Goal: Task Accomplishment & Management: Manage account settings

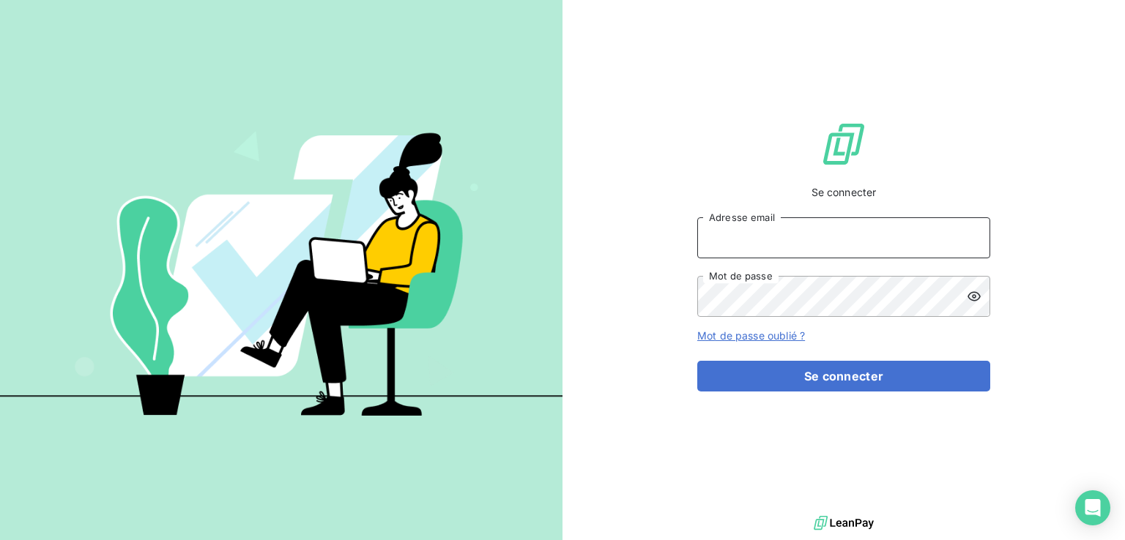
type input "[PERSON_NAME][EMAIL_ADDRESS][PERSON_NAME][DOMAIN_NAME]"
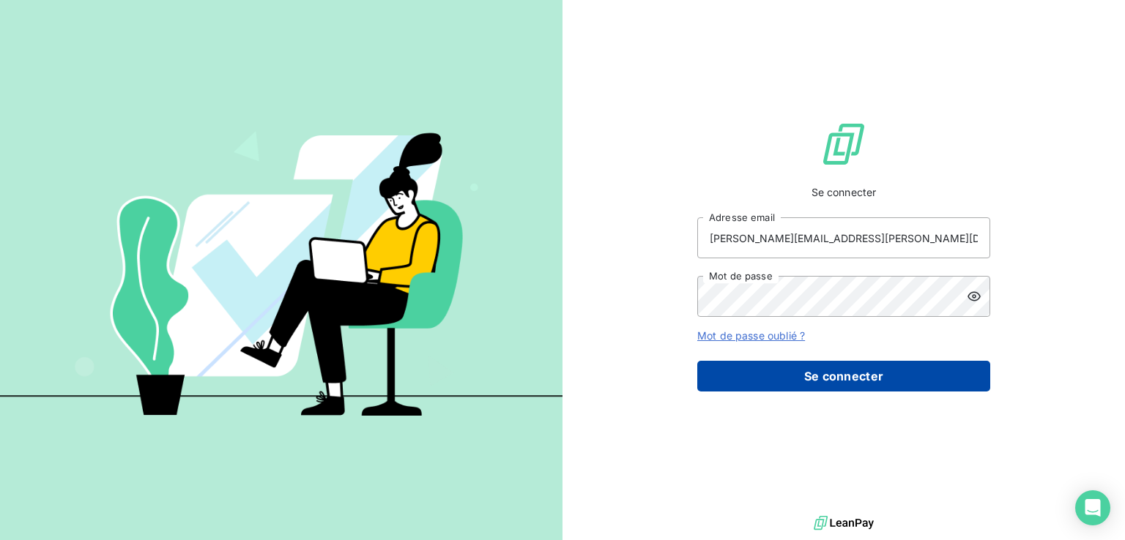
click at [782, 374] on button "Se connecter" at bounding box center [843, 376] width 293 height 31
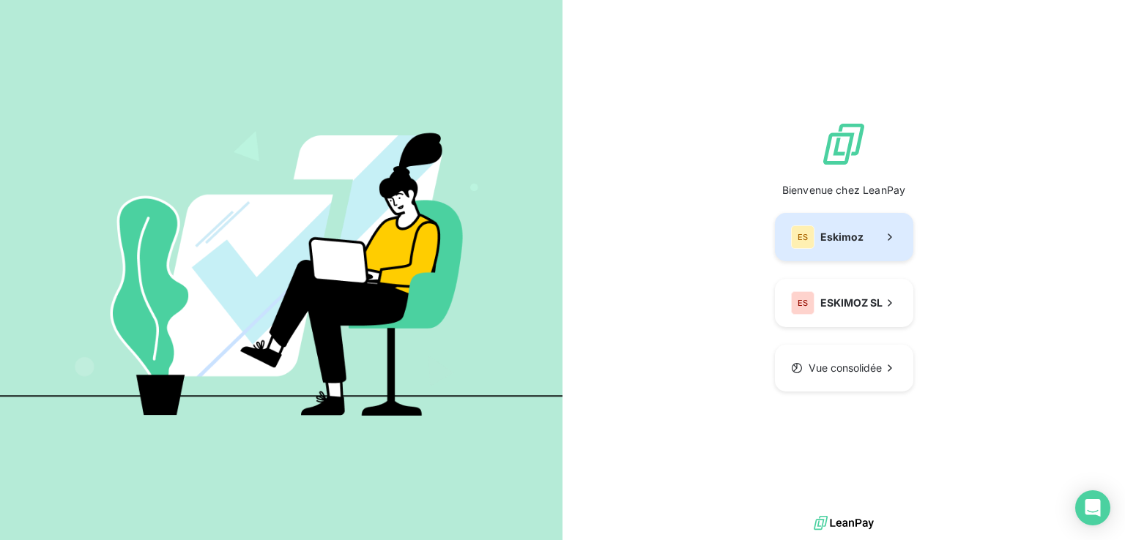
click at [832, 261] on button "ES Eskimoz" at bounding box center [844, 237] width 138 height 48
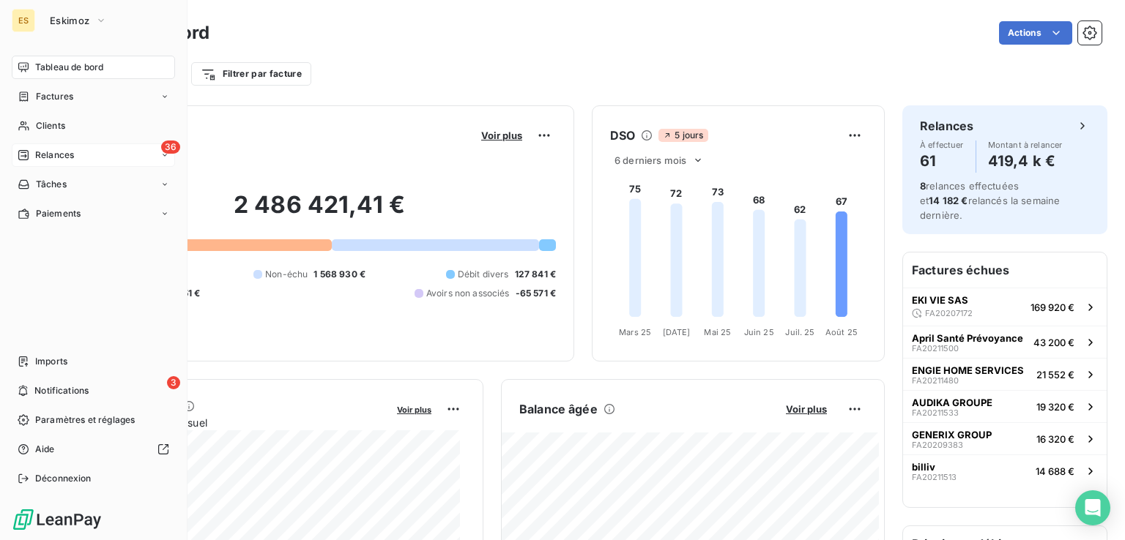
click at [37, 150] on span "Relances" at bounding box center [54, 155] width 39 height 13
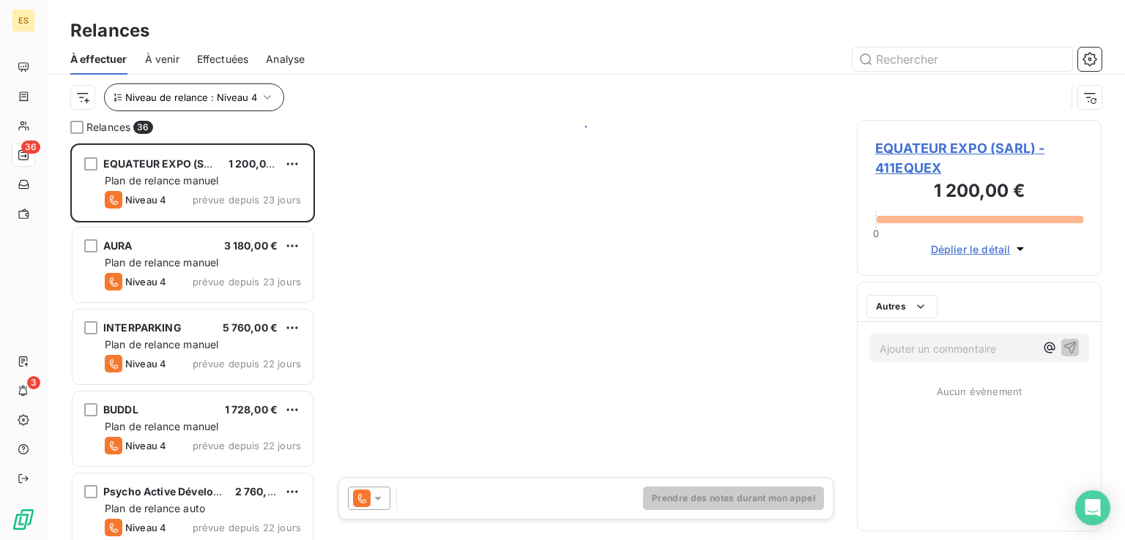
scroll to position [385, 233]
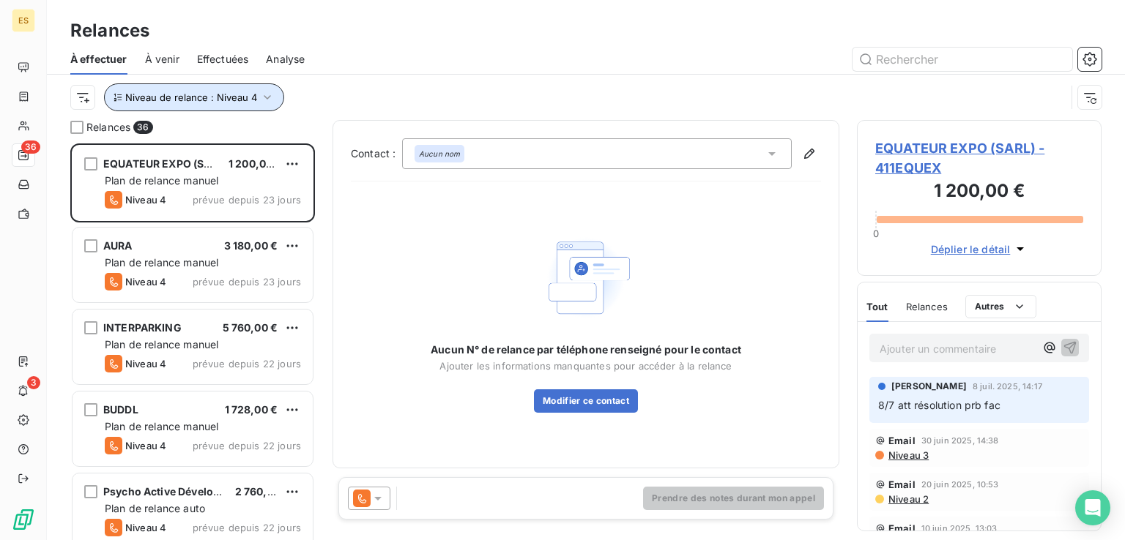
click at [254, 97] on button "Niveau de relance : Niveau 4" at bounding box center [194, 97] width 180 height 28
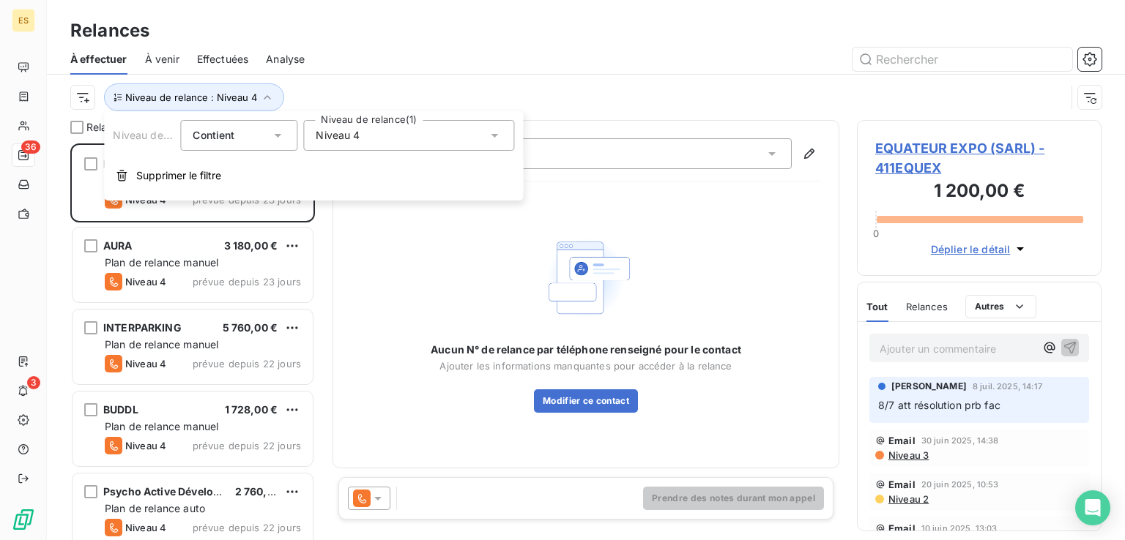
click at [354, 140] on span "Niveau 4" at bounding box center [338, 135] width 44 height 15
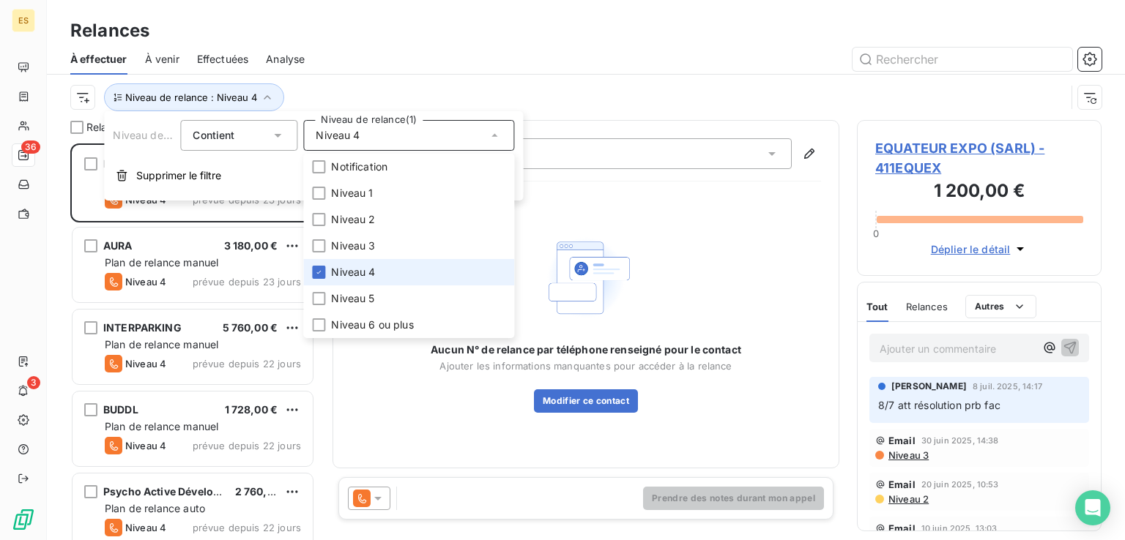
drag, startPoint x: 350, startPoint y: 282, endPoint x: 348, endPoint y: 261, distance: 20.6
click at [350, 282] on li "Niveau 4" at bounding box center [408, 272] width 211 height 26
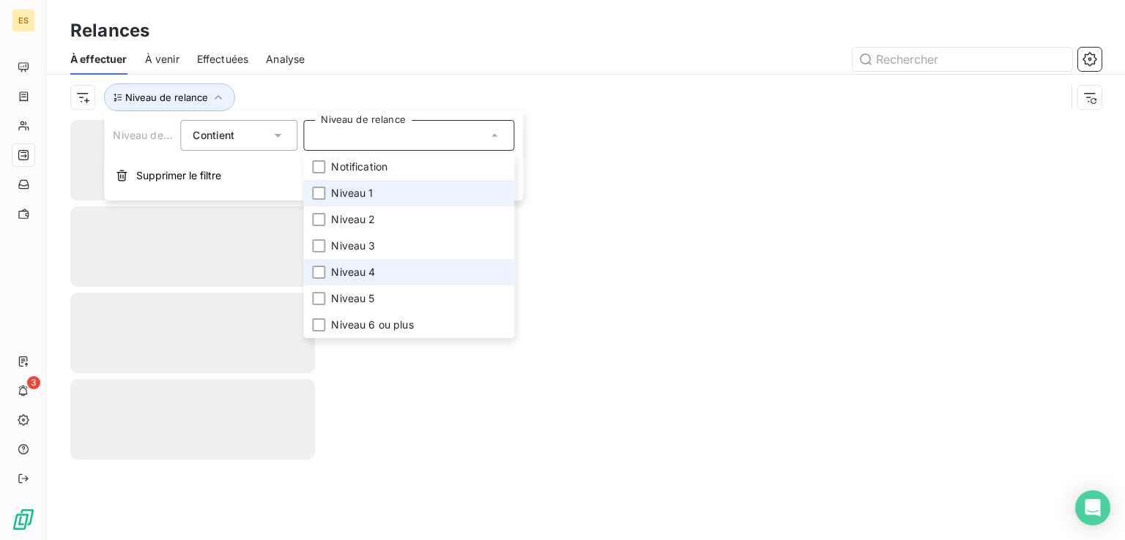
click at [369, 186] on span "Niveau 1" at bounding box center [352, 193] width 42 height 15
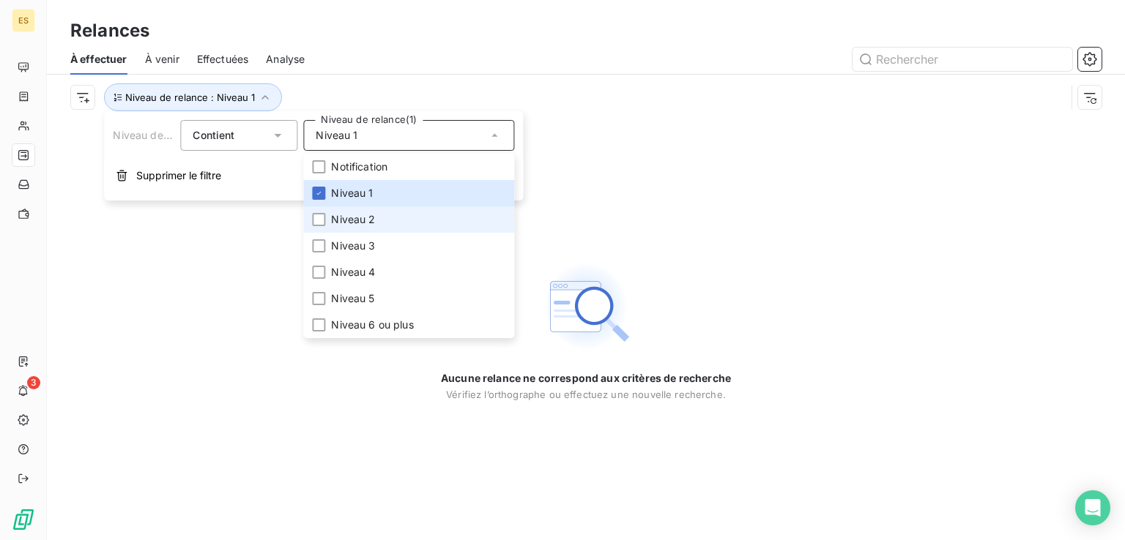
drag, startPoint x: 365, startPoint y: 216, endPoint x: 365, endPoint y: 225, distance: 8.8
click at [365, 216] on span "Niveau 2" at bounding box center [353, 219] width 44 height 15
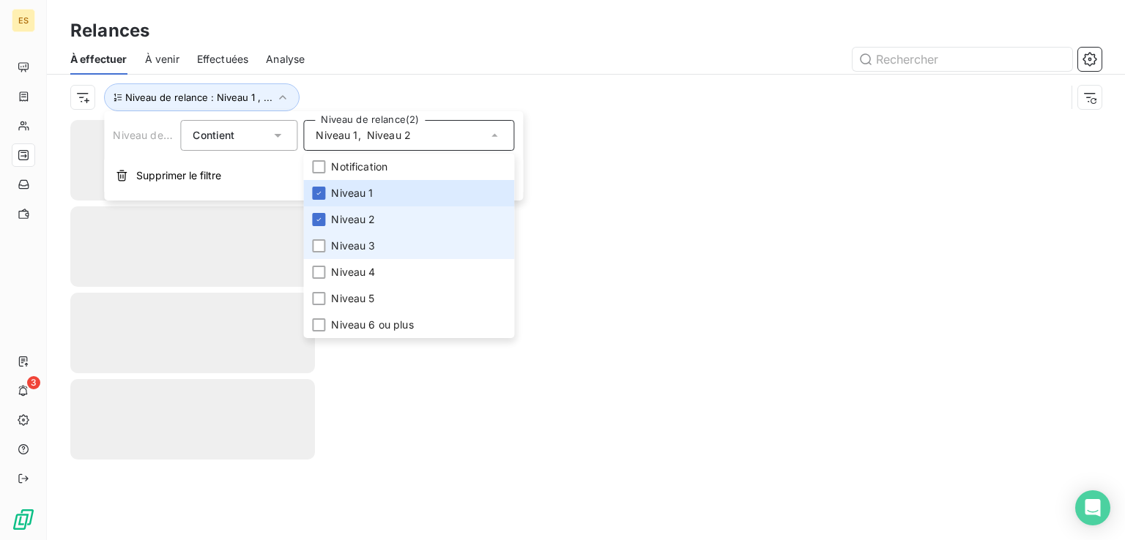
click at [362, 244] on span "Niveau 3" at bounding box center [353, 246] width 44 height 15
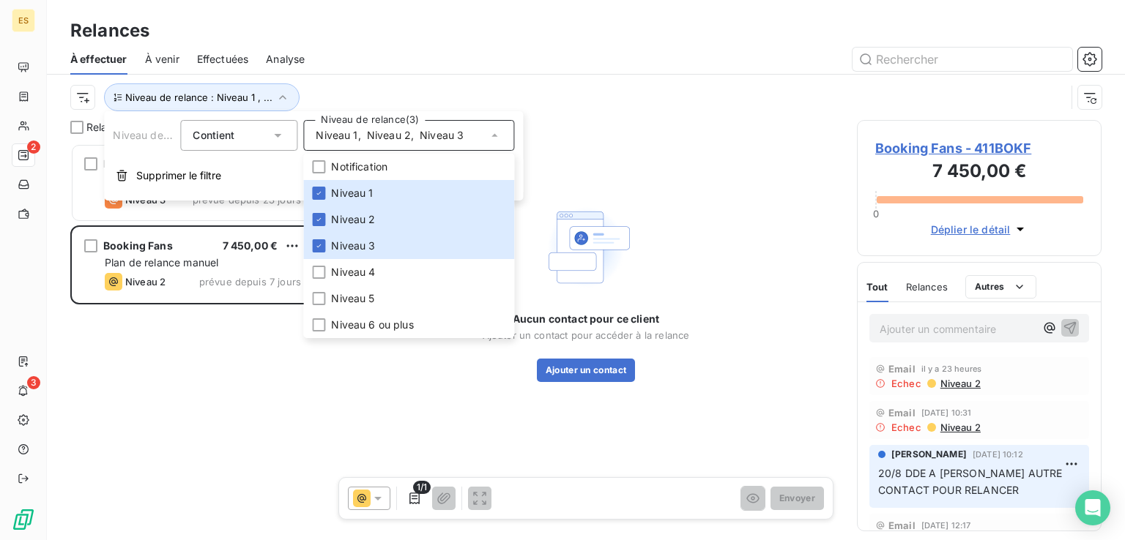
scroll to position [385, 233]
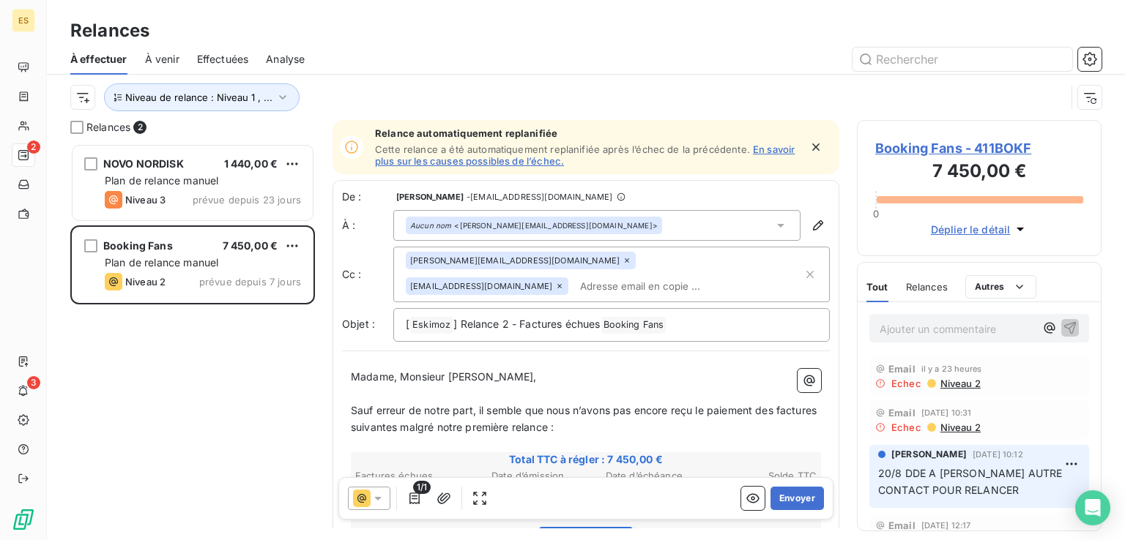
click at [491, 61] on div at bounding box center [711, 59] width 779 height 23
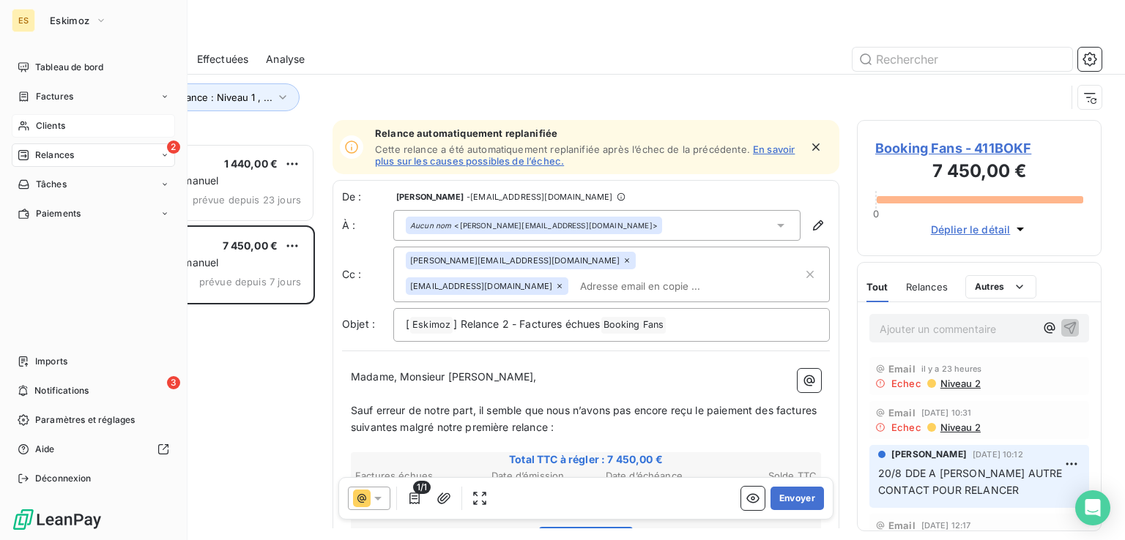
click at [41, 127] on span "Clients" at bounding box center [50, 125] width 29 height 13
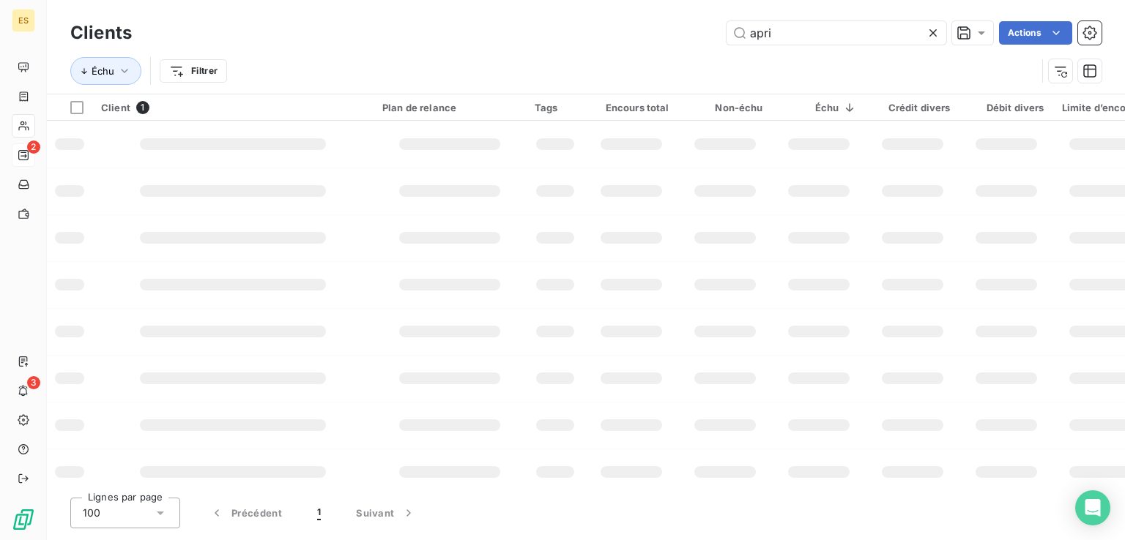
type input "apri"
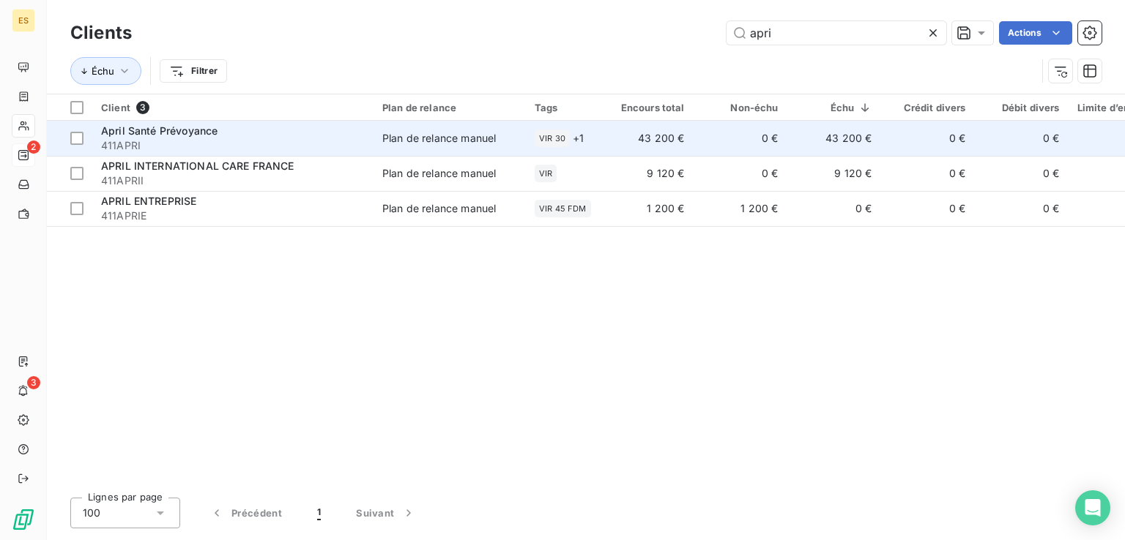
click at [710, 141] on td "0 €" at bounding box center [740, 138] width 94 height 35
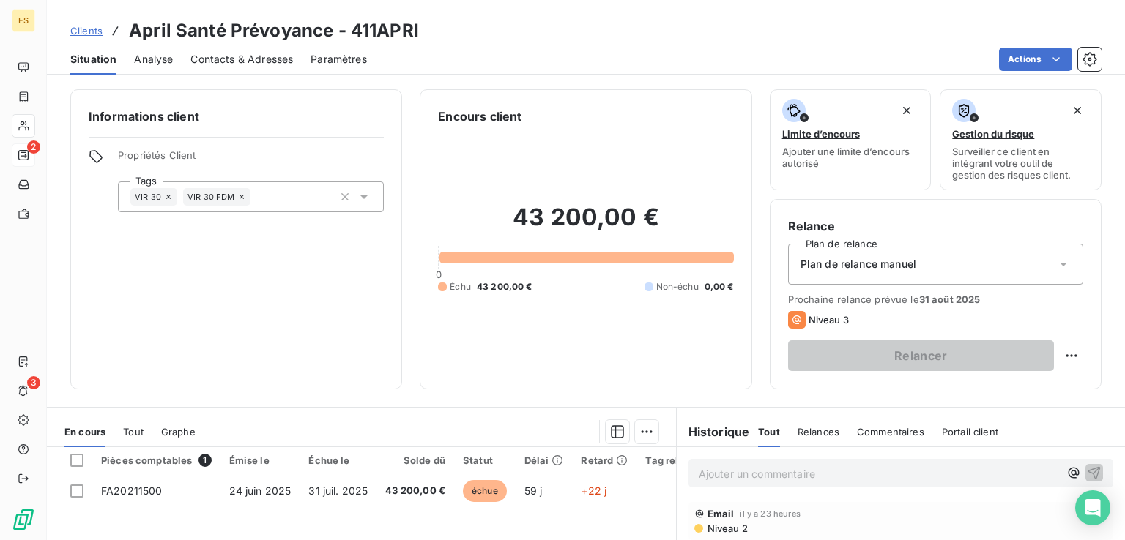
scroll to position [220, 0]
click at [770, 475] on p "Ajouter un commentaire ﻿" at bounding box center [879, 474] width 360 height 18
click at [1055, 358] on html "ES 2 3 Clients April Santé Prévoyance - 411APRI Situation Analyse Contacts & Ad…" at bounding box center [562, 270] width 1125 height 540
click at [1031, 386] on div "Replanifier cette action" at bounding box center [999, 387] width 131 height 23
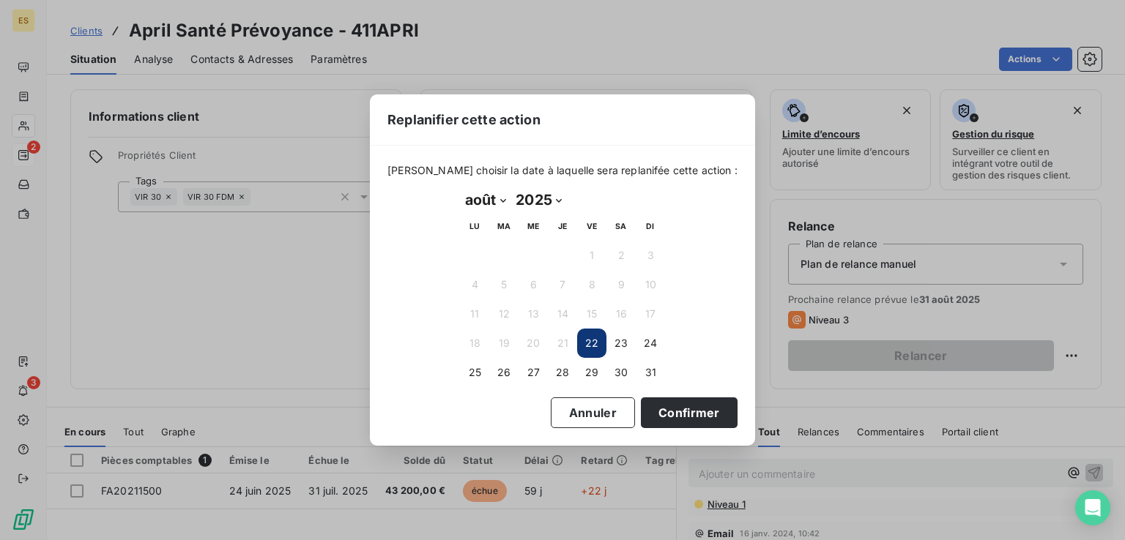
click at [483, 197] on select "janvier février mars avril mai juin juillet août septembre octobre novembre déc…" at bounding box center [485, 199] width 51 height 23
select select "8"
click at [460, 188] on select "janvier février mars avril mai juin juillet août septembre octobre novembre déc…" at bounding box center [485, 199] width 51 height 23
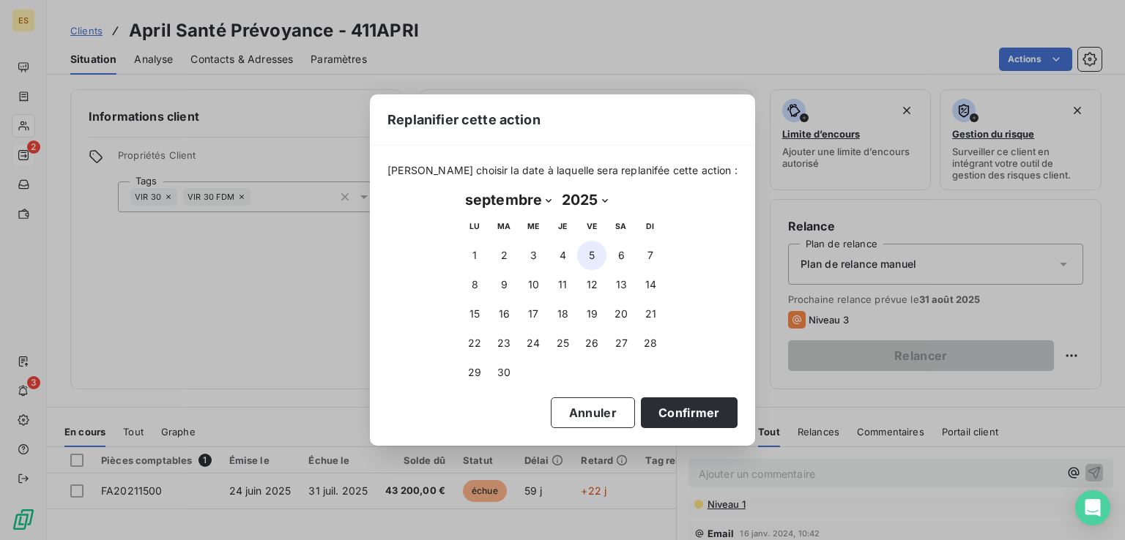
click at [589, 255] on button "5" at bounding box center [591, 255] width 29 height 29
click at [663, 406] on button "Confirmer" at bounding box center [689, 413] width 97 height 31
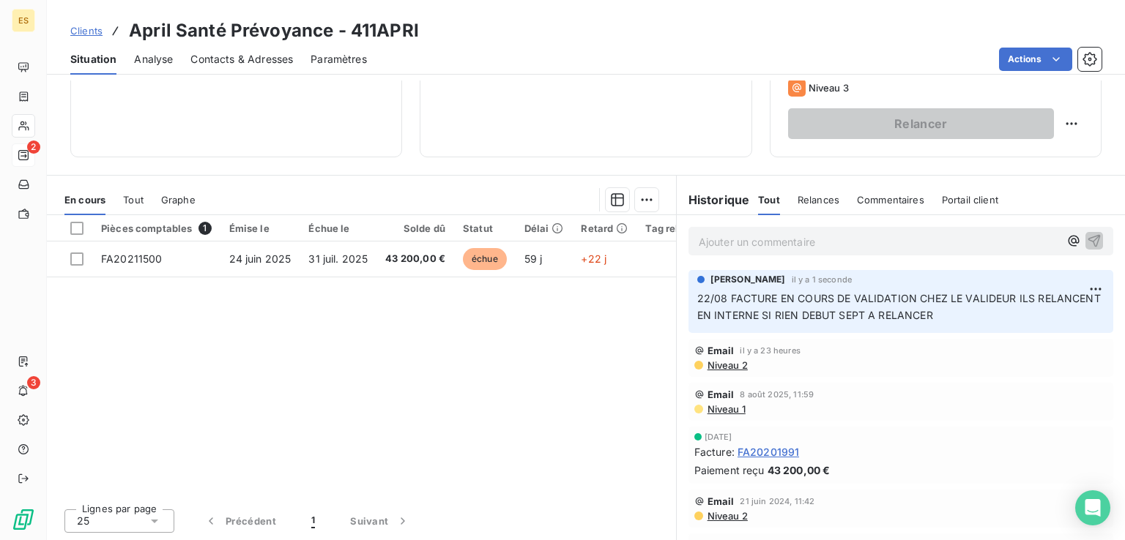
scroll to position [0, 0]
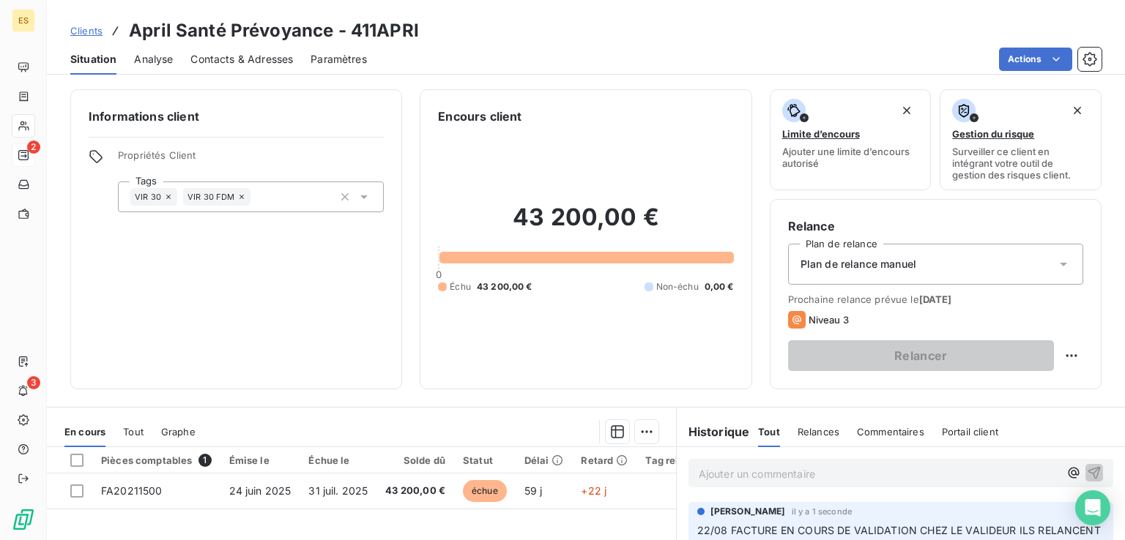
click at [94, 30] on span "Clients" at bounding box center [86, 31] width 32 height 12
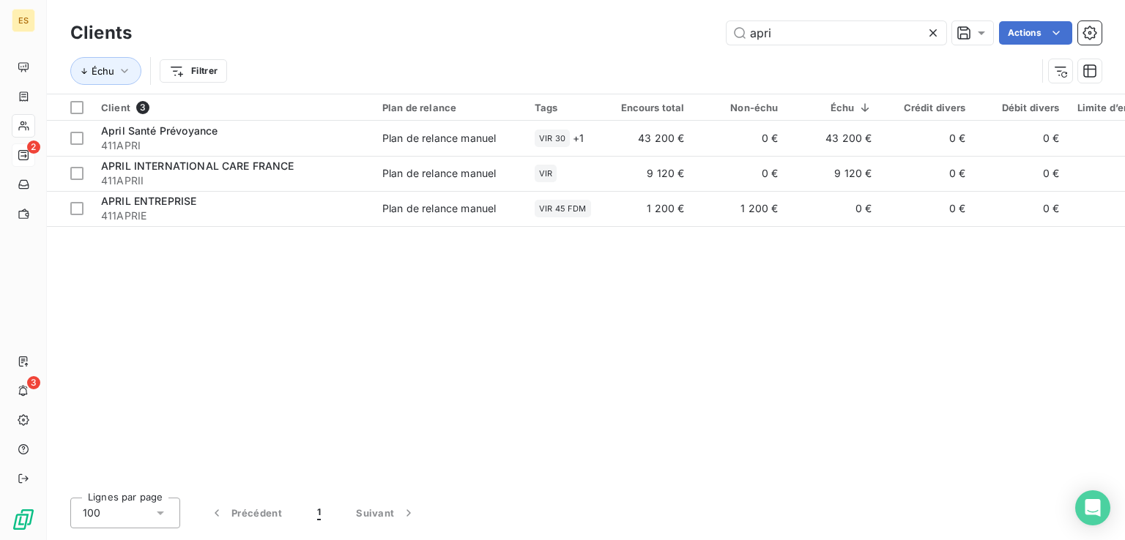
drag, startPoint x: 759, startPoint y: 23, endPoint x: 610, endPoint y: 4, distance: 149.9
click at [619, 7] on div "Clients apri Actions Échu Filtrer" at bounding box center [586, 47] width 1078 height 94
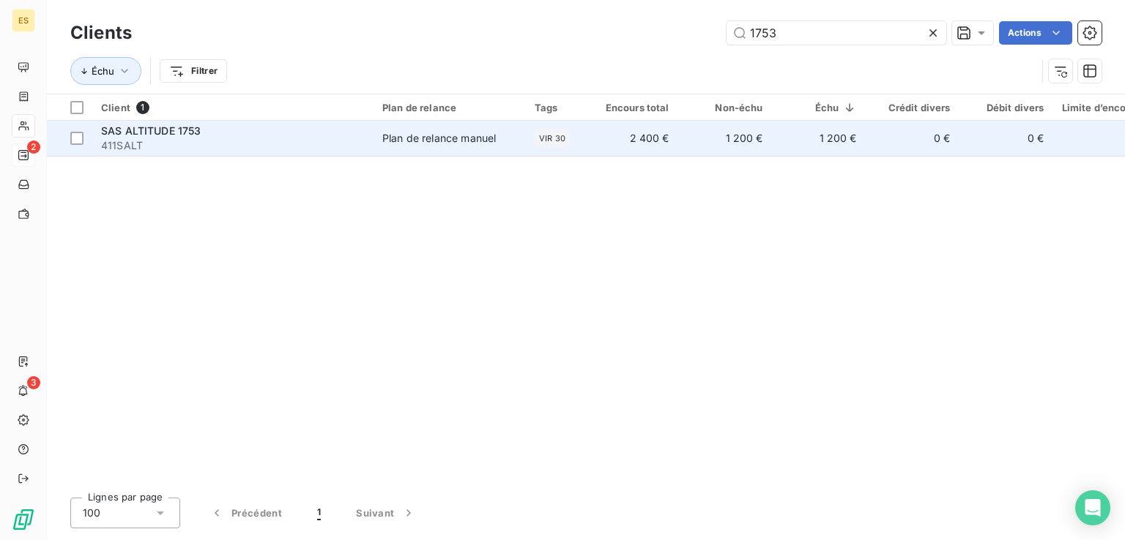
type input "1753"
click at [635, 122] on td "2 400 €" at bounding box center [631, 138] width 94 height 35
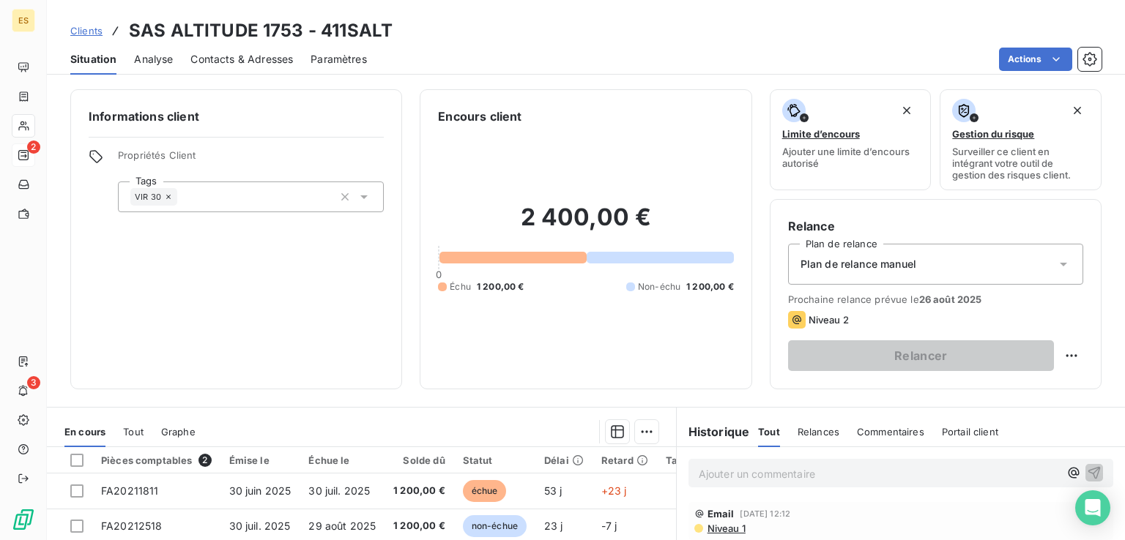
scroll to position [220, 0]
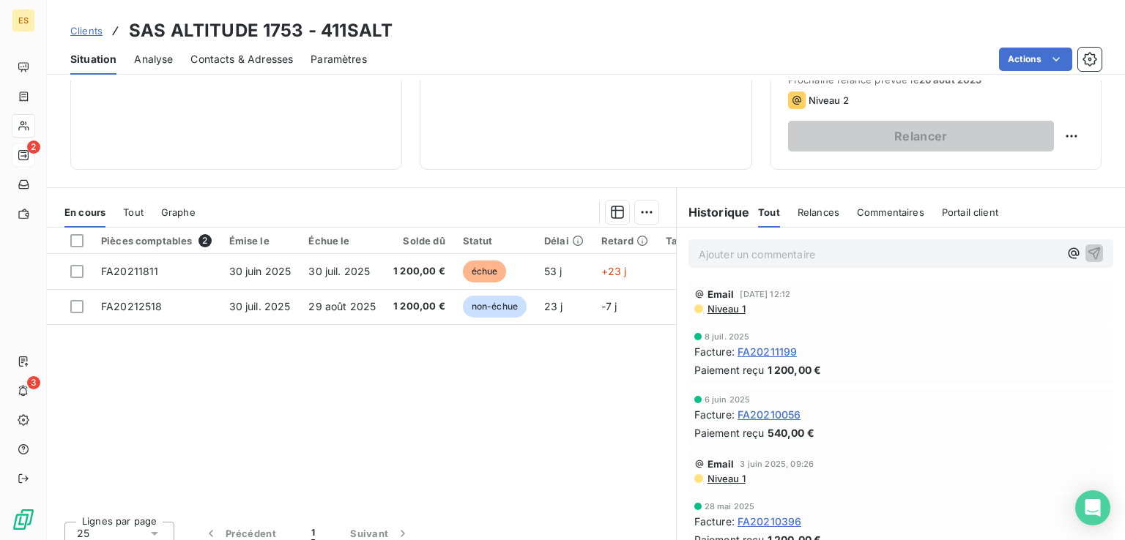
click at [712, 261] on p "Ajouter un commentaire ﻿" at bounding box center [879, 254] width 360 height 18
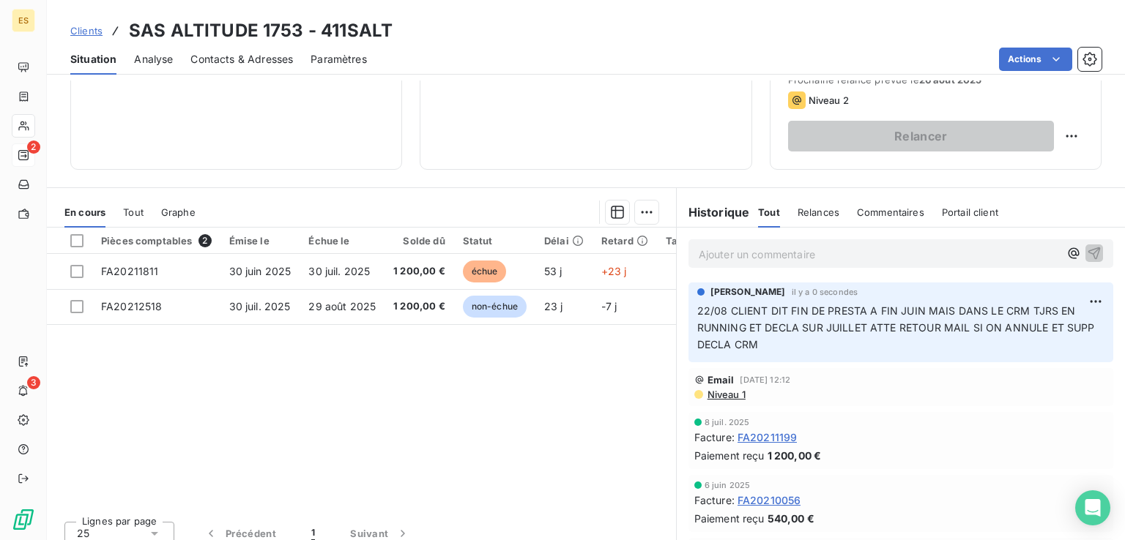
click at [92, 33] on span "Clients" at bounding box center [86, 31] width 32 height 12
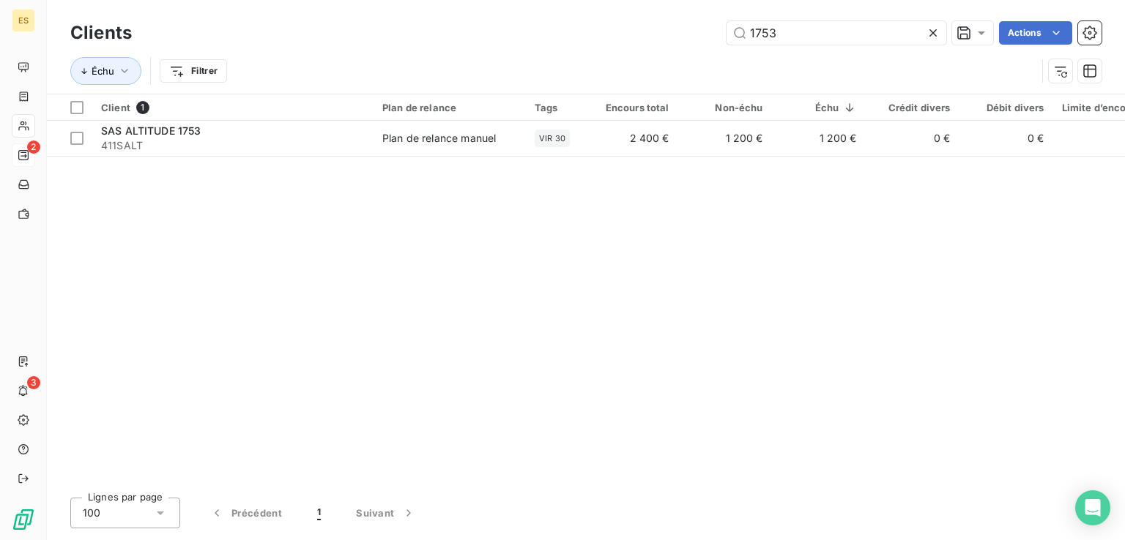
drag, startPoint x: 814, startPoint y: 31, endPoint x: 618, endPoint y: 0, distance: 197.9
click at [618, 0] on div "Clients 1753 Actions Échu Filtrer" at bounding box center [586, 47] width 1078 height 94
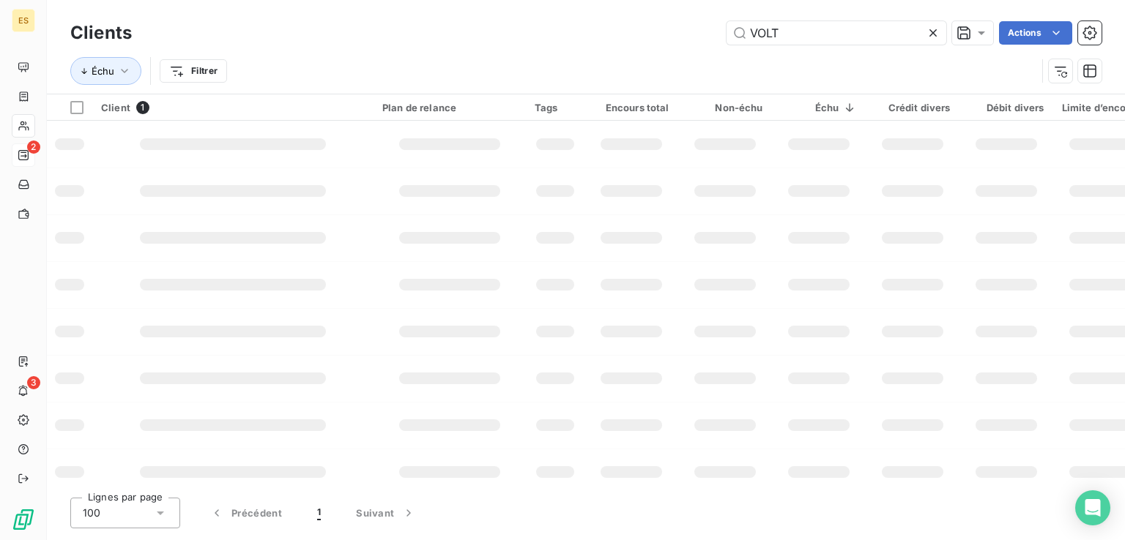
type input "VOLT"
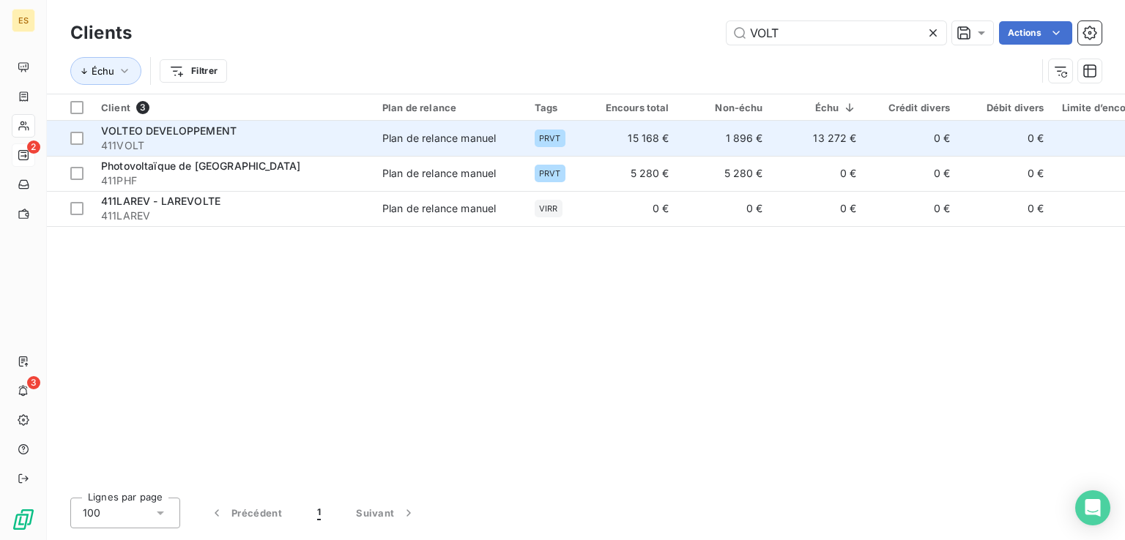
click at [633, 144] on td "15 168 €" at bounding box center [631, 138] width 94 height 35
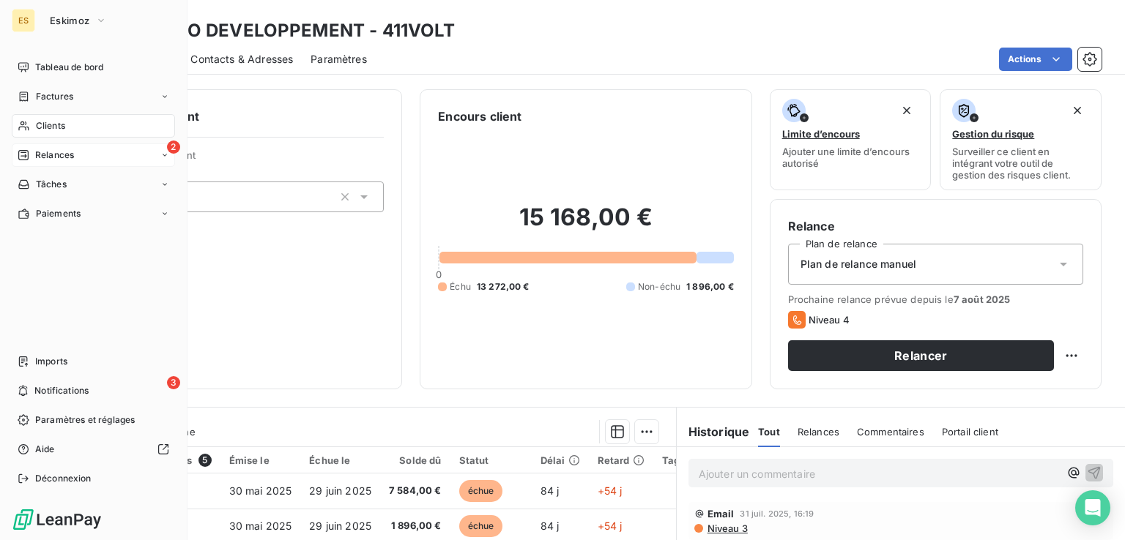
click at [24, 158] on icon at bounding box center [24, 155] width 12 height 12
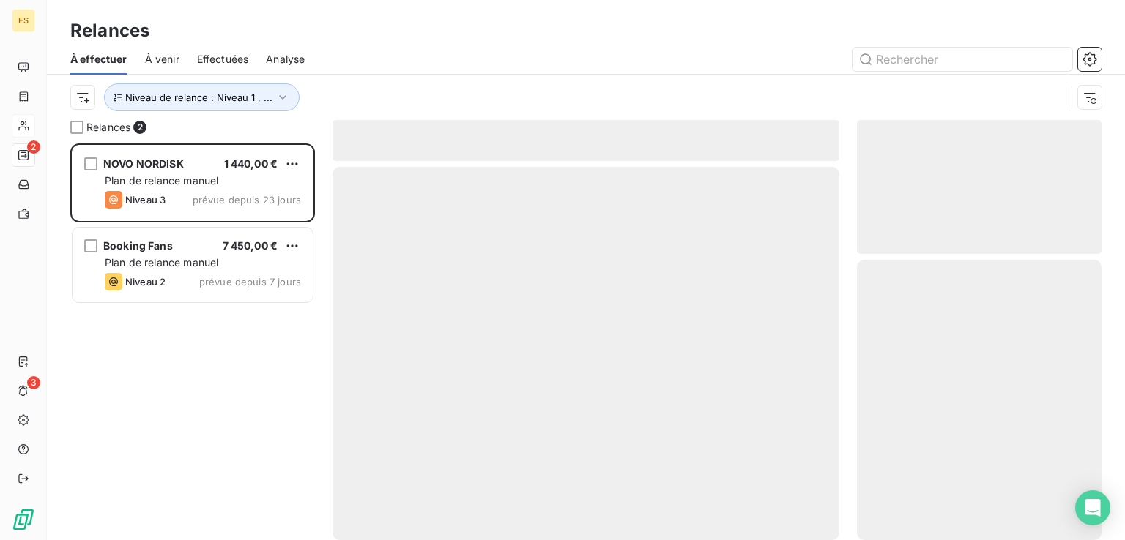
scroll to position [385, 233]
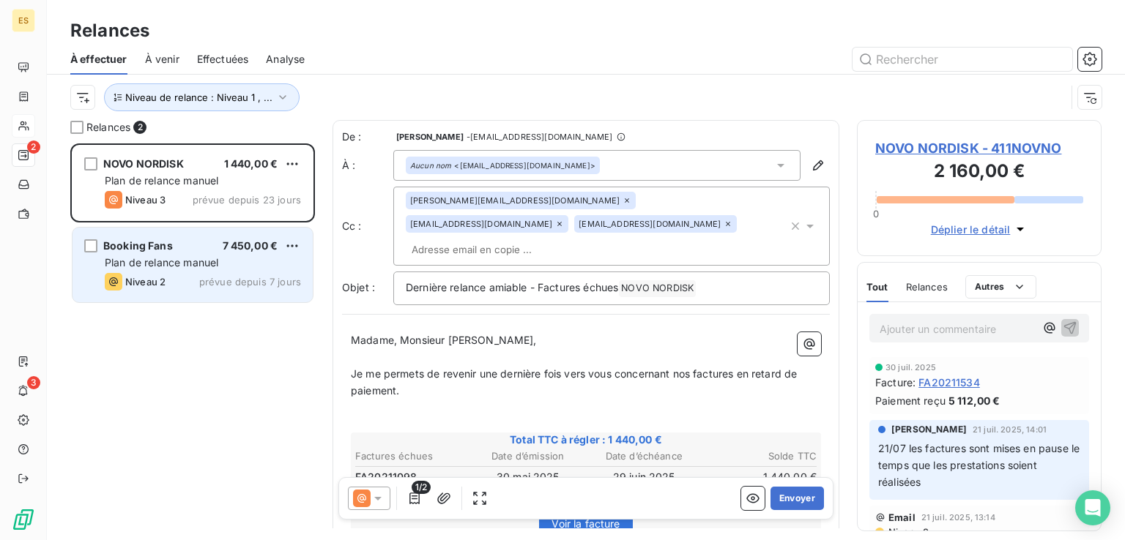
click at [182, 256] on div "Plan de relance manuel" at bounding box center [203, 263] width 196 height 15
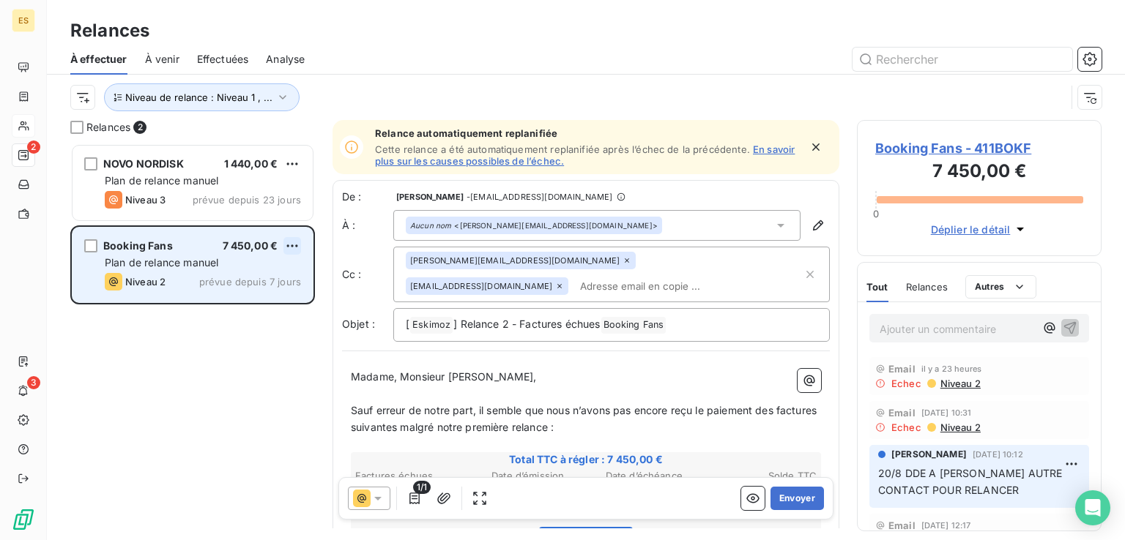
click at [291, 250] on html "ES 2 3 Relances À effectuer À venir Effectuées Analyse Niveau de relance : Nive…" at bounding box center [562, 270] width 1125 height 540
click at [243, 275] on div "Replanifier cette action" at bounding box center [228, 275] width 131 height 23
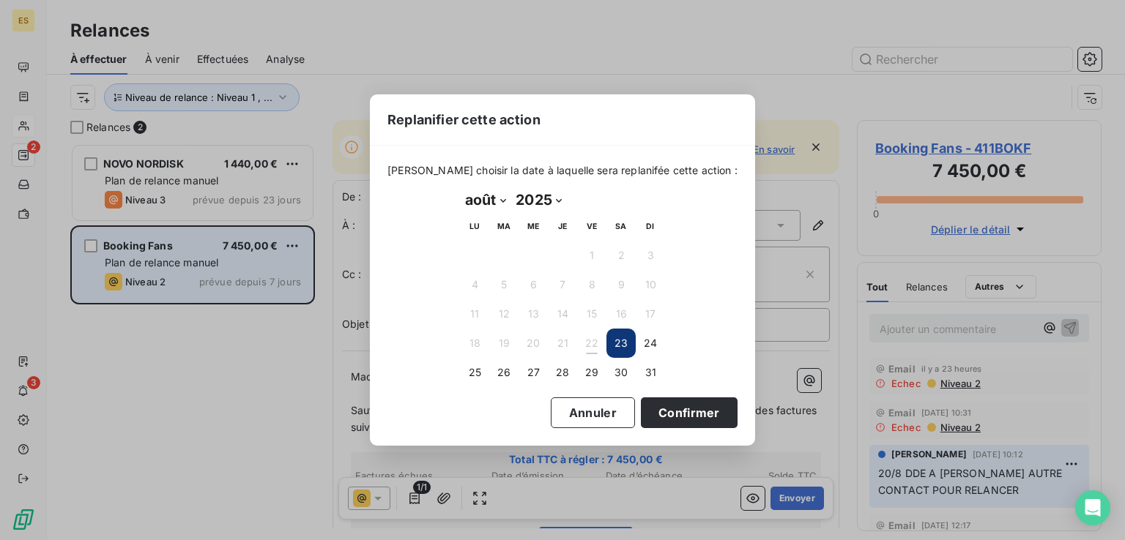
click at [488, 203] on select "janvier février mars avril mai juin juillet août septembre octobre novembre déc…" at bounding box center [485, 199] width 51 height 23
select select "8"
click at [460, 188] on select "janvier février mars avril mai juin juillet août septembre octobre novembre déc…" at bounding box center [485, 199] width 51 height 23
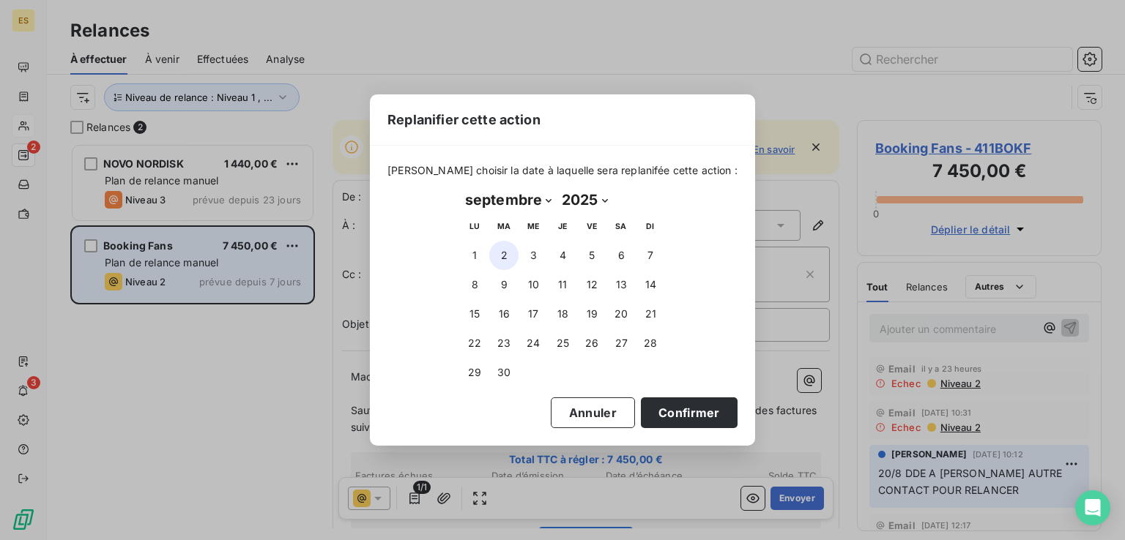
click at [502, 251] on button "2" at bounding box center [503, 255] width 29 height 29
click at [655, 407] on button "Confirmer" at bounding box center [689, 413] width 97 height 31
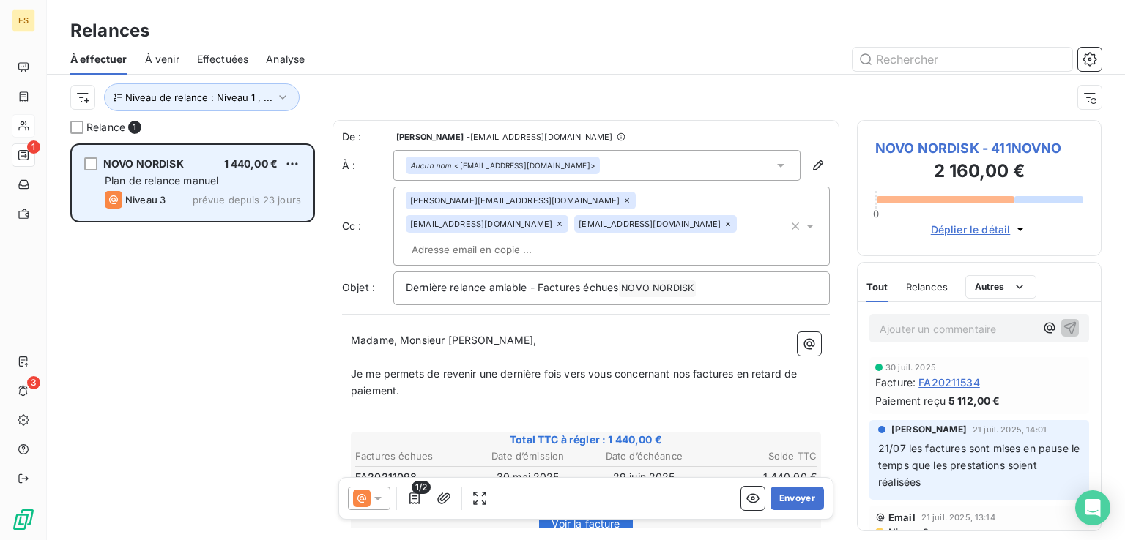
click at [213, 185] on span "Plan de relance manuel" at bounding box center [162, 180] width 114 height 12
click at [291, 157] on html "ES 1 3 Relances À effectuer À venir Effectuées Analyse Niveau de relance : Nive…" at bounding box center [562, 270] width 1125 height 540
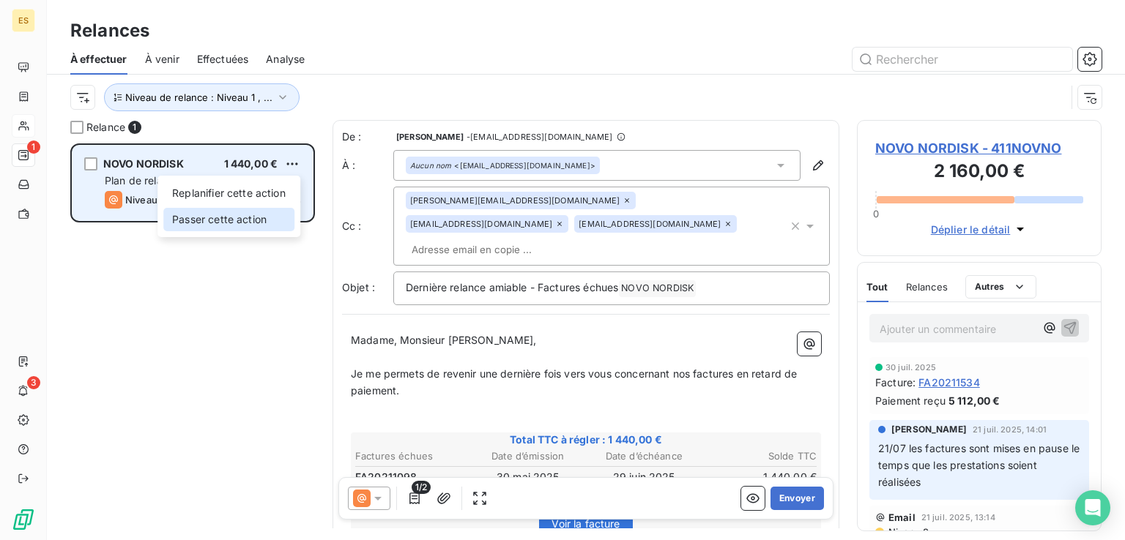
click at [237, 221] on div "Passer cette action" at bounding box center [228, 219] width 131 height 23
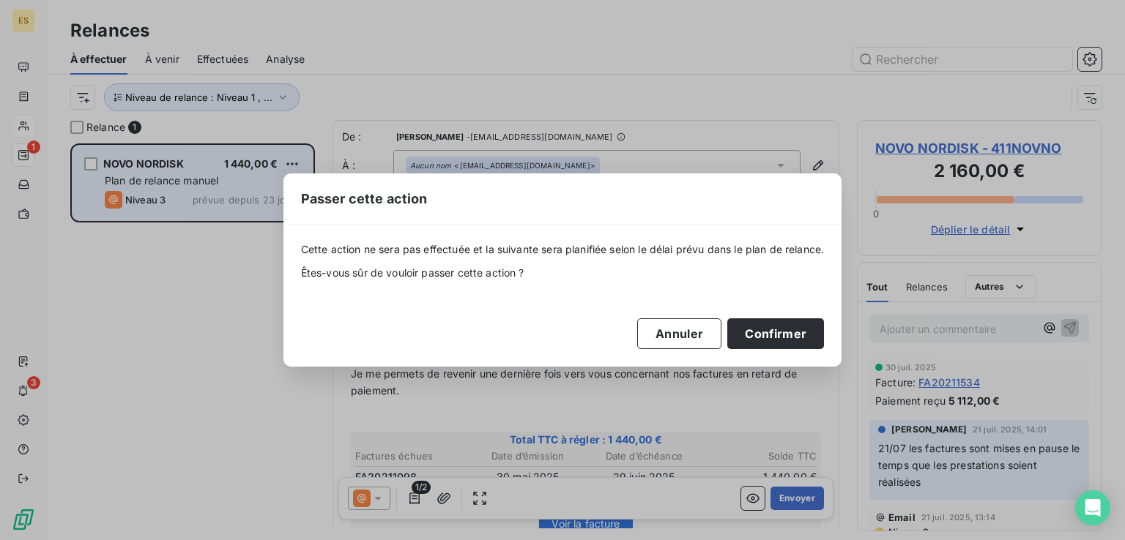
drag, startPoint x: 696, startPoint y: 332, endPoint x: 616, endPoint y: 300, distance: 86.5
click at [696, 332] on button "Annuler" at bounding box center [679, 334] width 84 height 31
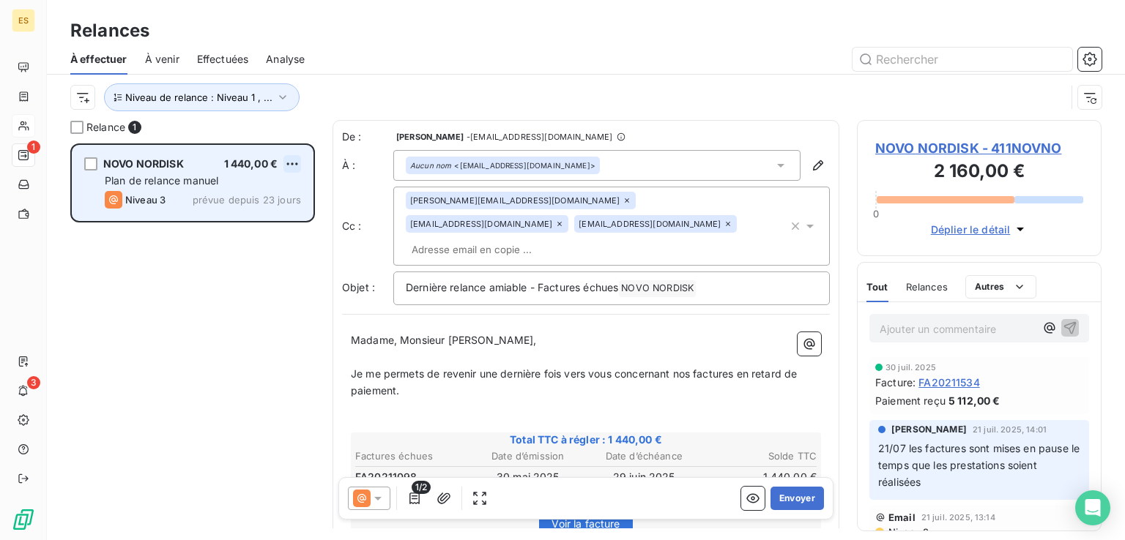
click at [291, 161] on html "ES 1 3 Relances À effectuer À venir Effectuées Analyse Niveau de relance : Nive…" at bounding box center [562, 270] width 1125 height 540
click at [240, 190] on div "Replanifier cette action" at bounding box center [228, 193] width 131 height 23
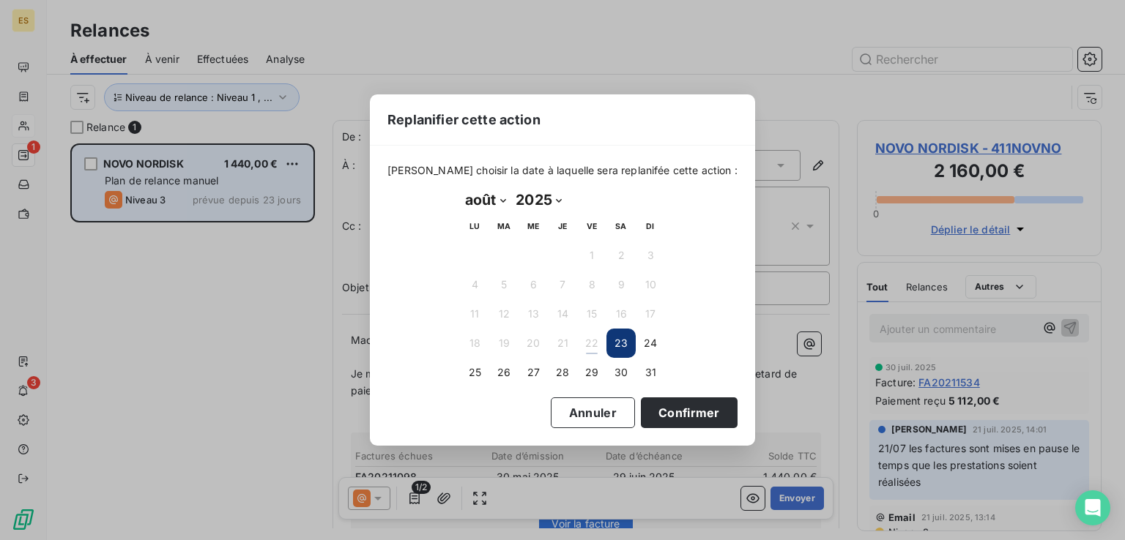
click at [495, 199] on select "janvier février mars avril mai juin juillet août septembre octobre novembre déc…" at bounding box center [485, 199] width 51 height 23
select select "8"
click at [460, 188] on select "janvier février mars avril mai juin juillet août septembre octobre novembre déc…" at bounding box center [485, 199] width 51 height 23
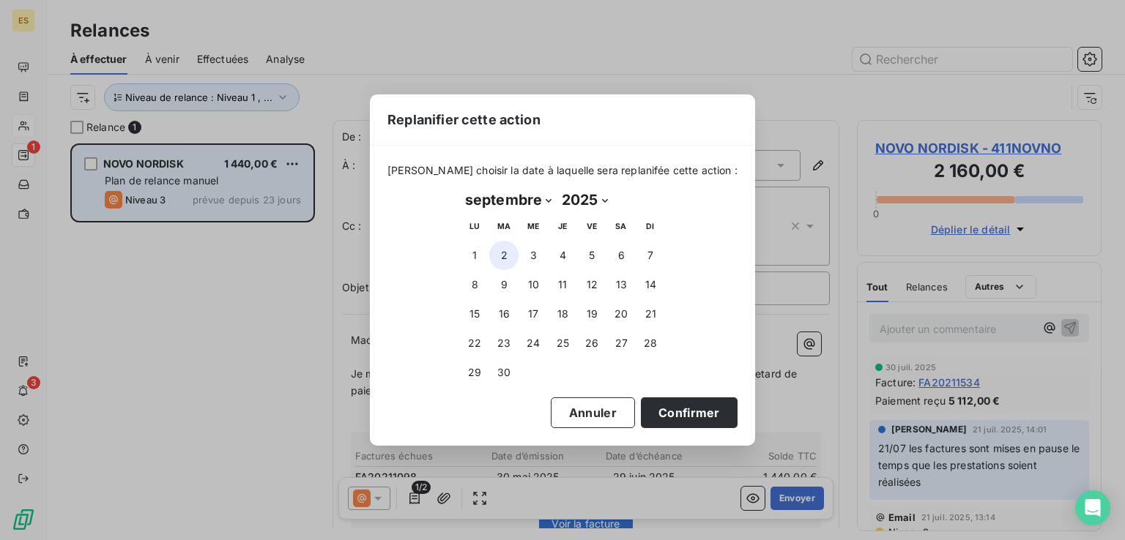
click at [501, 264] on button "2" at bounding box center [503, 255] width 29 height 29
click at [641, 405] on button "Confirmer" at bounding box center [689, 413] width 97 height 31
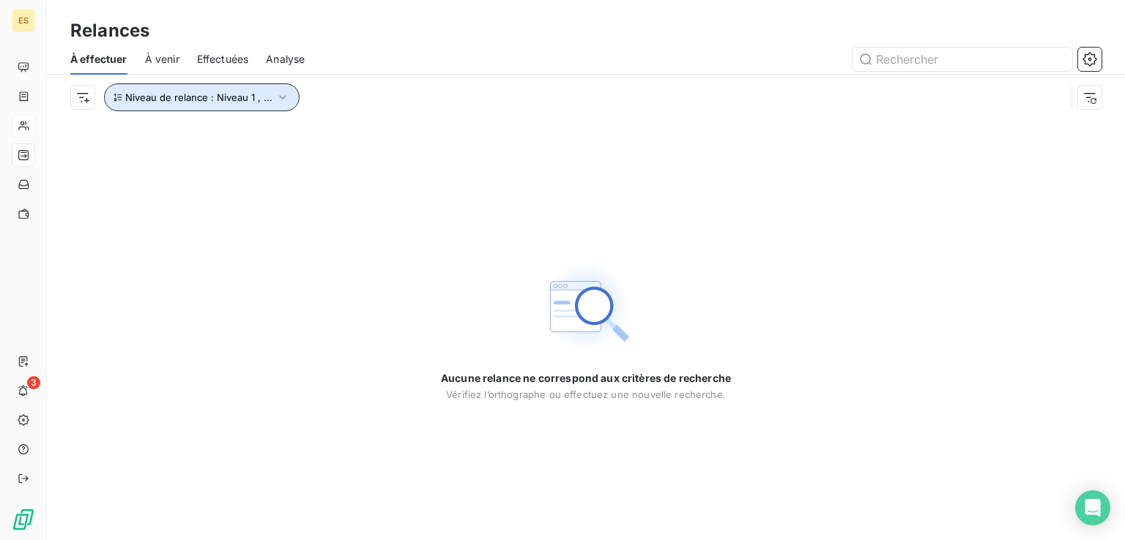
click at [202, 95] on span "Niveau de relance : Niveau 1 , ..." at bounding box center [198, 98] width 147 height 12
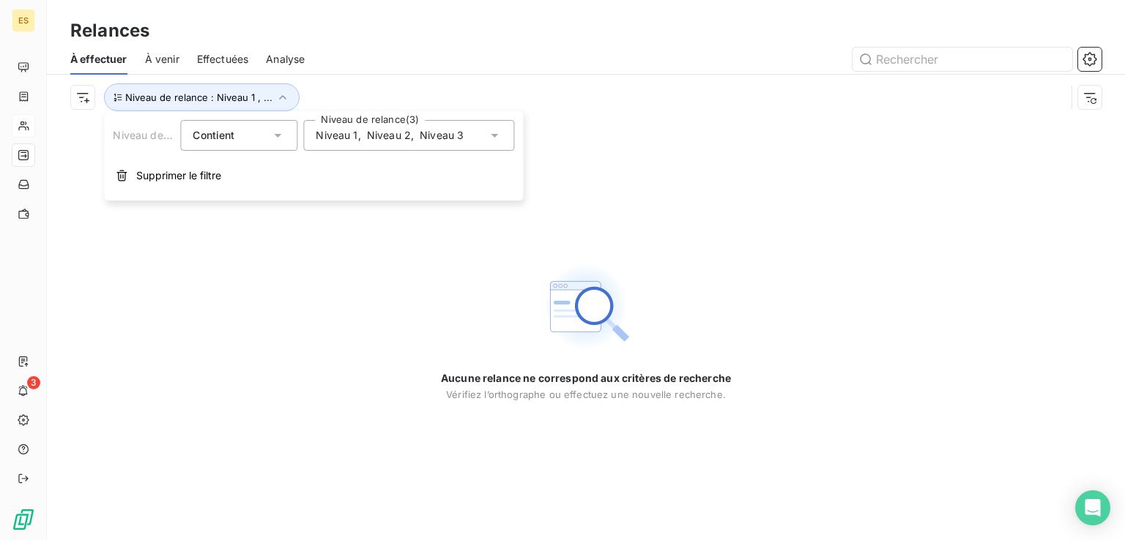
click at [399, 133] on span "Niveau 2" at bounding box center [389, 135] width 44 height 15
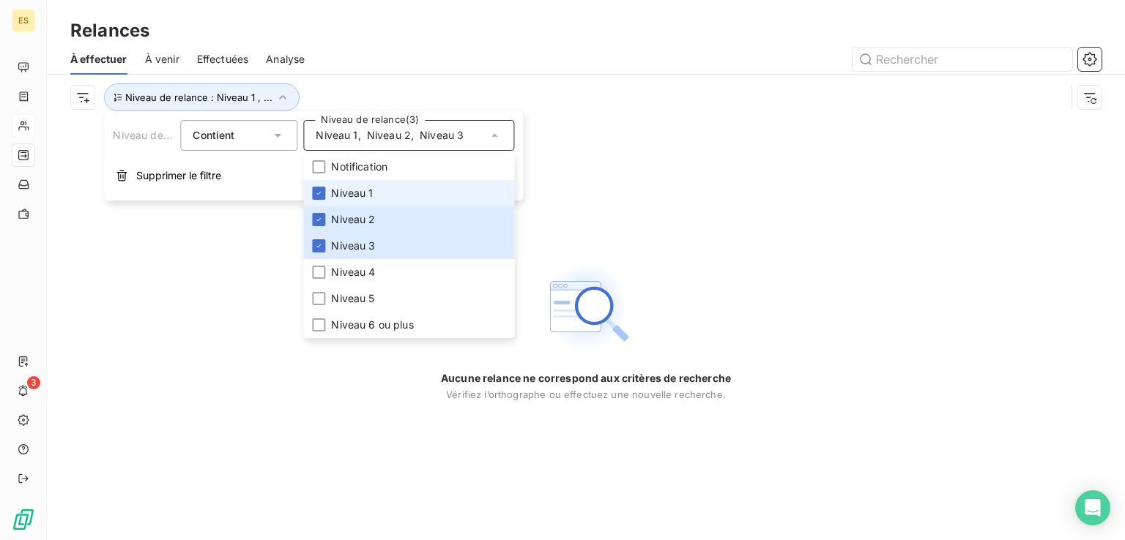
click at [388, 196] on li "Niveau 1" at bounding box center [408, 193] width 211 height 26
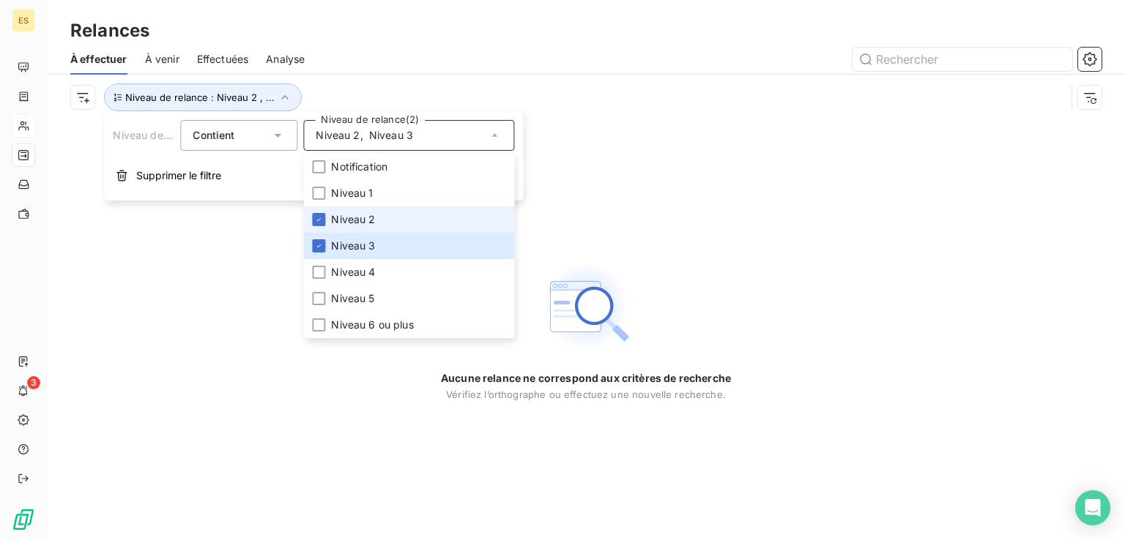
click at [382, 212] on li "Niveau 2" at bounding box center [408, 220] width 211 height 26
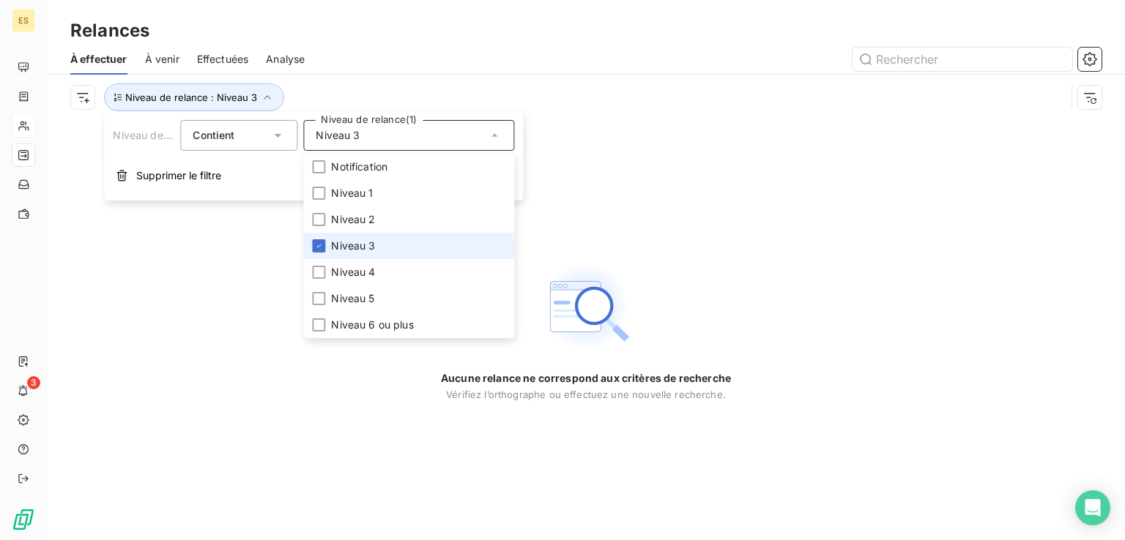
click at [381, 240] on li "Niveau 3" at bounding box center [408, 246] width 211 height 26
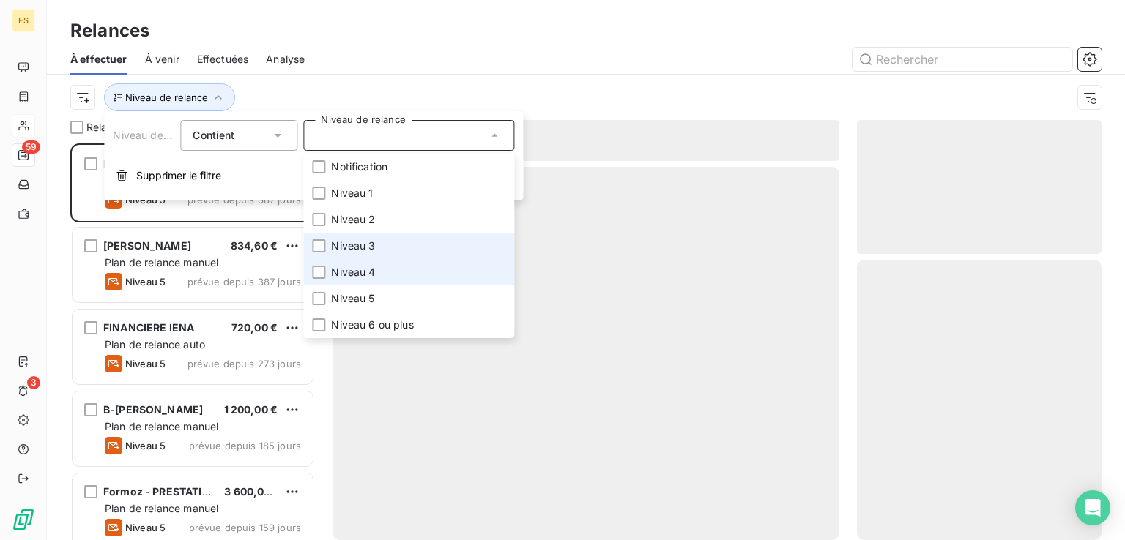
click at [375, 261] on li "Niveau 4" at bounding box center [408, 272] width 211 height 26
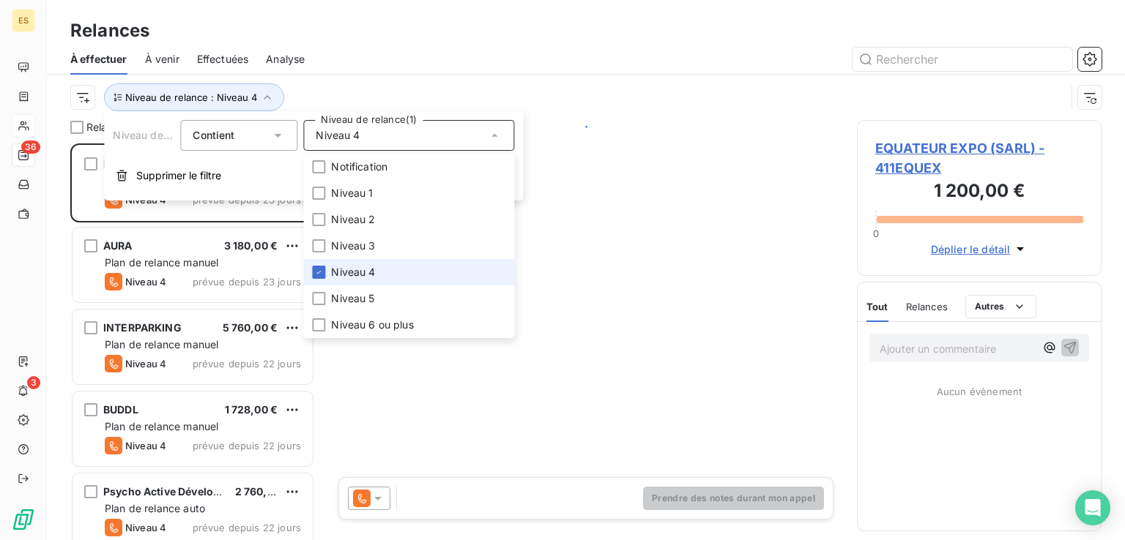
scroll to position [385, 233]
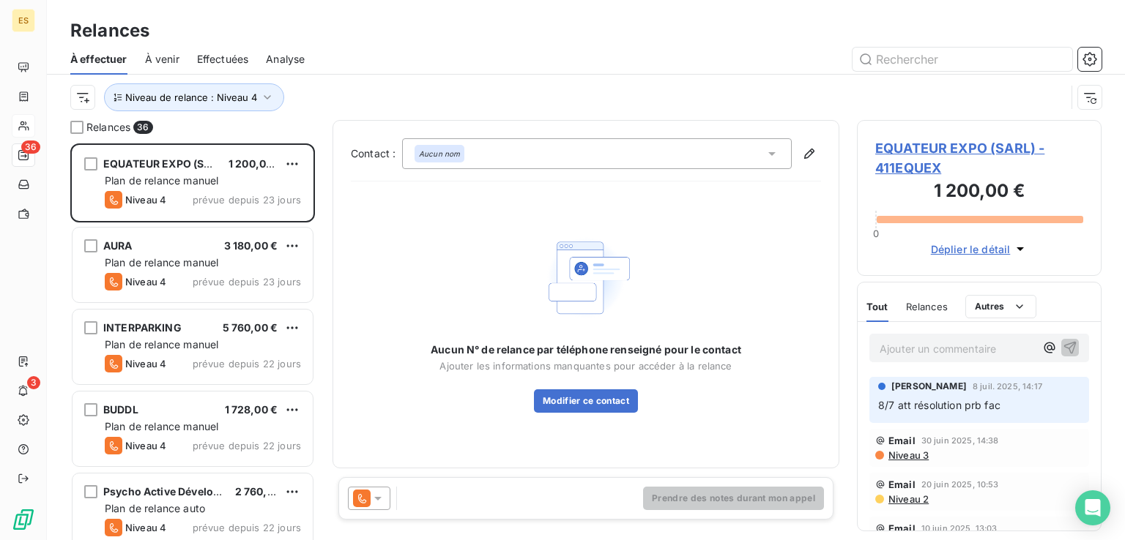
click at [480, 75] on div "Niveau de relance : Niveau 4" at bounding box center [585, 97] width 1031 height 45
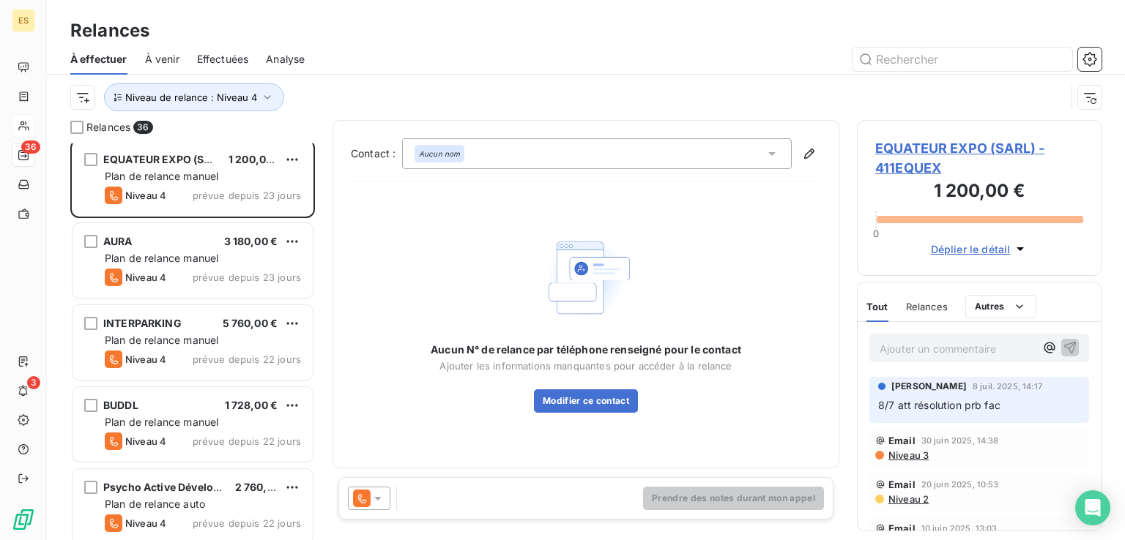
scroll to position [0, 0]
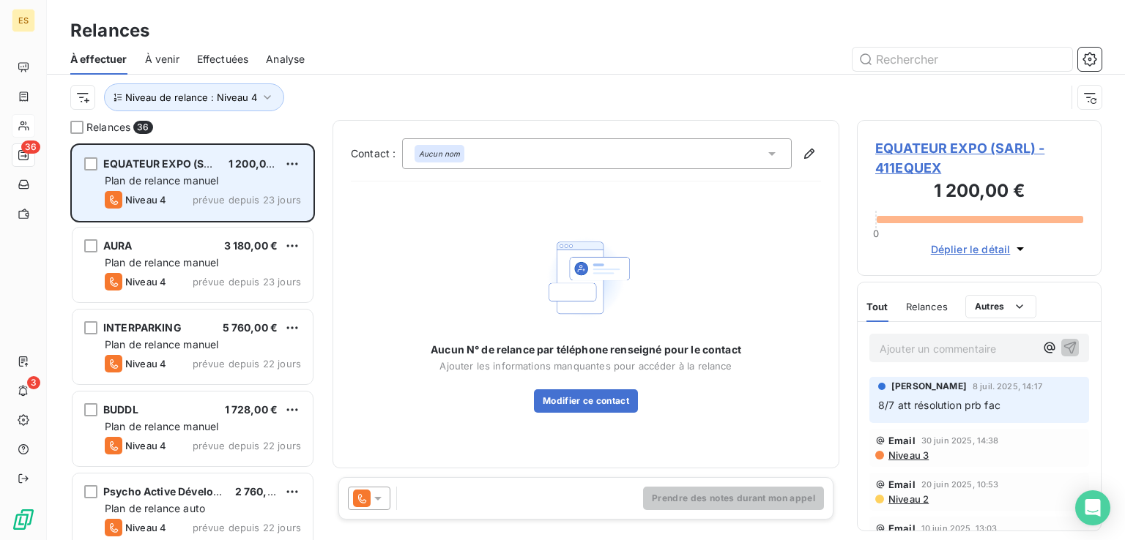
click at [223, 153] on div "EQUATEUR EXPO (SARL) 1 200,00 € Plan de relance [PERSON_NAME] 4 prévue depuis 2…" at bounding box center [192, 183] width 240 height 75
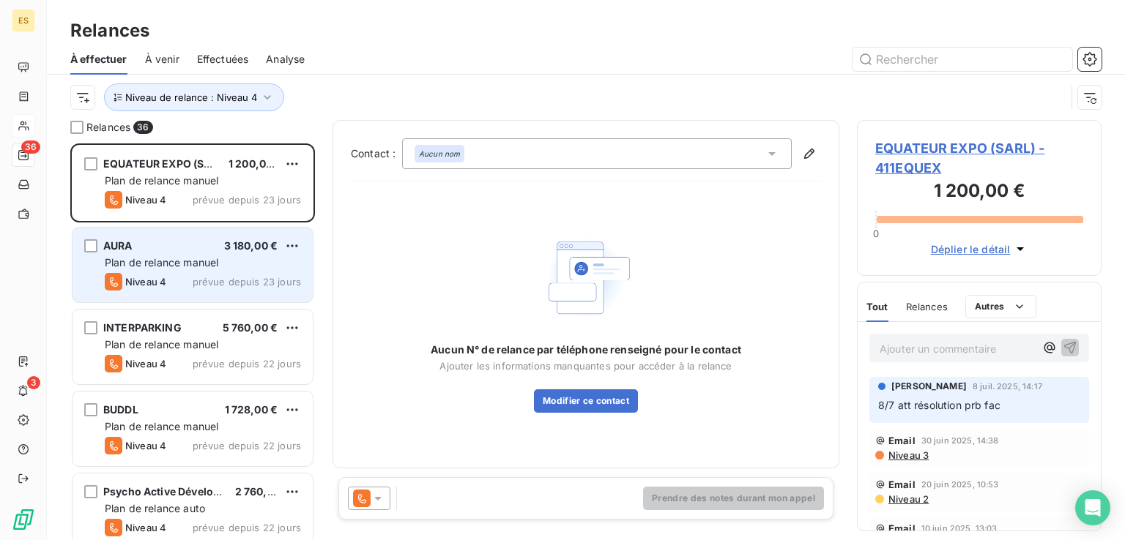
click at [200, 262] on span "Plan de relance manuel" at bounding box center [162, 262] width 114 height 12
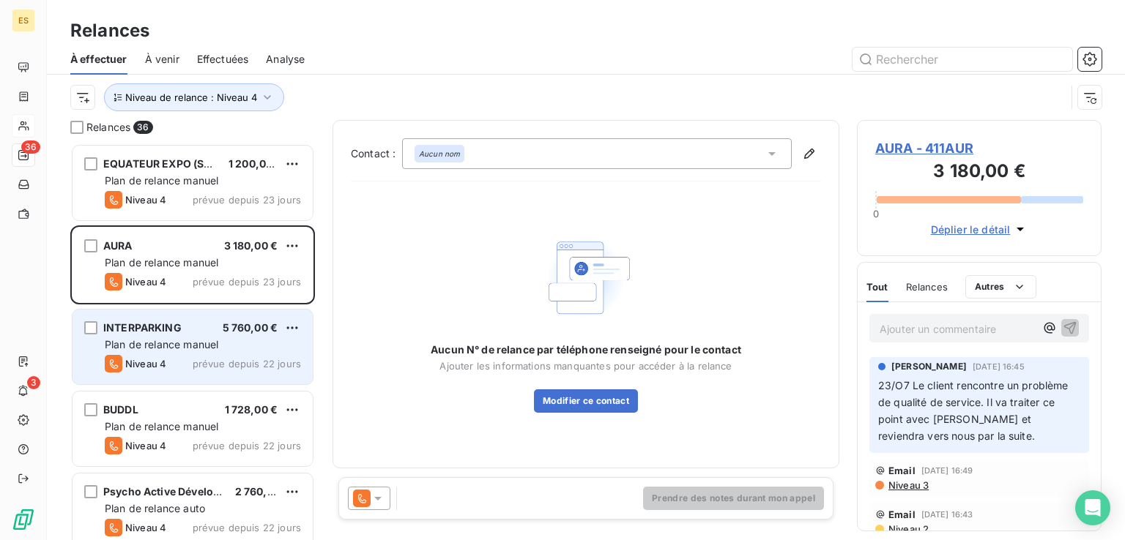
click at [201, 335] on div "INTERPARKING 5 760,00 € Plan de relance [PERSON_NAME] 4 prévue depuis 22 jours" at bounding box center [192, 347] width 240 height 75
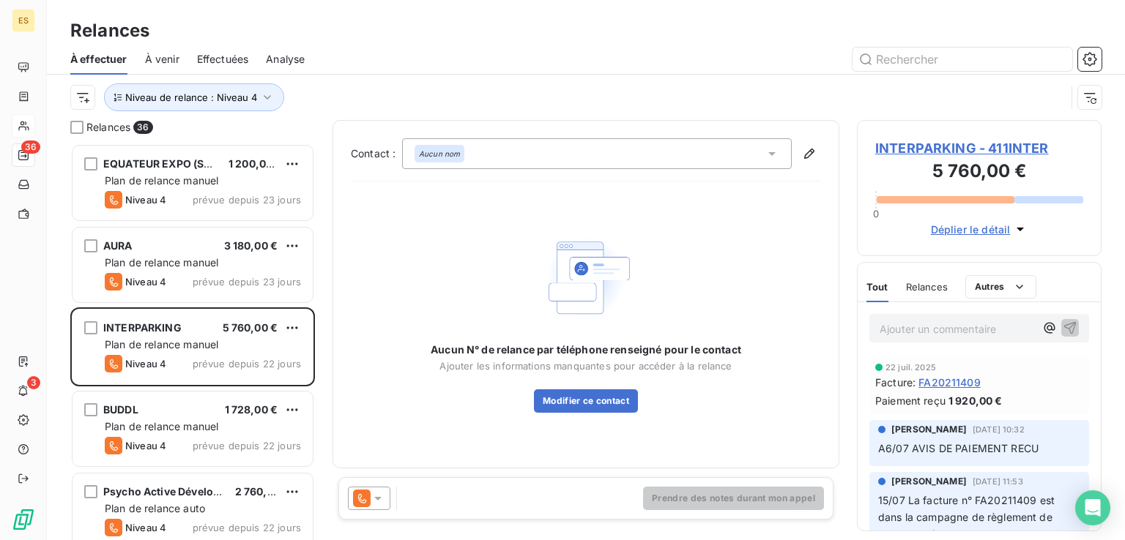
click at [390, 494] on div at bounding box center [372, 498] width 49 height 23
click at [387, 496] on div at bounding box center [369, 498] width 42 height 23
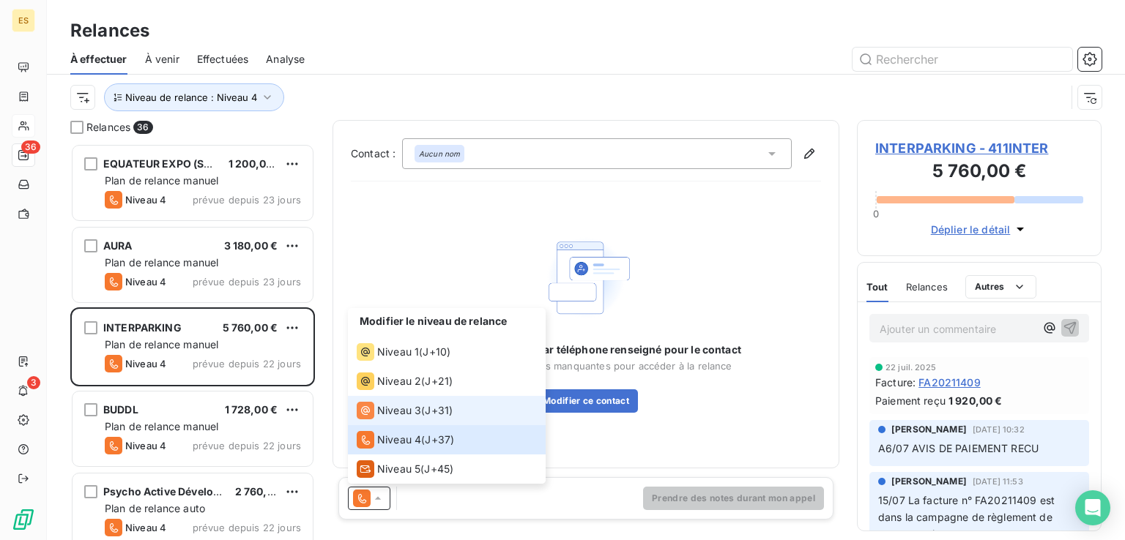
click at [482, 412] on li "Niveau 3 ( J+31 )" at bounding box center [447, 410] width 198 height 29
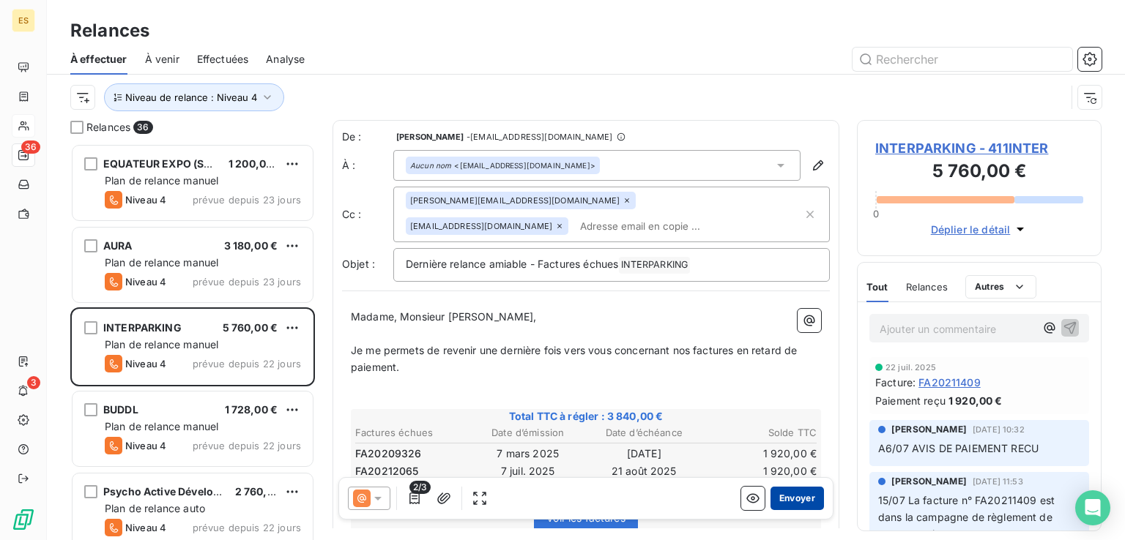
click at [779, 496] on button "Envoyer" at bounding box center [796, 498] width 53 height 23
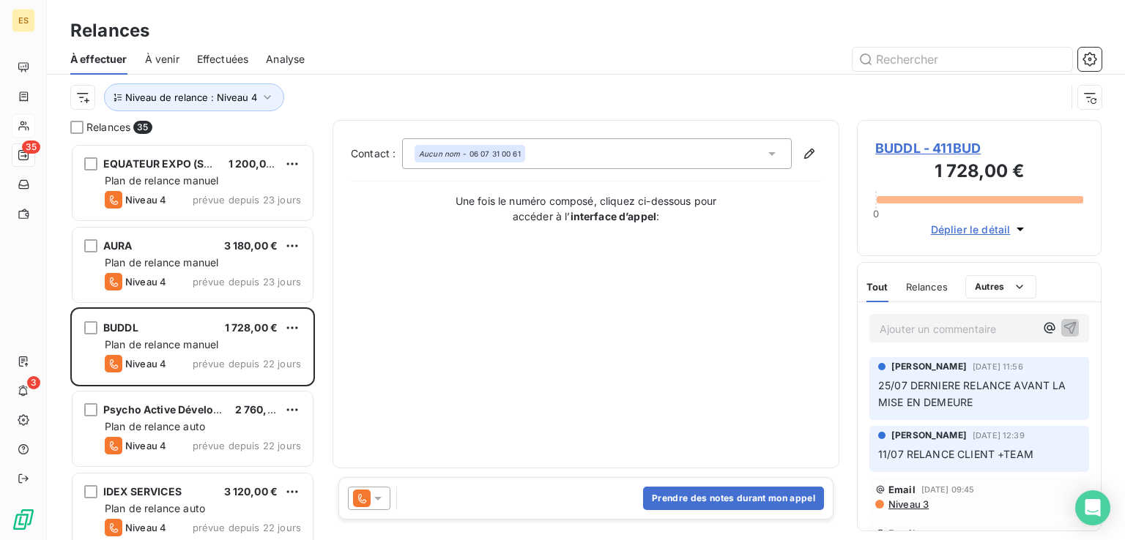
click at [912, 144] on span "BUDDL - 411BUD" at bounding box center [979, 148] width 208 height 20
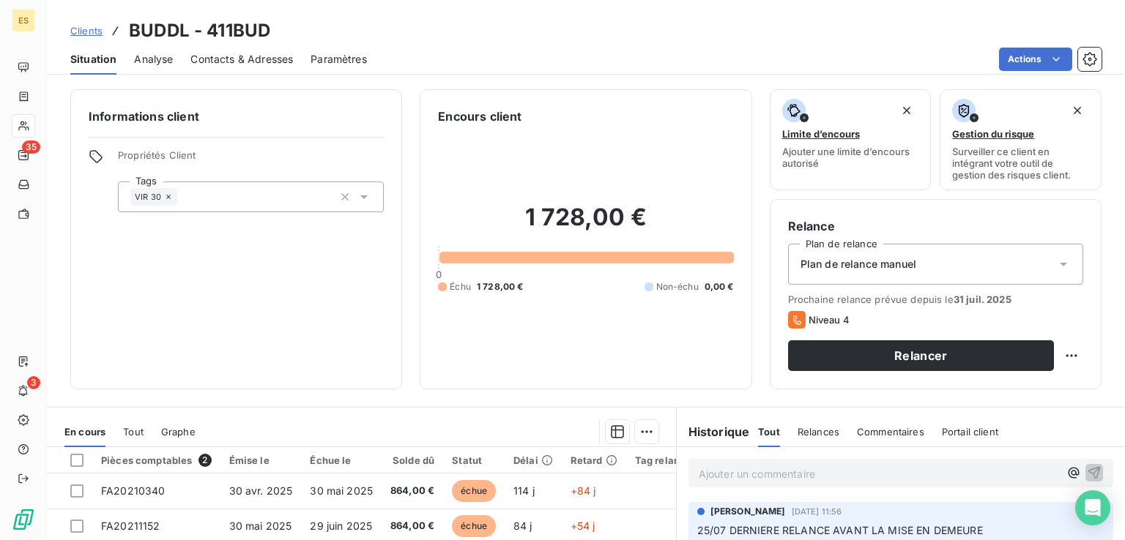
scroll to position [220, 0]
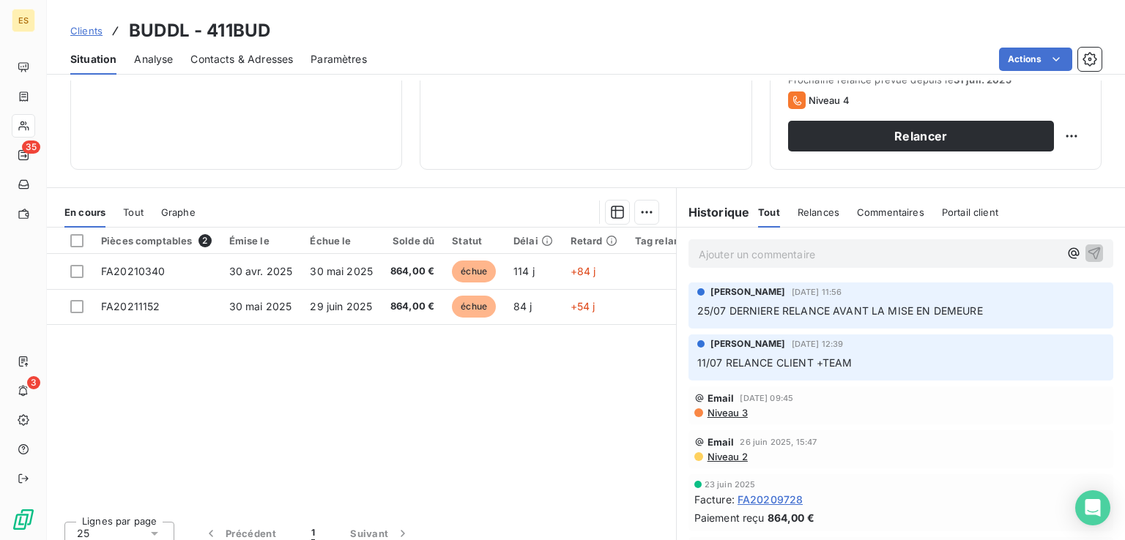
click at [707, 263] on div "Ajouter un commentaire ﻿" at bounding box center [900, 253] width 425 height 29
click at [717, 250] on p "Ajouter un commentaire ﻿" at bounding box center [879, 254] width 360 height 18
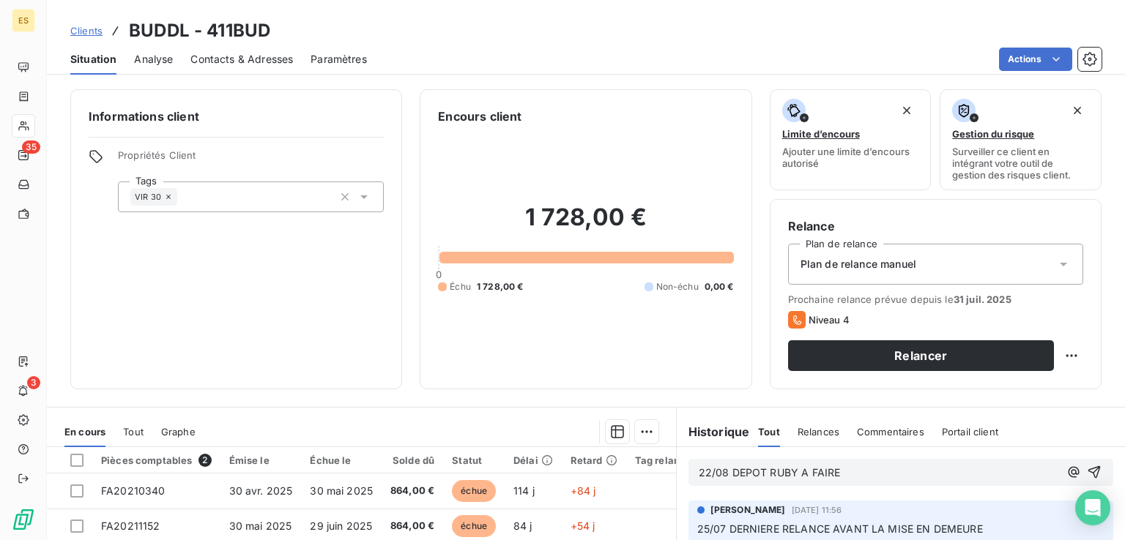
click at [321, 198] on div "VIR 30" at bounding box center [251, 197] width 266 height 31
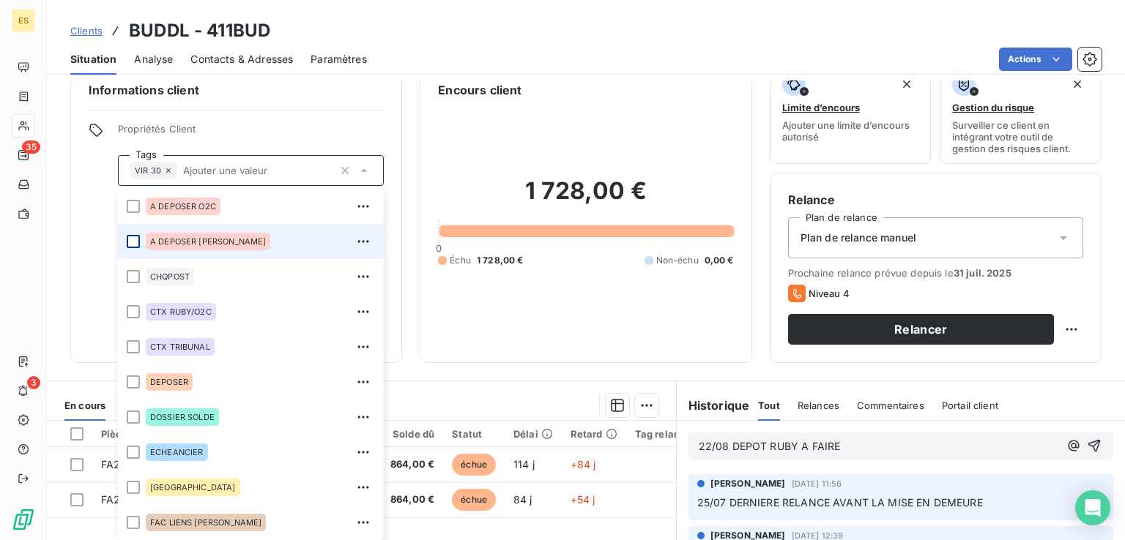
click at [135, 237] on div at bounding box center [133, 241] width 13 height 13
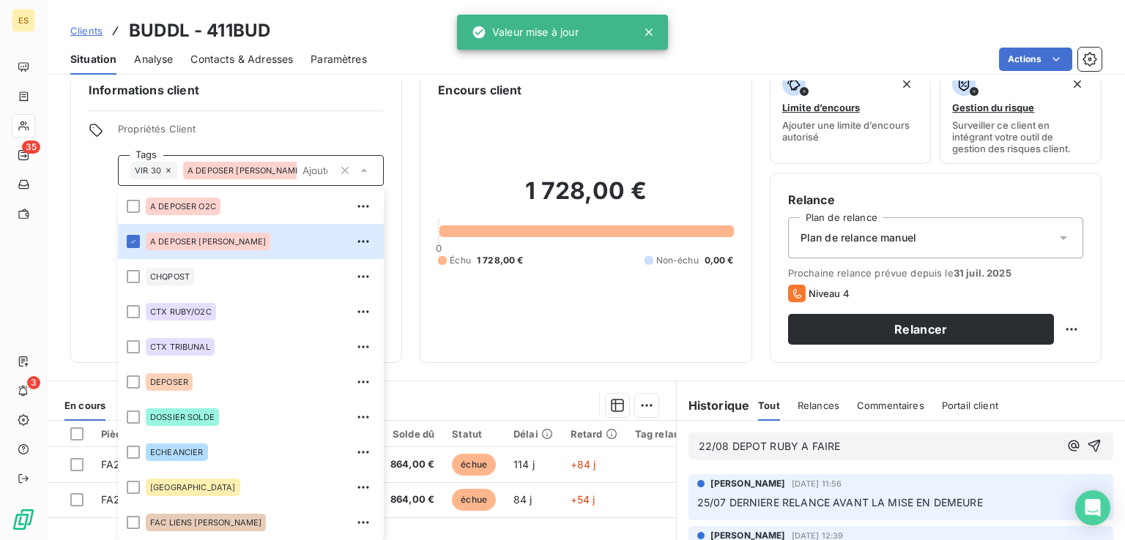
click at [392, 48] on div "Actions" at bounding box center [742, 59] width 717 height 23
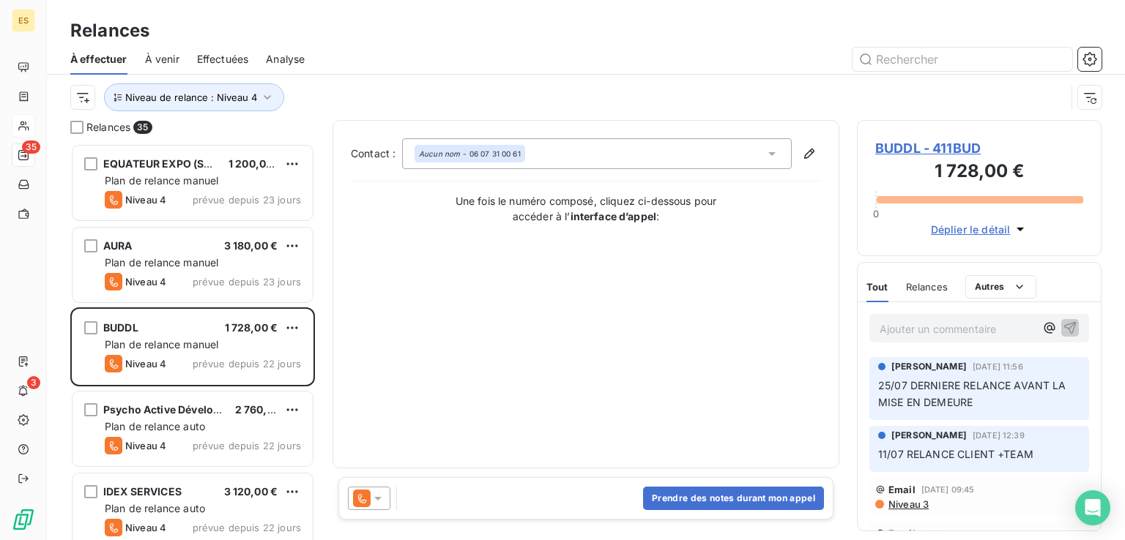
scroll to position [385, 233]
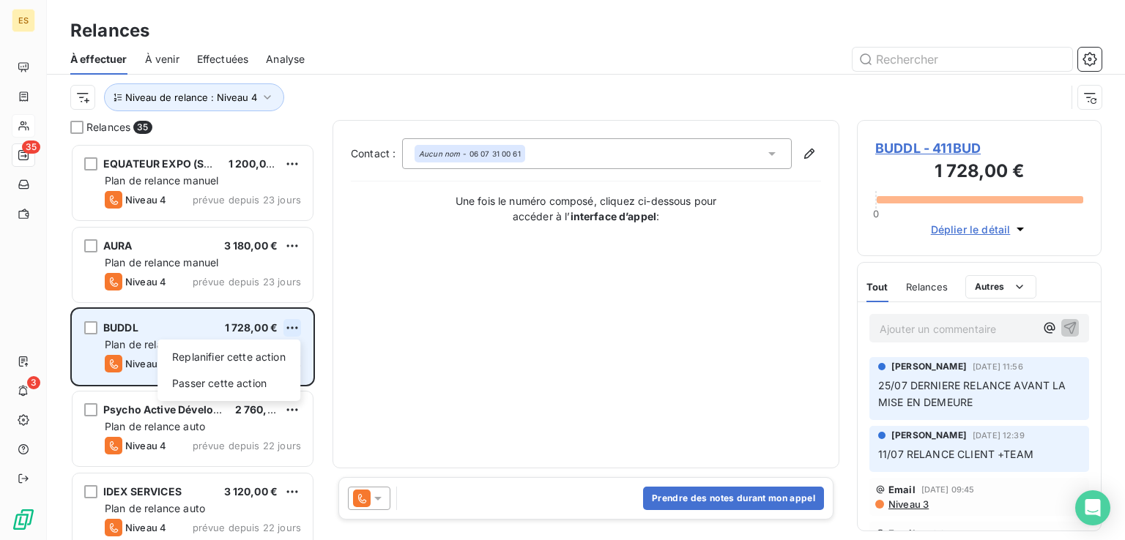
click at [289, 329] on html "ES 35 3 Relances À effectuer À venir Effectuées Analyse Niveau de relance : Niv…" at bounding box center [562, 270] width 1125 height 540
click at [267, 382] on div "Passer cette action" at bounding box center [228, 383] width 131 height 23
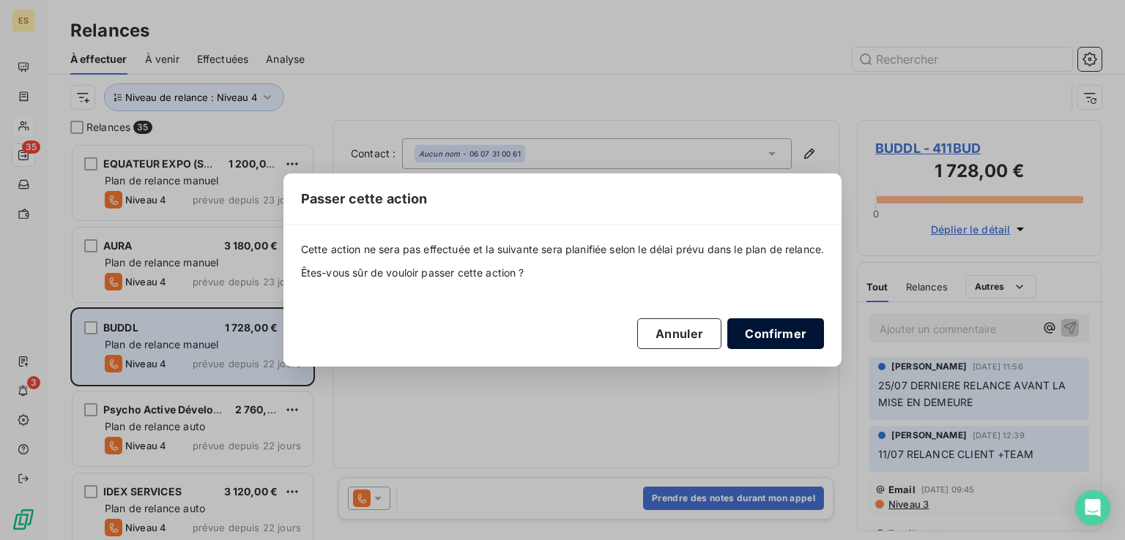
click at [771, 333] on button "Confirmer" at bounding box center [775, 334] width 97 height 31
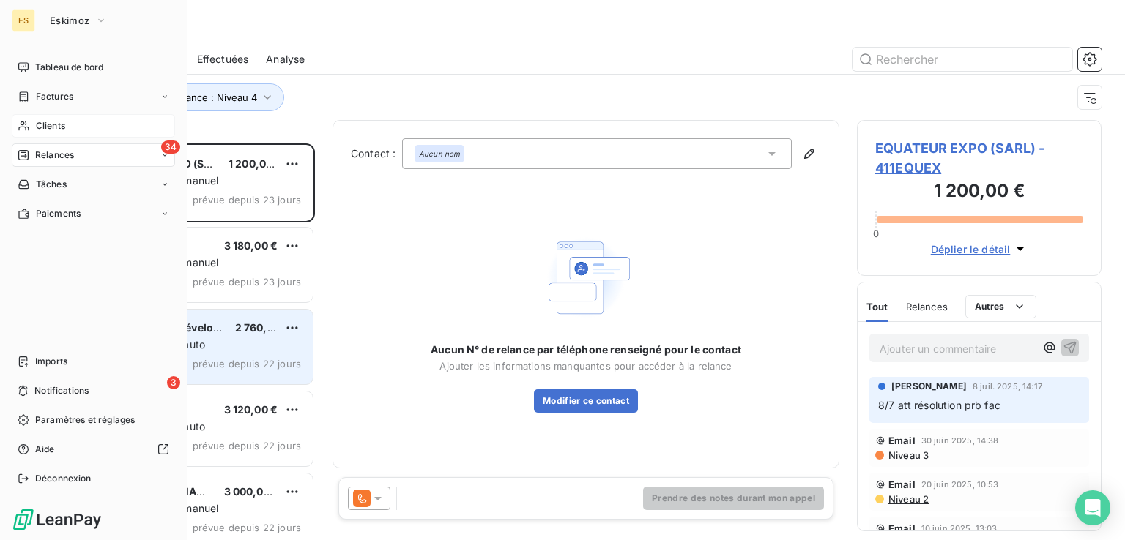
click at [41, 126] on span "Clients" at bounding box center [50, 125] width 29 height 13
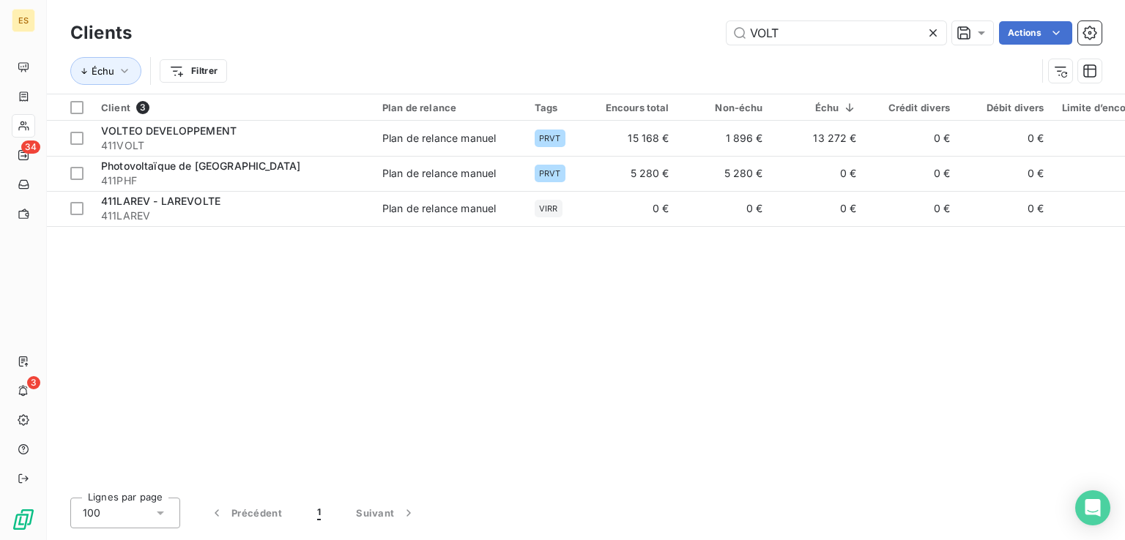
click at [931, 30] on icon at bounding box center [933, 33] width 15 height 15
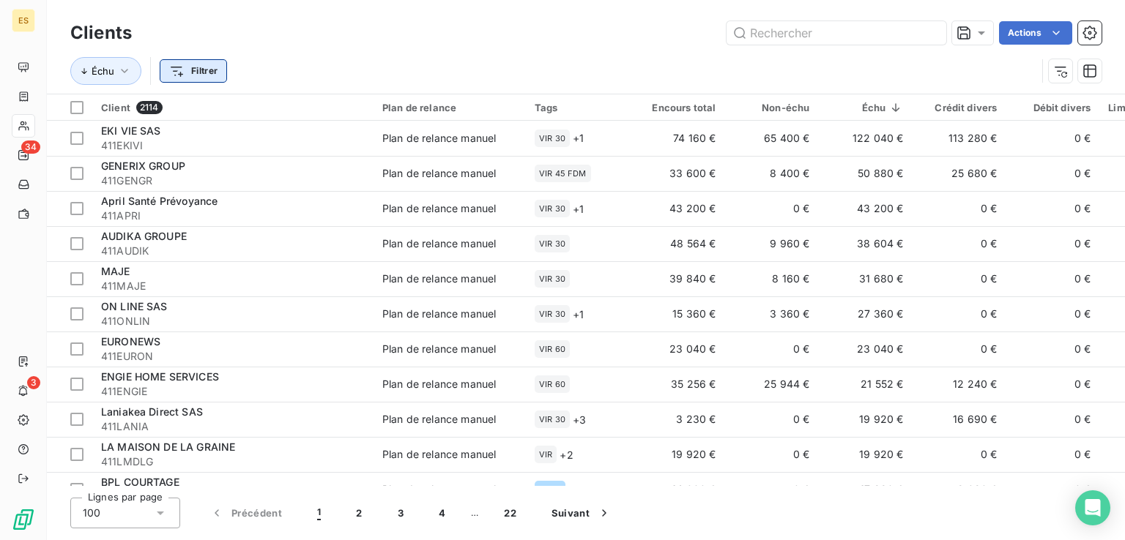
click at [176, 72] on html "ES 34 3 Clients Actions Échu Filtrer Client 2114 Plan de relance Tags Encours t…" at bounding box center [562, 270] width 1125 height 540
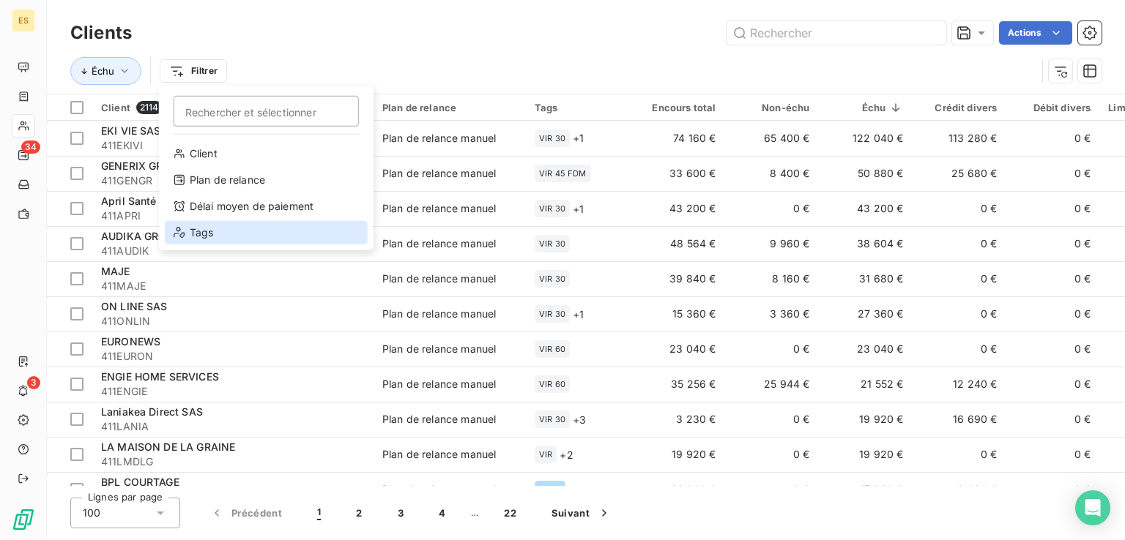
click at [203, 236] on div "Tags" at bounding box center [266, 232] width 203 height 23
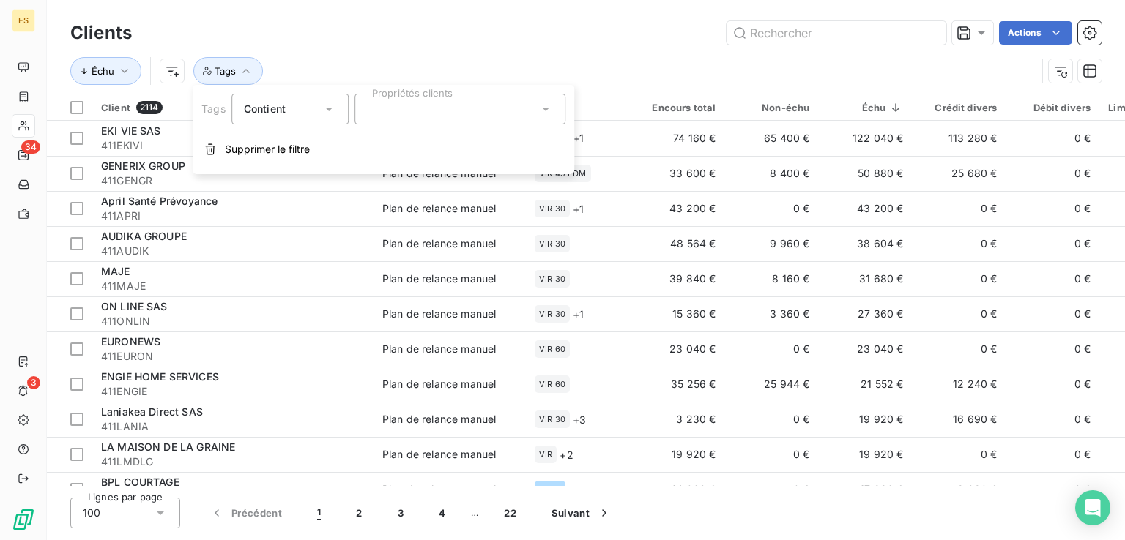
click at [363, 111] on div at bounding box center [459, 109] width 211 height 31
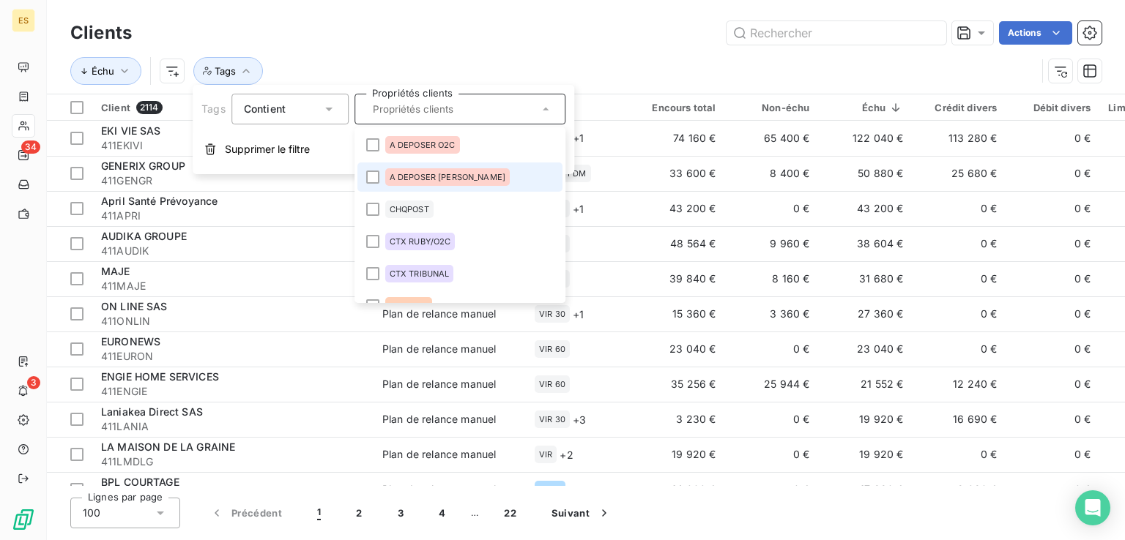
click at [396, 176] on span "A DEPOSER [PERSON_NAME]" at bounding box center [448, 177] width 116 height 9
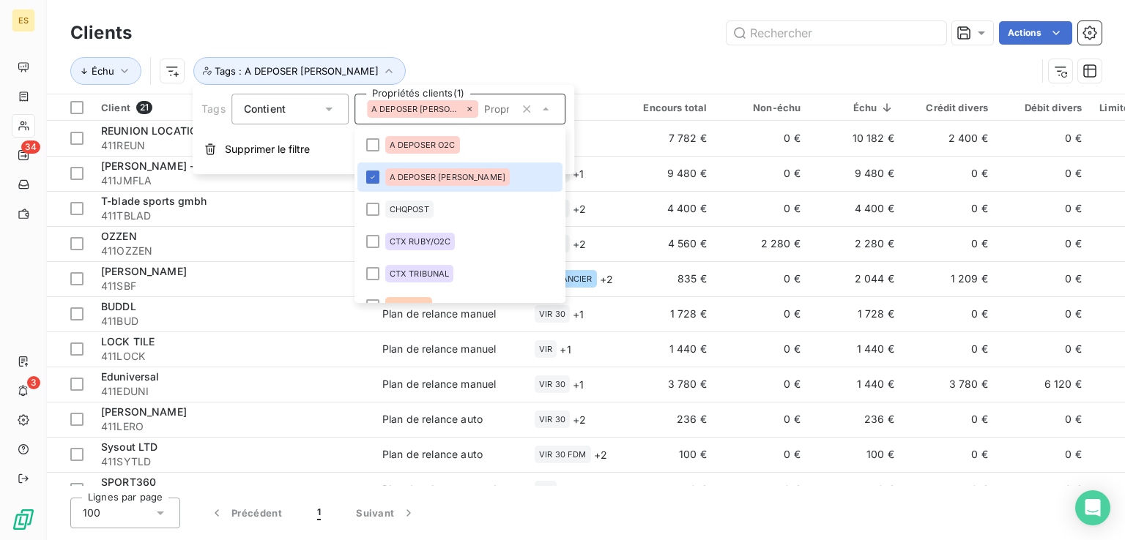
click at [554, 41] on div "Actions" at bounding box center [625, 32] width 952 height 23
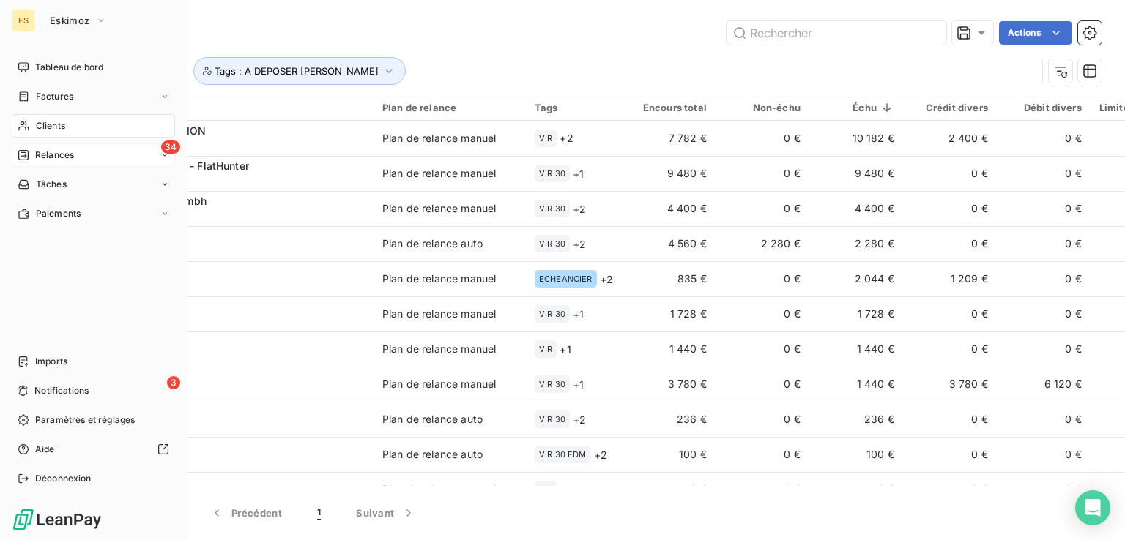
click at [41, 153] on span "Relances" at bounding box center [54, 155] width 39 height 13
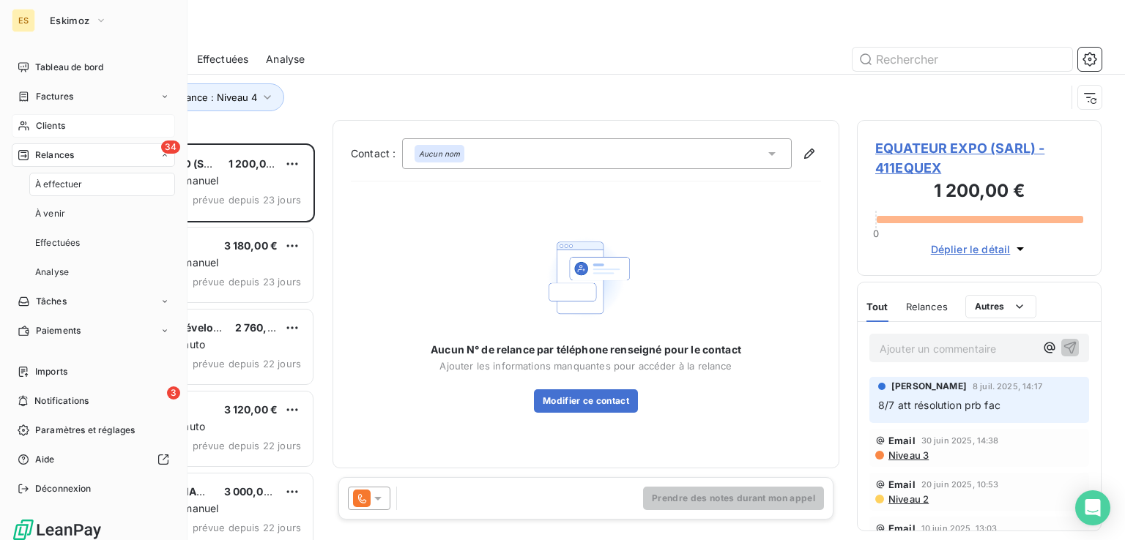
scroll to position [385, 233]
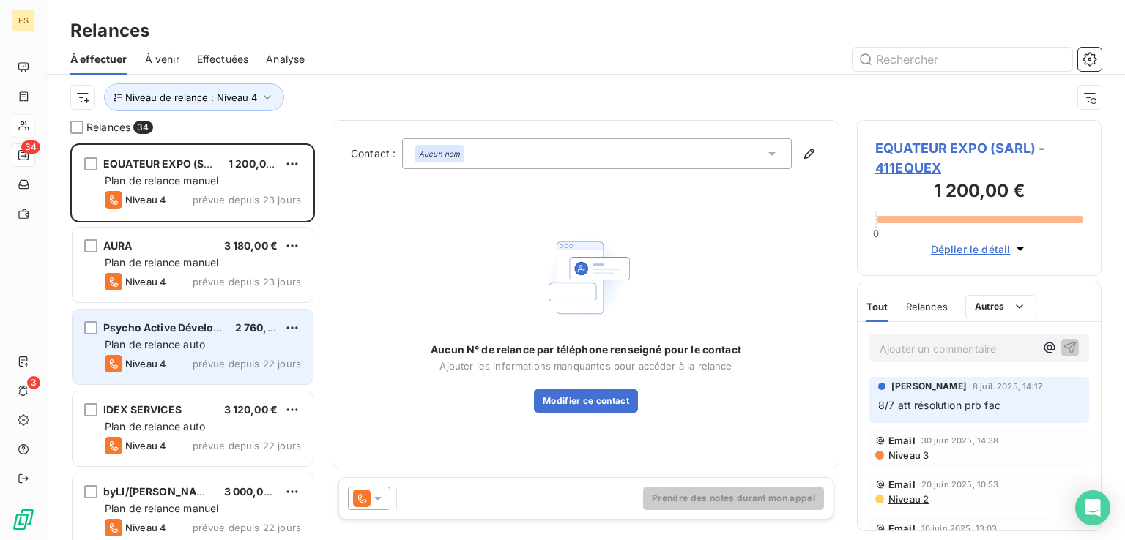
click at [193, 349] on span "Plan de relance auto" at bounding box center [155, 344] width 100 height 12
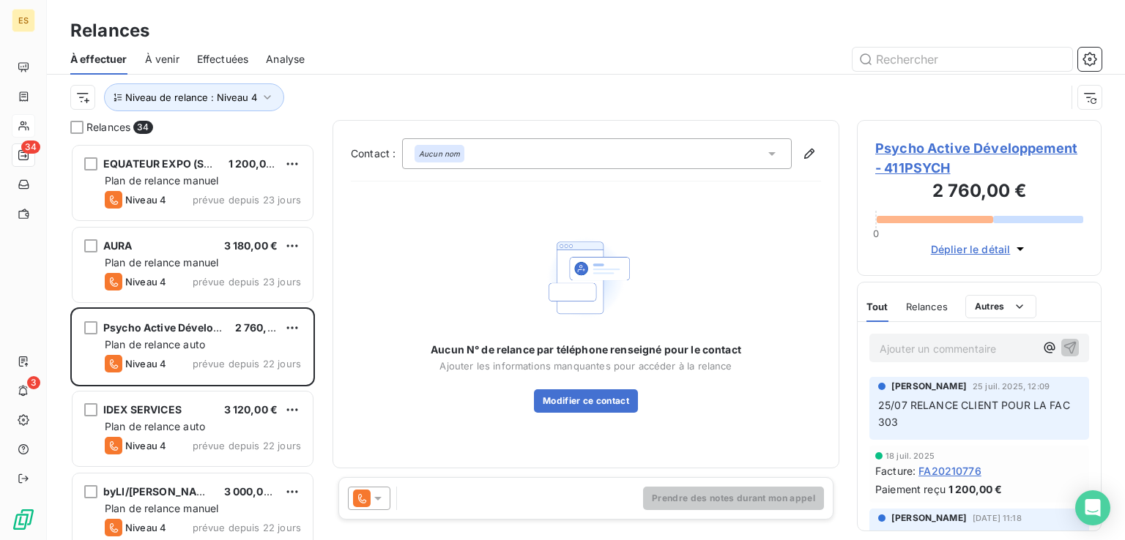
click at [387, 497] on div at bounding box center [369, 498] width 42 height 23
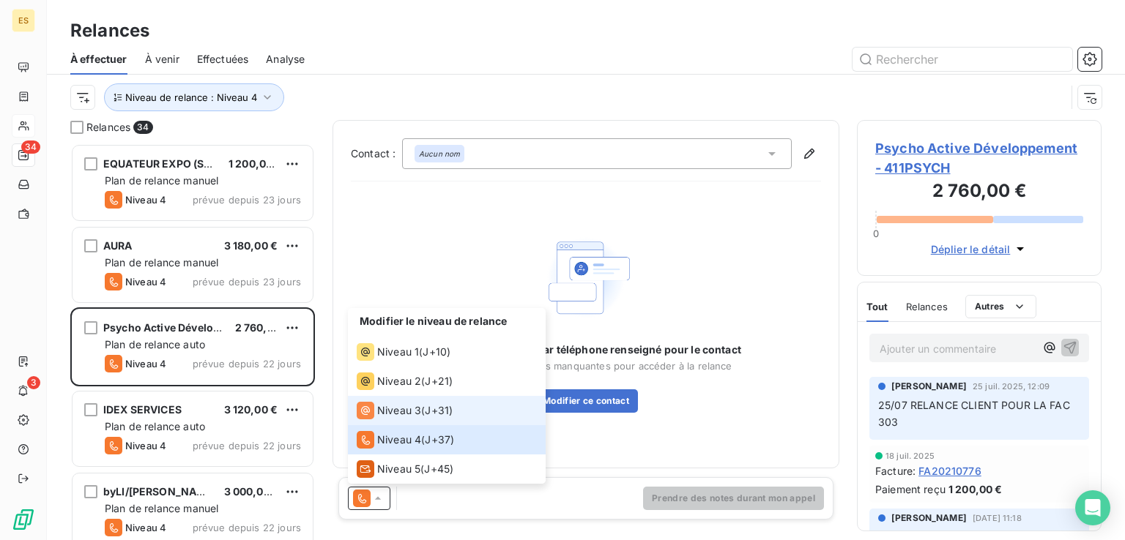
click at [421, 410] on div "Niveau 3 ( J+31 )" at bounding box center [405, 411] width 96 height 18
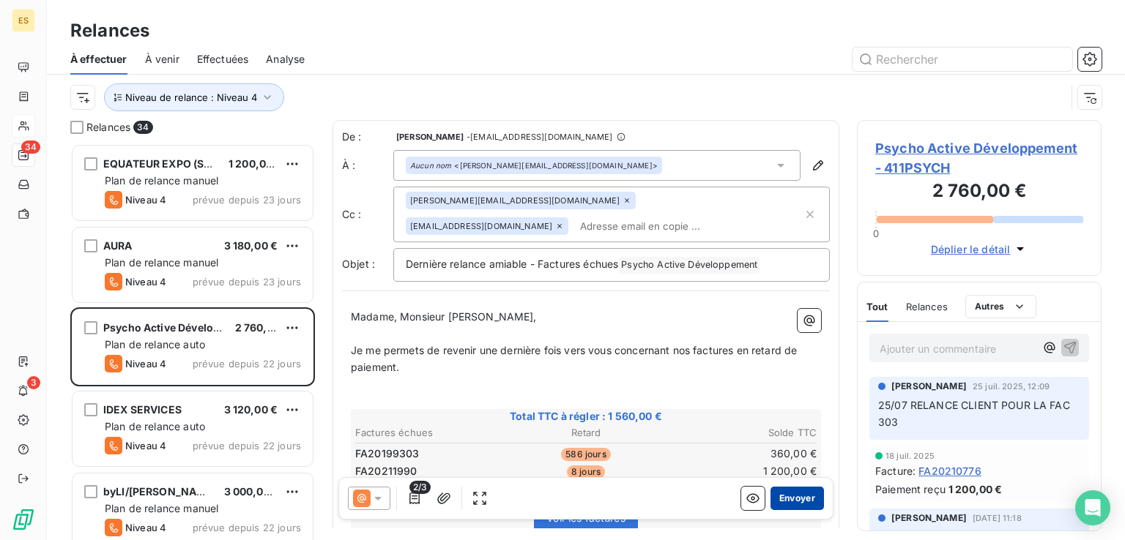
click at [778, 493] on button "Envoyer" at bounding box center [796, 498] width 53 height 23
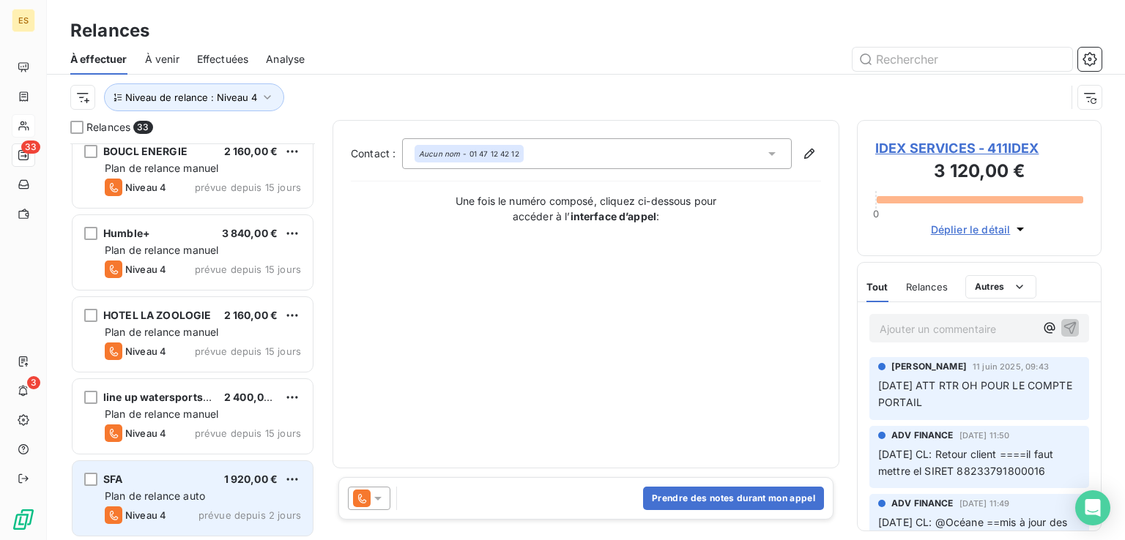
click at [217, 469] on div "SFA 1 920,00 € Plan de relance auto Niveau 4 prévue depuis 2 jours" at bounding box center [192, 498] width 240 height 75
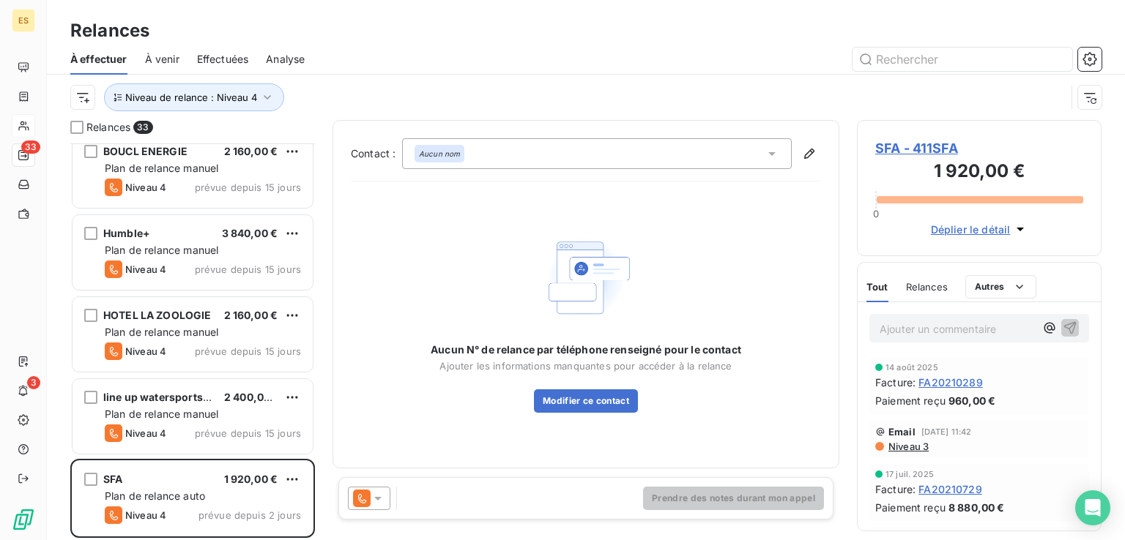
click at [384, 502] on icon at bounding box center [378, 498] width 15 height 15
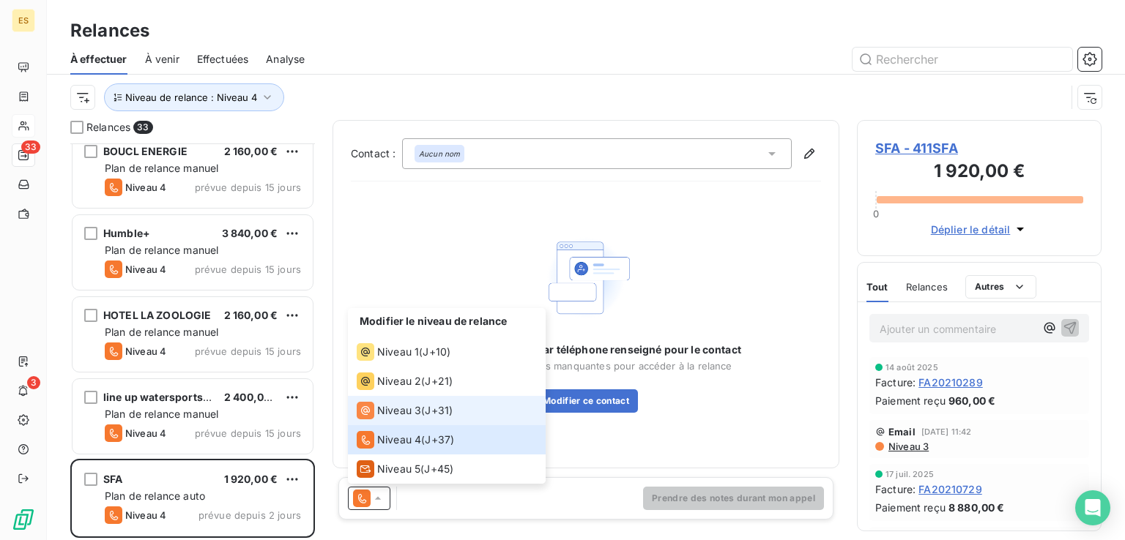
click at [415, 414] on span "Niveau 3" at bounding box center [399, 410] width 44 height 15
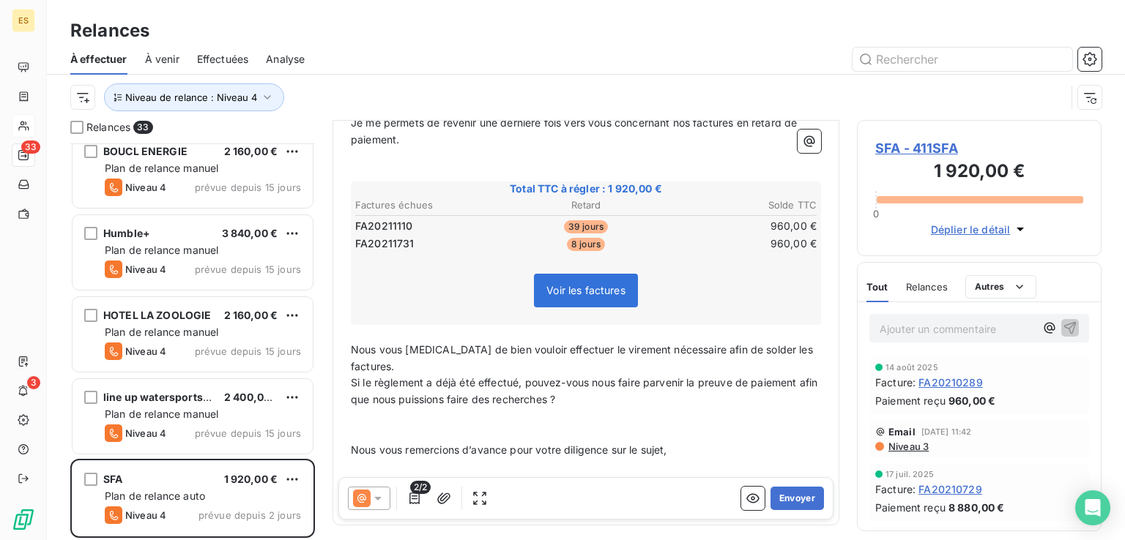
scroll to position [283, 0]
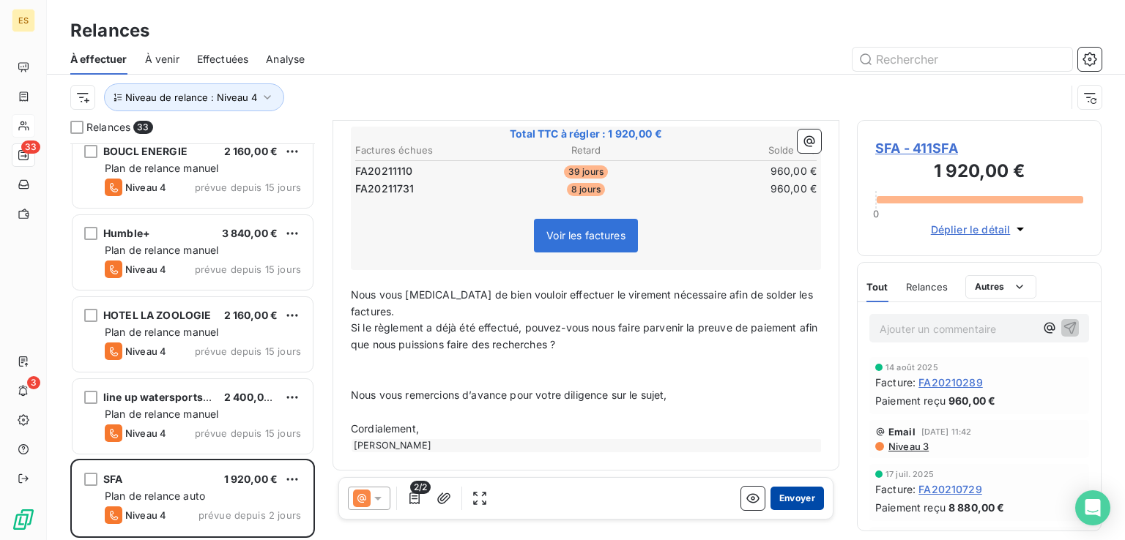
click at [779, 496] on button "Envoyer" at bounding box center [796, 498] width 53 height 23
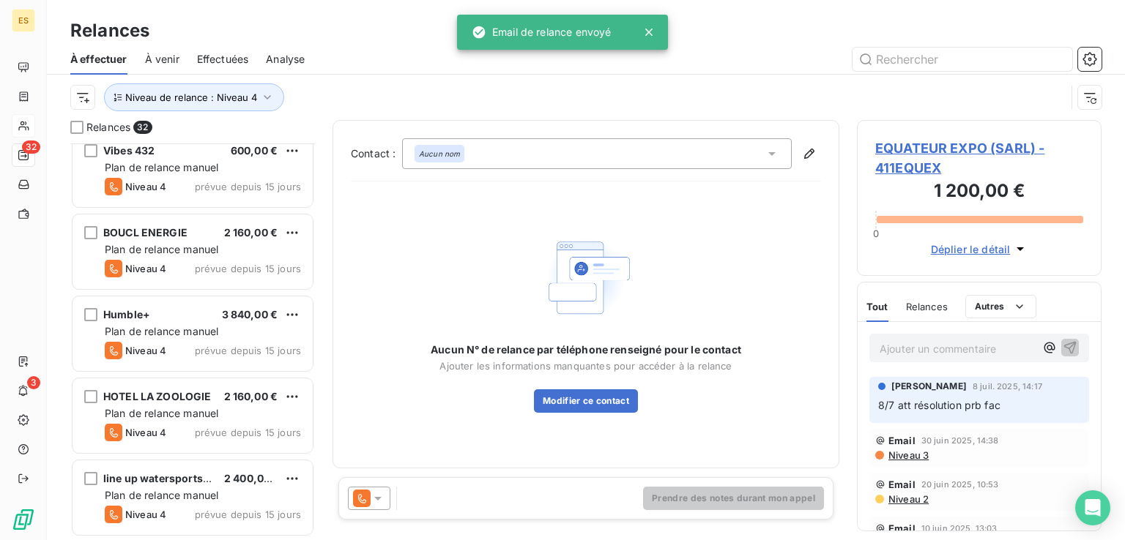
scroll to position [2228, 0]
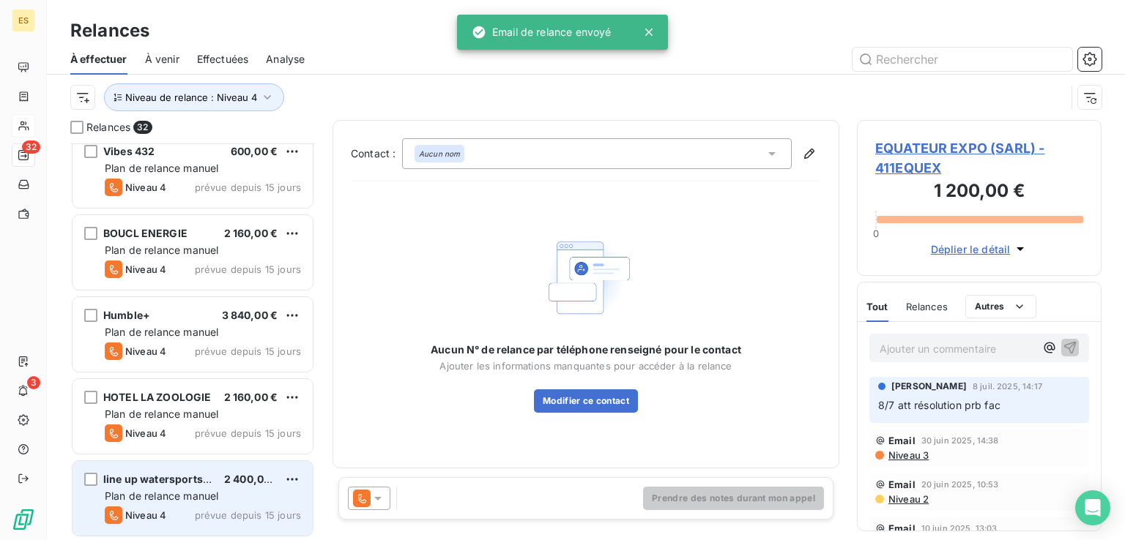
click at [164, 480] on span "line up watersports SL" at bounding box center [160, 479] width 114 height 12
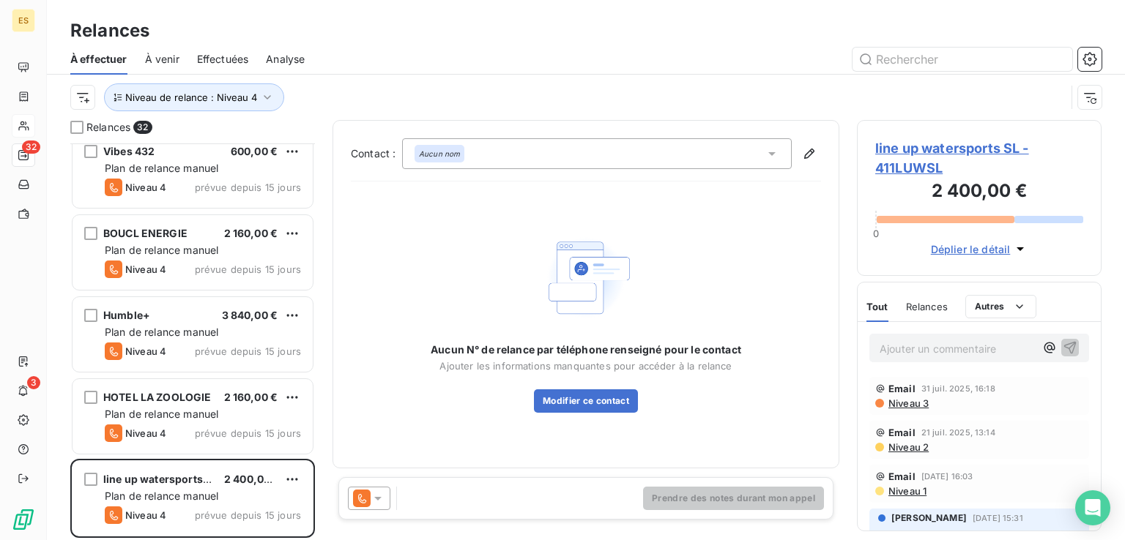
click at [379, 496] on icon at bounding box center [378, 498] width 15 height 15
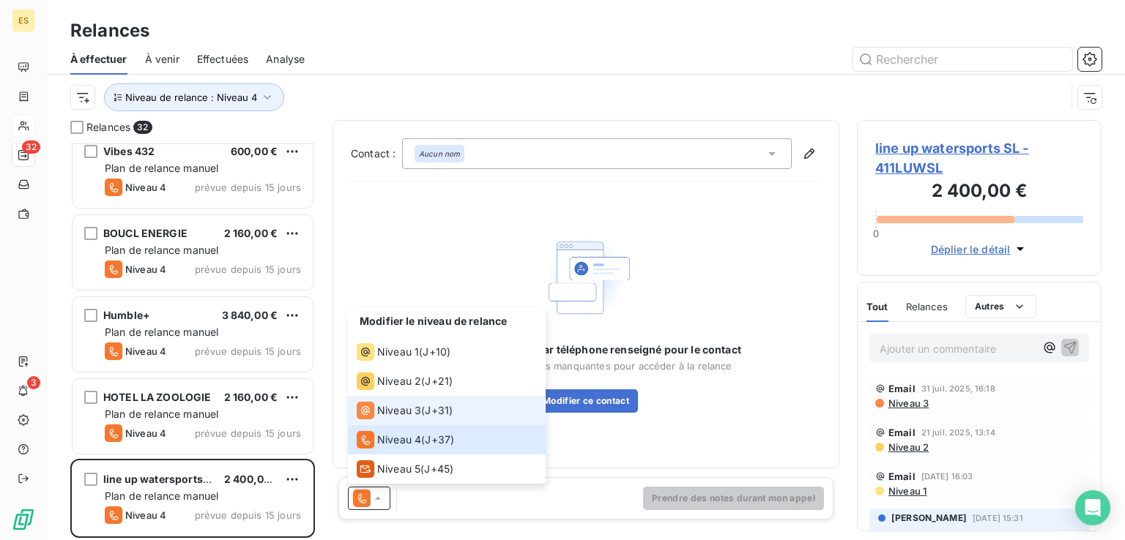
click at [404, 413] on span "Niveau 3" at bounding box center [399, 410] width 44 height 15
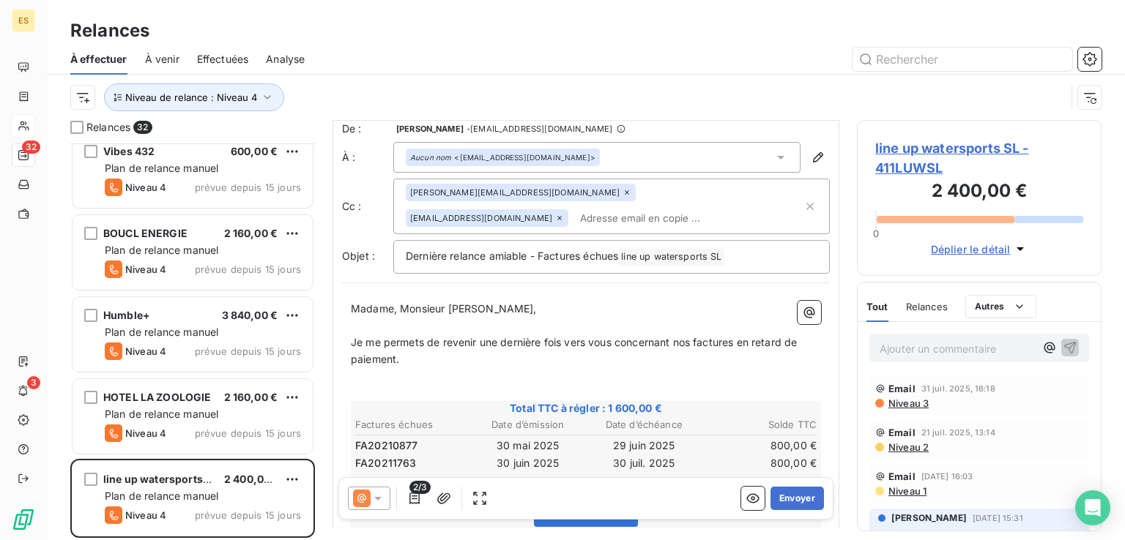
scroll to position [228, 0]
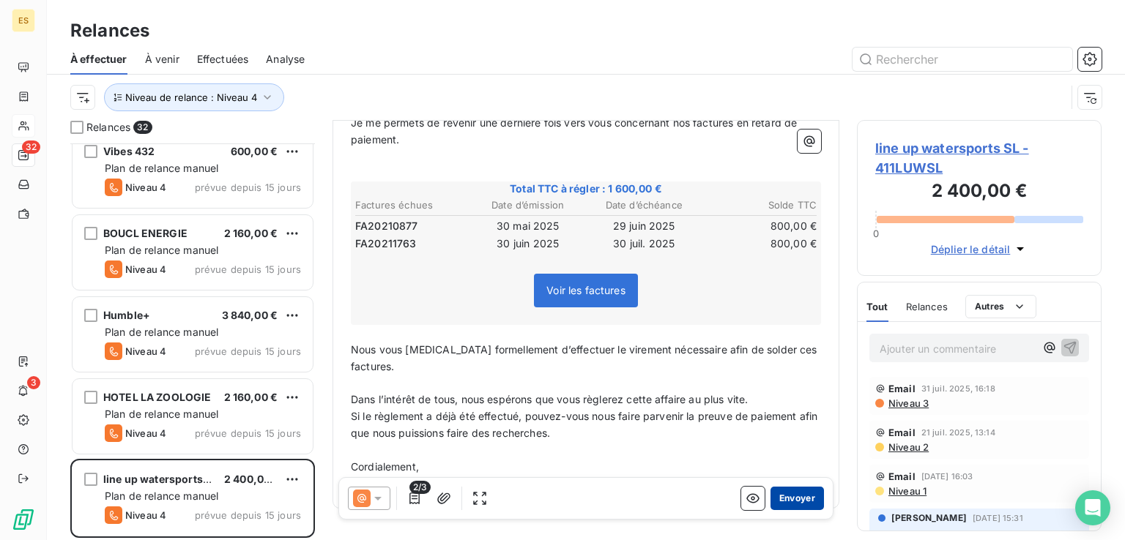
click at [798, 490] on button "Envoyer" at bounding box center [796, 498] width 53 height 23
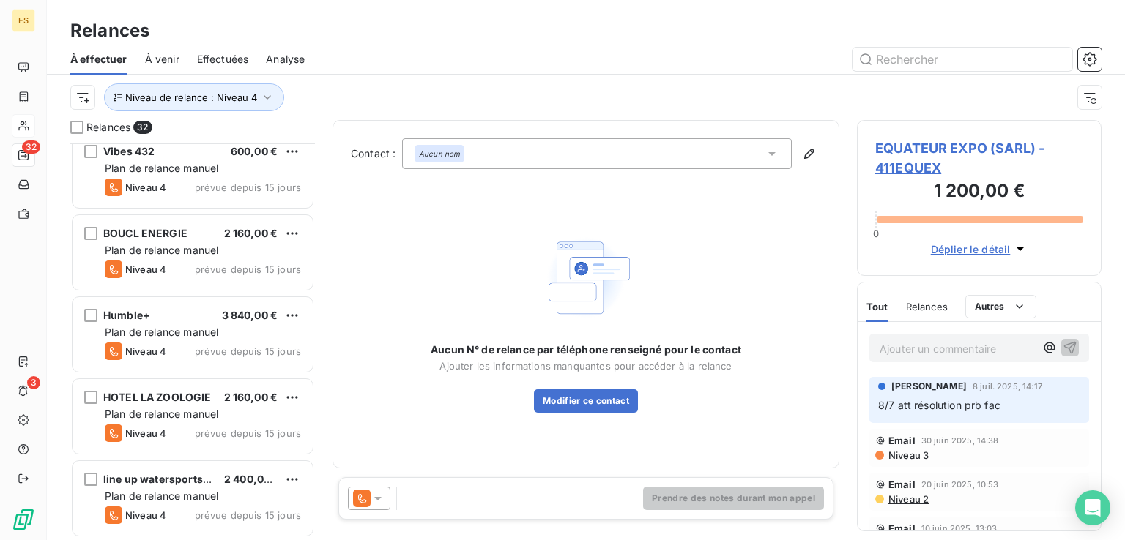
scroll to position [2146, 0]
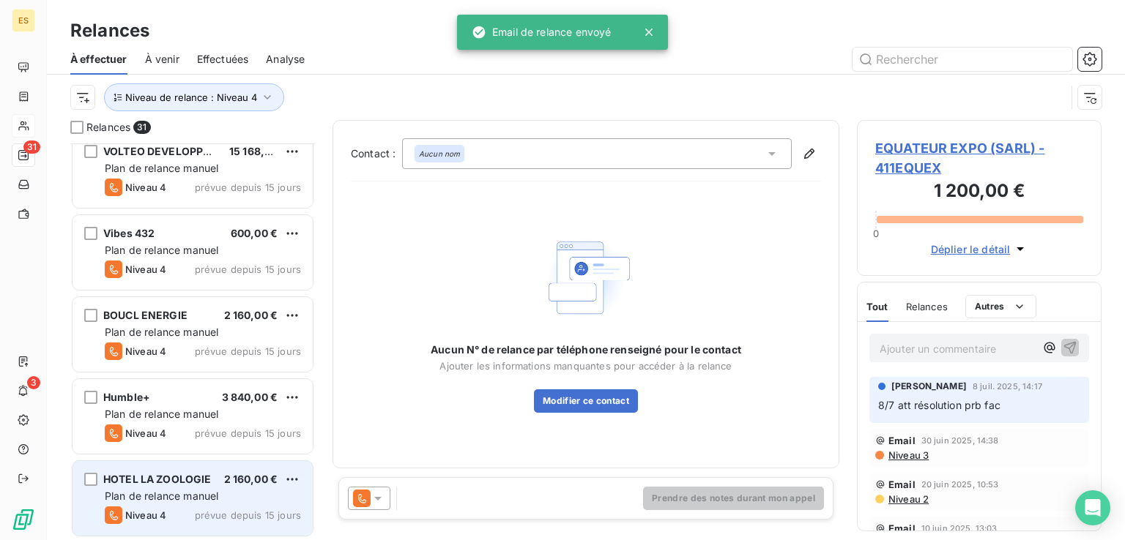
click at [193, 484] on div "HOTEL LA ZOOLOGIE" at bounding box center [157, 479] width 108 height 15
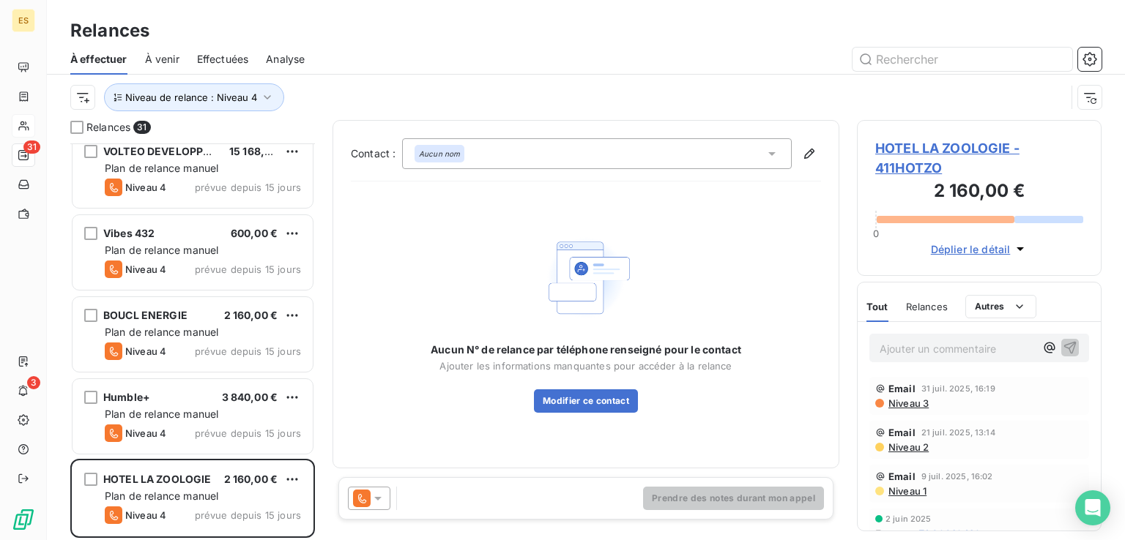
click at [384, 498] on div at bounding box center [369, 498] width 42 height 23
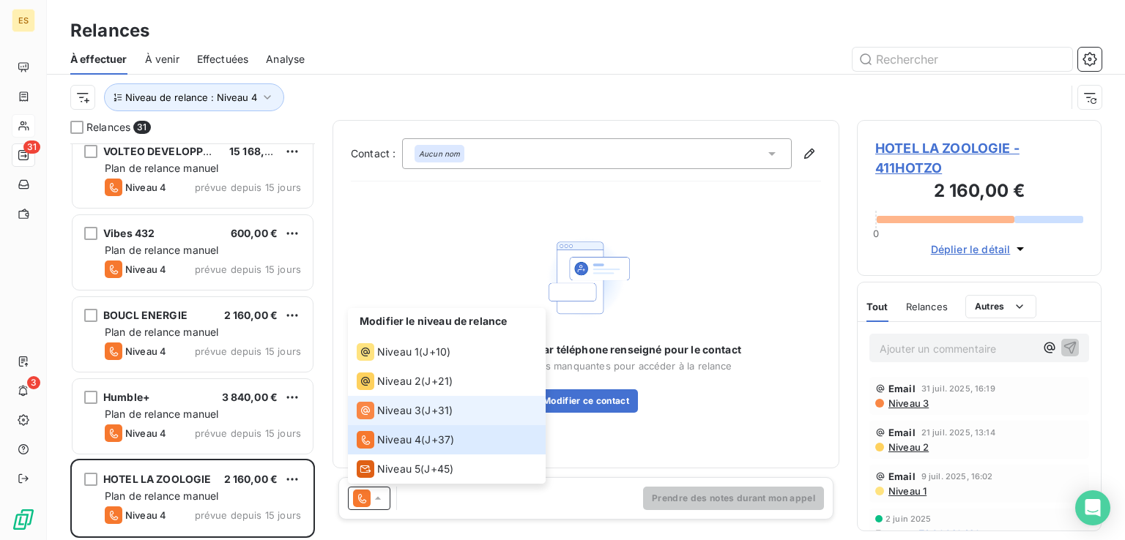
click at [420, 414] on span "Niveau 3" at bounding box center [399, 410] width 44 height 15
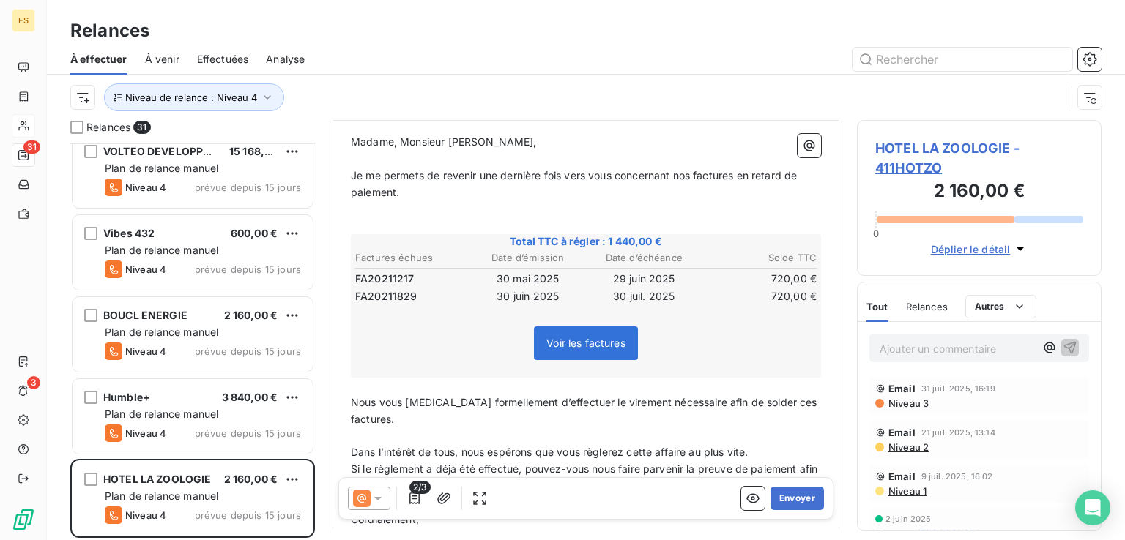
scroll to position [220, 0]
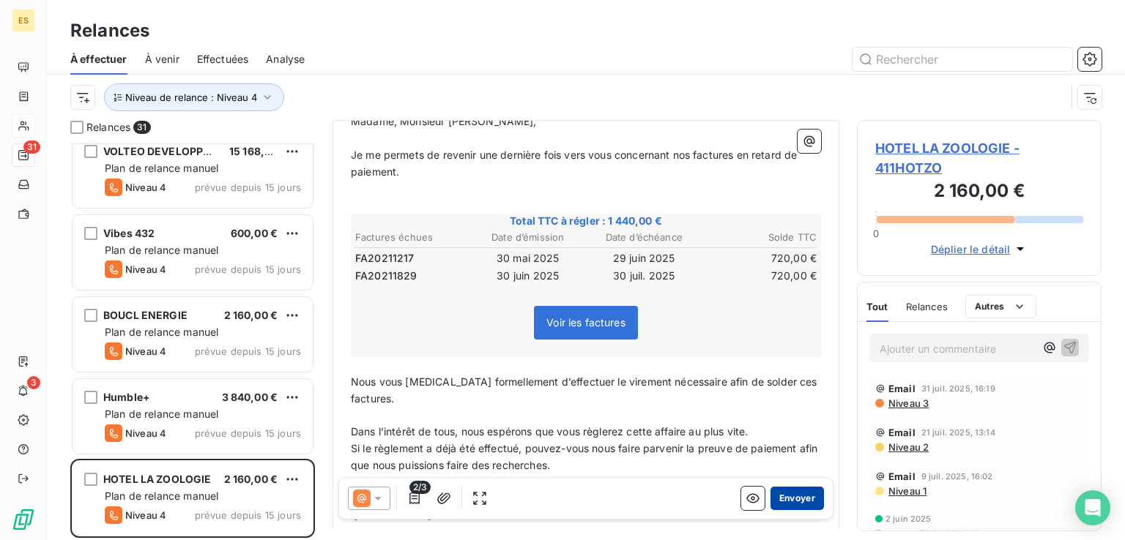
click at [778, 496] on button "Envoyer" at bounding box center [796, 498] width 53 height 23
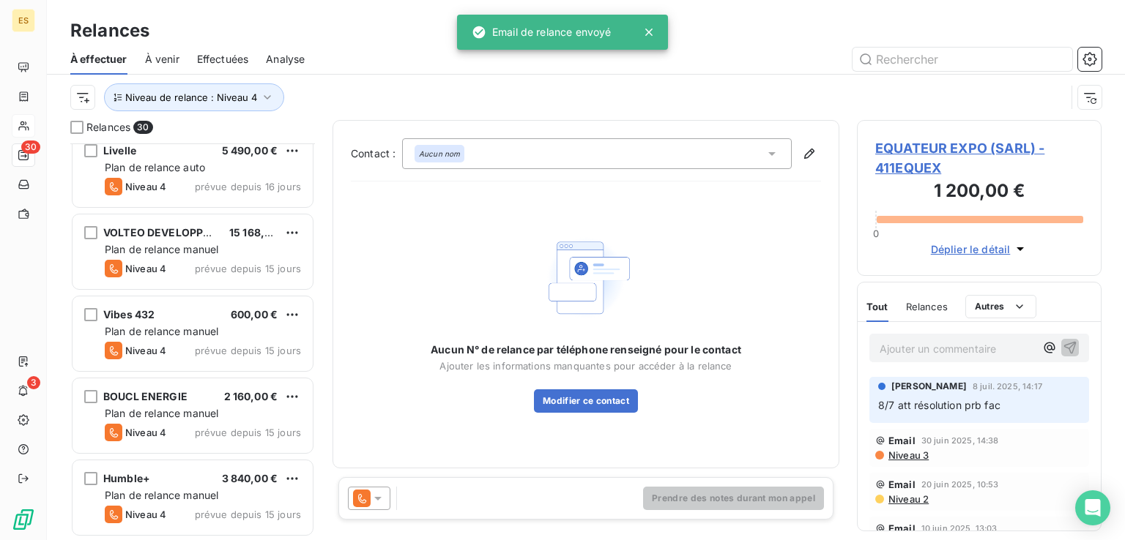
scroll to position [2064, 0]
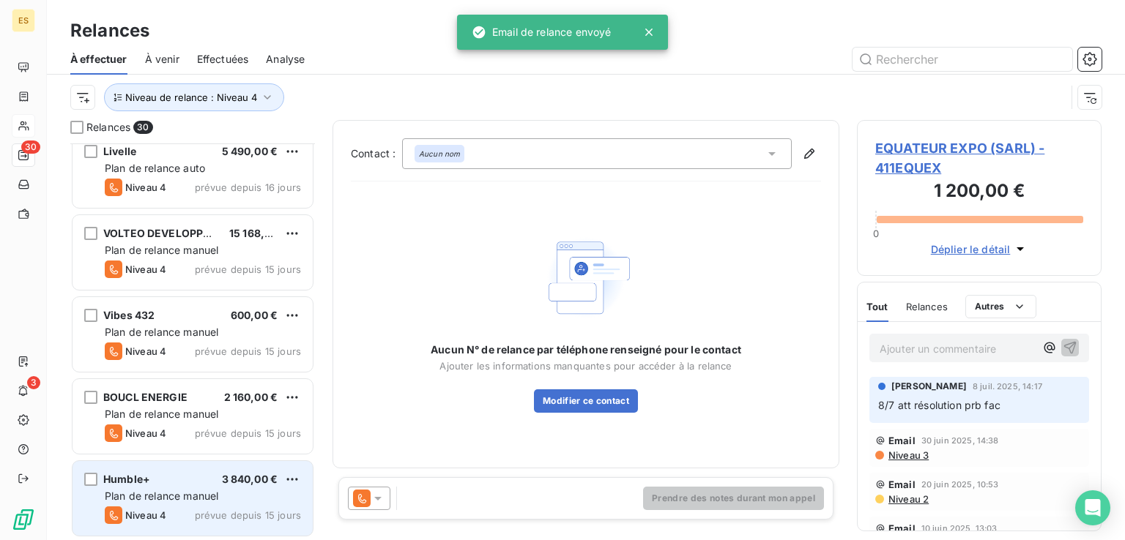
click at [173, 477] on div "Humble+ 3 840,00 €" at bounding box center [203, 479] width 196 height 13
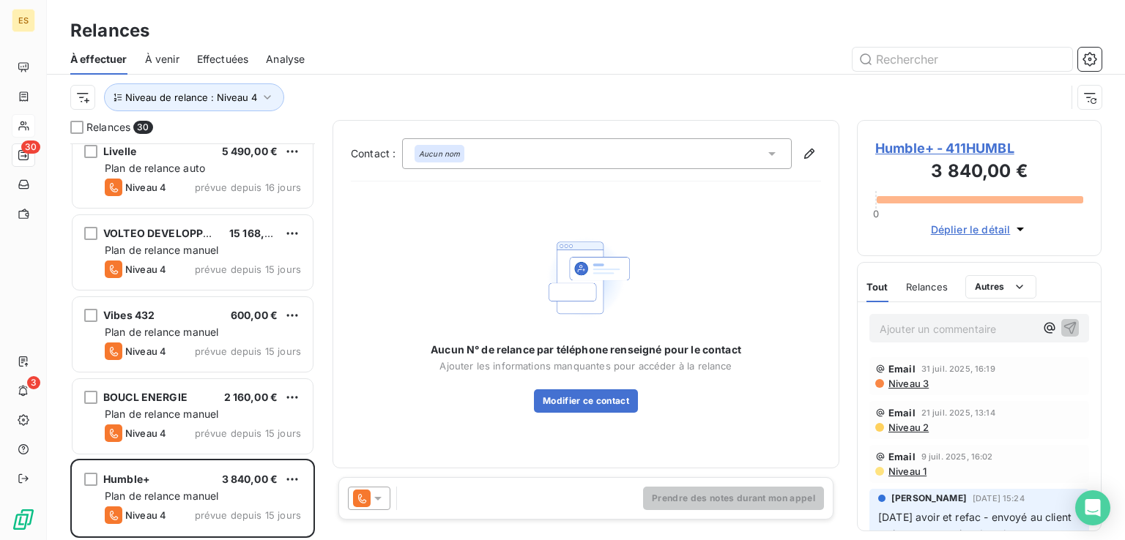
click at [382, 495] on icon at bounding box center [378, 498] width 15 height 15
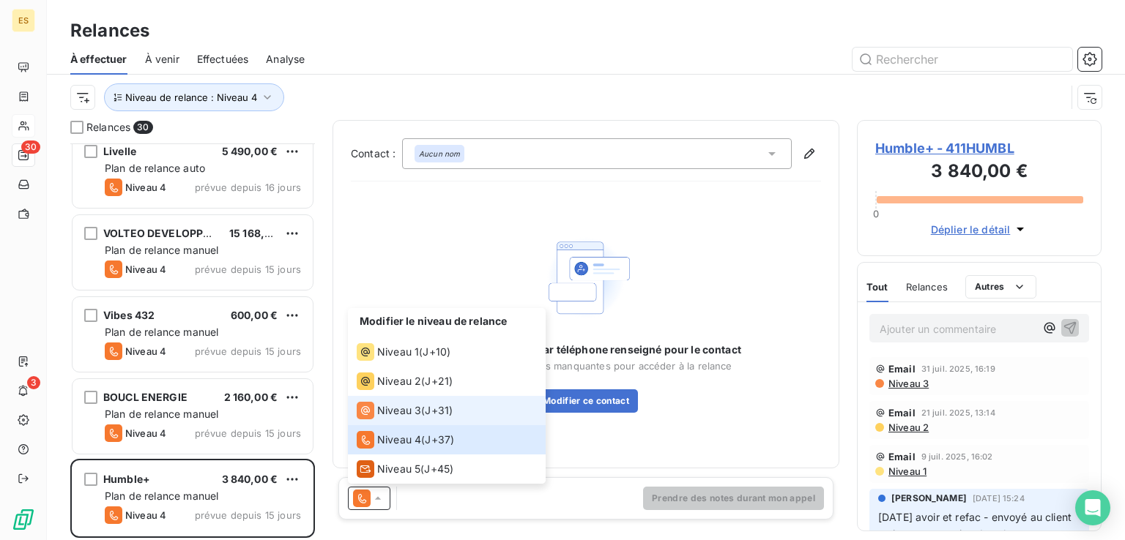
click at [425, 413] on div "Niveau 3 ( J+31 )" at bounding box center [405, 411] width 96 height 18
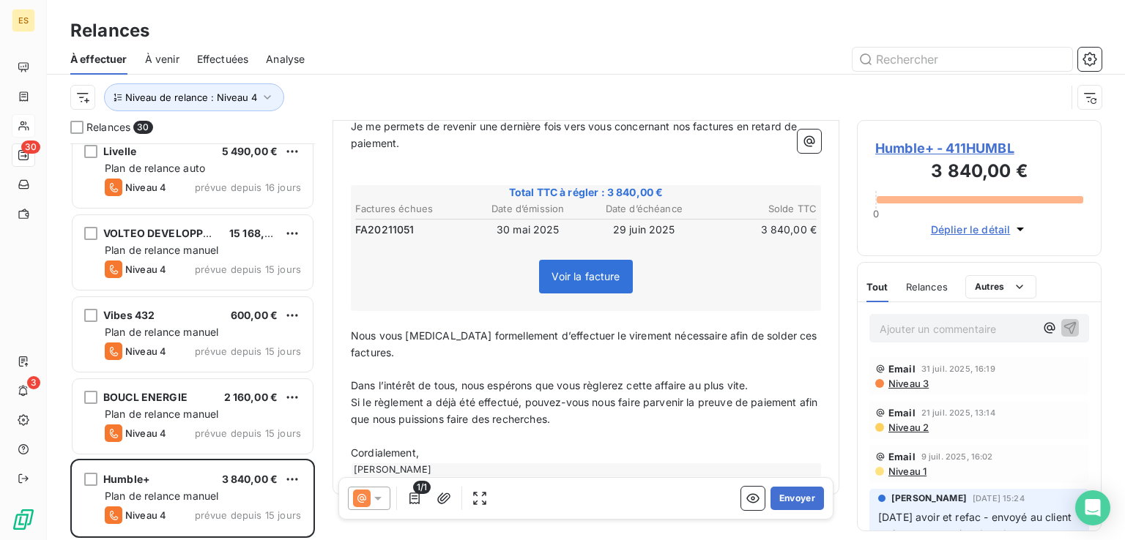
scroll to position [228, 0]
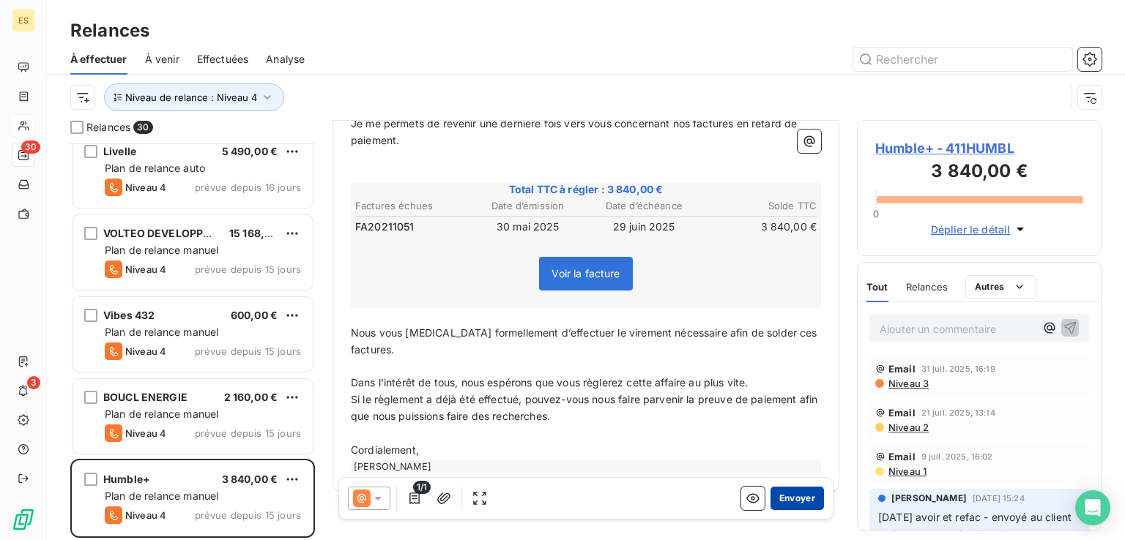
click at [800, 494] on button "Envoyer" at bounding box center [796, 498] width 53 height 23
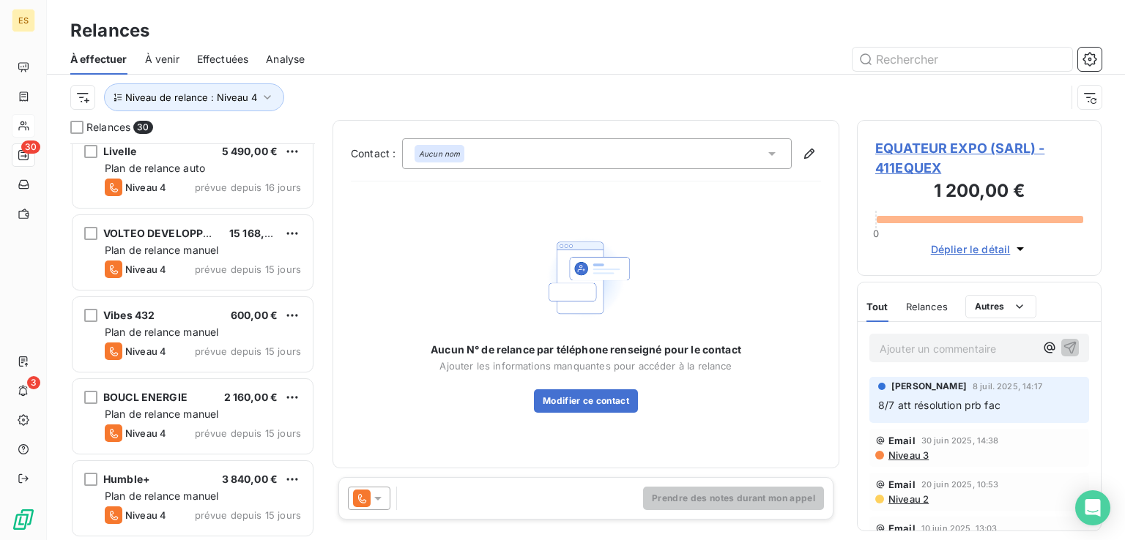
scroll to position [1982, 0]
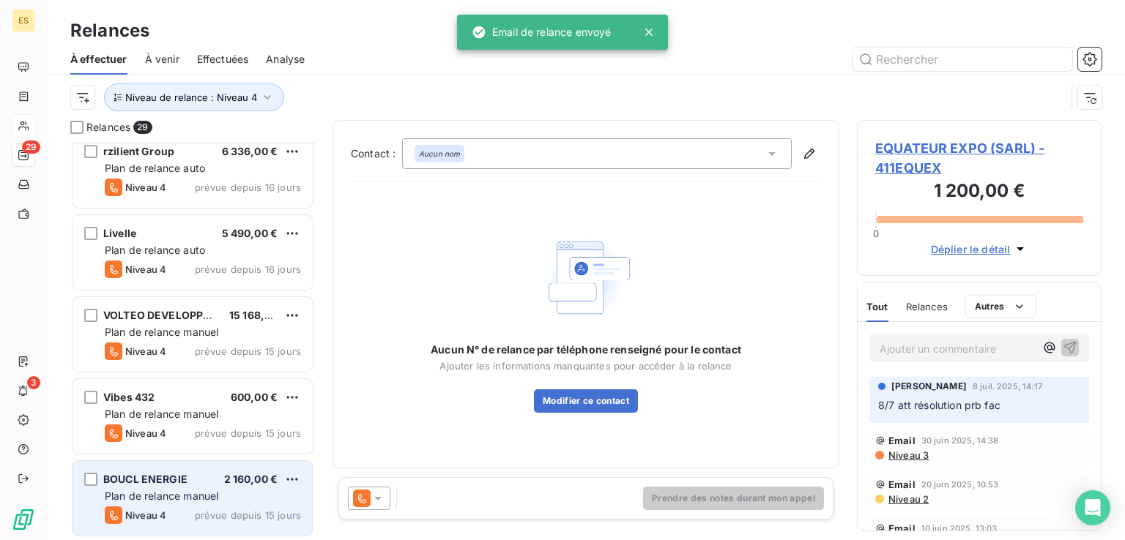
click at [138, 483] on span "BOUCL ENERGIE" at bounding box center [145, 479] width 84 height 12
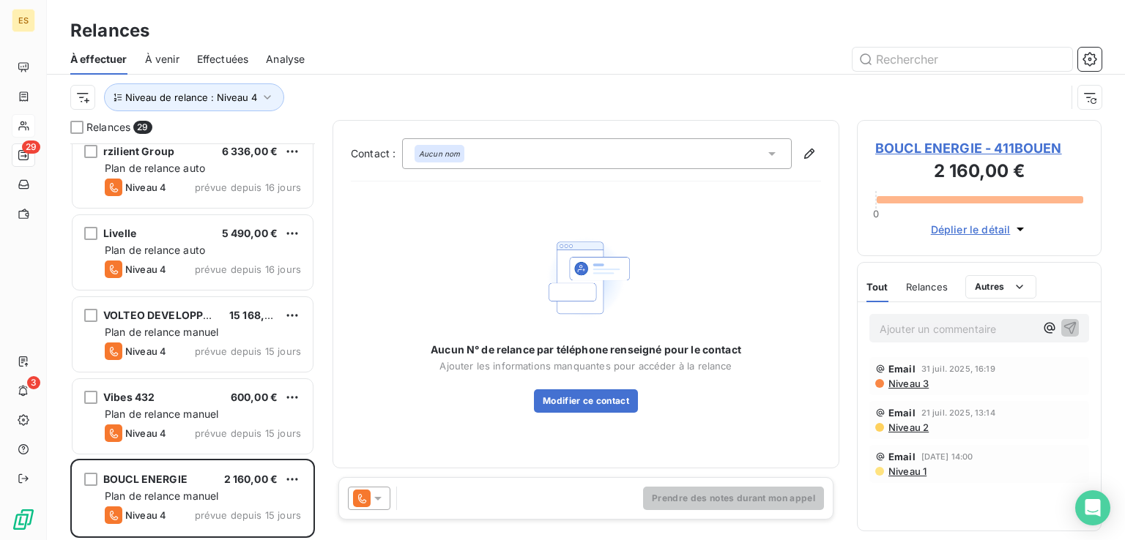
click at [377, 496] on icon at bounding box center [378, 498] width 15 height 15
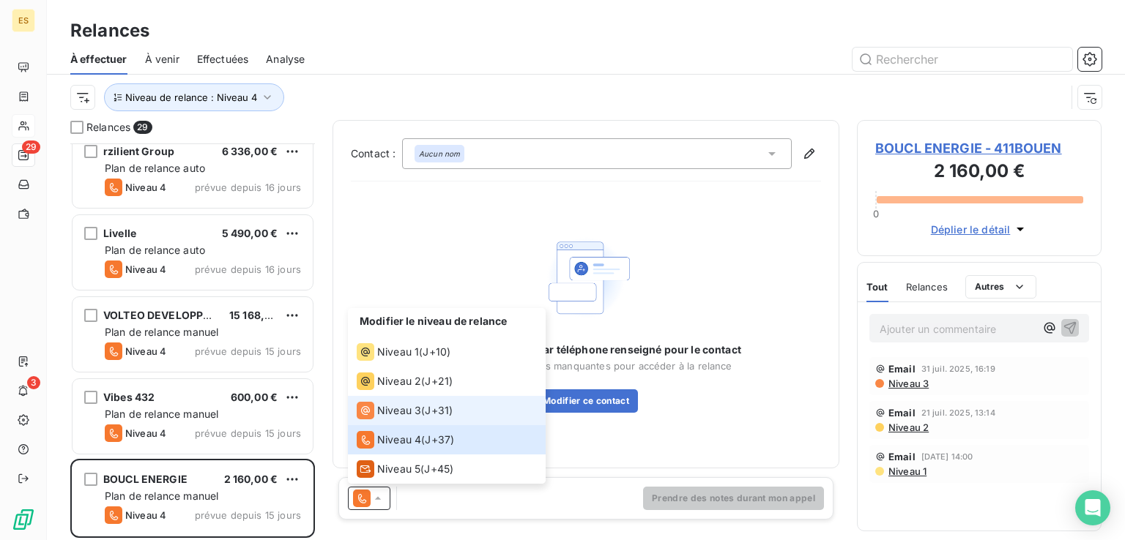
click at [414, 403] on span "Niveau 3" at bounding box center [399, 410] width 44 height 15
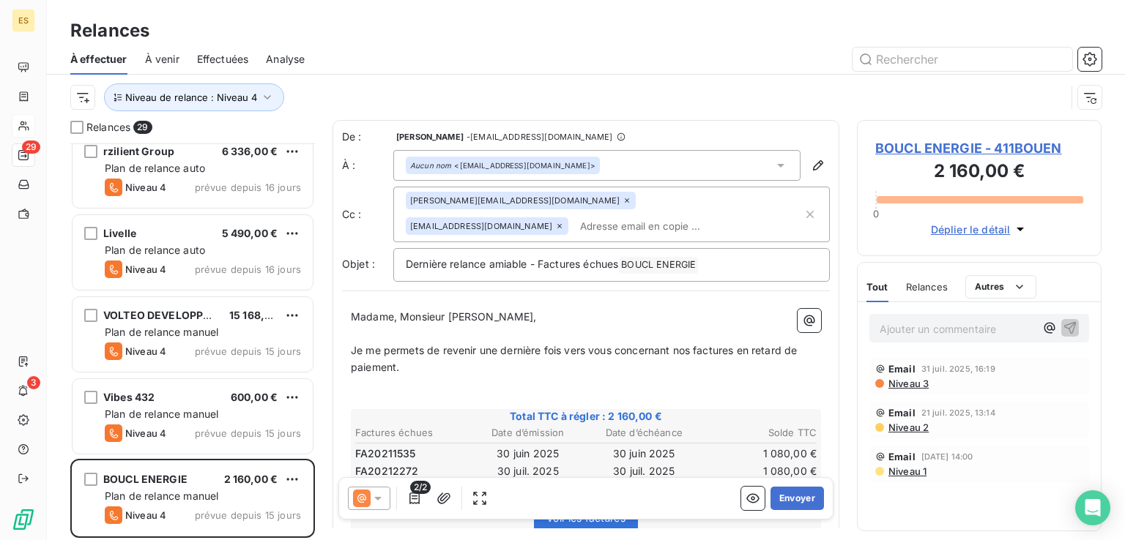
scroll to position [9, 0]
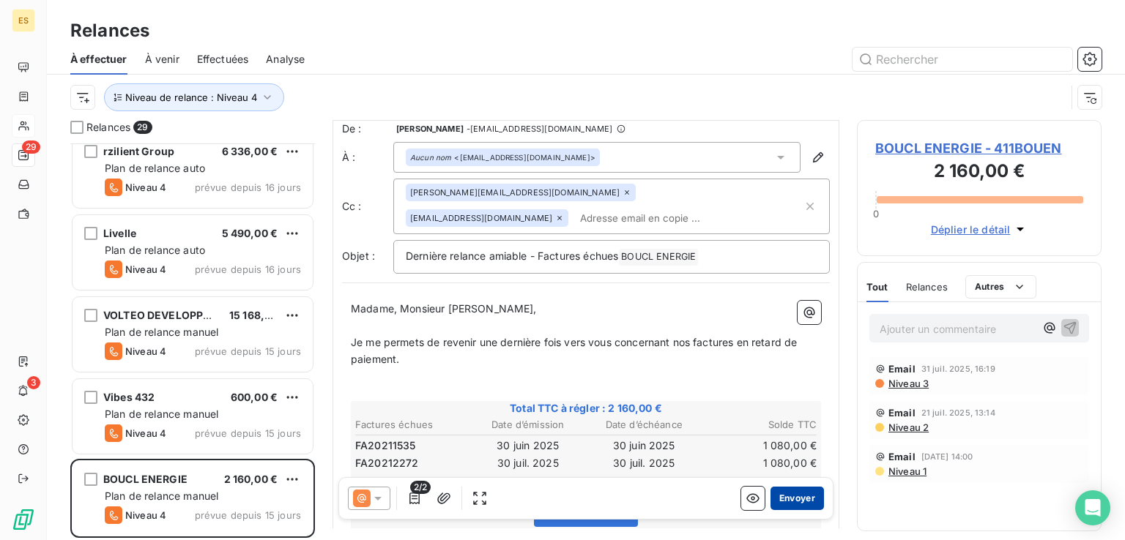
click at [790, 500] on button "Envoyer" at bounding box center [796, 498] width 53 height 23
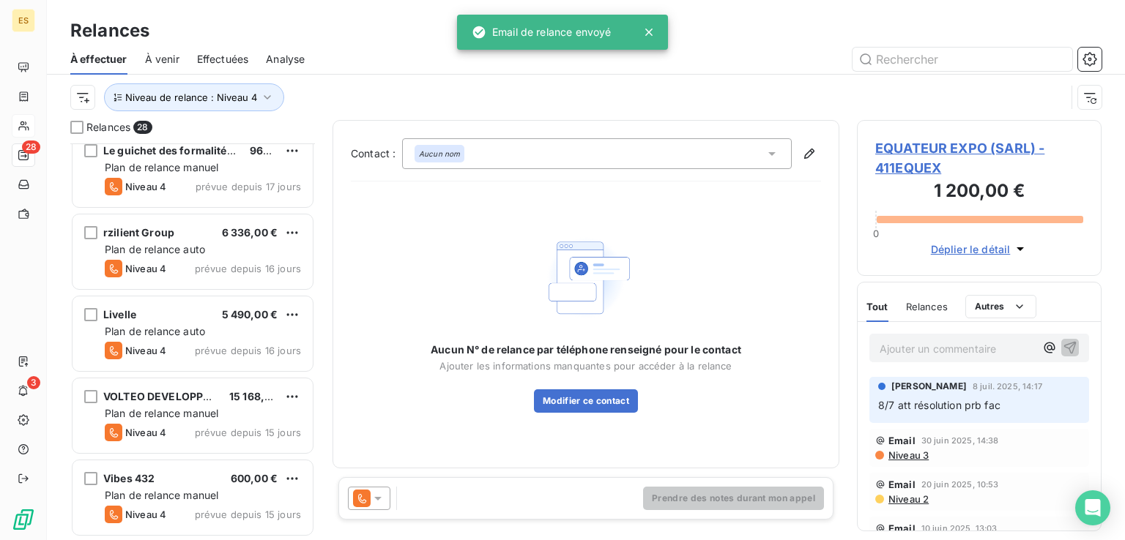
scroll to position [1900, 0]
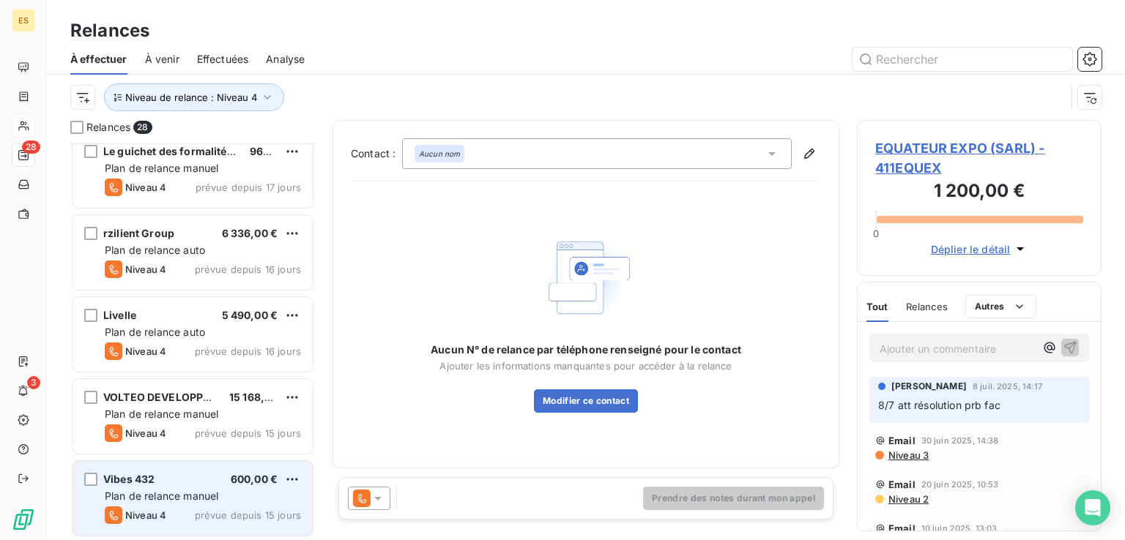
click at [211, 484] on div "Vibes 432 600,00 €" at bounding box center [203, 479] width 196 height 13
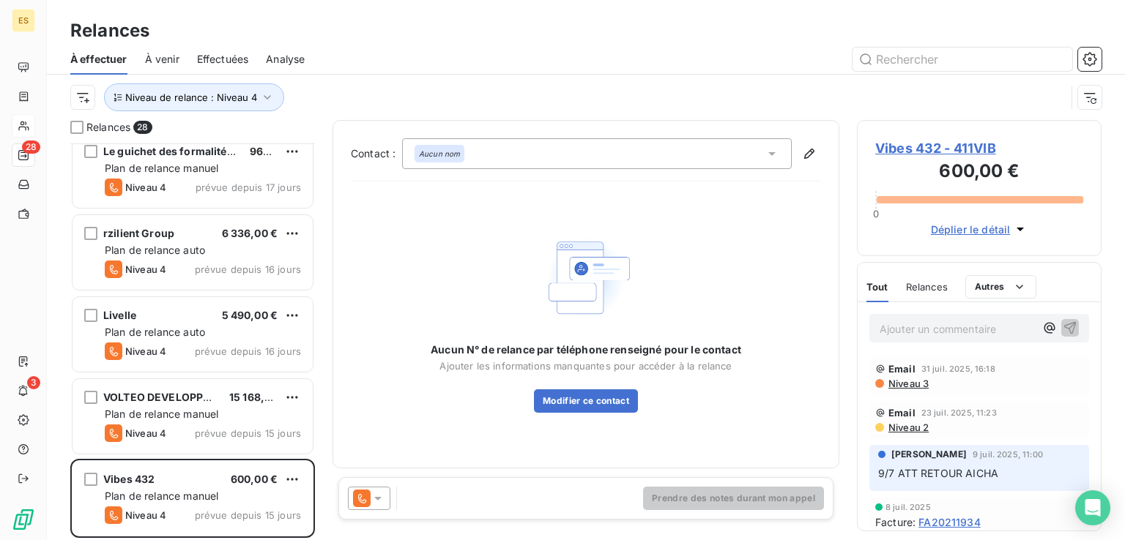
click at [379, 497] on icon at bounding box center [377, 499] width 7 height 4
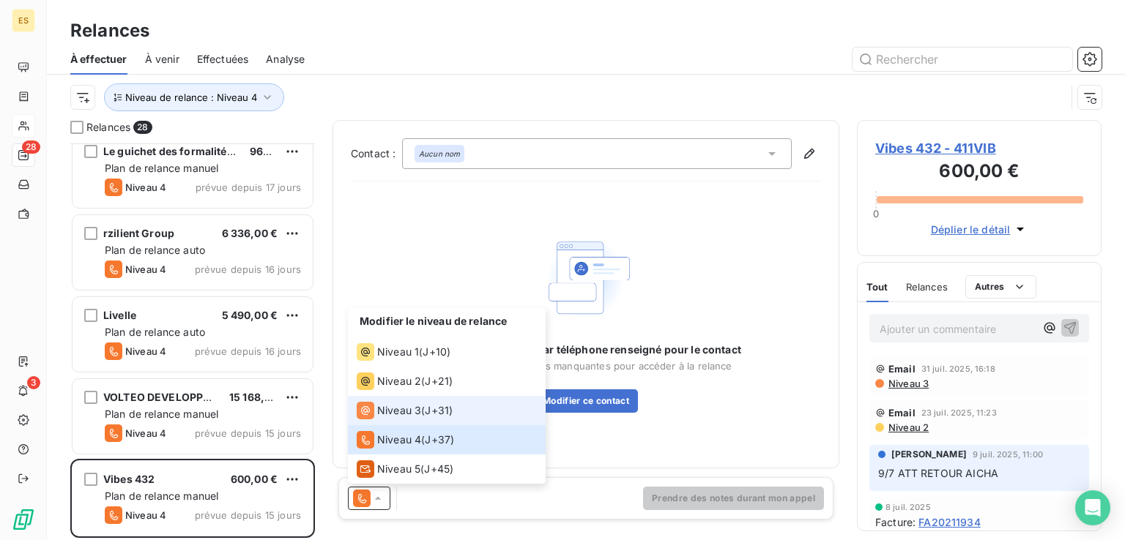
click at [399, 417] on span "Niveau 3" at bounding box center [399, 410] width 44 height 15
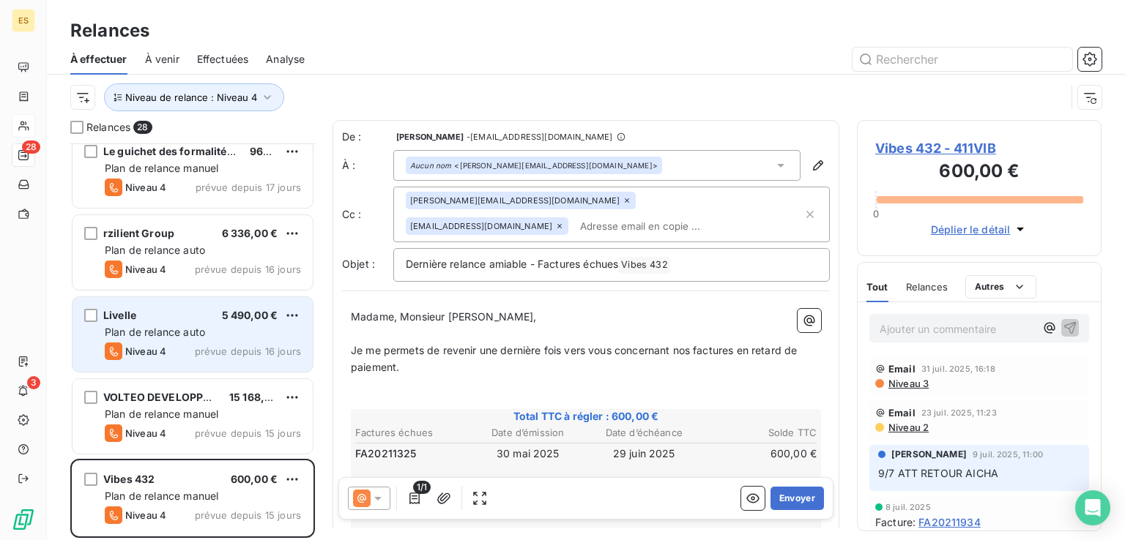
click at [193, 351] on div "Niveau 4 prévue depuis 16 jours" at bounding box center [203, 352] width 196 height 18
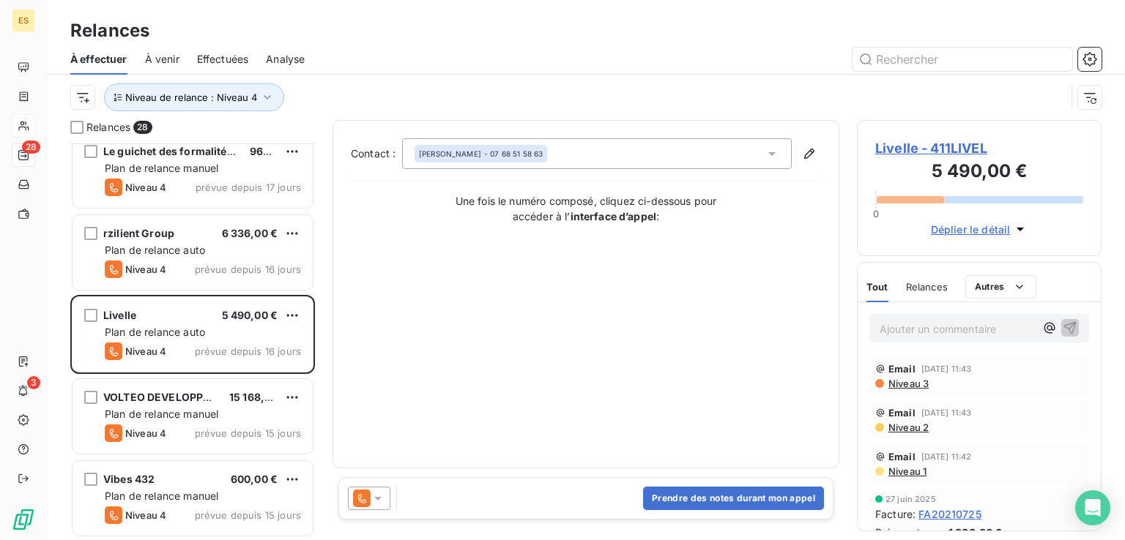
click at [371, 496] on icon at bounding box center [378, 498] width 15 height 15
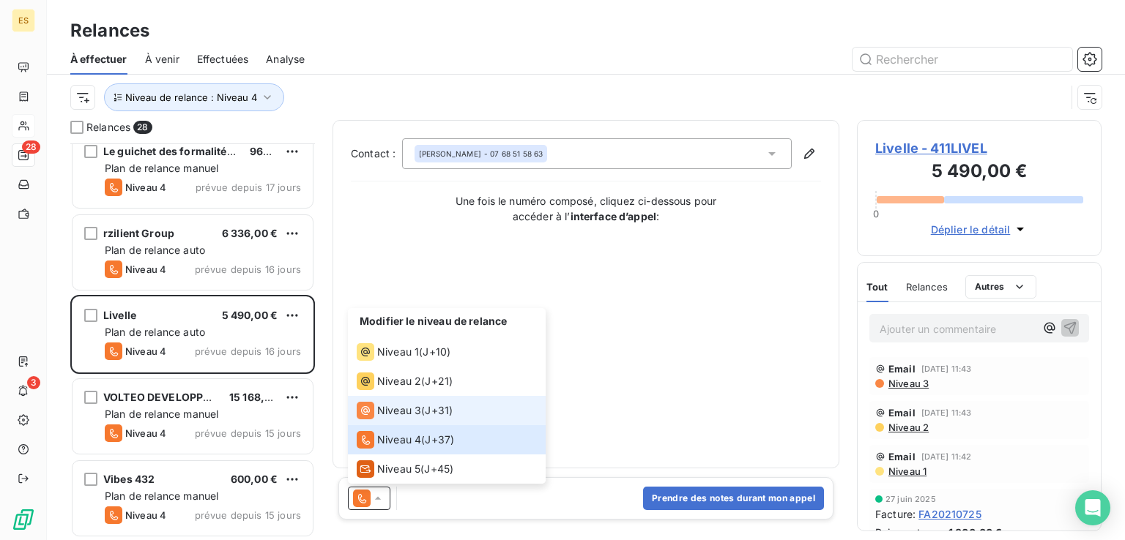
click at [420, 420] on li "Niveau 3 ( J+31 )" at bounding box center [447, 410] width 198 height 29
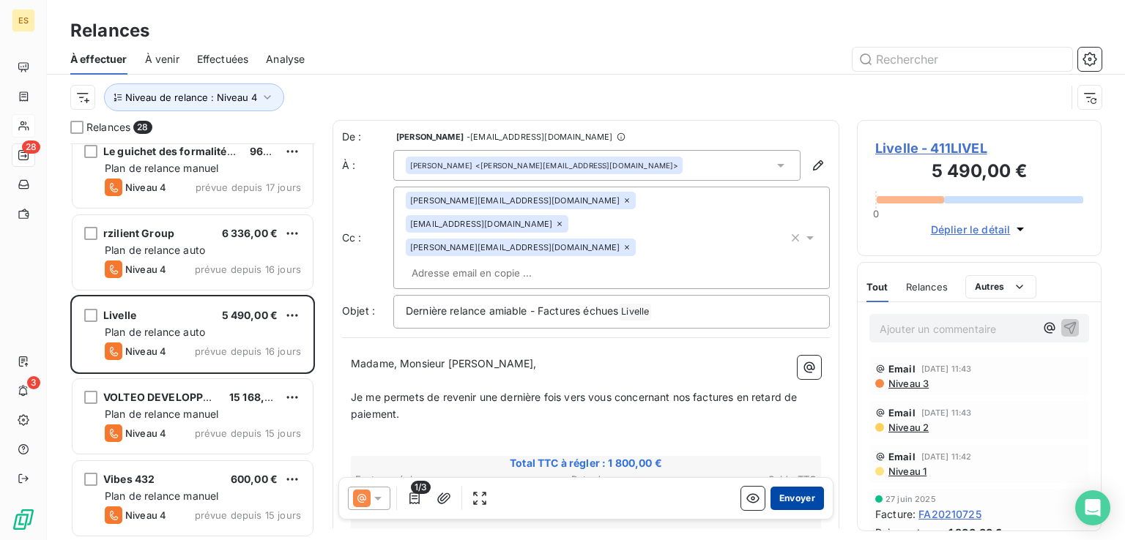
click at [778, 490] on button "Envoyer" at bounding box center [796, 498] width 53 height 23
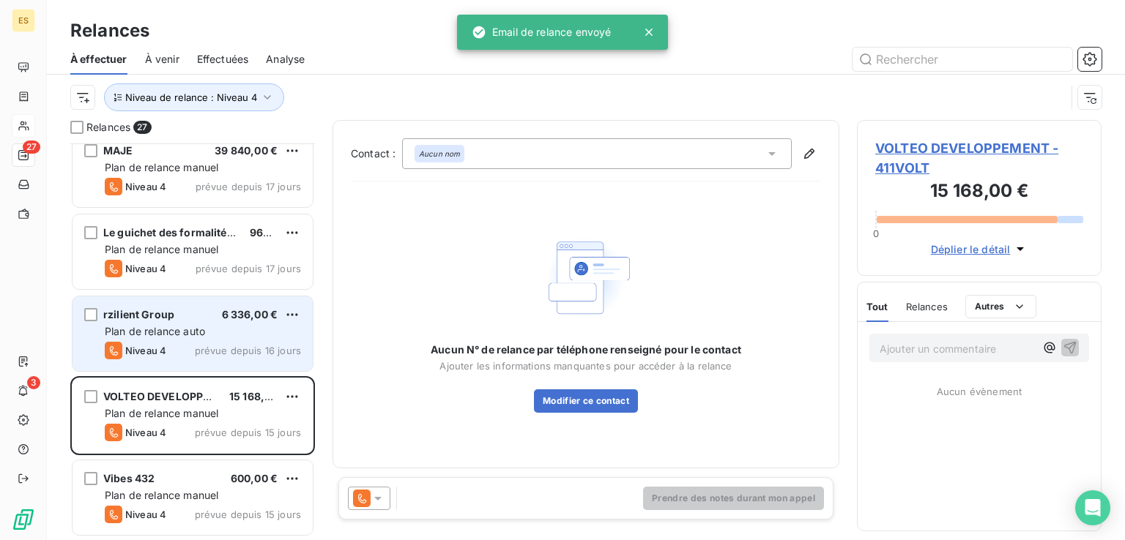
scroll to position [1818, 0]
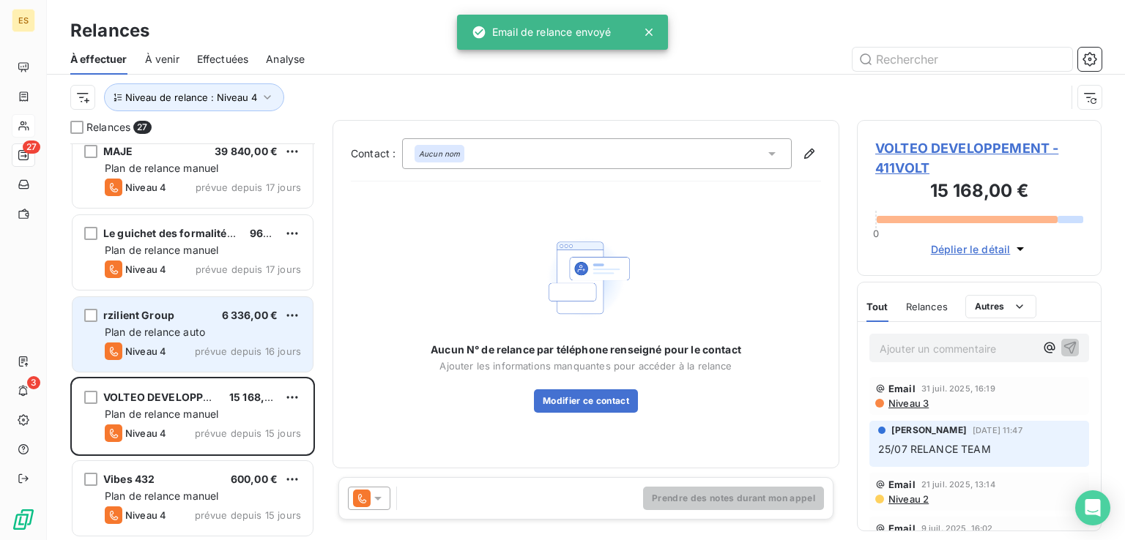
click at [178, 316] on div "rzilient Group 6 336,00 €" at bounding box center [203, 315] width 196 height 13
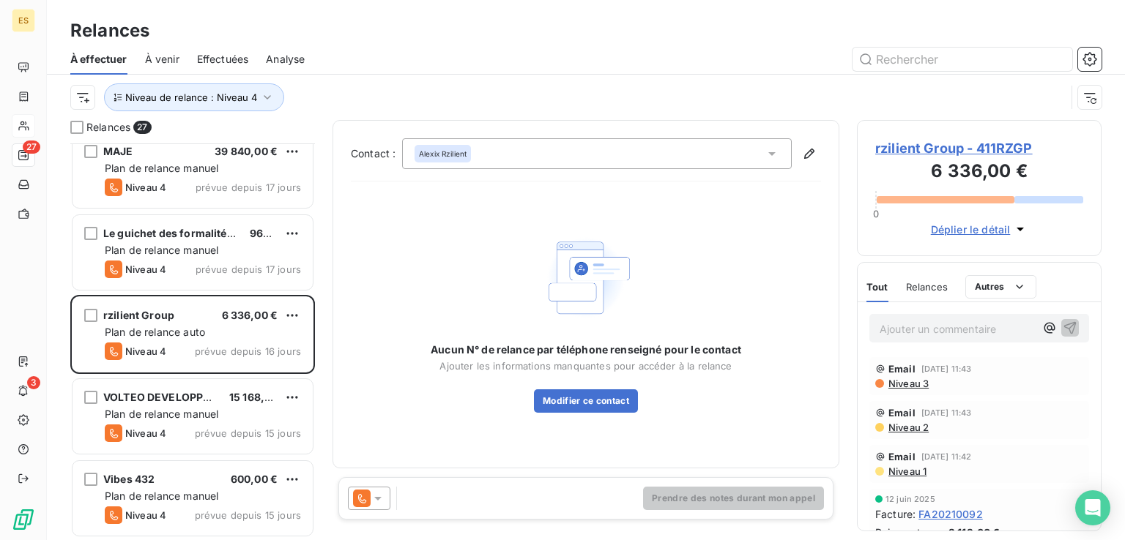
click at [375, 507] on div at bounding box center [369, 498] width 42 height 23
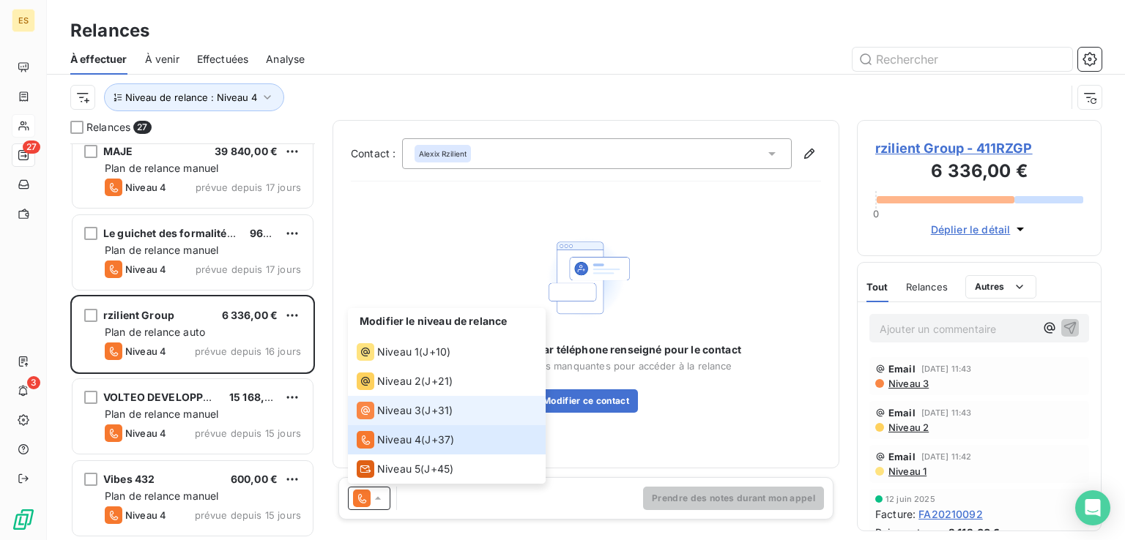
click at [416, 407] on span "Niveau 3" at bounding box center [399, 410] width 44 height 15
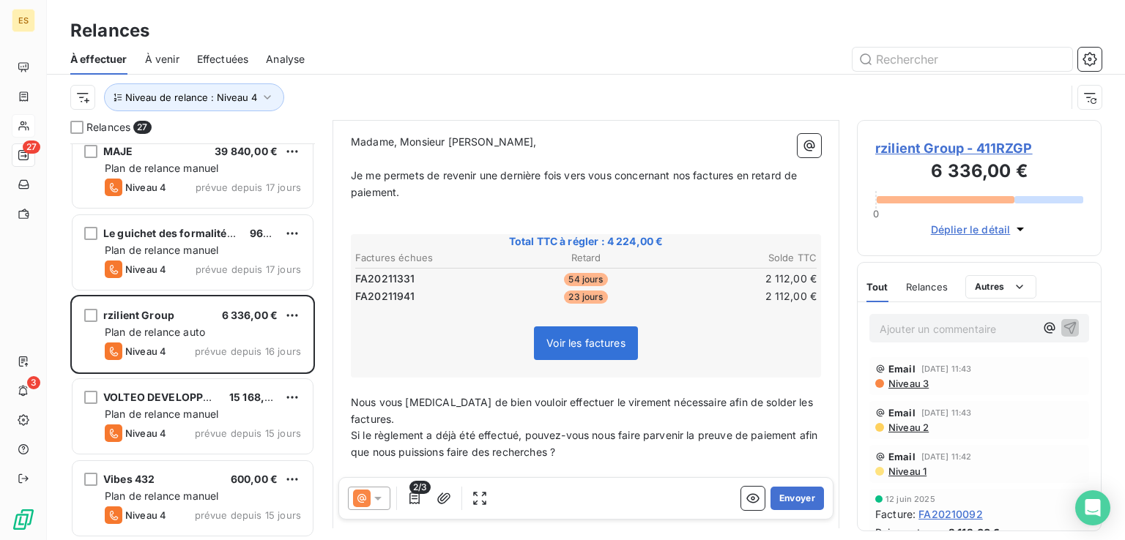
scroll to position [220, 0]
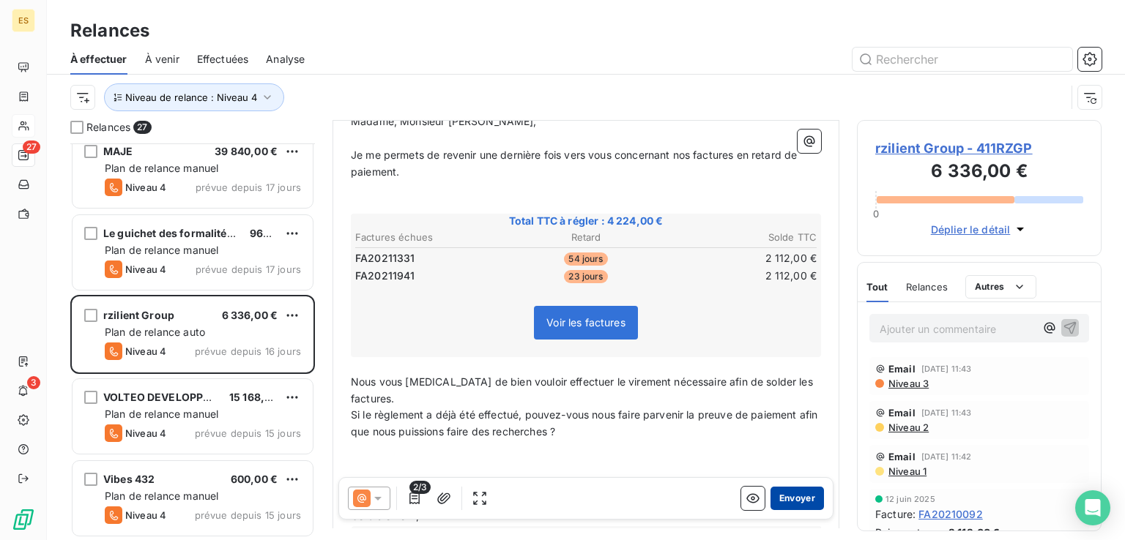
click at [771, 502] on button "Envoyer" at bounding box center [796, 498] width 53 height 23
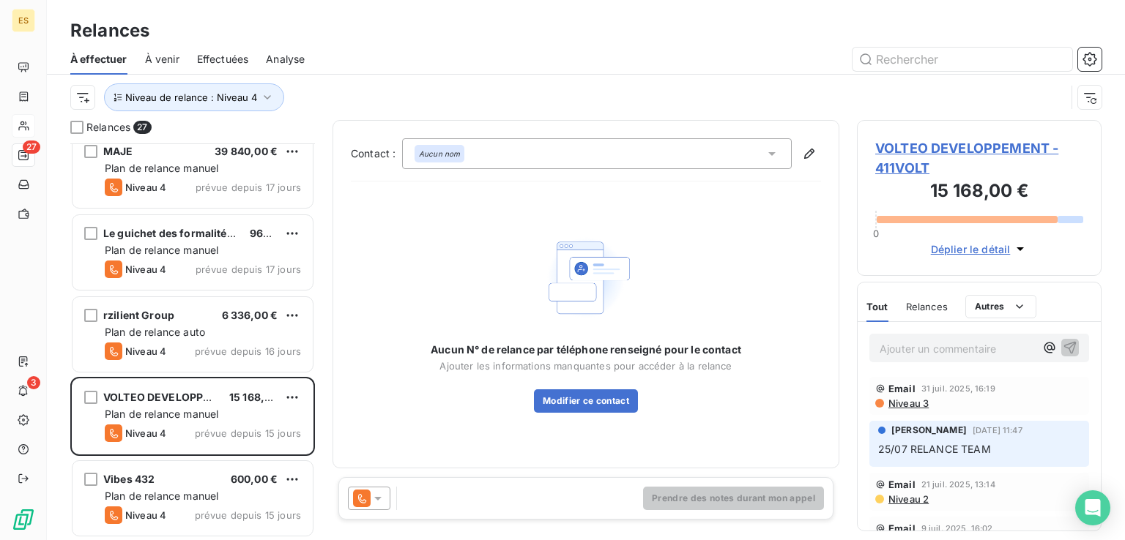
scroll to position [1735, 0]
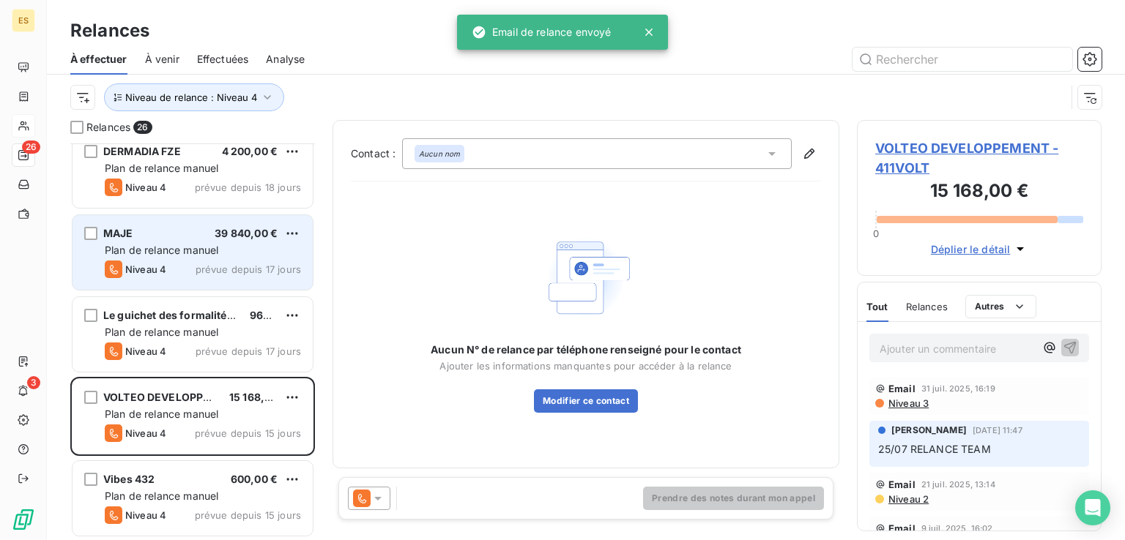
click at [155, 256] on div "MAJE 39 840,00 € Plan de relance [PERSON_NAME] 4 prévue depuis 17 jours" at bounding box center [192, 252] width 240 height 75
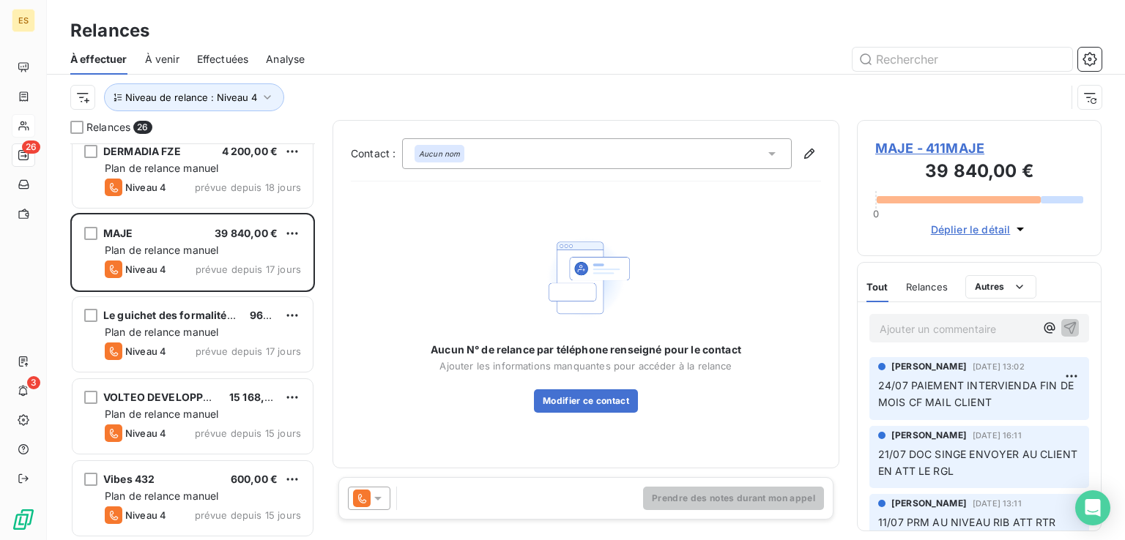
click at [928, 327] on p "Ajouter un commentaire ﻿" at bounding box center [956, 329] width 155 height 18
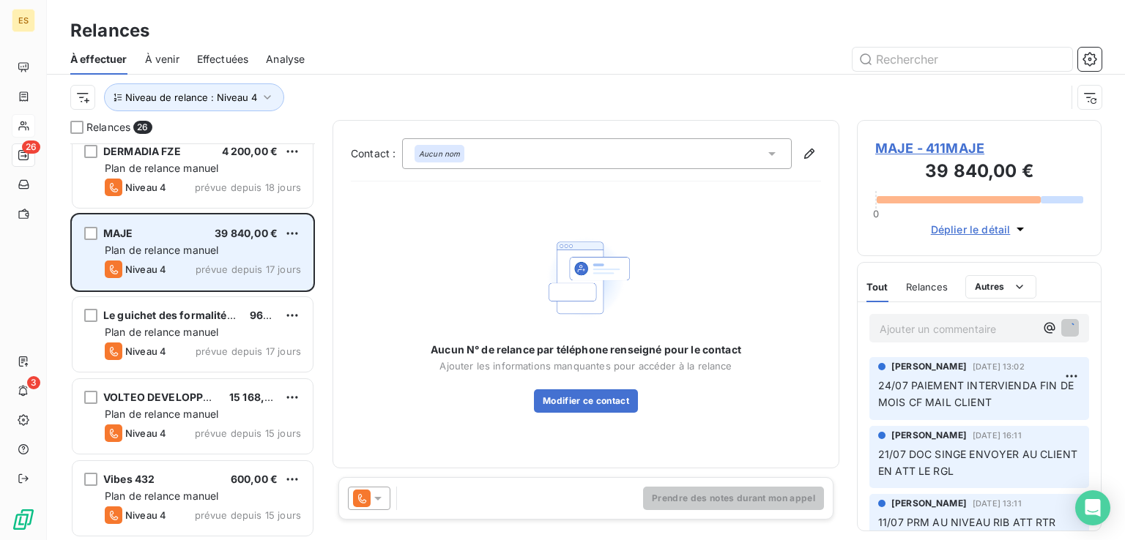
click at [301, 225] on div "MAJE 39 840,00 € Plan de relance [PERSON_NAME] 4 prévue depuis 17 jours" at bounding box center [192, 252] width 240 height 75
click at [296, 225] on html "ES 26 3 Relances À effectuer À venir Effectuées Analyse Niveau de relance : Niv…" at bounding box center [562, 270] width 1125 height 540
click at [250, 256] on div "Replanifier cette action" at bounding box center [228, 261] width 131 height 23
select select "7"
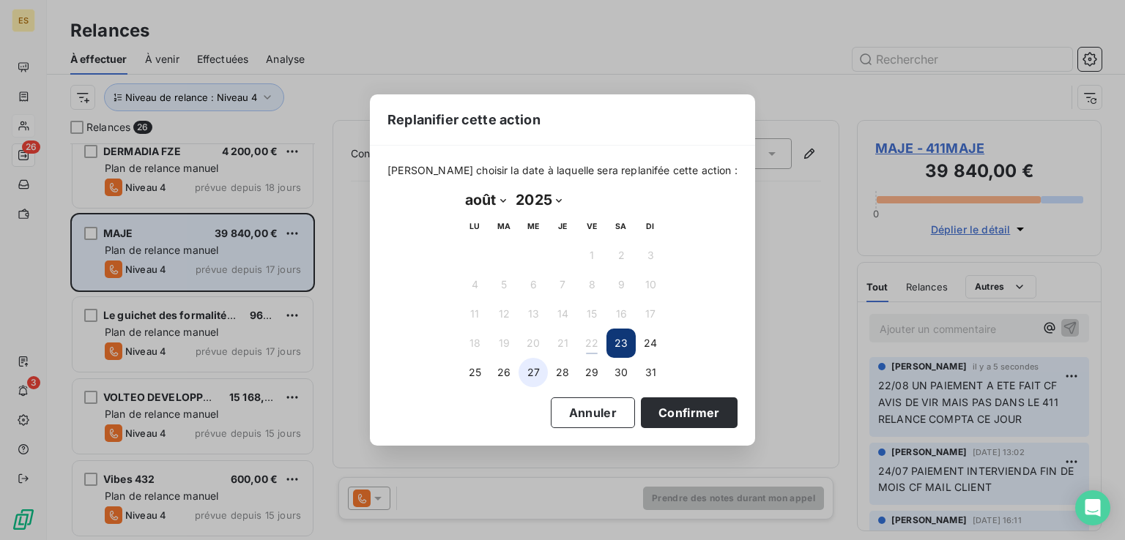
click at [532, 371] on button "27" at bounding box center [532, 372] width 29 height 29
click at [677, 417] on button "Confirmer" at bounding box center [689, 413] width 97 height 31
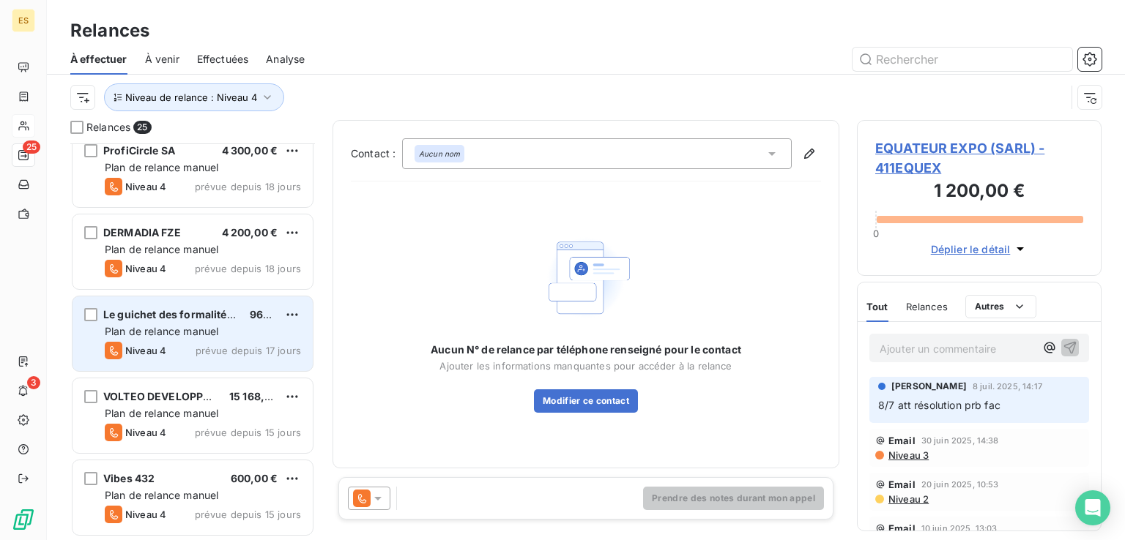
scroll to position [1653, 0]
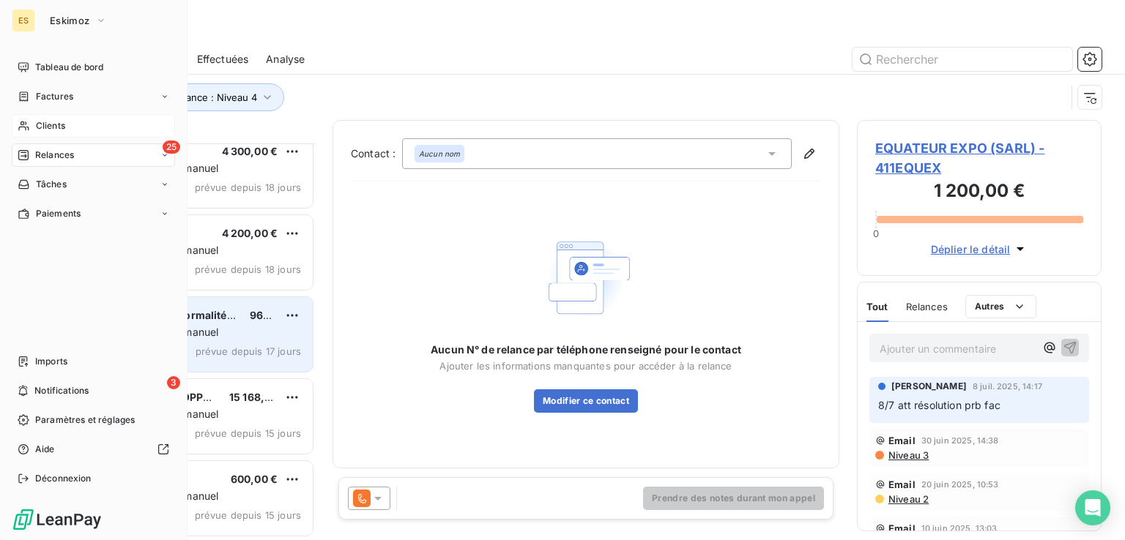
click at [43, 127] on span "Clients" at bounding box center [50, 125] width 29 height 13
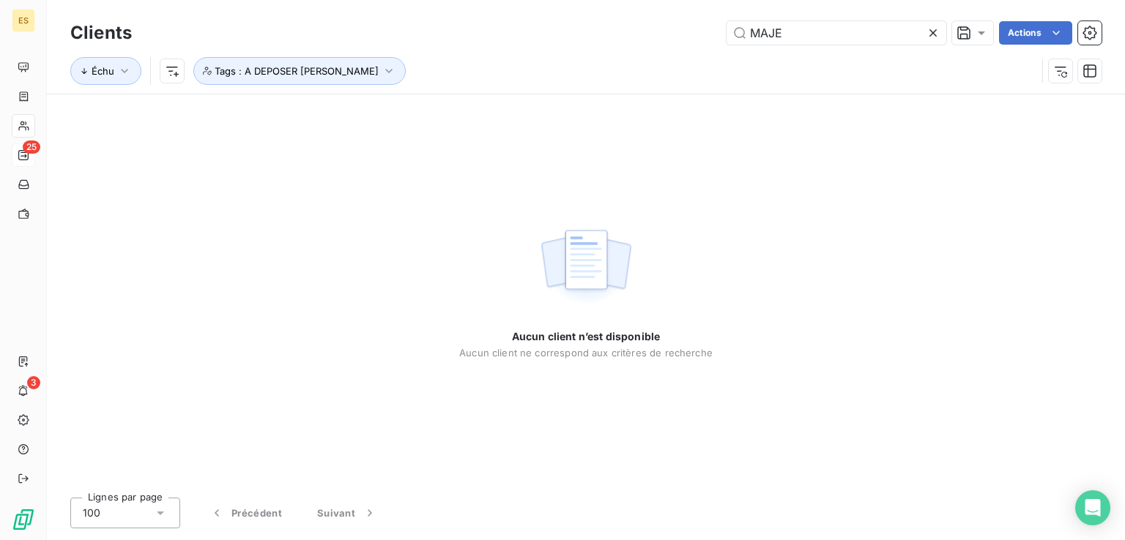
type input "MAJE"
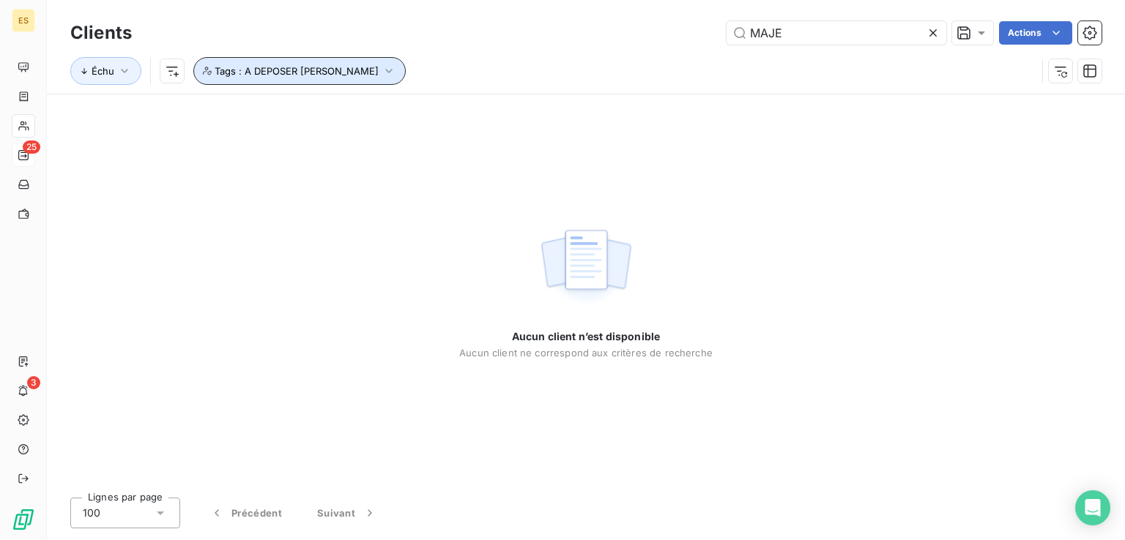
click at [382, 72] on icon "button" at bounding box center [389, 71] width 15 height 15
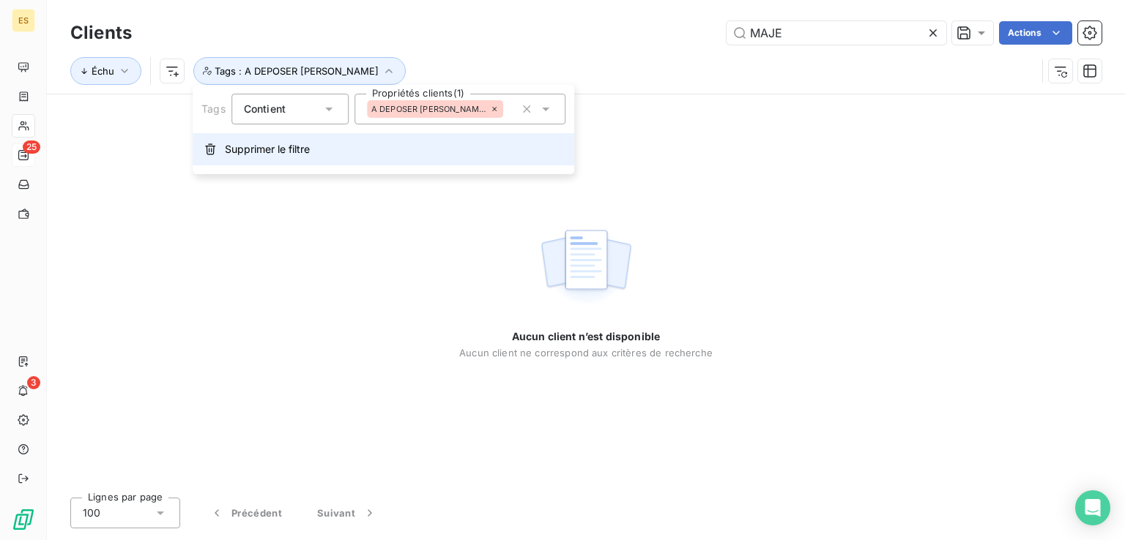
click at [283, 155] on span "Supprimer le filtre" at bounding box center [267, 149] width 85 height 15
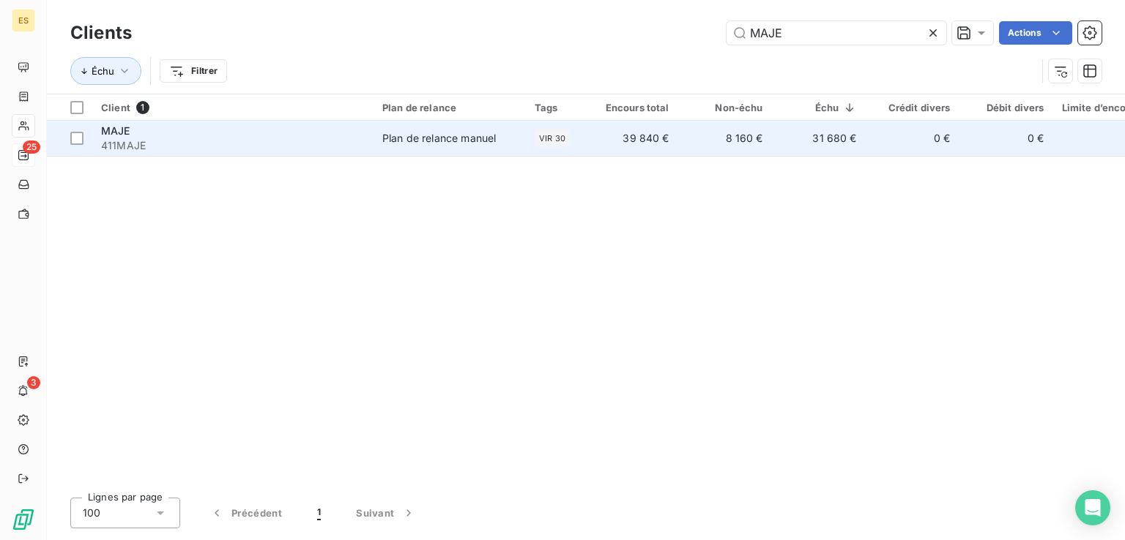
click at [483, 133] on div "Plan de relance manuel" at bounding box center [439, 138] width 114 height 15
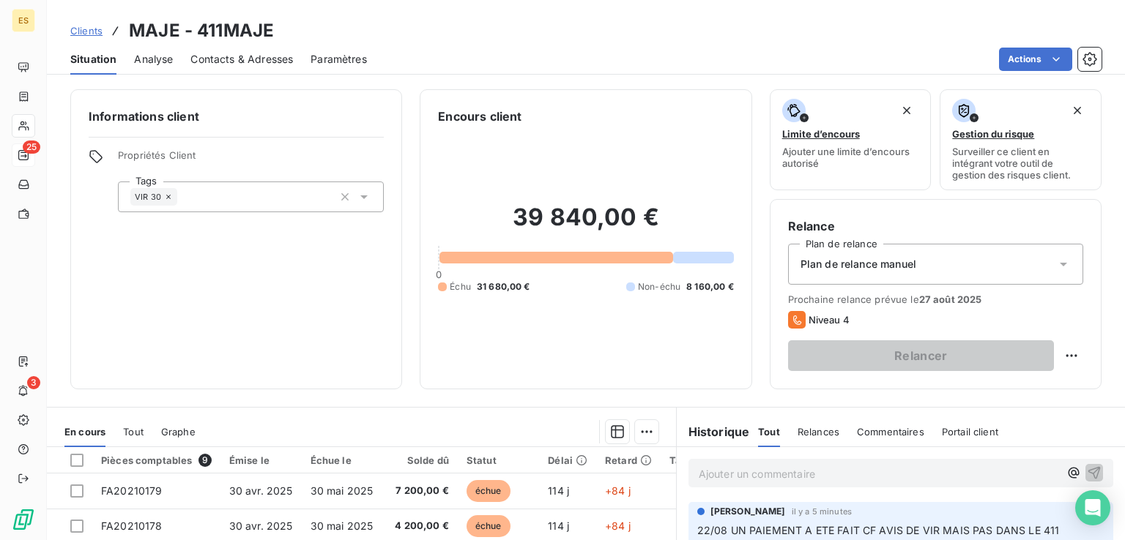
scroll to position [220, 0]
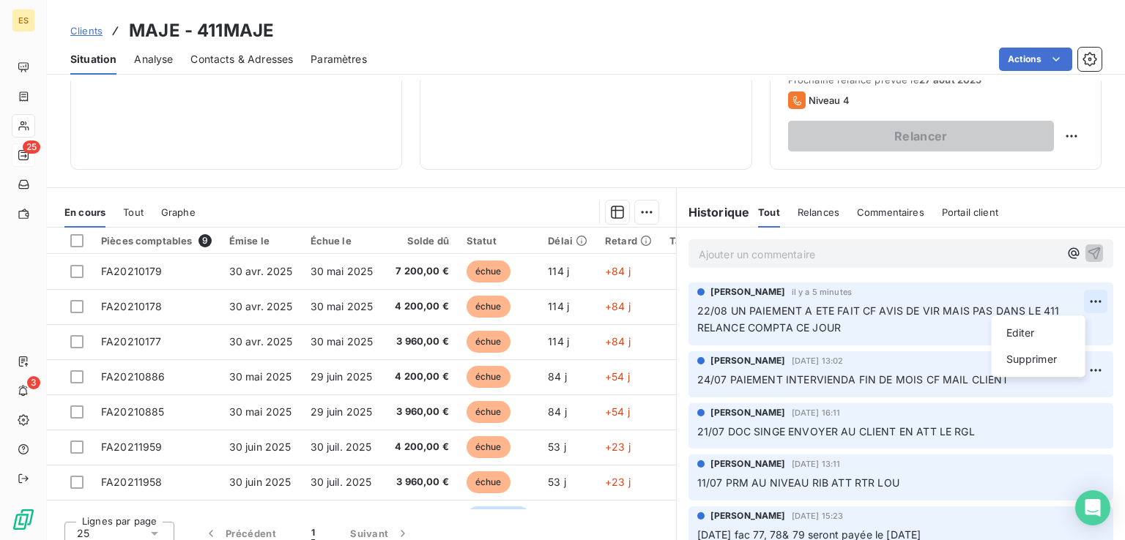
click at [1079, 296] on html "ES 25 3 Clients MAJE - 411MAJE Situation Analyse Contacts & Adresses Paramètres…" at bounding box center [562, 270] width 1125 height 540
click at [1017, 329] on div "Editer" at bounding box center [1038, 332] width 82 height 23
click at [95, 34] on span "Clients" at bounding box center [86, 31] width 32 height 12
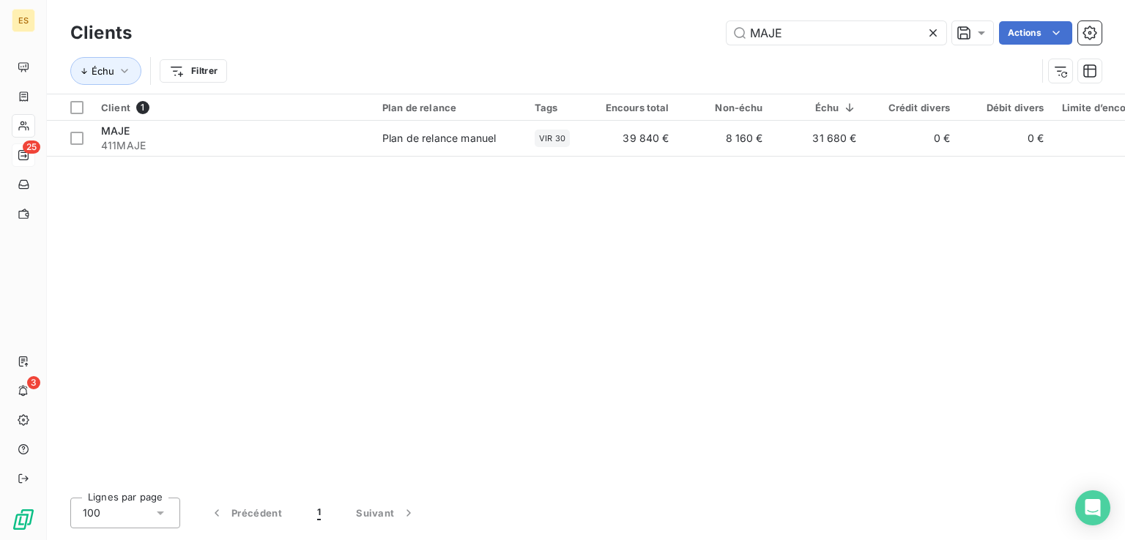
drag, startPoint x: 929, startPoint y: 34, endPoint x: 636, endPoint y: 45, distance: 292.4
click at [929, 34] on icon at bounding box center [933, 33] width 15 height 15
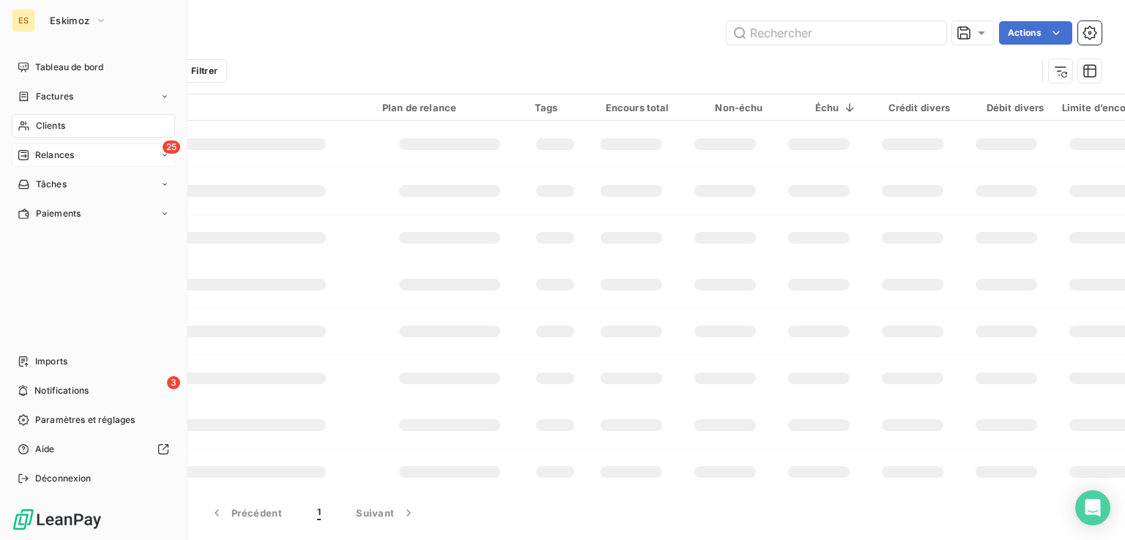
click at [50, 158] on span "Relances" at bounding box center [54, 155] width 39 height 13
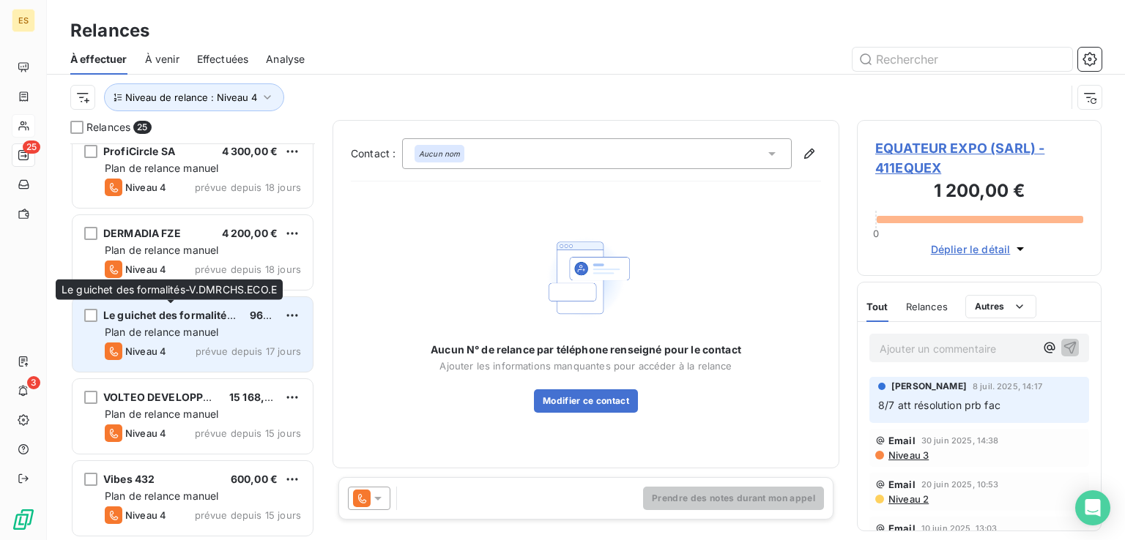
click at [215, 319] on span "Le guichet des formalités-V.DMRCHS.ECO.E" at bounding box center [216, 315] width 226 height 12
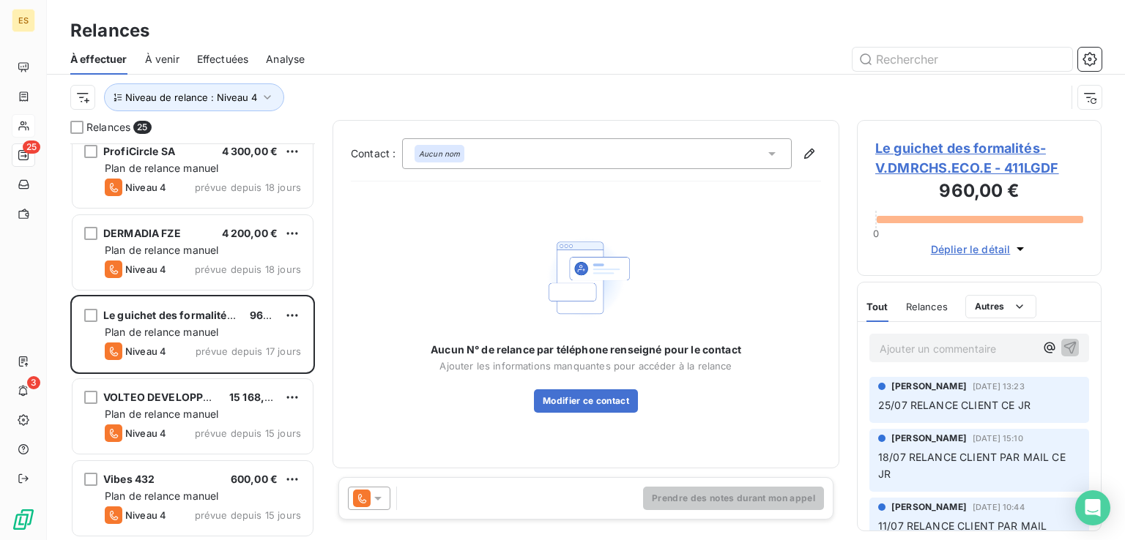
click at [381, 502] on icon at bounding box center [378, 498] width 15 height 15
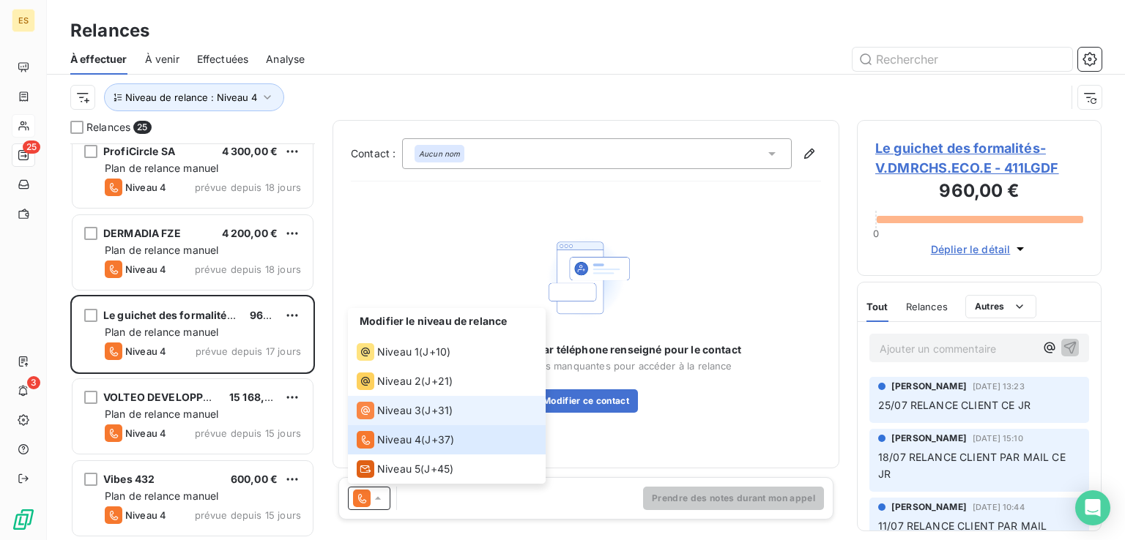
click at [406, 413] on span "Niveau 3" at bounding box center [399, 410] width 44 height 15
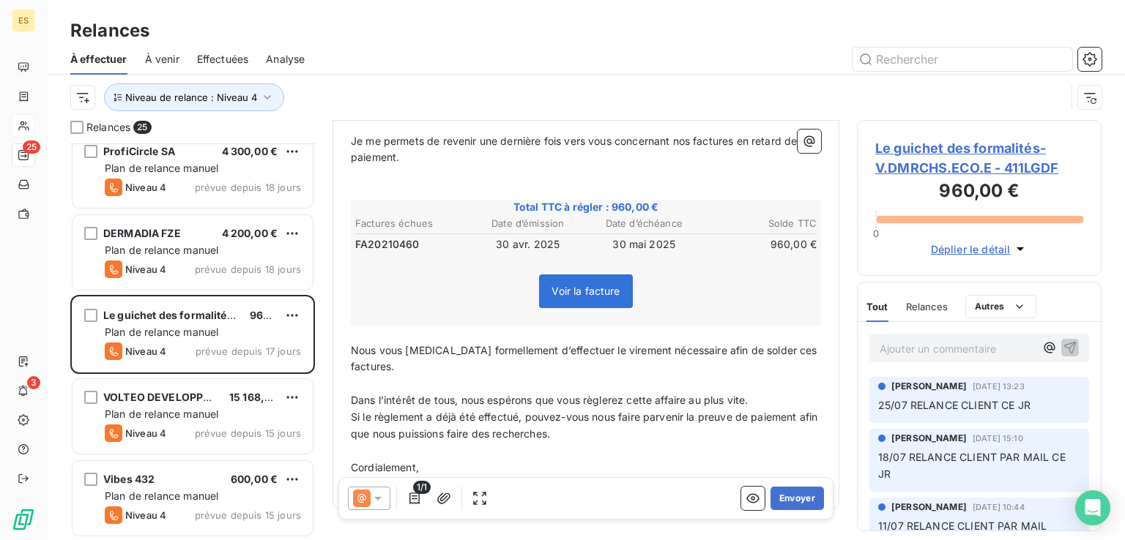
scroll to position [228, 0]
click at [788, 499] on button "Envoyer" at bounding box center [796, 498] width 53 height 23
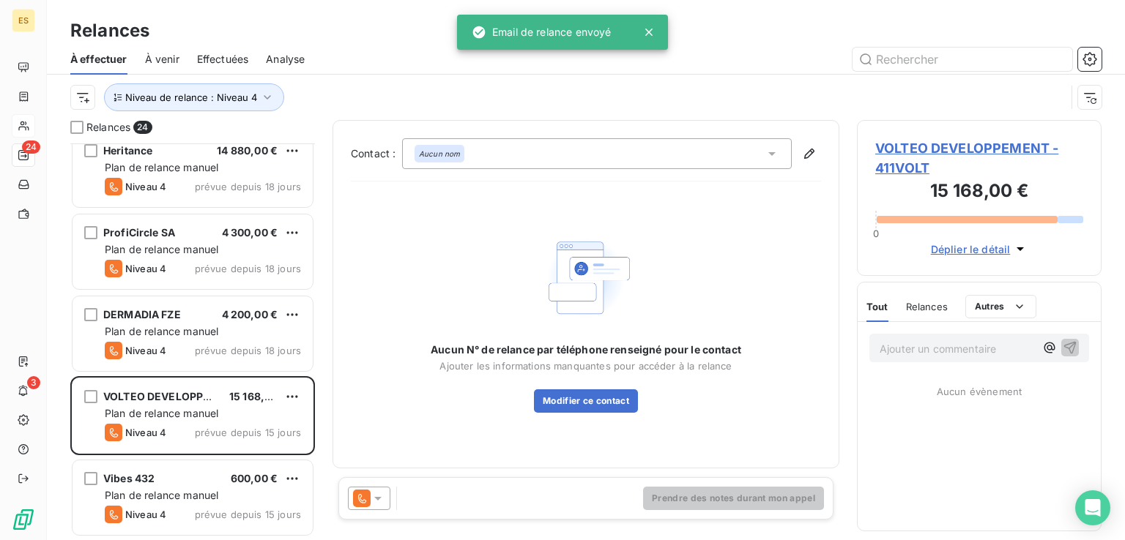
scroll to position [1571, 0]
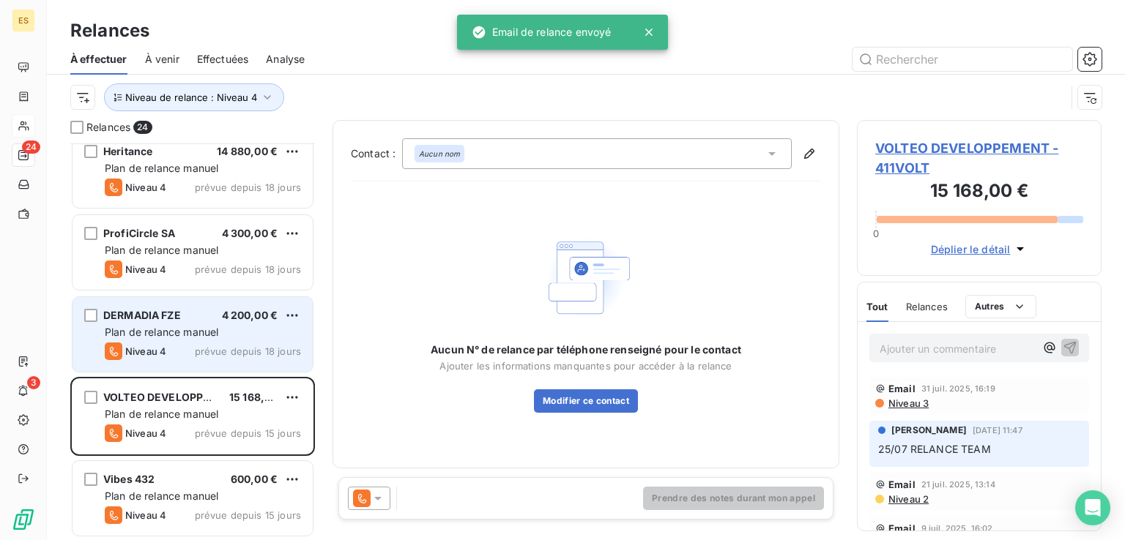
click at [173, 343] on div "Niveau 4 prévue depuis 18 jours" at bounding box center [203, 352] width 196 height 18
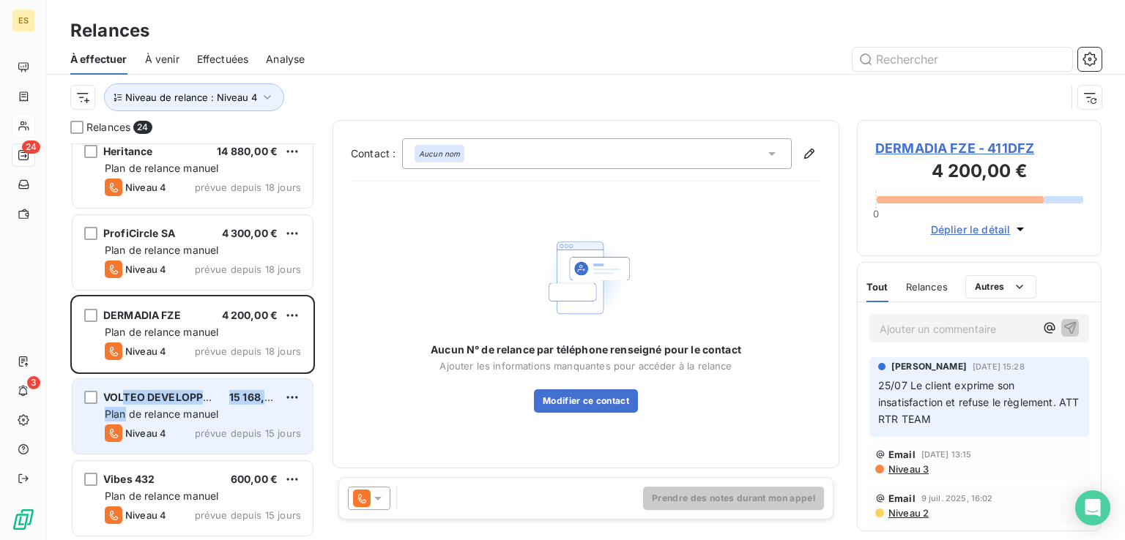
click at [124, 405] on div "VOLTEO DEVELOPPEMENT 15 168,00 € Plan de relance [PERSON_NAME] 4 prévue depuis …" at bounding box center [192, 416] width 240 height 75
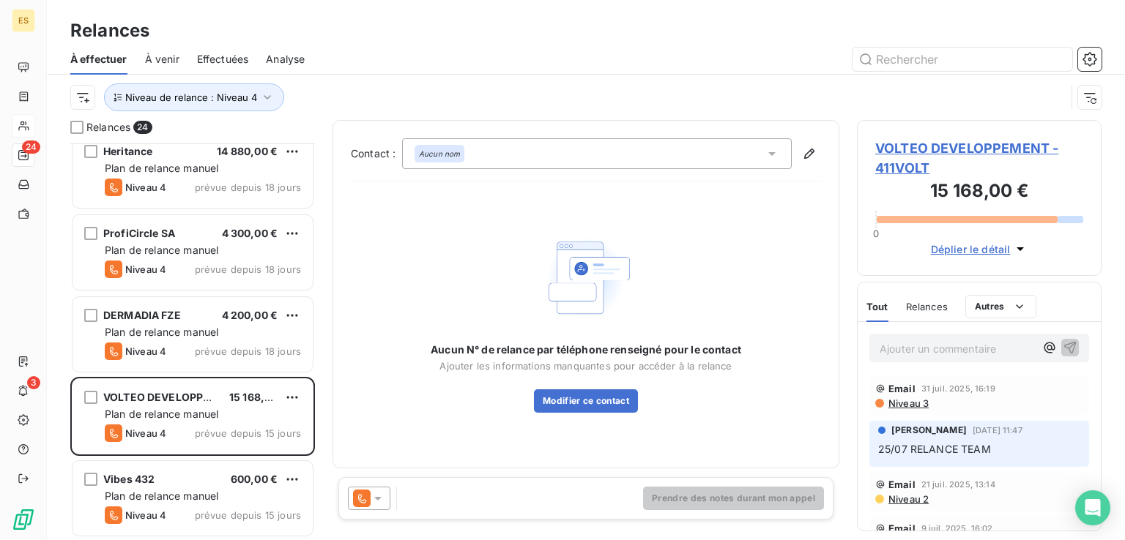
click at [909, 141] on span "VOLTEO DEVELOPPEMENT - 411VOLT" at bounding box center [979, 158] width 208 height 40
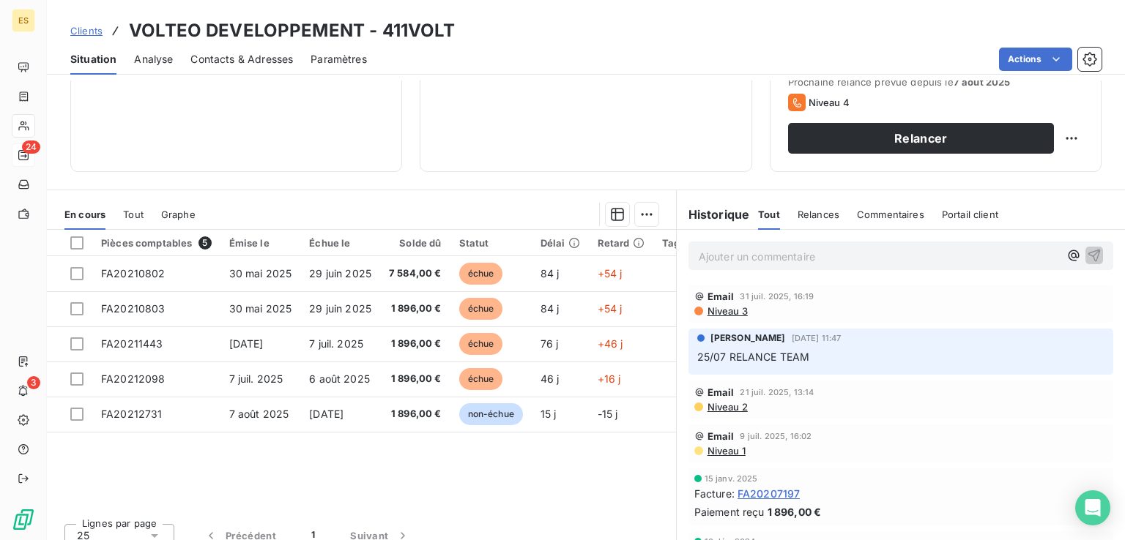
scroll to position [220, 0]
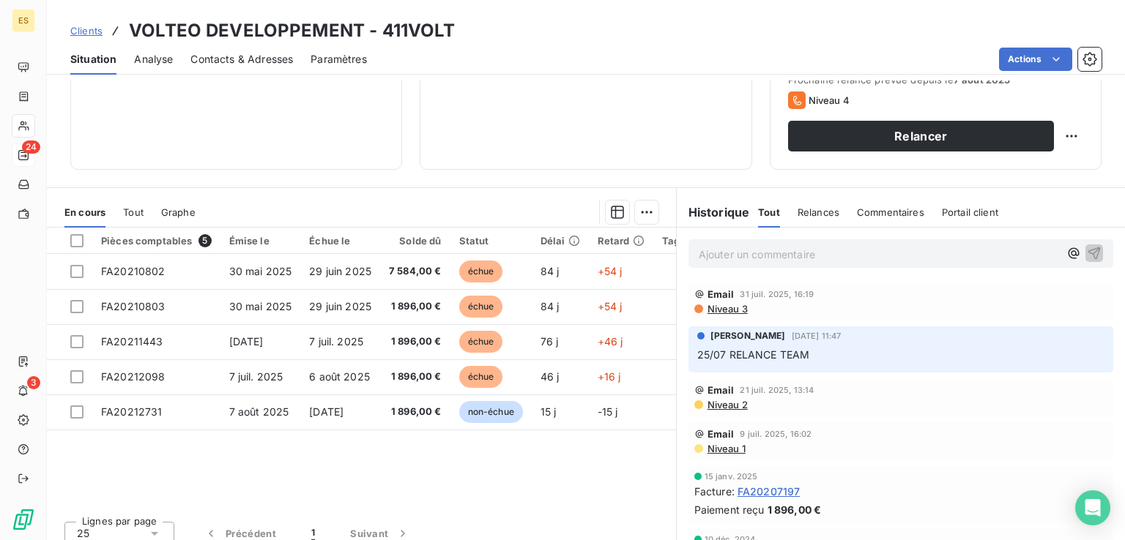
click at [756, 254] on p "Ajouter un commentaire ﻿" at bounding box center [879, 254] width 360 height 18
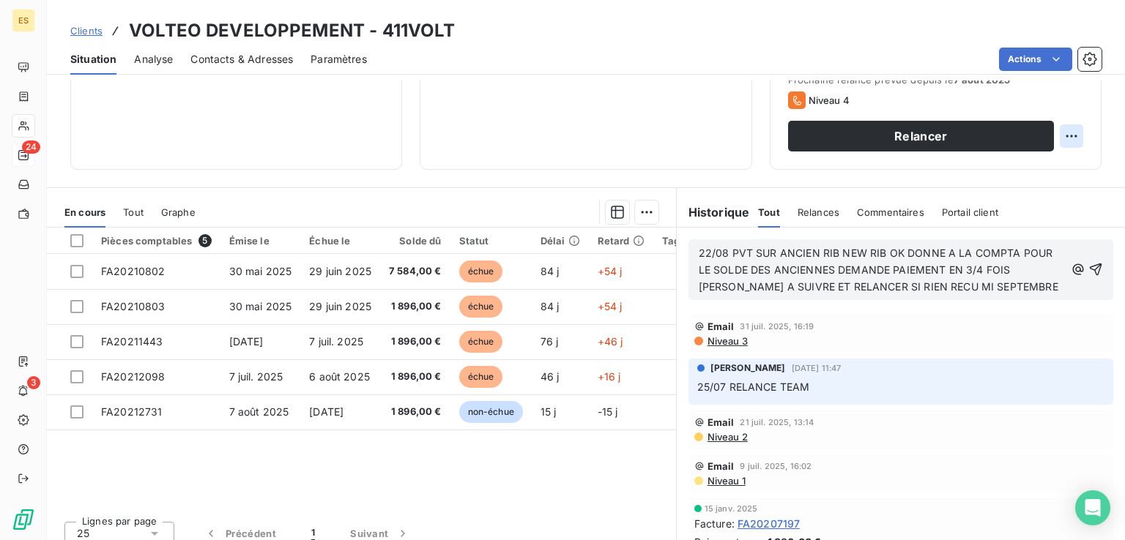
click at [1060, 135] on html "ES 24 3 Clients VOLTEO DEVELOPPEMENT - 411VOLT Situation Analyse Contacts & Adr…" at bounding box center [562, 270] width 1125 height 540
click at [1022, 158] on div "Replanifier cette action" at bounding box center [999, 168] width 131 height 23
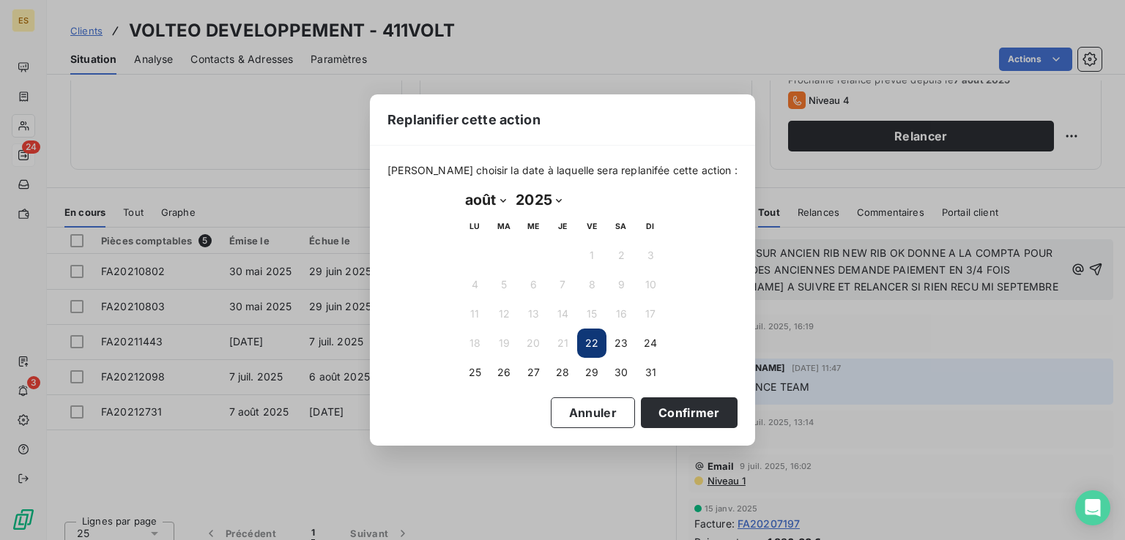
click at [476, 197] on select "janvier février mars avril mai juin juillet août septembre octobre novembre déc…" at bounding box center [485, 199] width 51 height 23
select select "8"
click at [460, 188] on select "janvier février mars avril mai juin juillet août septembre octobre novembre déc…" at bounding box center [485, 199] width 51 height 23
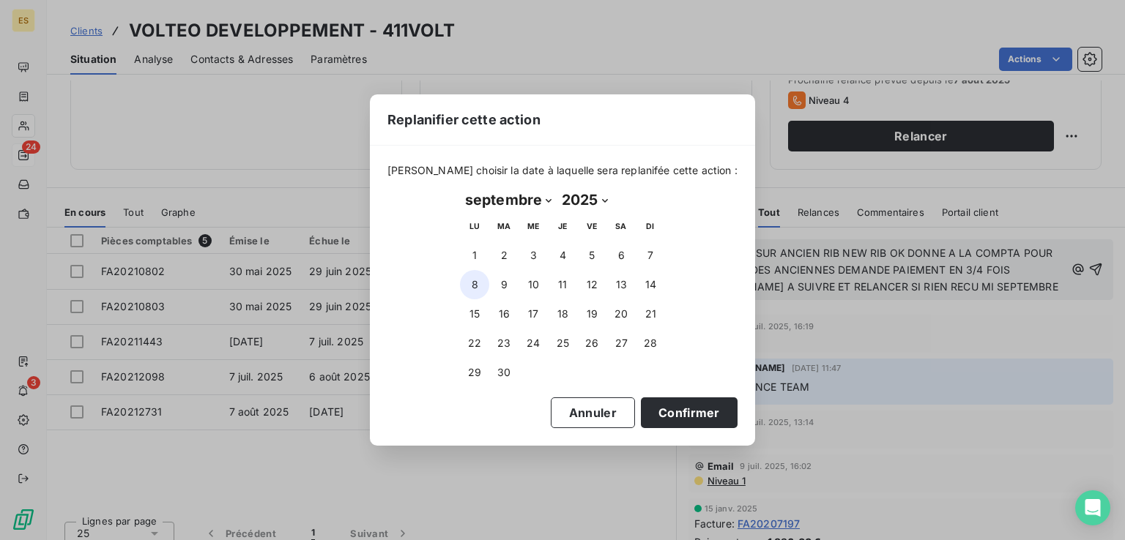
click at [472, 295] on button "8" at bounding box center [474, 284] width 29 height 29
click at [654, 408] on button "Confirmer" at bounding box center [689, 413] width 97 height 31
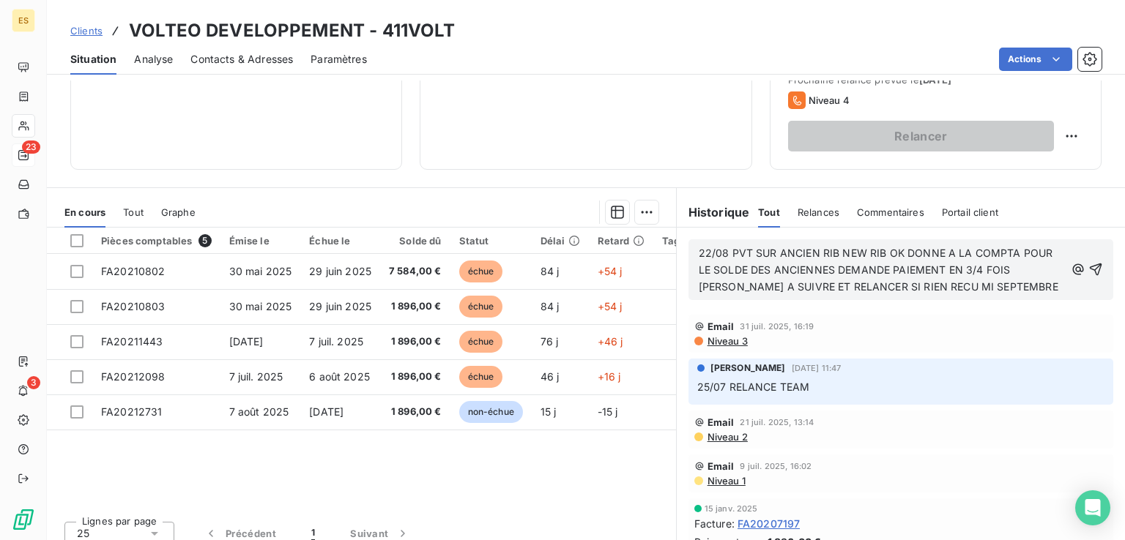
click at [1011, 286] on p "22/08 PVT SUR ANCIEN RIB NEW RIB OK DONNE A LA COMPTA POUR LE SOLDE DES ANCIENN…" at bounding box center [882, 270] width 366 height 51
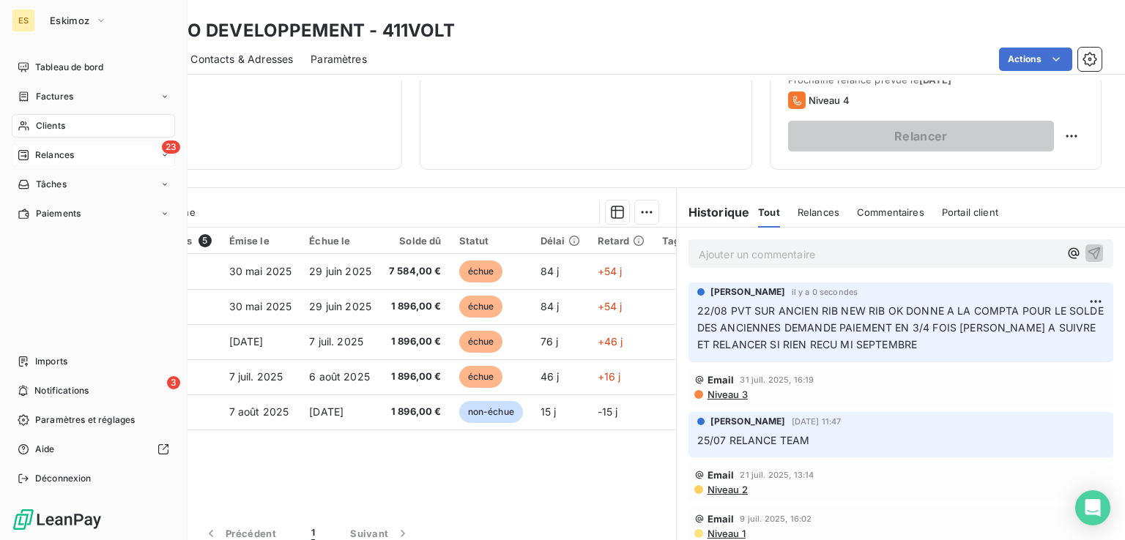
click at [99, 145] on div "23 Relances" at bounding box center [93, 155] width 163 height 23
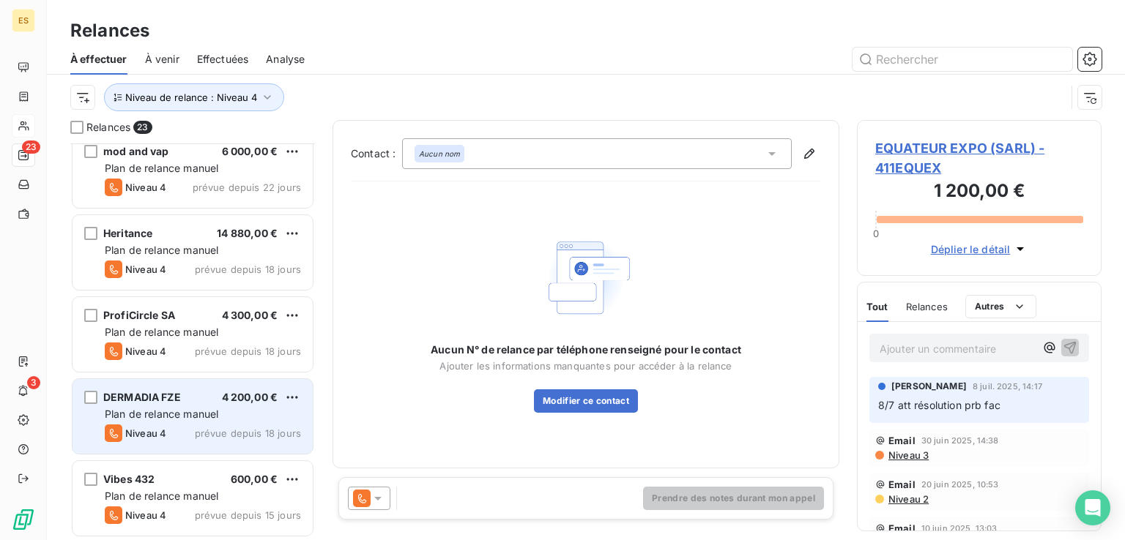
click at [201, 393] on div "DERMADIA FZE 4 200,00 €" at bounding box center [203, 397] width 196 height 13
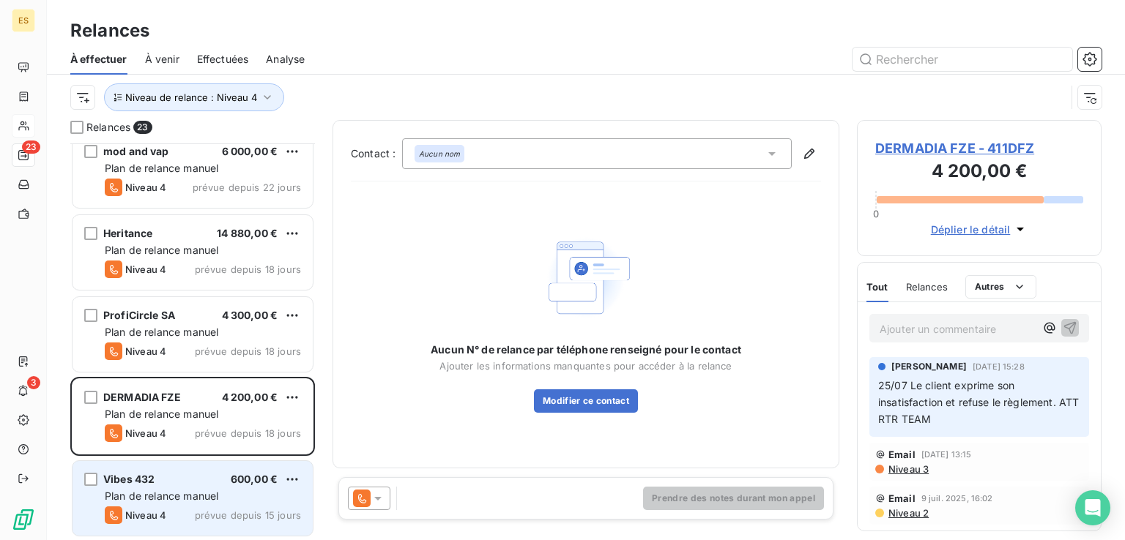
click at [204, 481] on div "Vibes 432 600,00 €" at bounding box center [203, 479] width 196 height 13
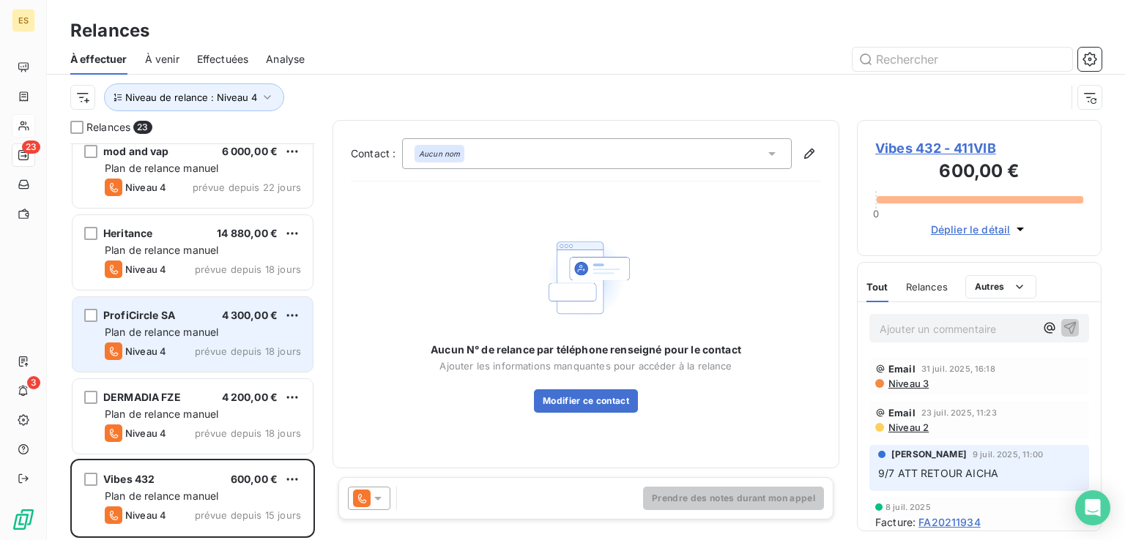
click at [185, 338] on div "Plan de relance manuel" at bounding box center [203, 332] width 196 height 15
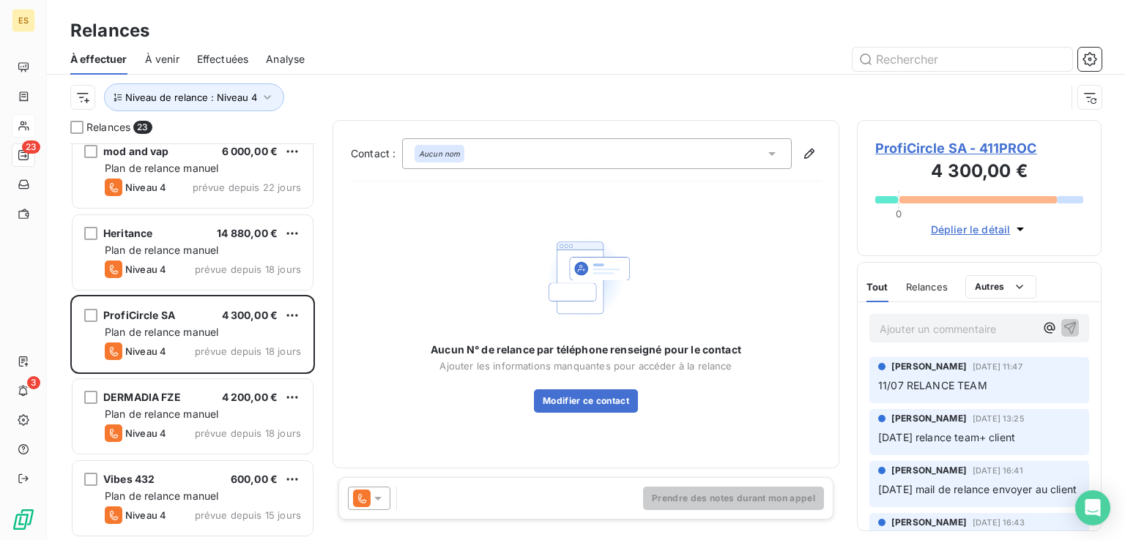
click at [376, 490] on div at bounding box center [369, 498] width 42 height 23
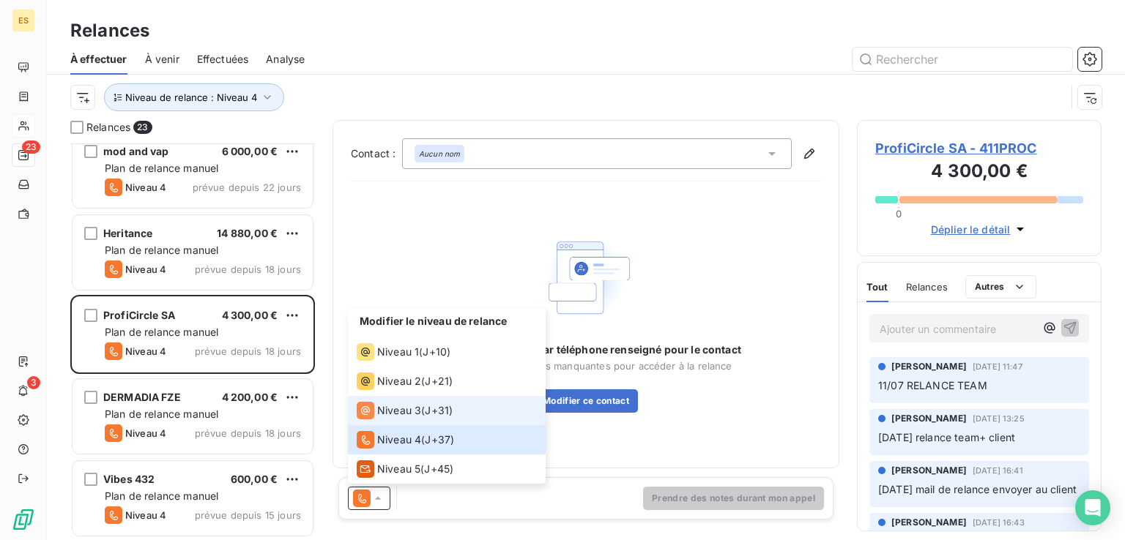
click at [410, 412] on span "Niveau 3" at bounding box center [399, 410] width 44 height 15
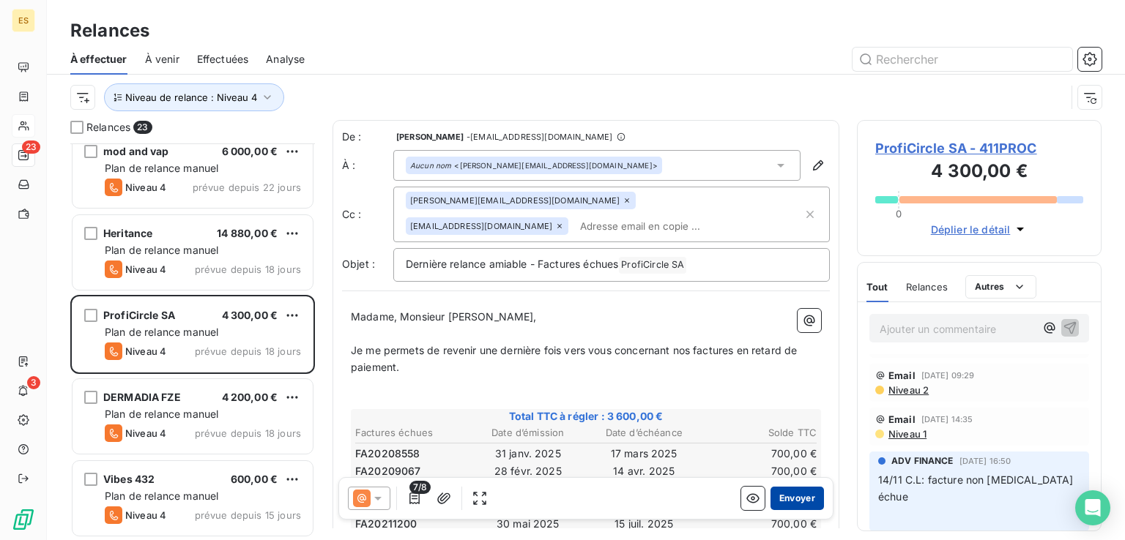
click at [783, 499] on button "Envoyer" at bounding box center [796, 498] width 53 height 23
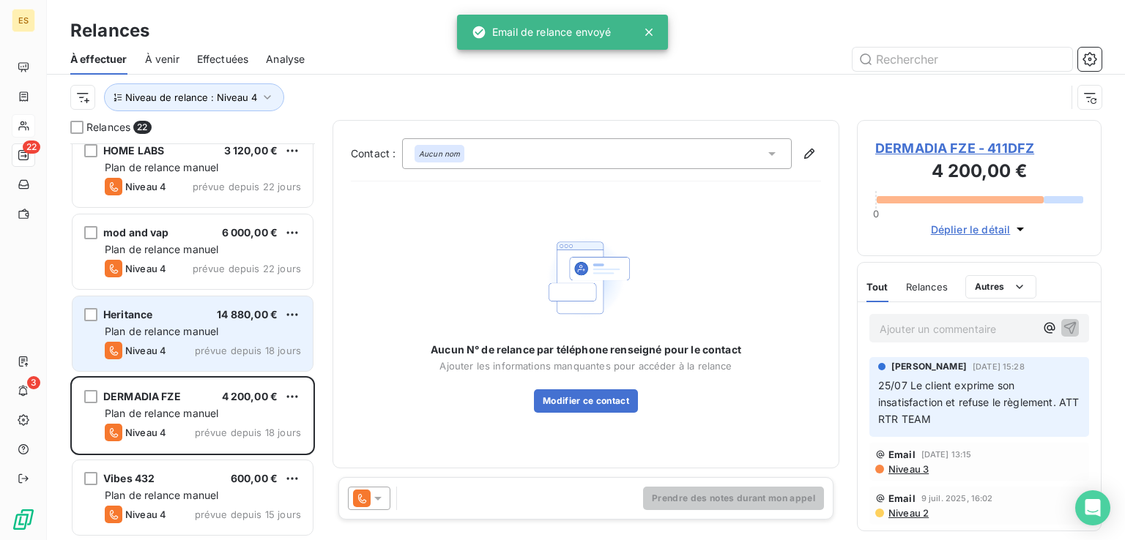
scroll to position [1407, 0]
click at [186, 336] on span "Plan de relance manuel" at bounding box center [162, 332] width 114 height 12
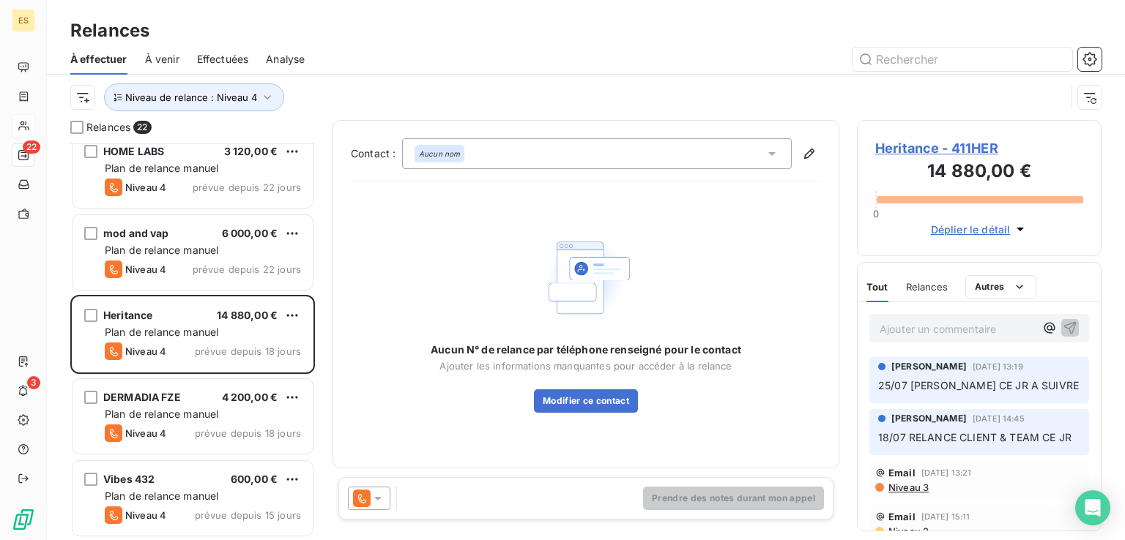
click at [899, 323] on p "Ajouter un commentaire ﻿" at bounding box center [956, 329] width 155 height 18
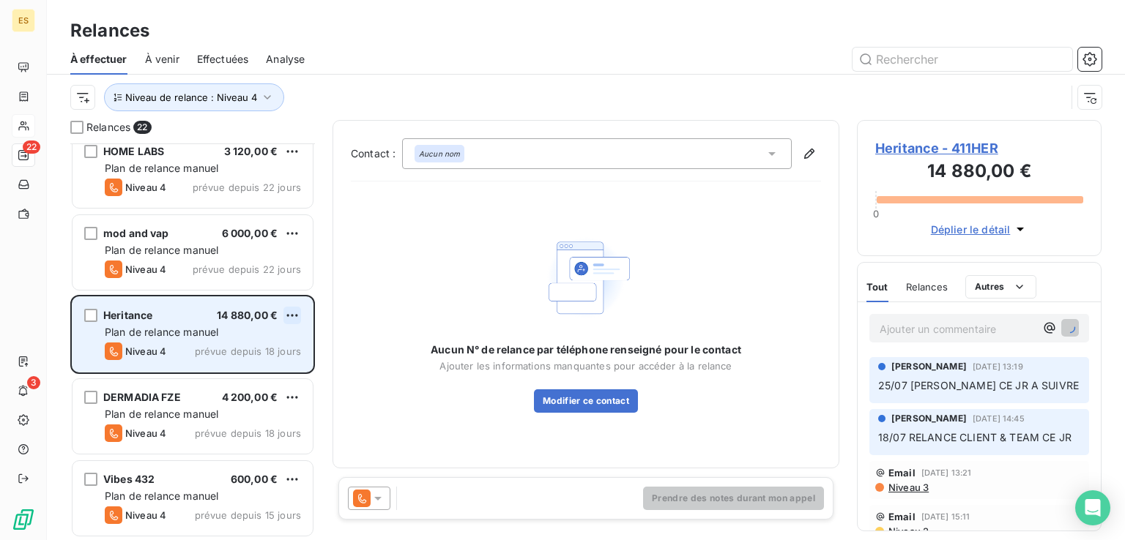
click at [294, 310] on html "ES 22 3 Relances À effectuer À venir Effectuées Analyse Niveau de relance : Niv…" at bounding box center [562, 270] width 1125 height 540
click at [256, 337] on div "Replanifier cette action" at bounding box center [228, 344] width 131 height 23
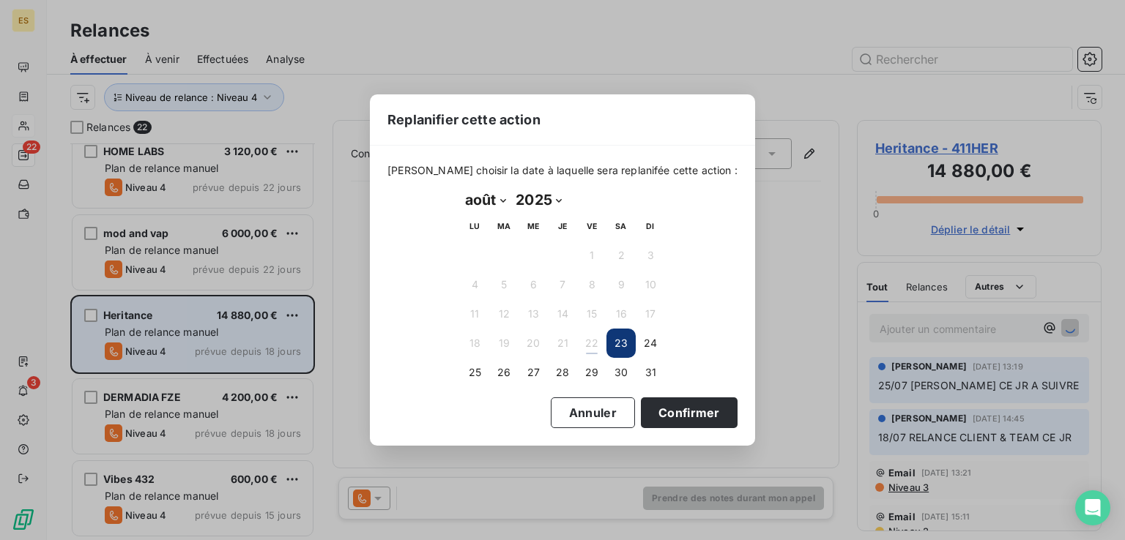
click at [480, 199] on select "janvier février mars avril mai juin juillet août septembre octobre novembre déc…" at bounding box center [485, 199] width 51 height 23
select select "8"
click at [460, 188] on select "janvier février mars avril mai juin juillet août septembre octobre novembre déc…" at bounding box center [485, 199] width 51 height 23
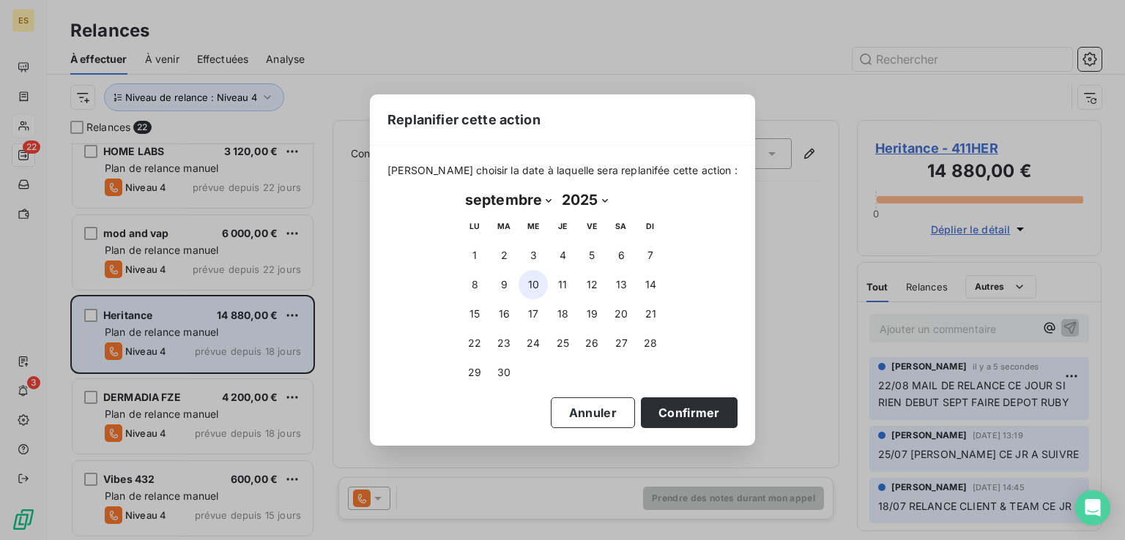
click at [533, 288] on button "10" at bounding box center [532, 284] width 29 height 29
click at [641, 402] on button "Confirmer" at bounding box center [689, 413] width 97 height 31
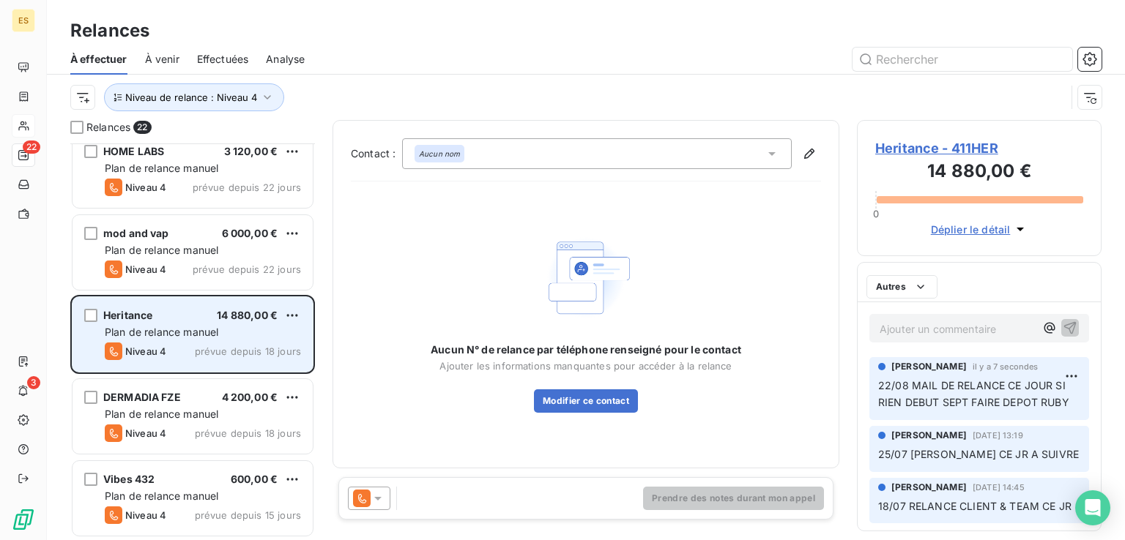
scroll to position [1325, 0]
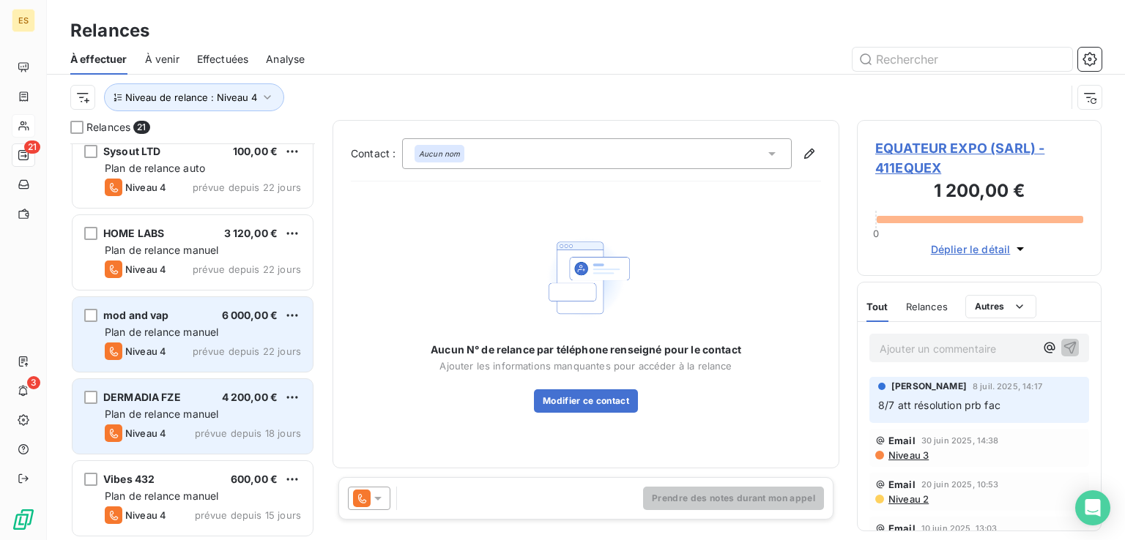
click at [192, 326] on span "Plan de relance manuel" at bounding box center [162, 332] width 114 height 12
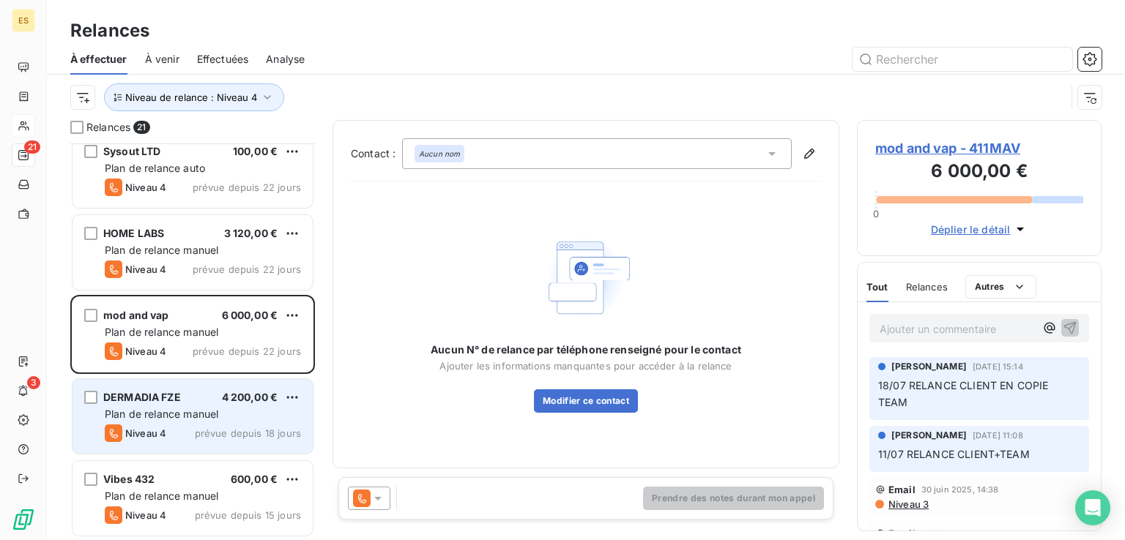
click at [376, 503] on icon at bounding box center [378, 498] width 15 height 15
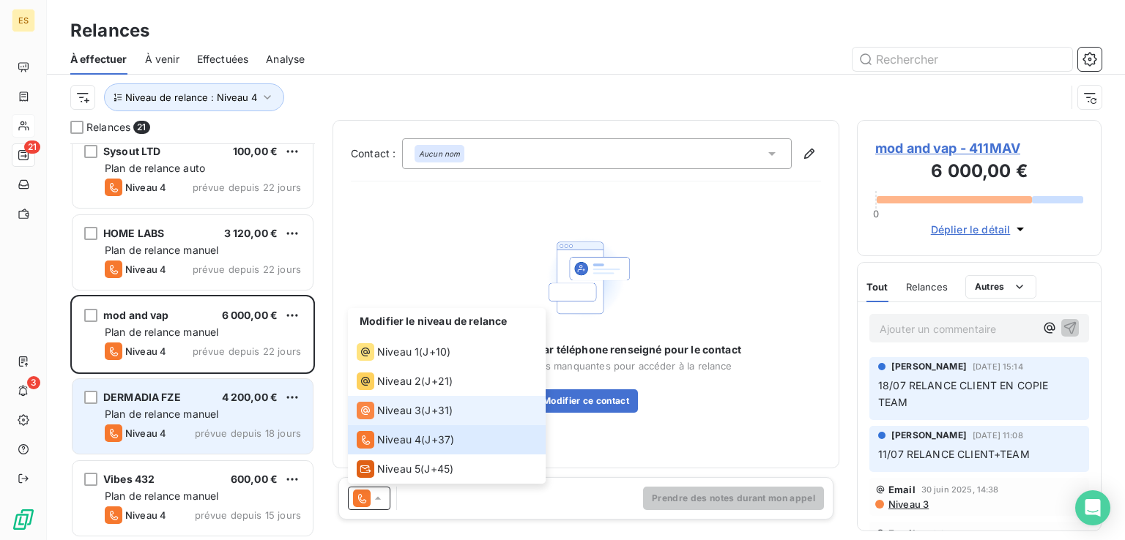
click at [394, 417] on span "Niveau 3" at bounding box center [399, 410] width 44 height 15
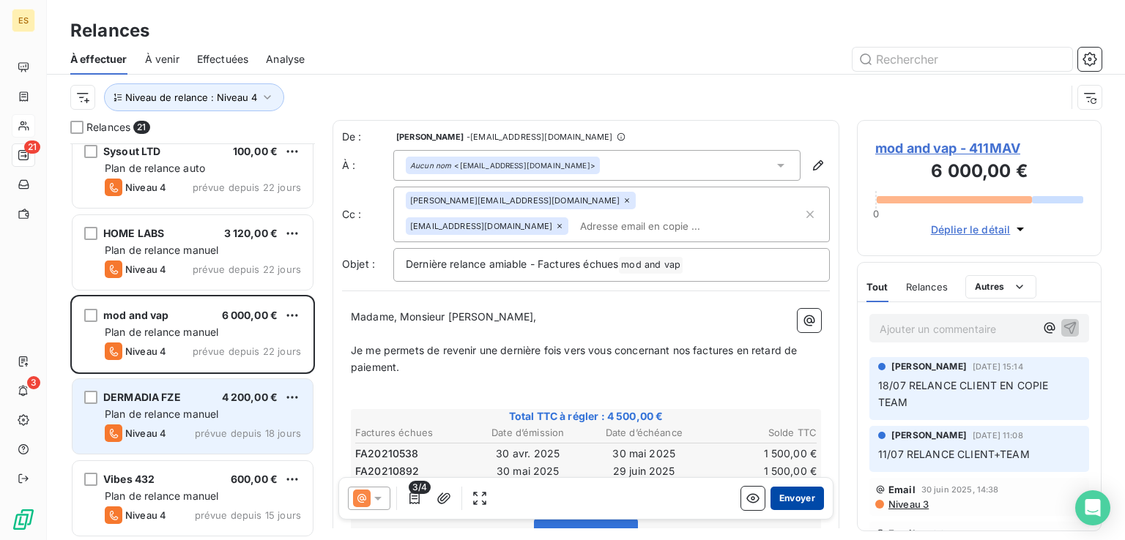
click at [773, 495] on button "Envoyer" at bounding box center [796, 498] width 53 height 23
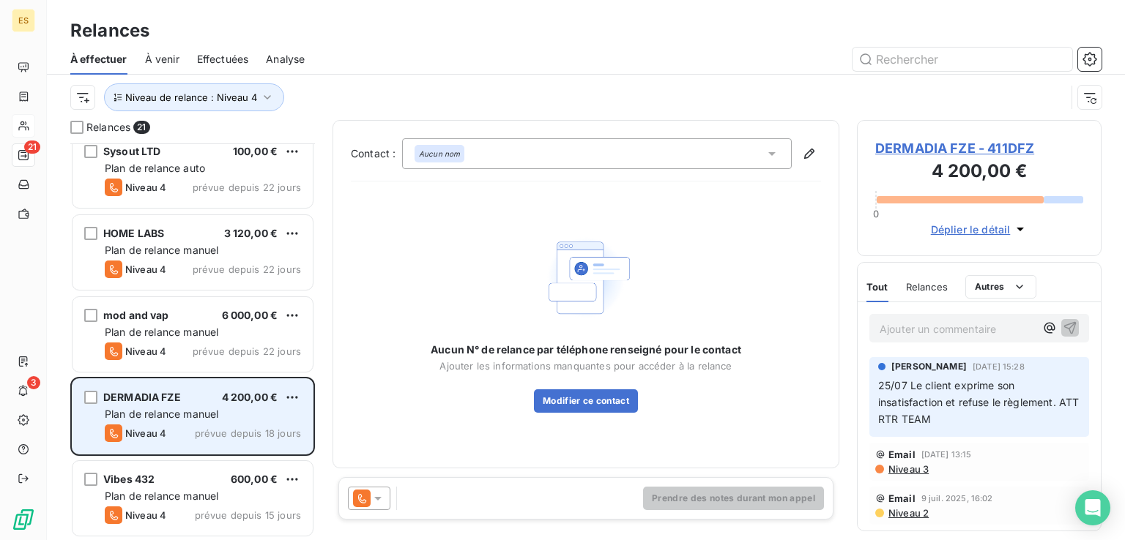
scroll to position [1243, 0]
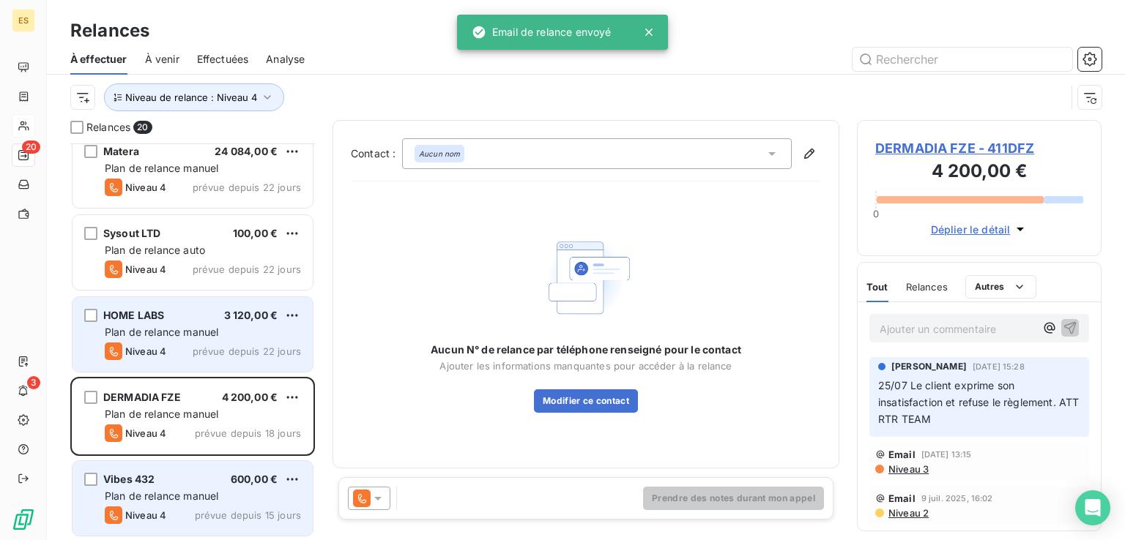
click at [141, 325] on div "Plan de relance manuel" at bounding box center [203, 332] width 196 height 15
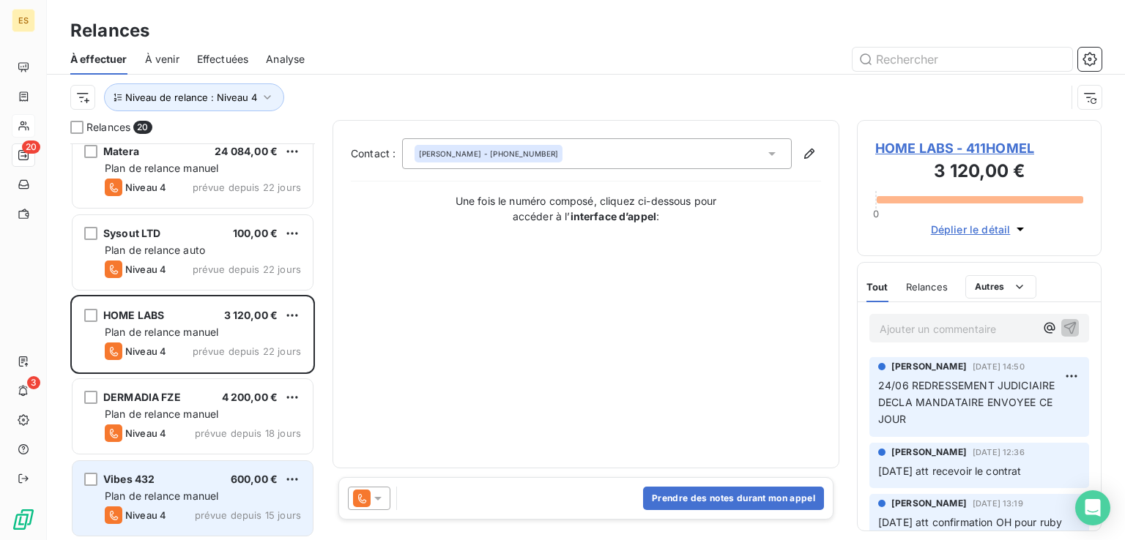
click at [1008, 138] on span "HOME LABS - 411HOMEL" at bounding box center [979, 148] width 208 height 20
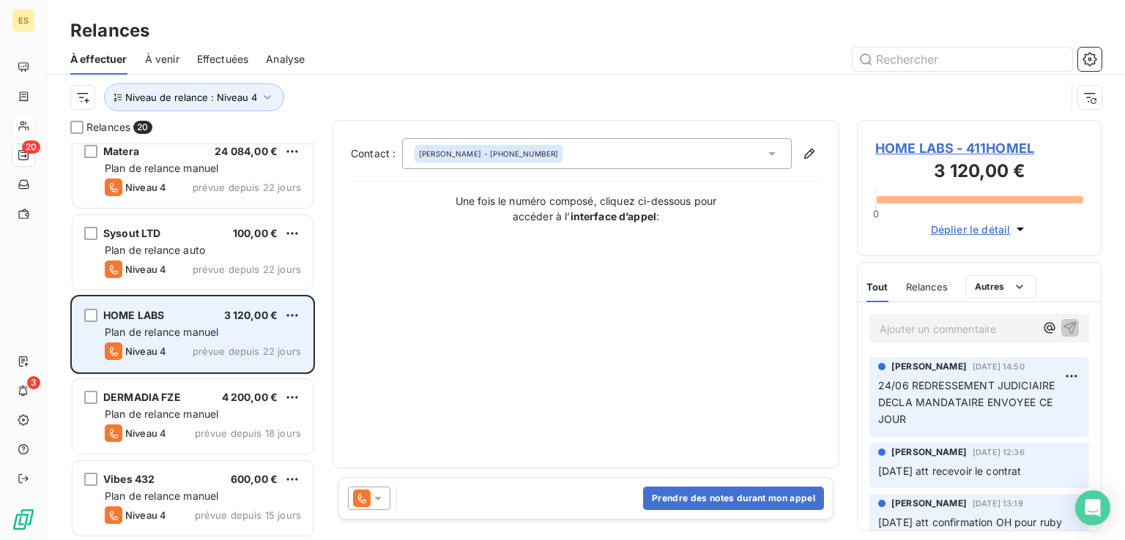
click at [182, 321] on div "HOME LABS 3 120,00 € Plan de relance [PERSON_NAME] 4 prévue depuis 22 jours" at bounding box center [192, 334] width 240 height 75
click at [302, 309] on div "HOME LABS 3 120,00 € Plan de relance [PERSON_NAME] 4 prévue depuis 22 jours" at bounding box center [192, 334] width 240 height 75
click at [293, 310] on html "ES 20 3 Relances À effectuer À venir Effectuées Analyse Niveau de relance : Niv…" at bounding box center [562, 270] width 1125 height 540
click at [267, 341] on div "Replanifier cette action" at bounding box center [228, 344] width 131 height 23
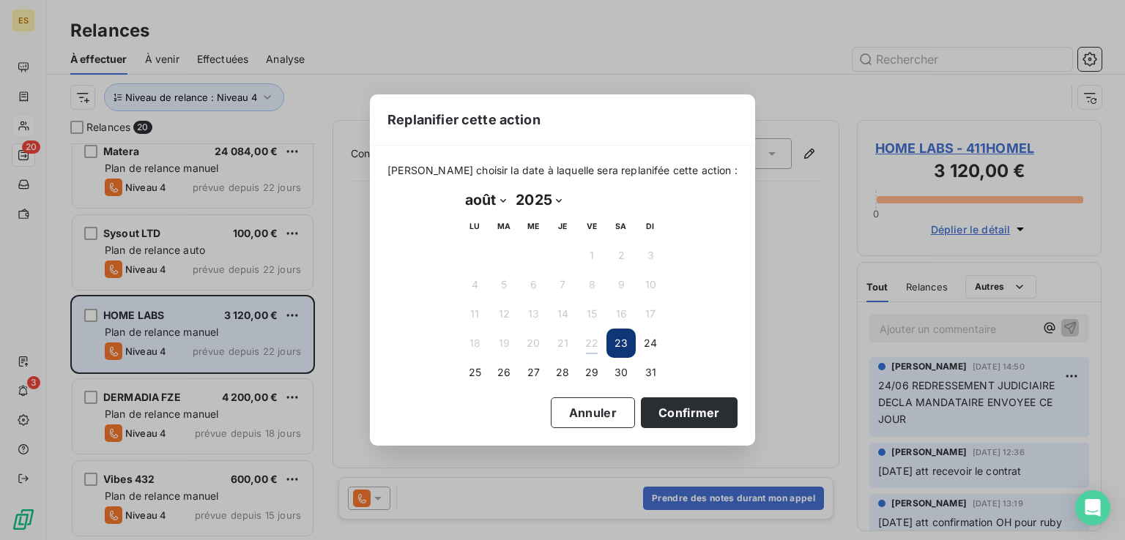
click at [482, 202] on select "janvier février mars avril mai juin juillet août septembre octobre novembre déc…" at bounding box center [485, 199] width 51 height 23
select select "8"
click at [460, 188] on select "janvier février mars avril mai juin juillet août septembre octobre novembre déc…" at bounding box center [485, 199] width 51 height 23
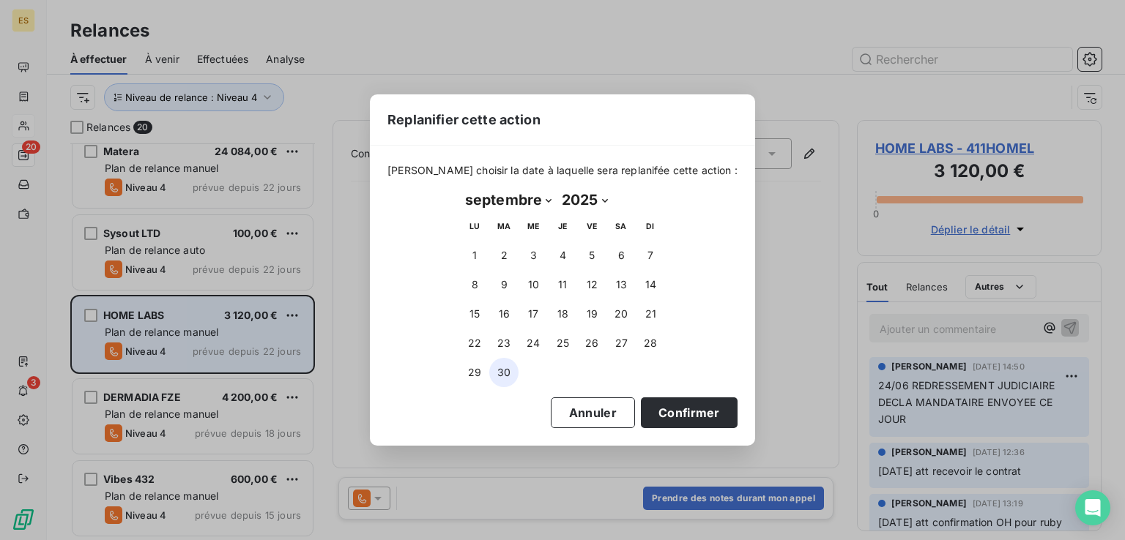
click at [501, 367] on button "30" at bounding box center [503, 372] width 29 height 29
click at [655, 414] on button "Confirmer" at bounding box center [689, 413] width 97 height 31
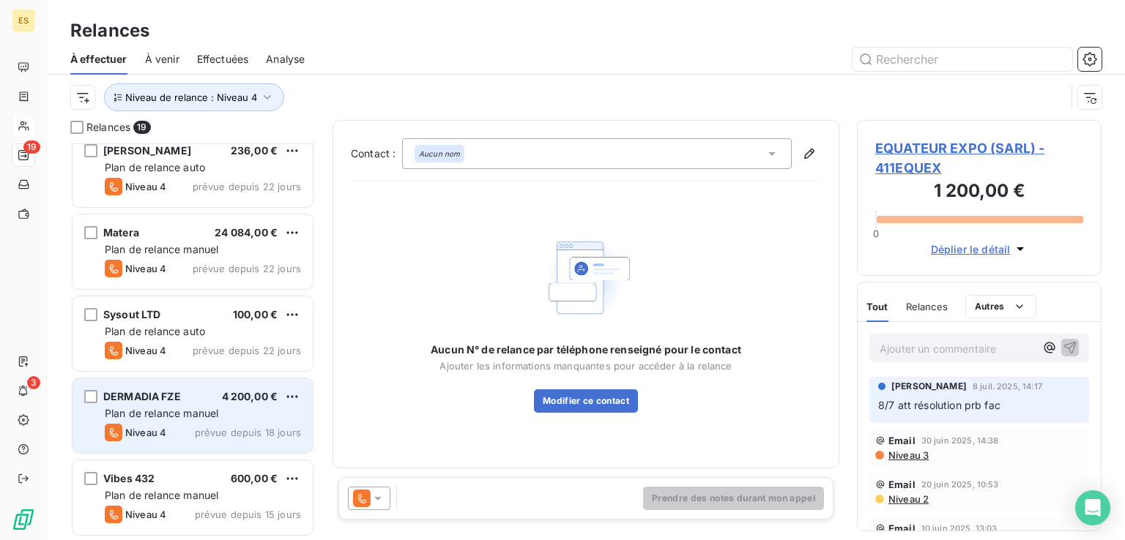
scroll to position [1161, 0]
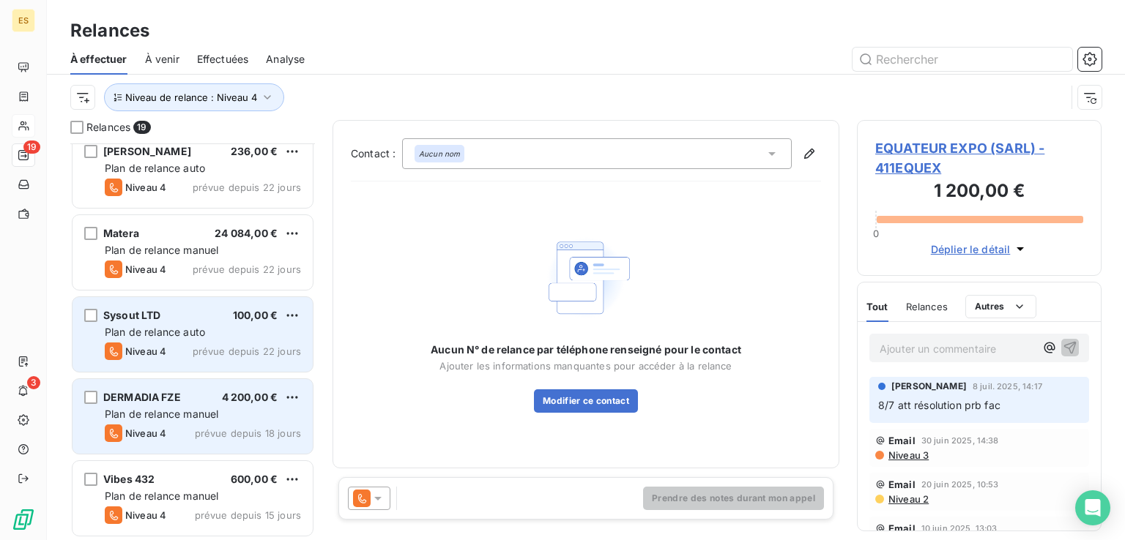
click at [154, 314] on span "Sysout LTD" at bounding box center [132, 315] width 58 height 12
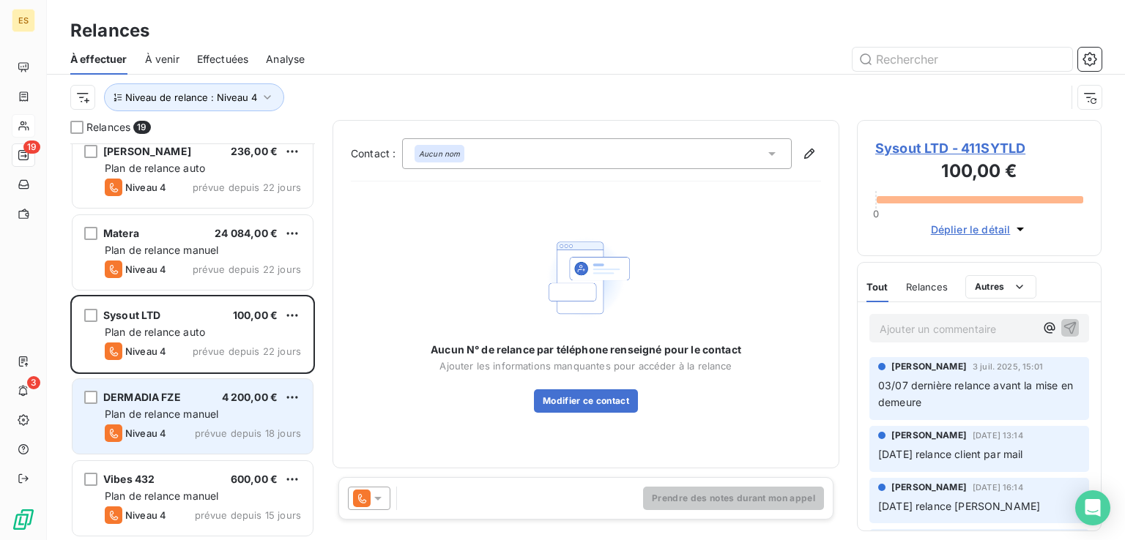
click at [876, 335] on div "Ajouter un commentaire ﻿" at bounding box center [979, 328] width 220 height 29
click at [892, 332] on p "Ajouter un commentaire ﻿" at bounding box center [956, 329] width 155 height 18
click at [948, 149] on span "Sysout LTD - 411SYTLD" at bounding box center [979, 148] width 208 height 20
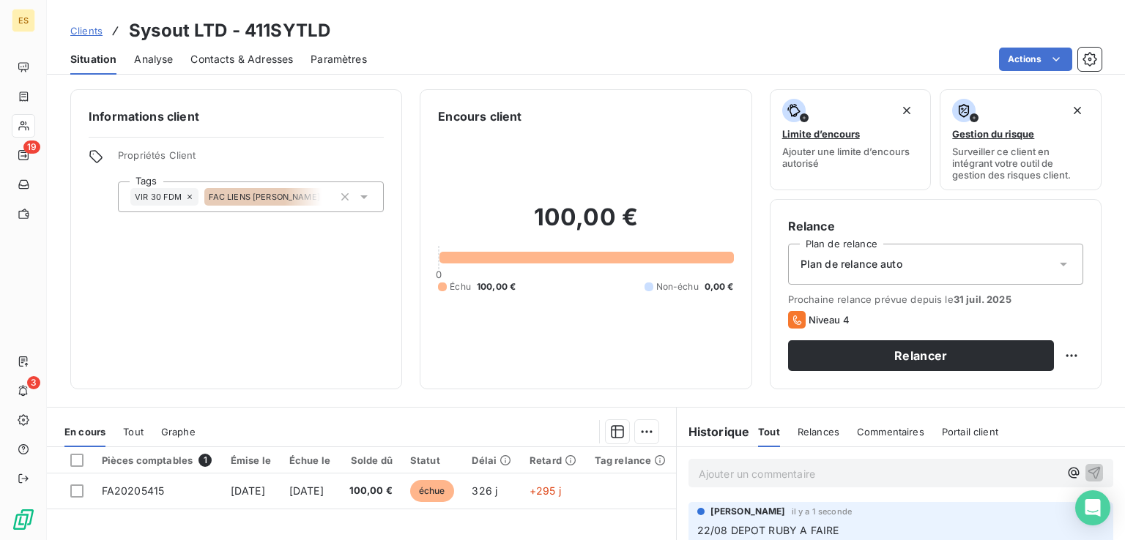
click at [315, 201] on div "VIR 30 FDM FAC LIENS [PERSON_NAME] DEPOSER [PERSON_NAME]" at bounding box center [225, 197] width 191 height 18
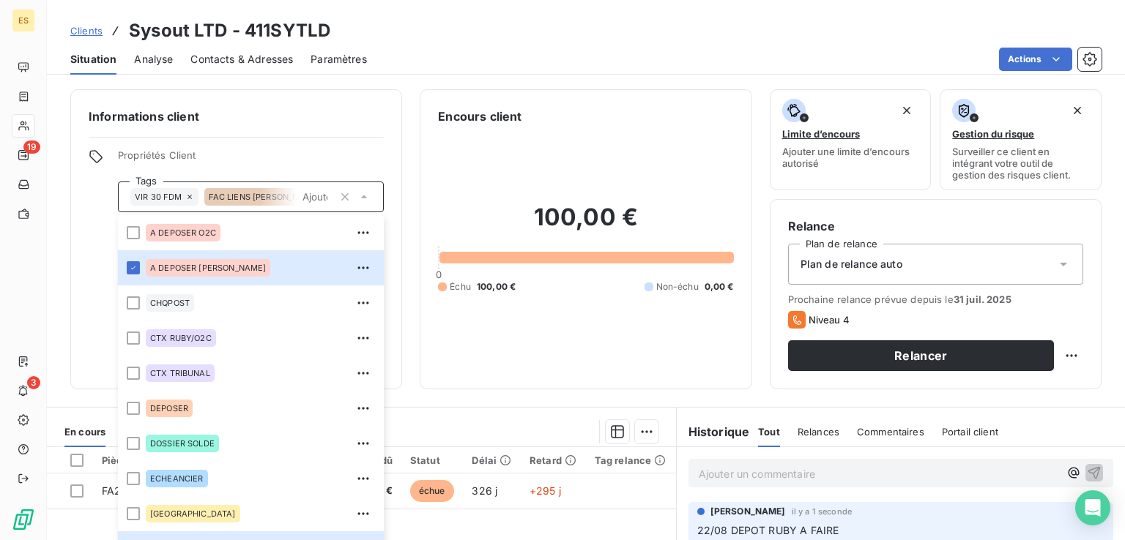
click at [275, 131] on div "Informations client Propriétés Client Tags VIR 30 FDM FAC LIENS [PERSON_NAME] D…" at bounding box center [236, 239] width 332 height 300
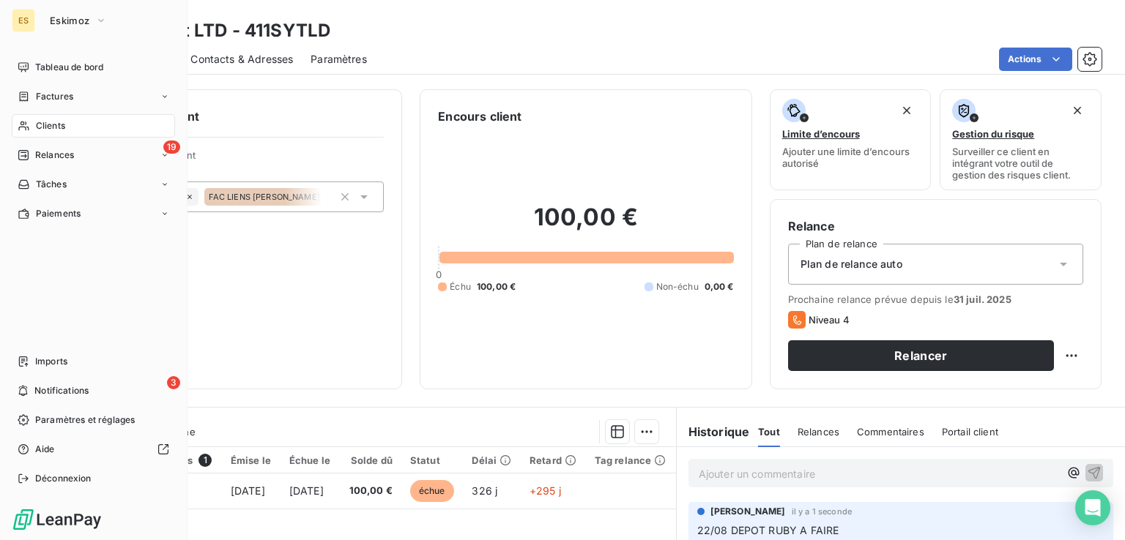
click at [60, 155] on span "Relances" at bounding box center [54, 155] width 39 height 13
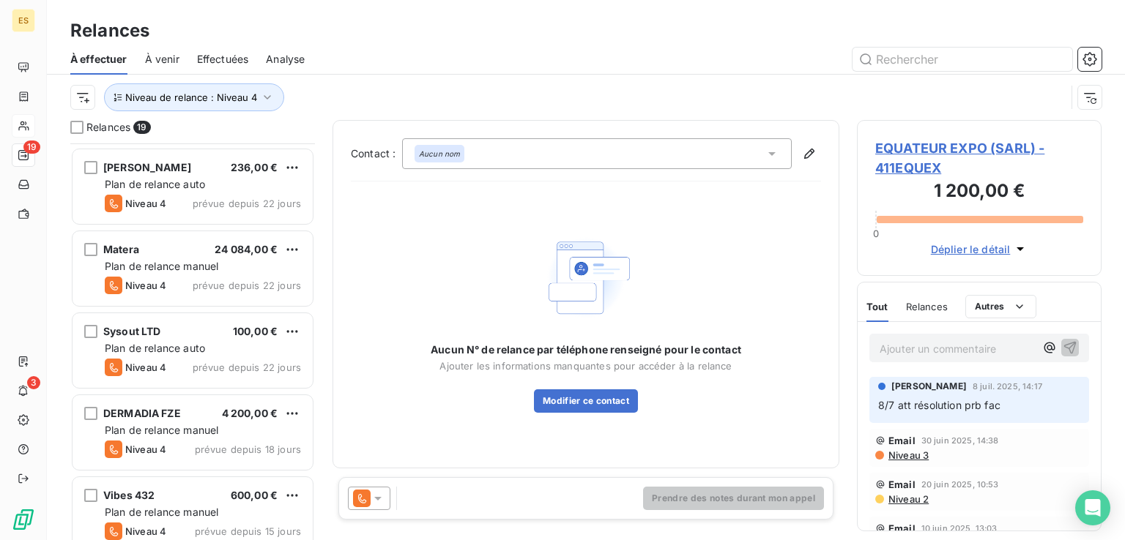
scroll to position [1161, 0]
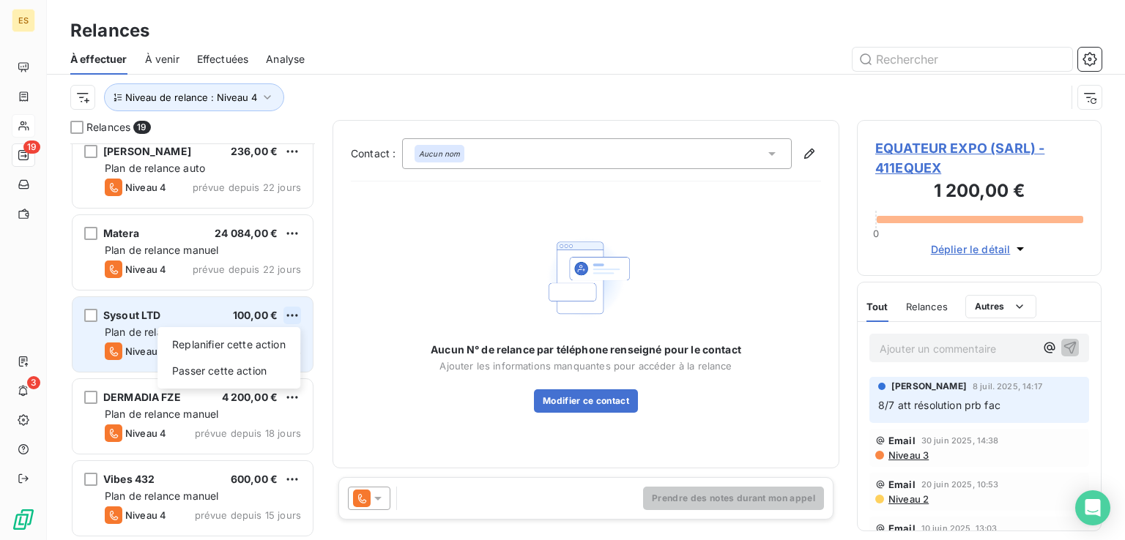
click at [289, 308] on html "ES 19 3 Relances À effectuer À venir Effectuées Analyse Niveau de relance : Niv…" at bounding box center [562, 270] width 1125 height 540
click at [261, 338] on div "Replanifier cette action" at bounding box center [228, 344] width 131 height 23
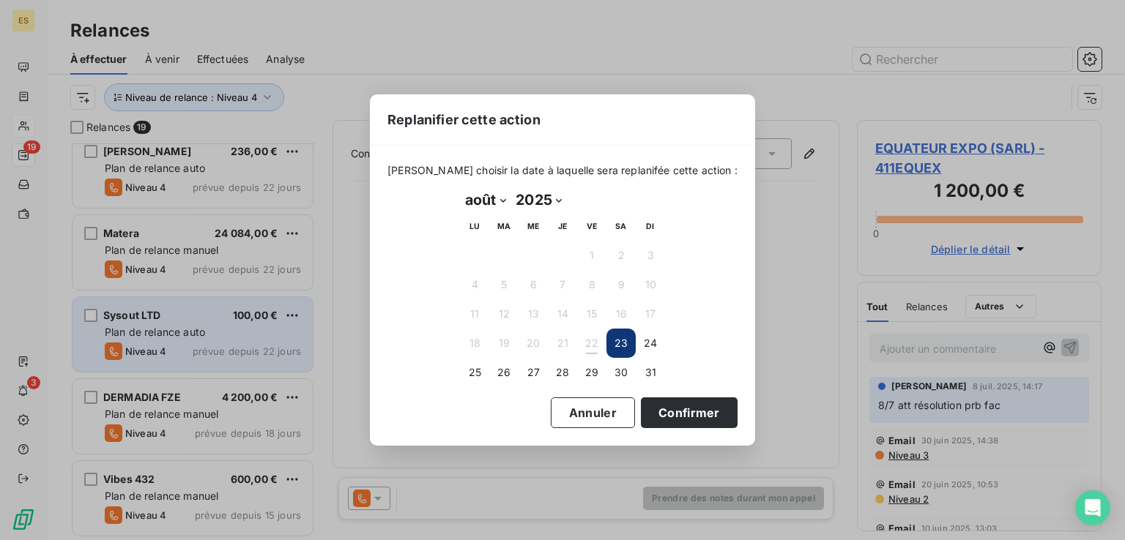
click at [495, 200] on select "janvier février mars avril mai juin juillet août septembre octobre novembre déc…" at bounding box center [485, 199] width 51 height 23
select select "8"
click at [460, 188] on select "janvier février mars avril mai juin juillet août septembre octobre novembre déc…" at bounding box center [485, 199] width 51 height 23
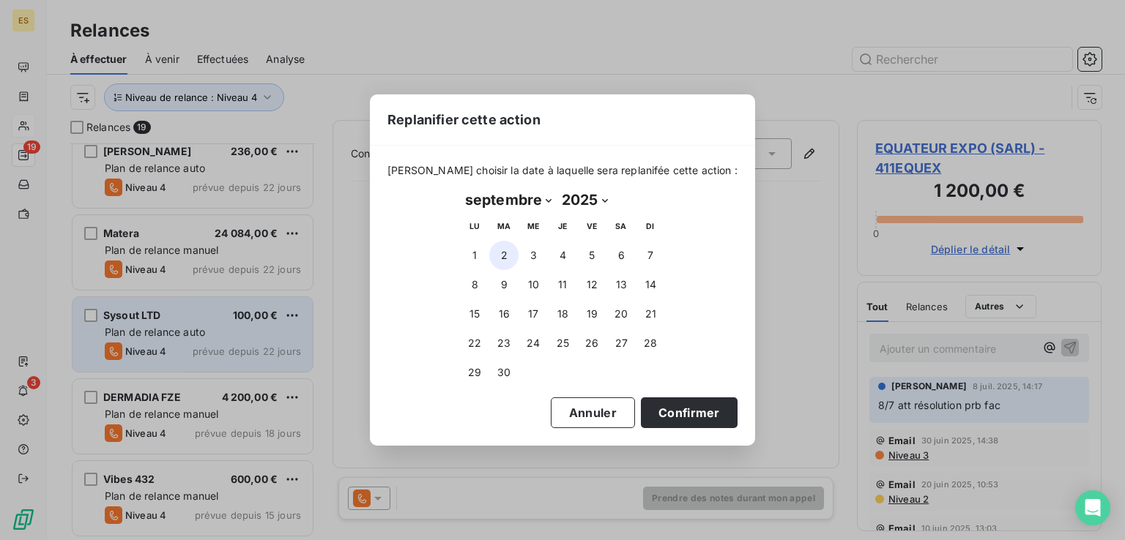
click at [512, 256] on button "2" at bounding box center [503, 255] width 29 height 29
click at [646, 413] on button "Confirmer" at bounding box center [689, 413] width 97 height 31
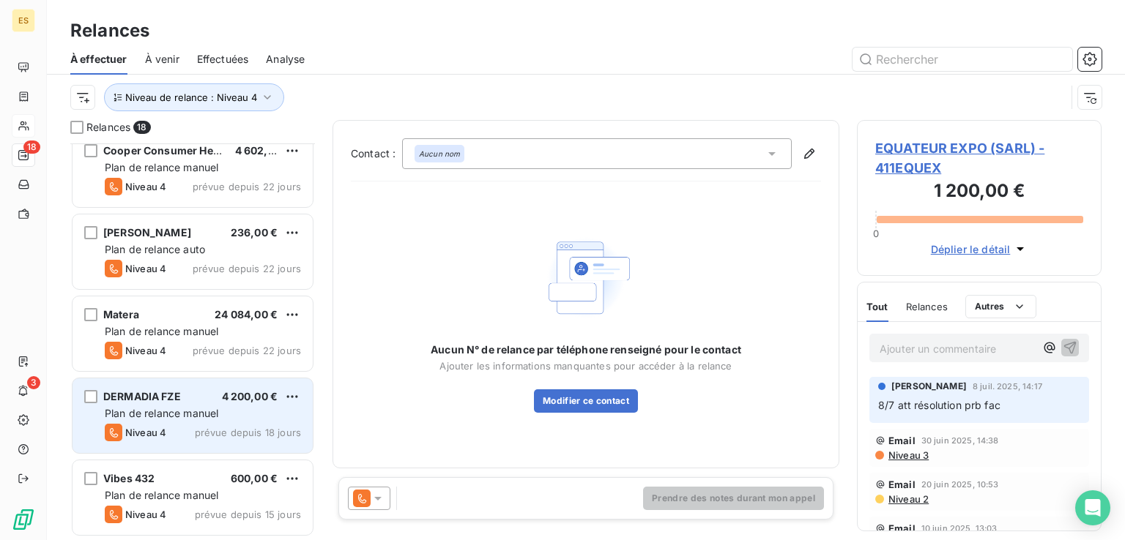
scroll to position [1079, 0]
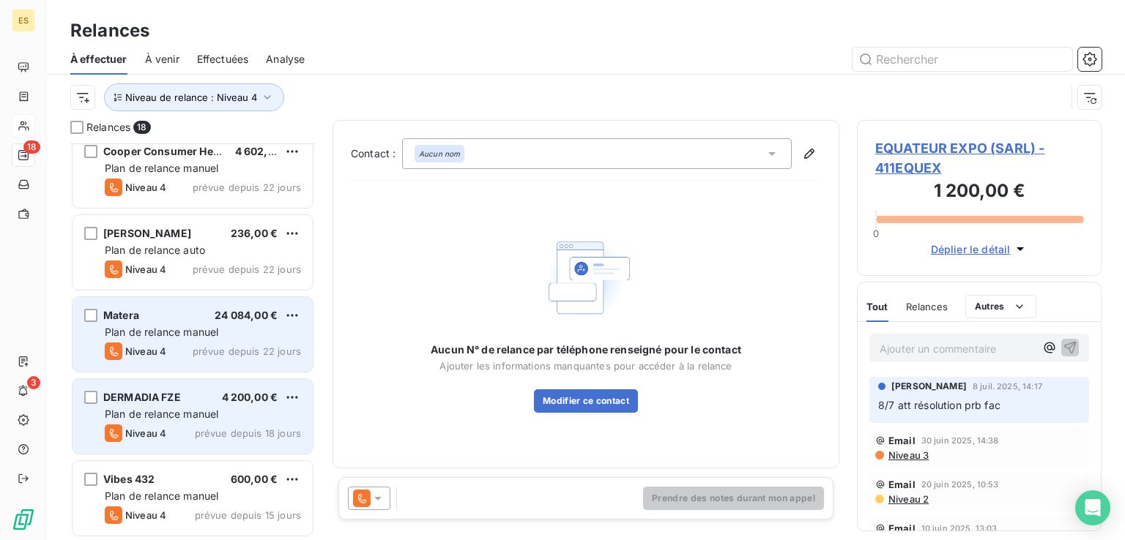
click at [212, 332] on span "Plan de relance manuel" at bounding box center [162, 332] width 114 height 12
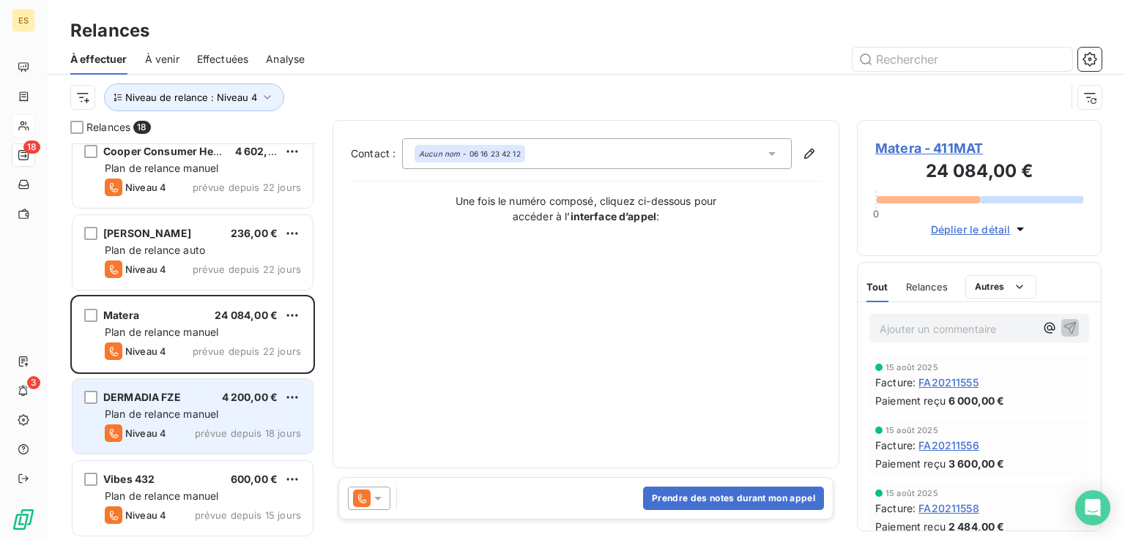
click at [359, 499] on icon at bounding box center [362, 499] width 18 height 18
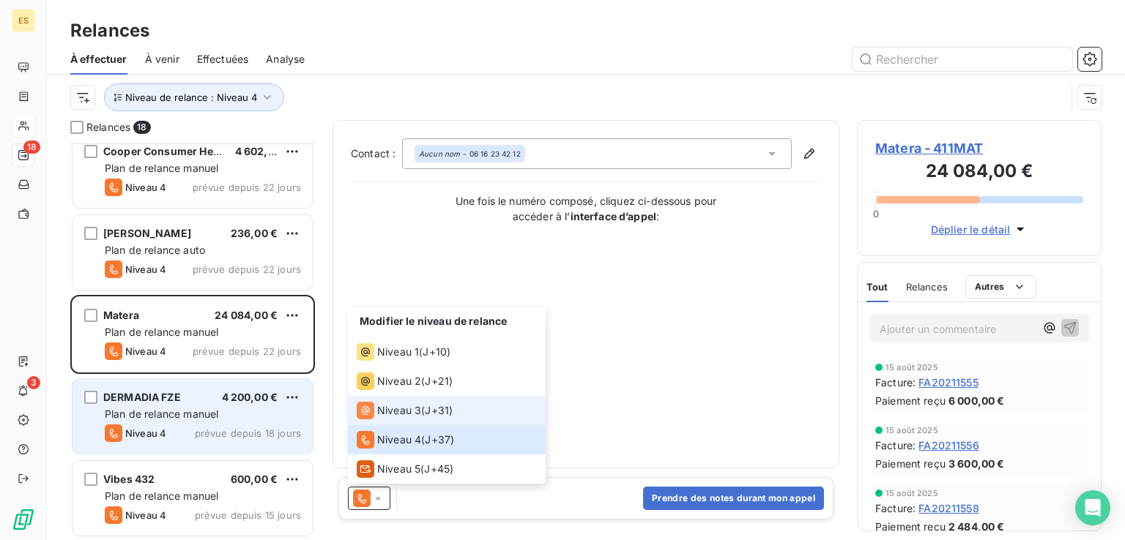
click at [414, 414] on span "Niveau 3" at bounding box center [399, 410] width 44 height 15
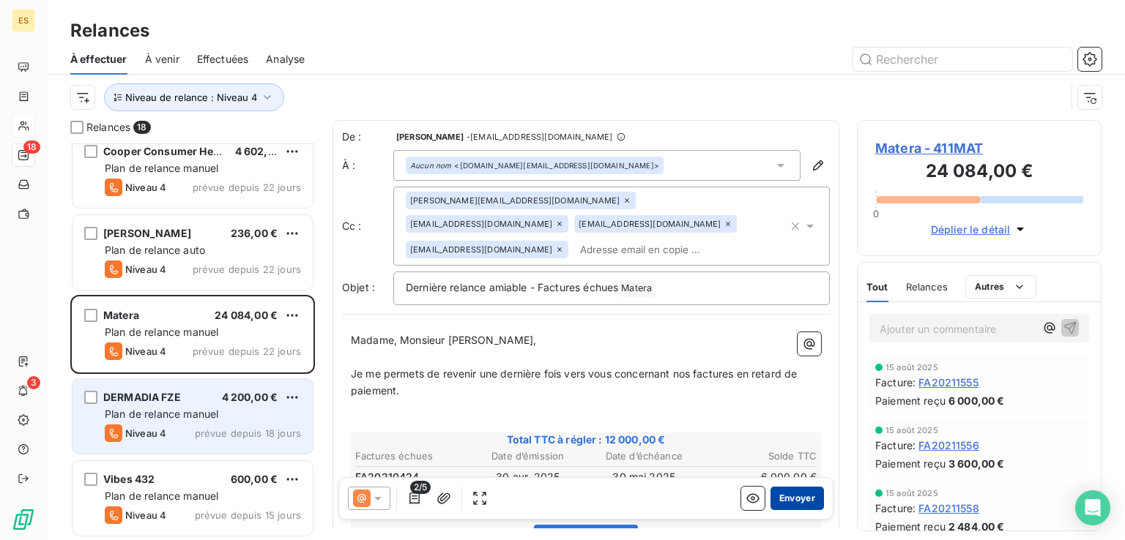
click at [791, 496] on button "Envoyer" at bounding box center [796, 498] width 53 height 23
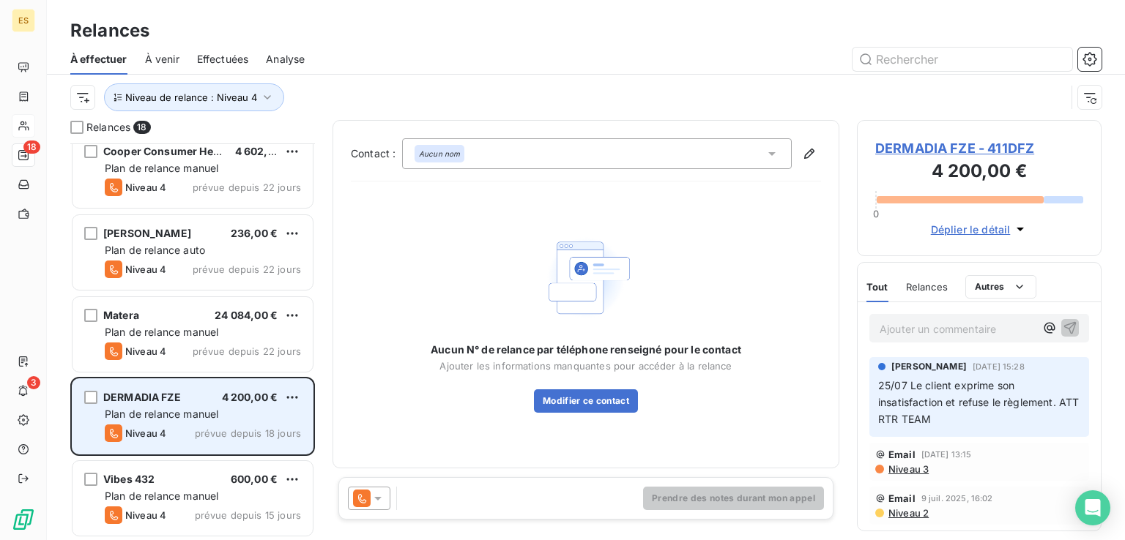
scroll to position [997, 0]
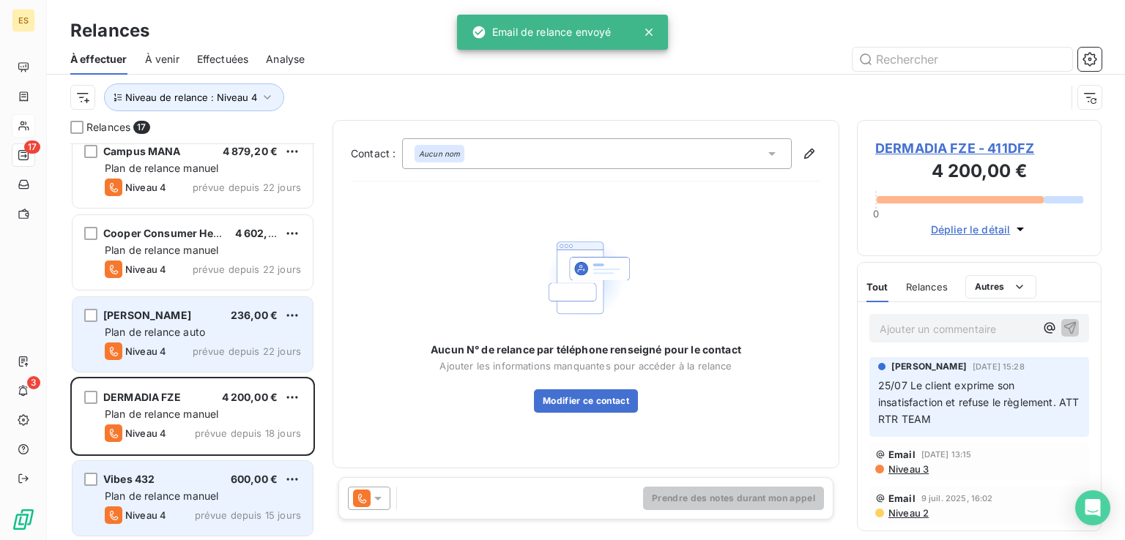
click at [185, 347] on div "Niveau 4 prévue depuis 22 jours" at bounding box center [203, 352] width 196 height 18
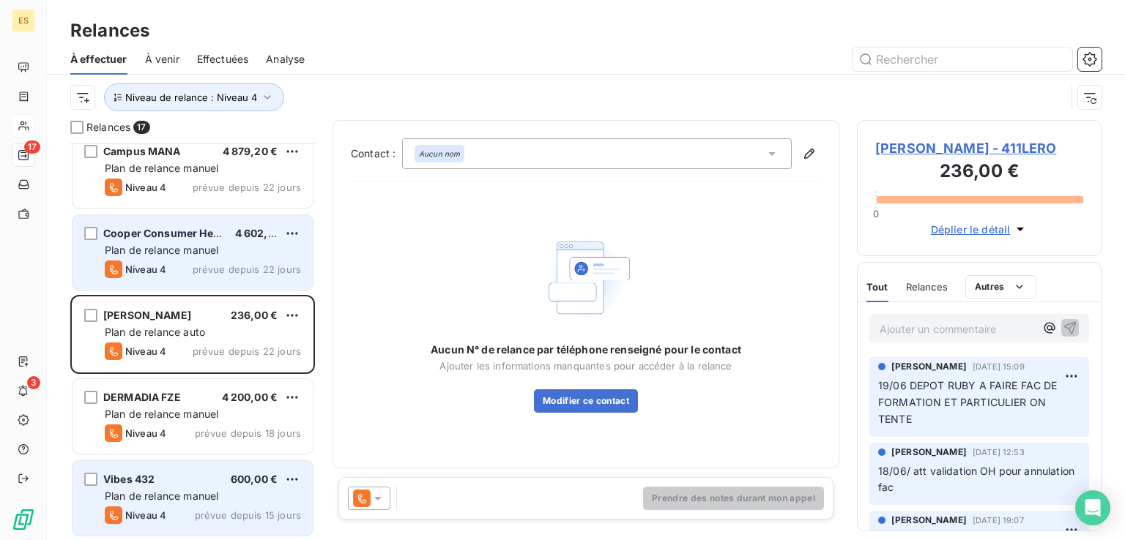
click at [200, 247] on span "Plan de relance manuel" at bounding box center [162, 250] width 114 height 12
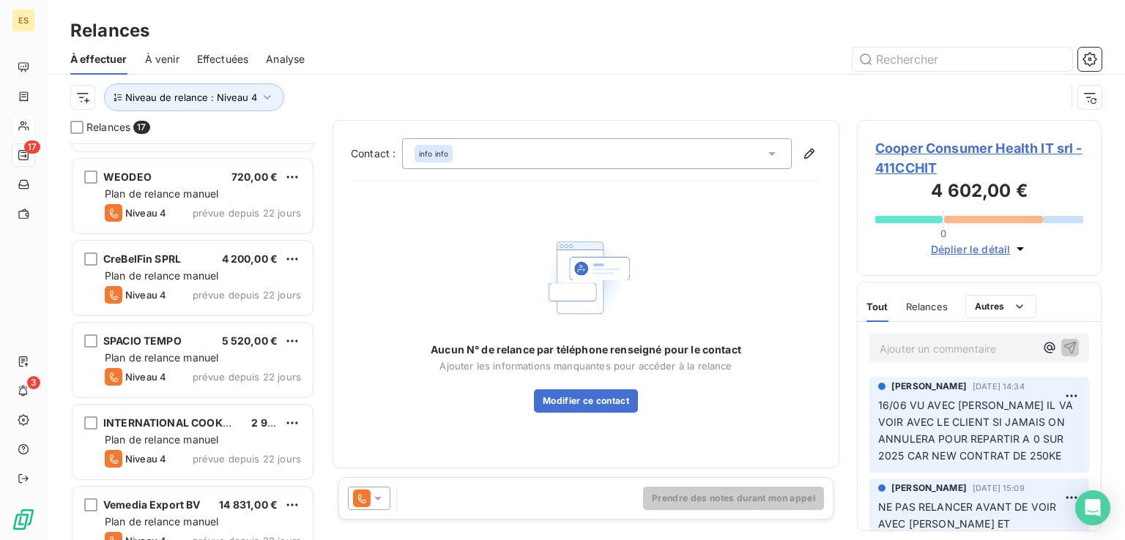
scroll to position [558, 0]
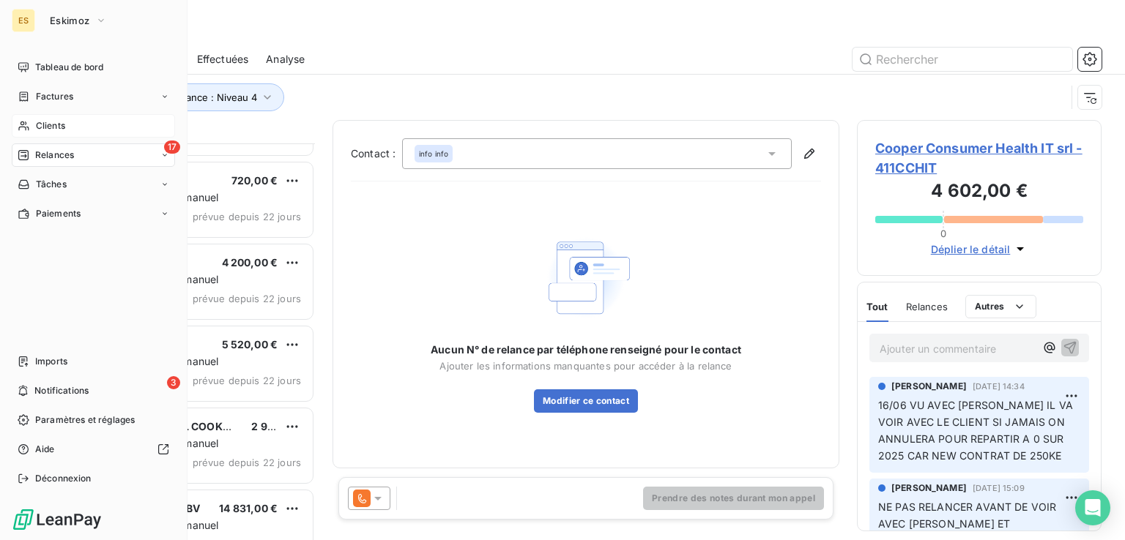
click at [41, 149] on span "Relances" at bounding box center [54, 155] width 39 height 13
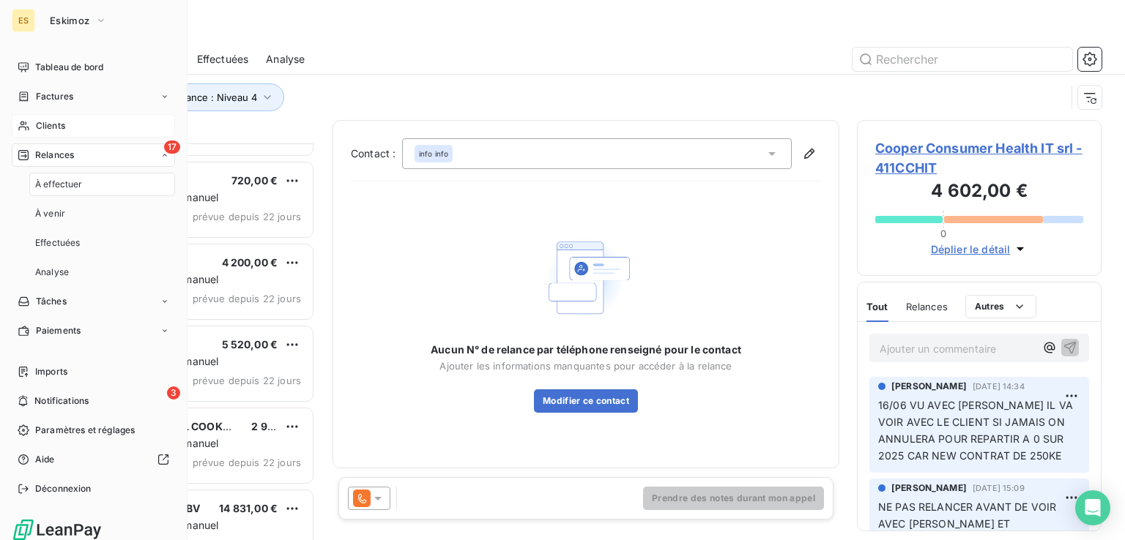
click at [92, 156] on div "17 Relances" at bounding box center [93, 155] width 163 height 23
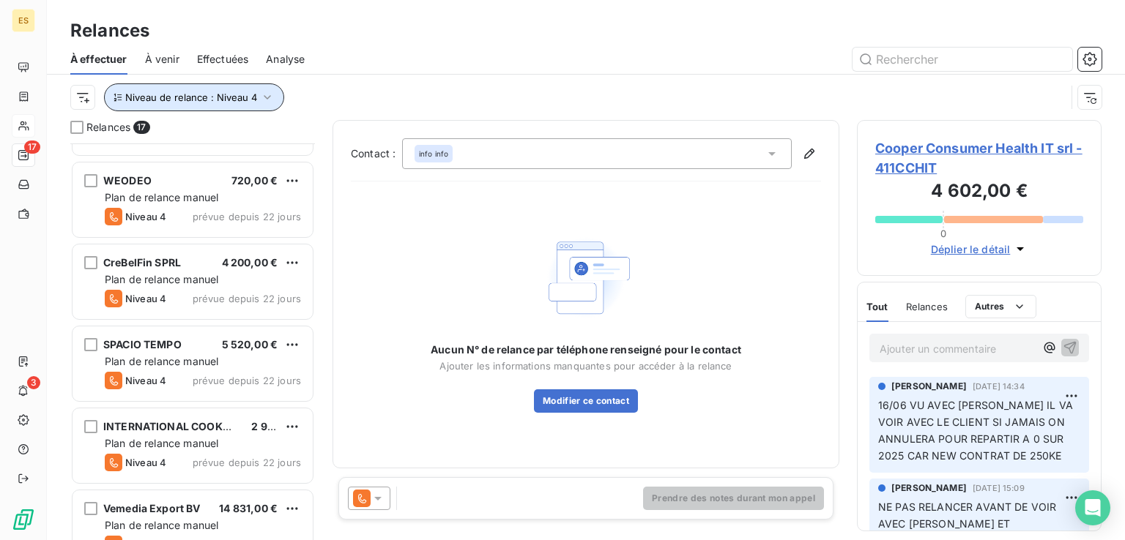
click at [272, 105] on button "Niveau de relance : Niveau 4" at bounding box center [194, 97] width 180 height 28
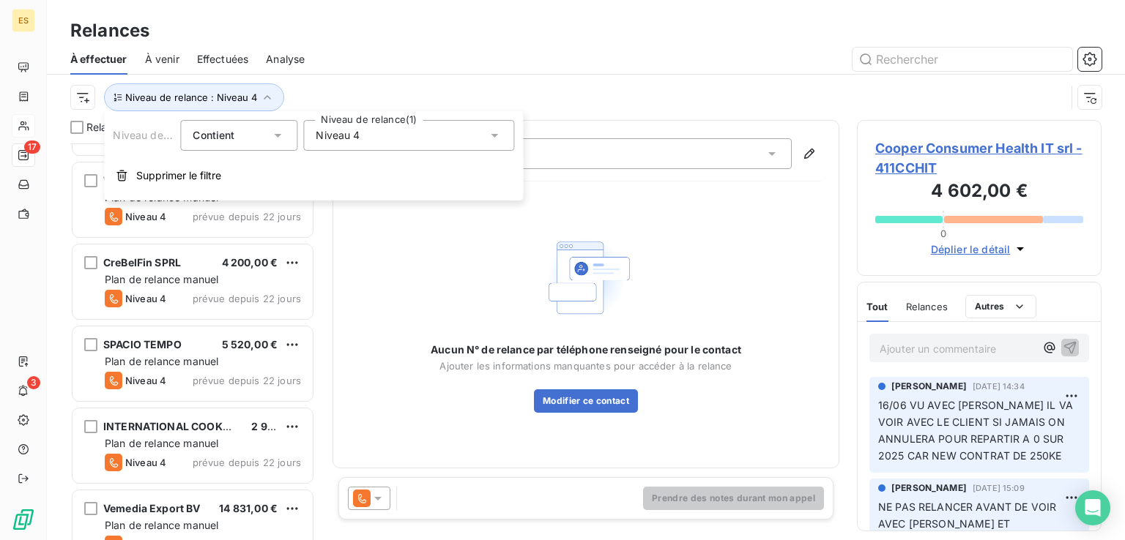
click at [354, 135] on span "Niveau 4" at bounding box center [338, 135] width 44 height 15
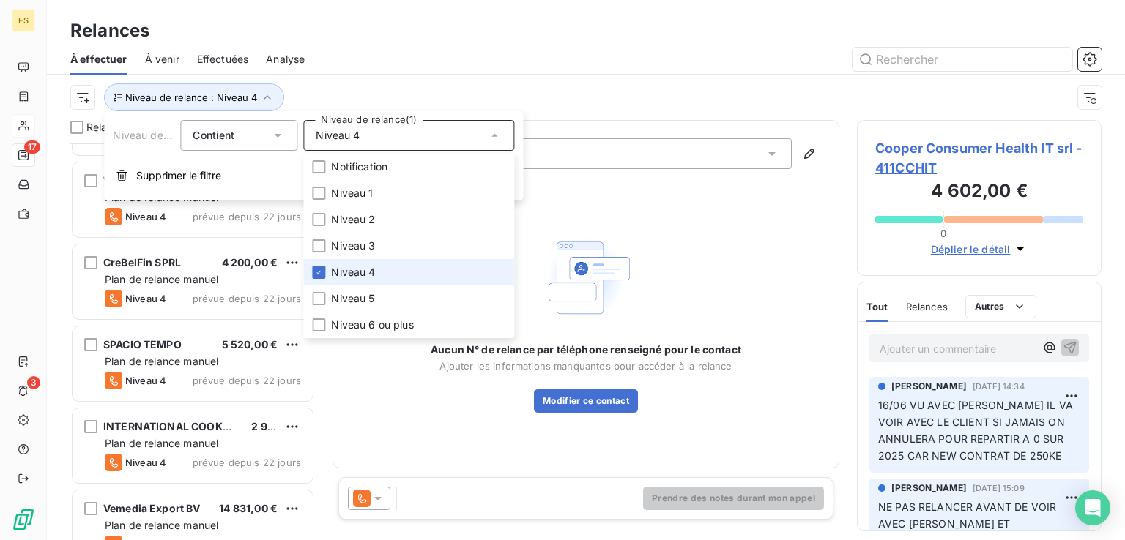
click at [351, 270] on span "Niveau 4" at bounding box center [353, 272] width 44 height 15
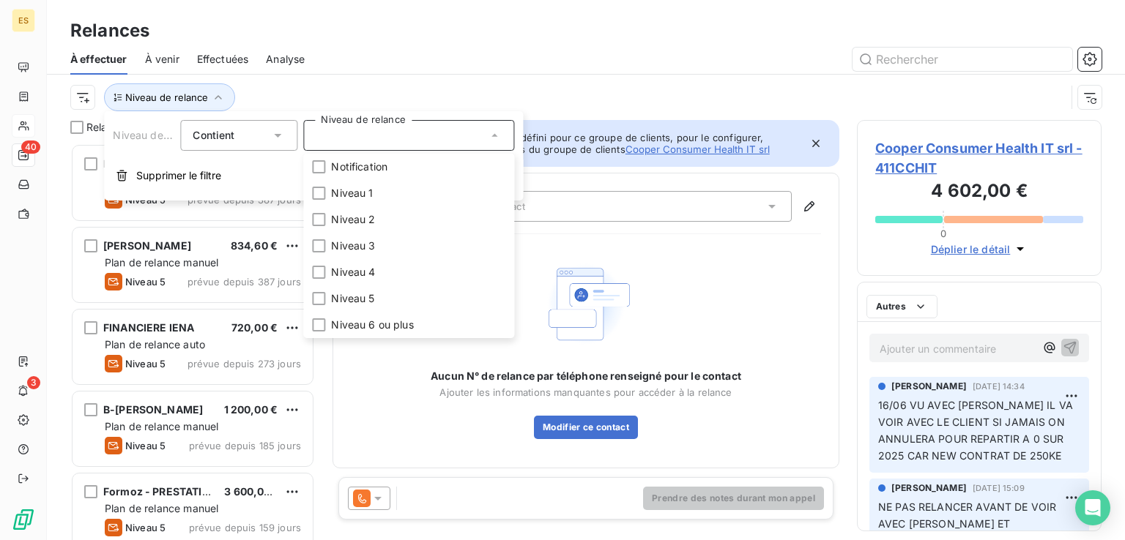
scroll to position [385, 233]
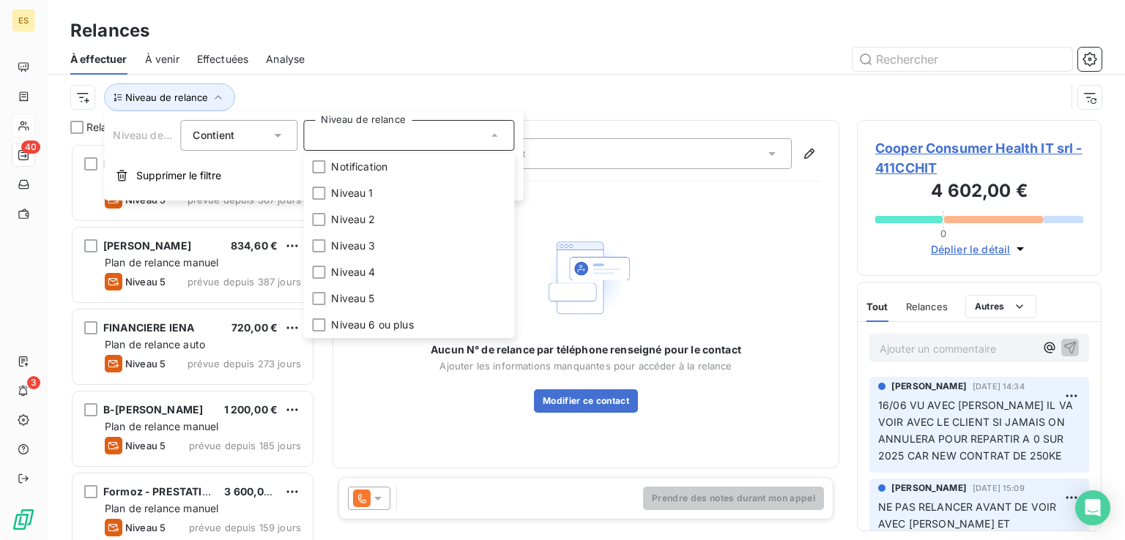
click at [343, 113] on div "Niveau de relance Contient Niveau de relance Notification Niveau 1 Niveau 2 Niv…" at bounding box center [313, 155] width 419 height 89
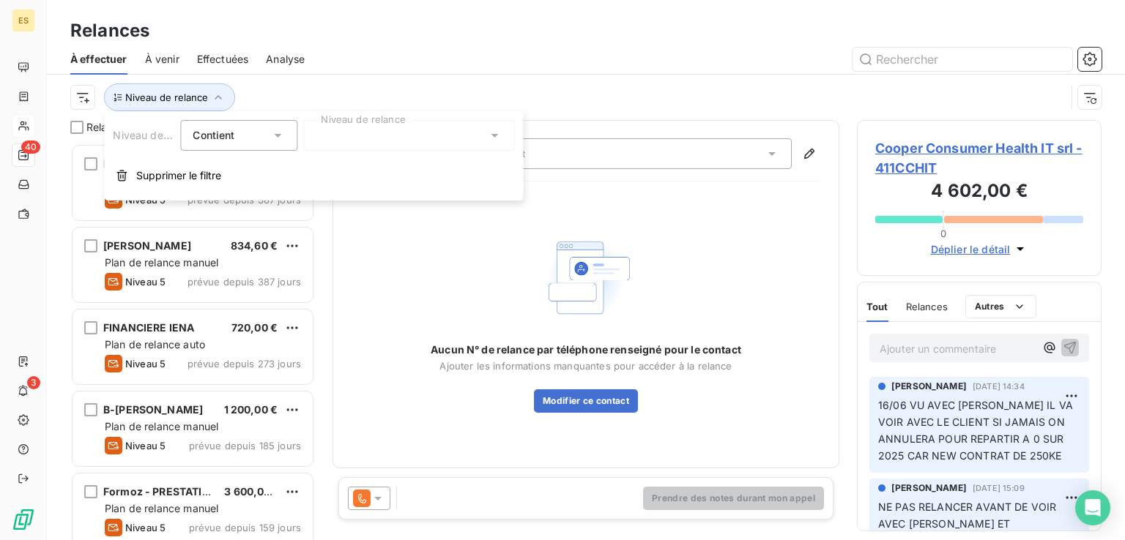
click at [342, 127] on div at bounding box center [408, 135] width 211 height 31
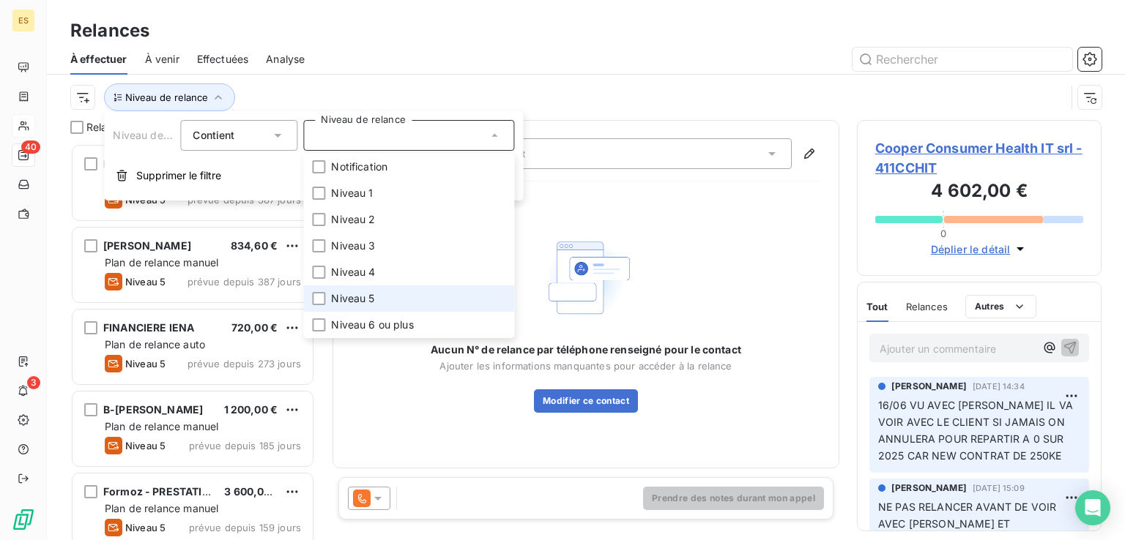
click at [361, 300] on span "Niveau 5" at bounding box center [352, 298] width 43 height 15
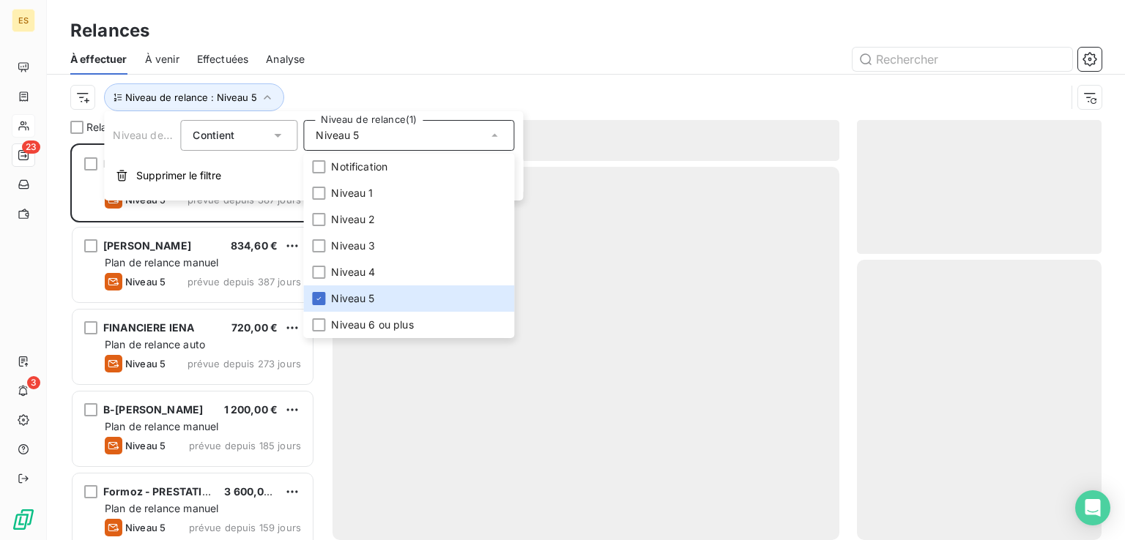
click at [432, 53] on div at bounding box center [711, 59] width 779 height 23
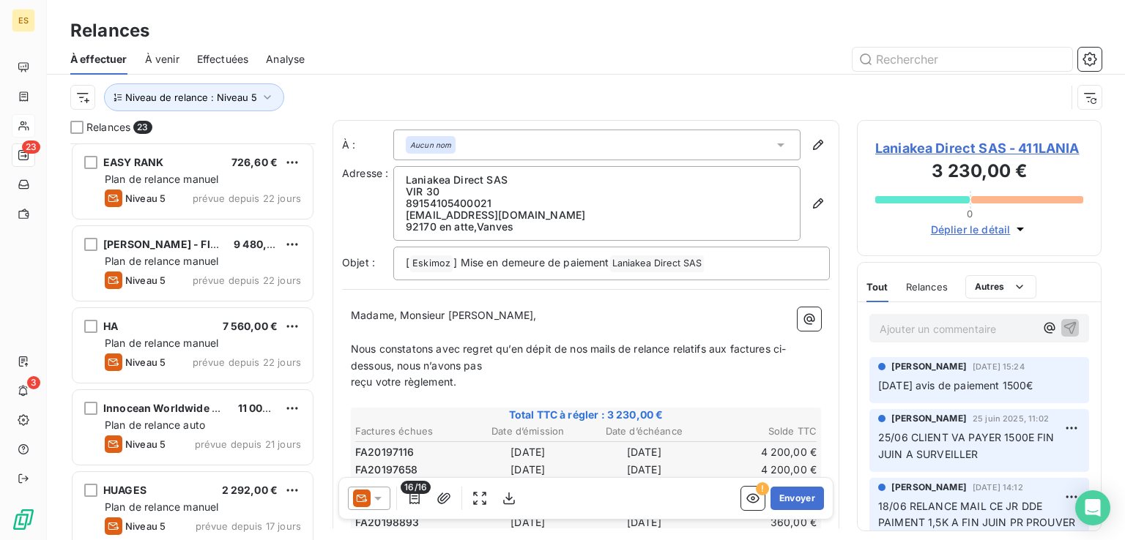
scroll to position [1489, 0]
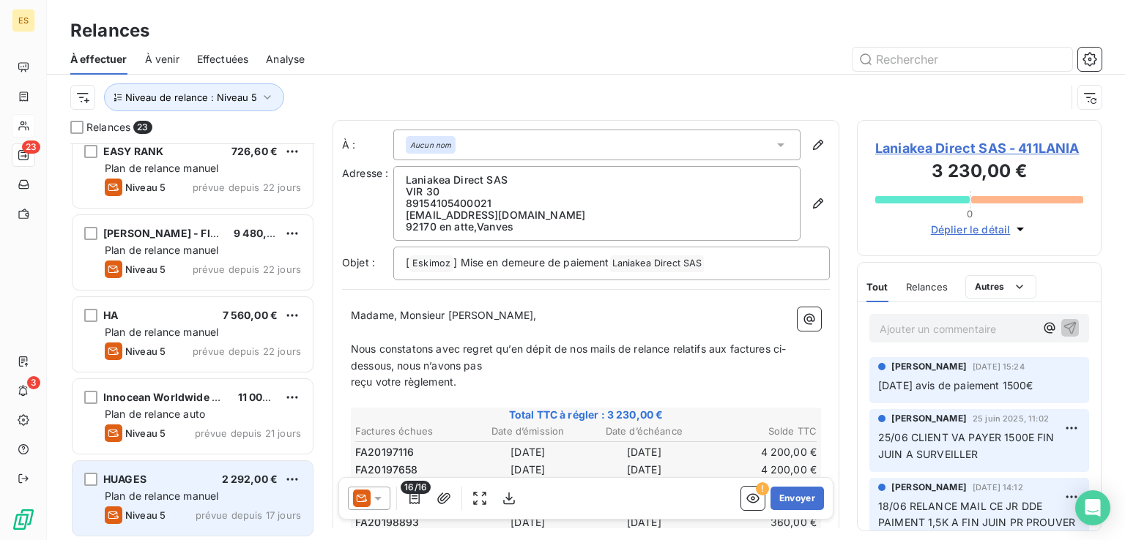
click at [218, 494] on span "Plan de relance manuel" at bounding box center [162, 496] width 114 height 12
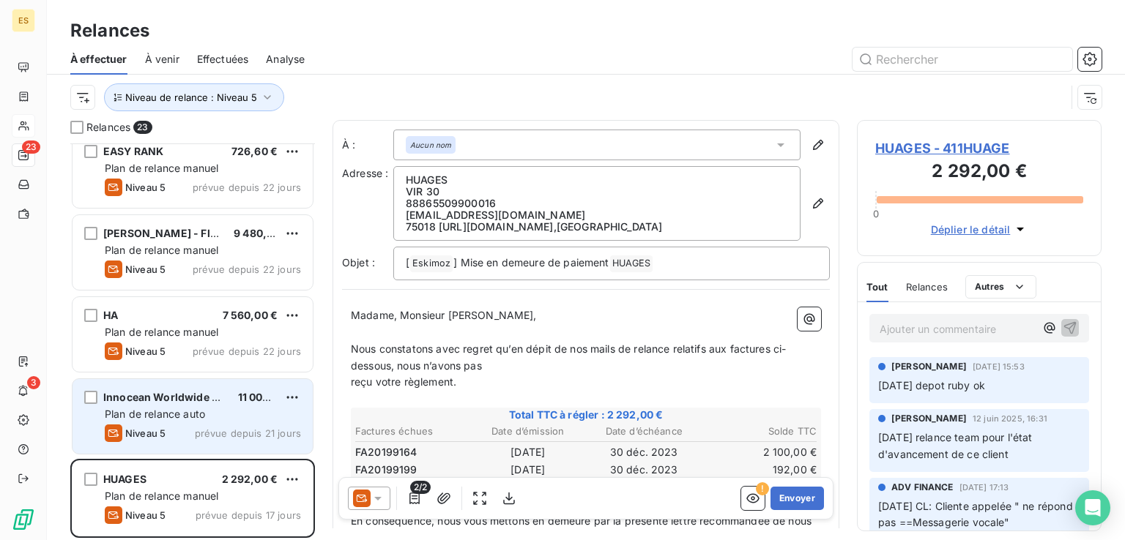
click at [220, 428] on span "prévue depuis 21 jours" at bounding box center [248, 434] width 106 height 12
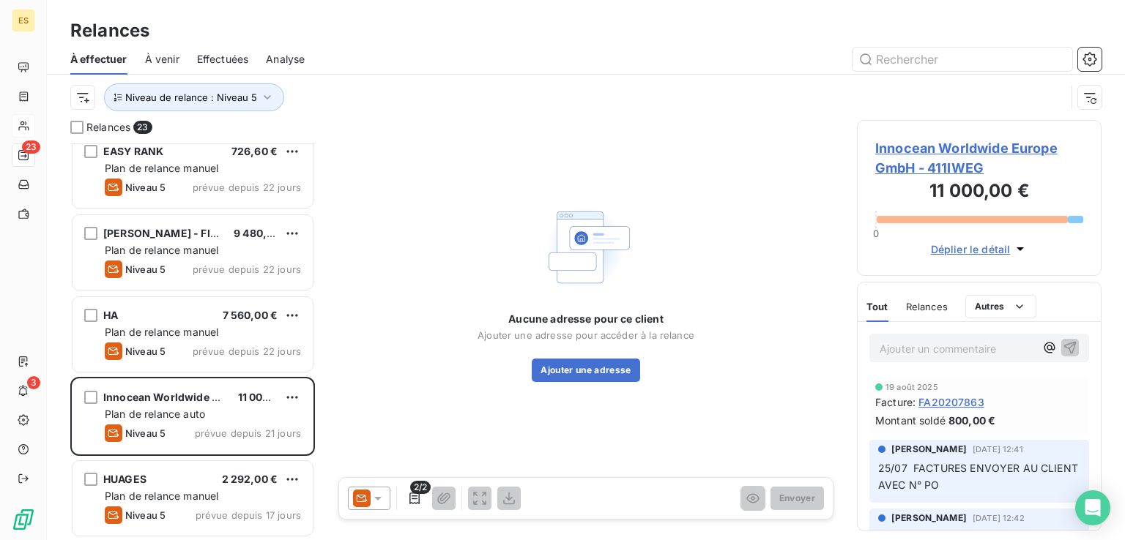
click at [372, 503] on icon at bounding box center [378, 498] width 15 height 15
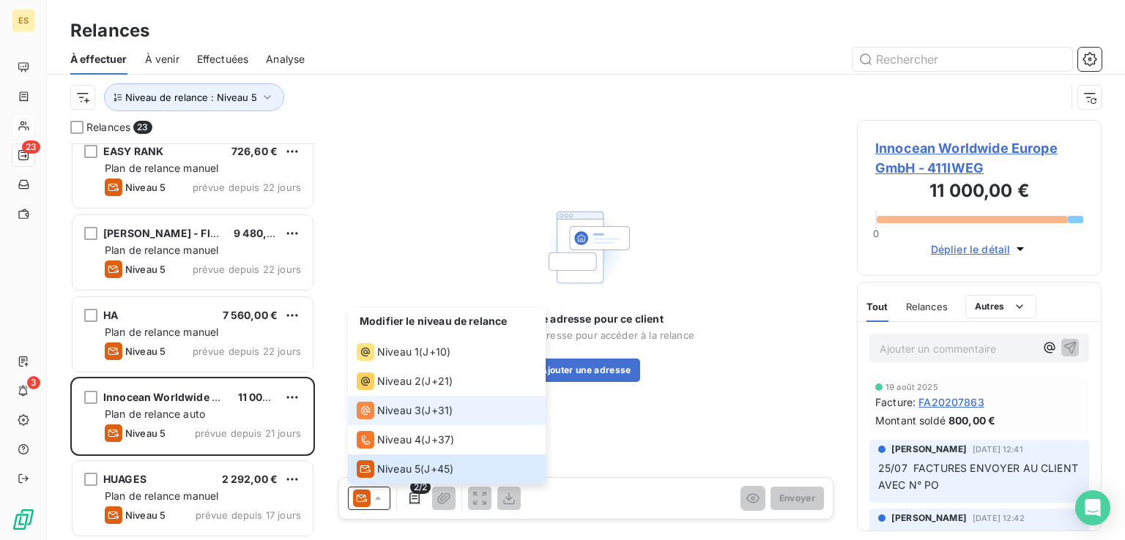
click at [420, 414] on span "Niveau 3" at bounding box center [399, 410] width 44 height 15
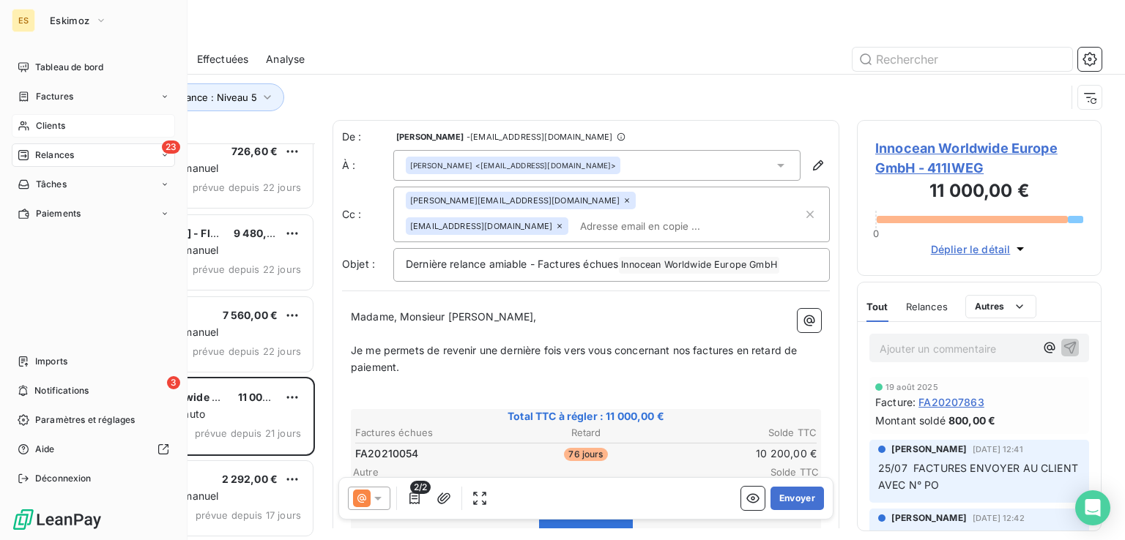
click at [152, 327] on div "Tableau de bord Factures Clients 23 Relances Tâches Paiements Imports 3 Notific…" at bounding box center [93, 273] width 163 height 435
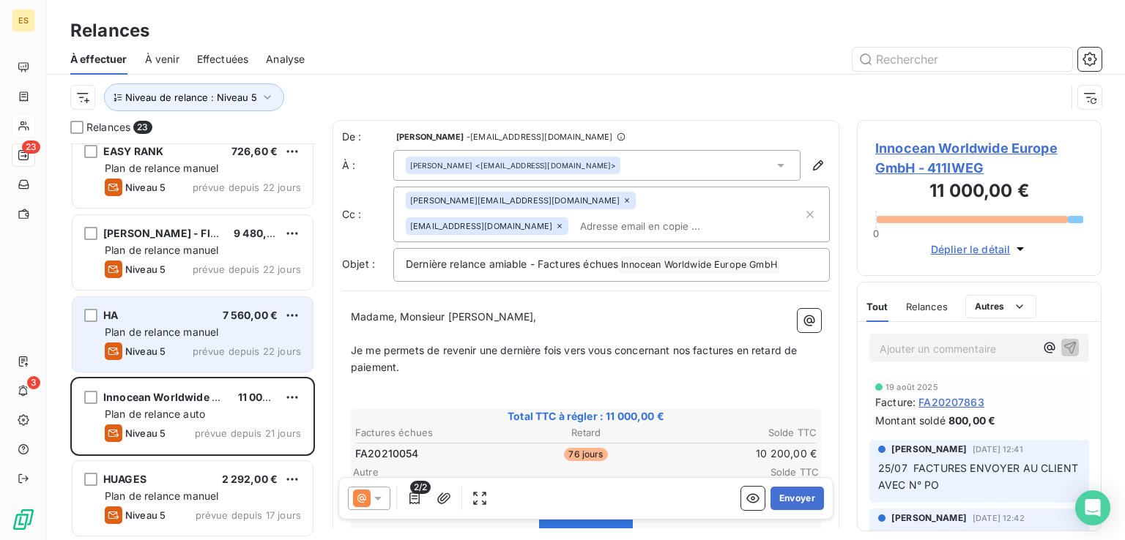
click at [206, 325] on div "Plan de relance manuel" at bounding box center [203, 332] width 196 height 15
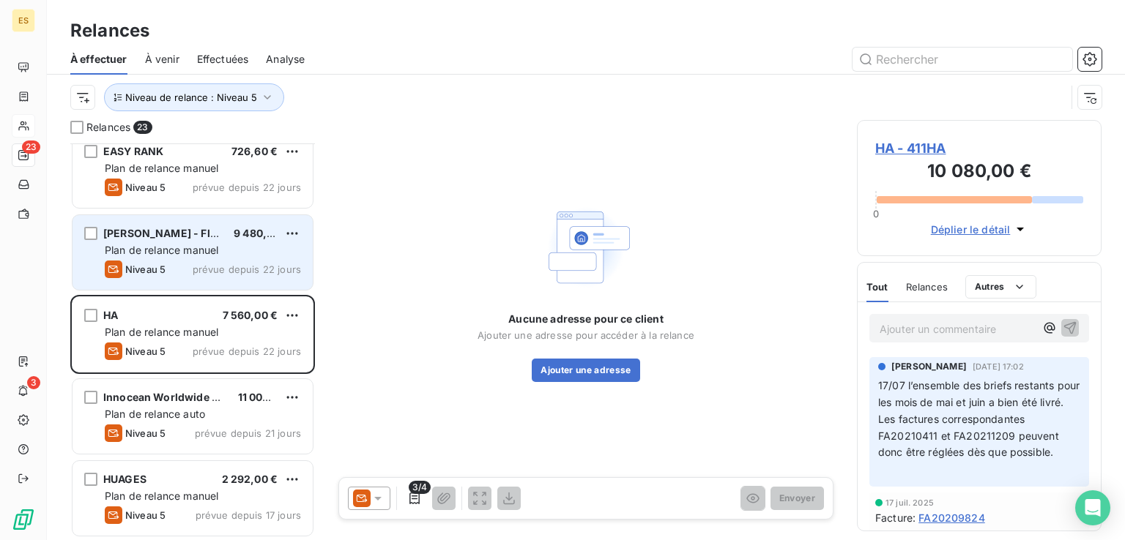
click at [221, 247] on div "Plan de relance manuel" at bounding box center [203, 250] width 196 height 15
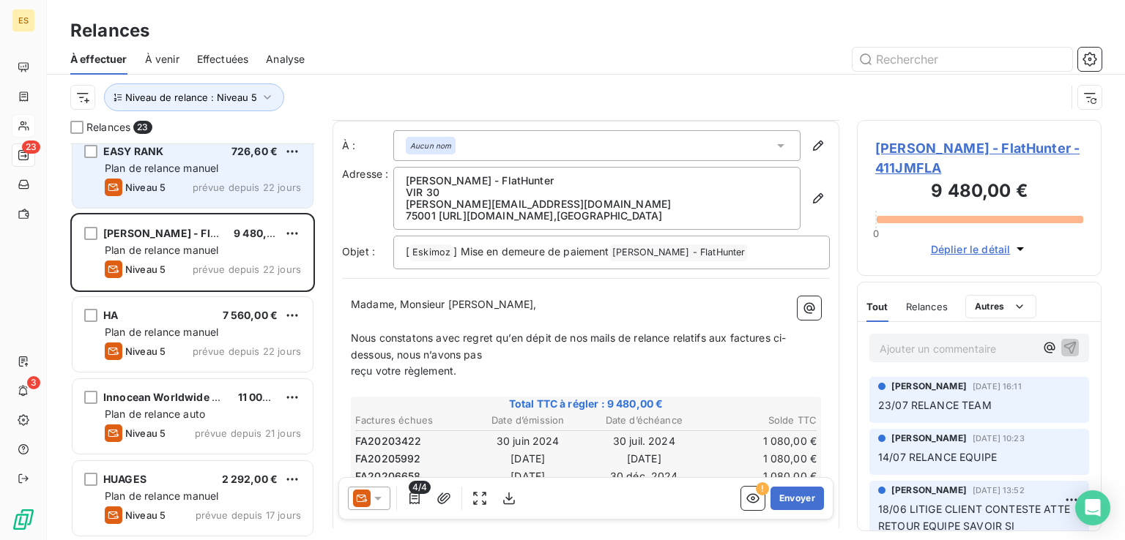
click at [196, 182] on span "prévue depuis 22 jours" at bounding box center [247, 188] width 108 height 12
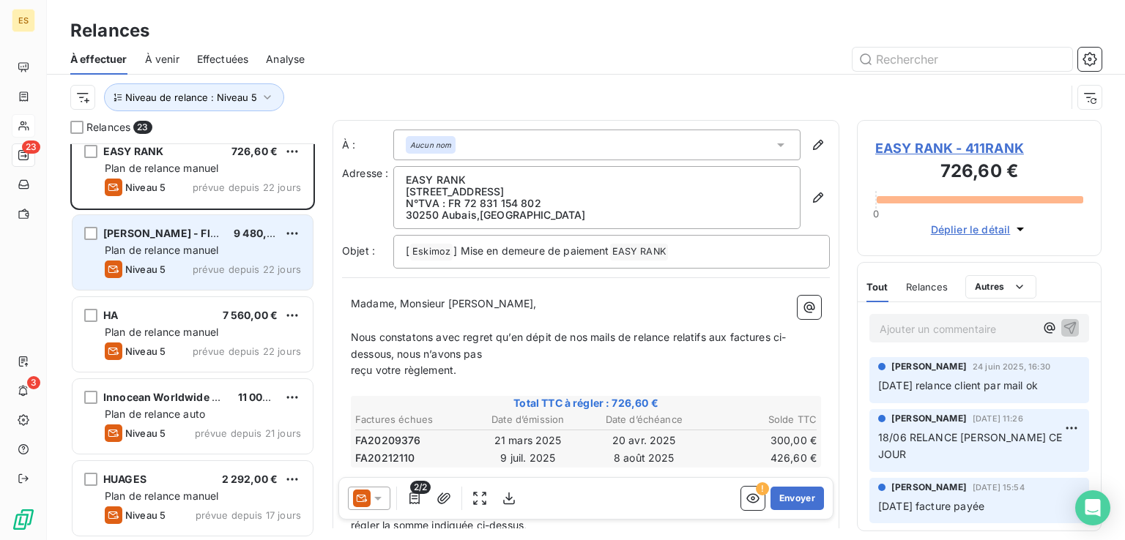
scroll to position [1270, 0]
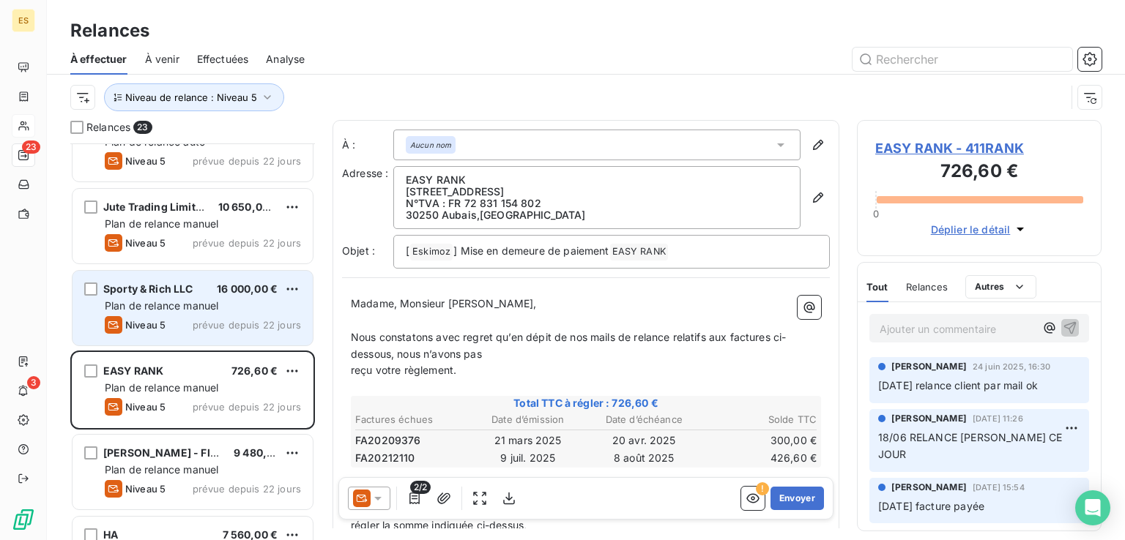
click at [180, 305] on span "Plan de relance manuel" at bounding box center [162, 306] width 114 height 12
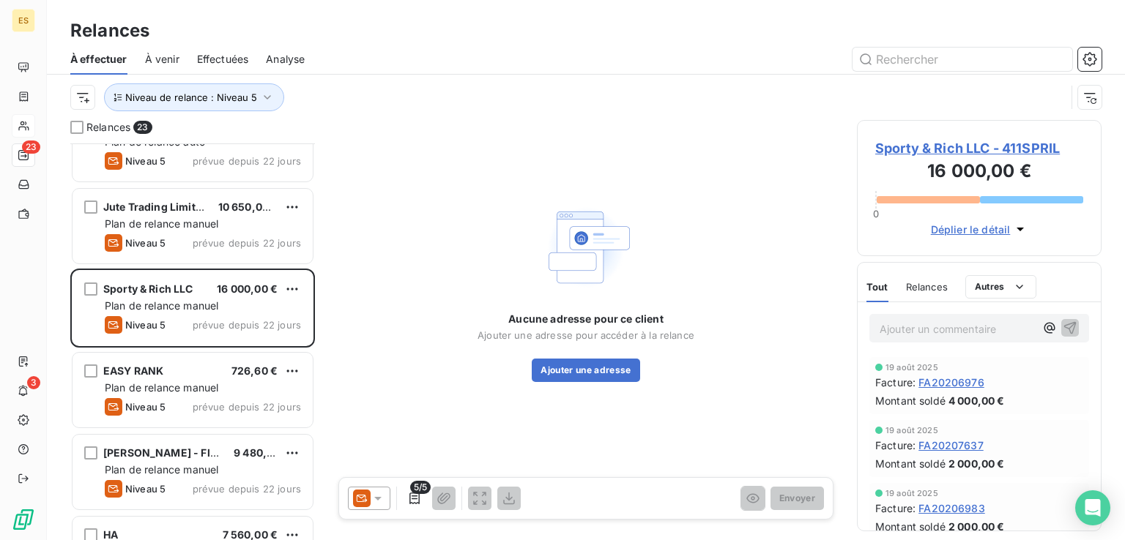
click at [380, 491] on div at bounding box center [369, 498] width 42 height 23
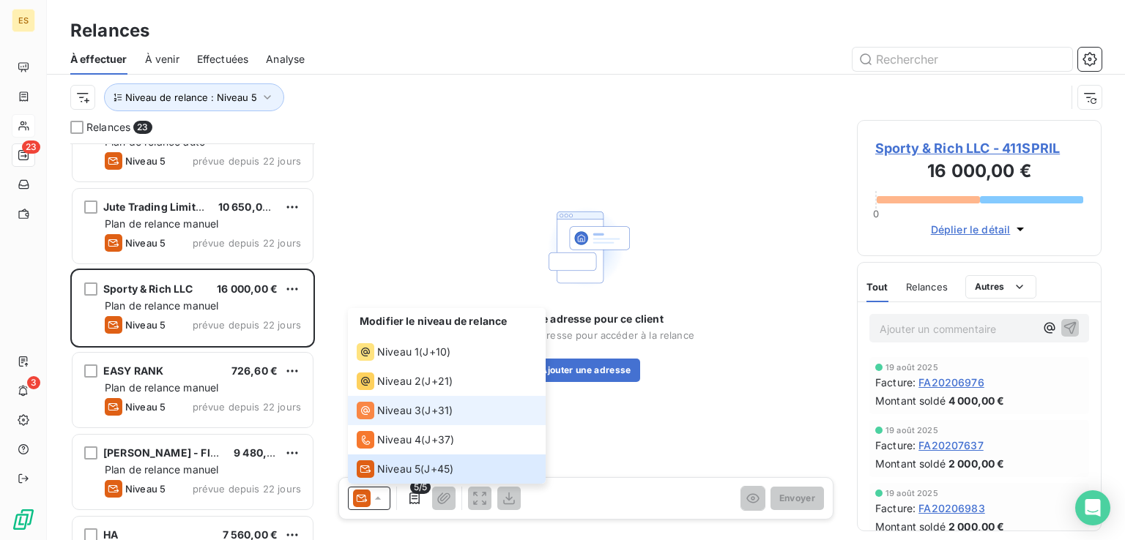
click at [410, 416] on span "Niveau 3" at bounding box center [399, 410] width 44 height 15
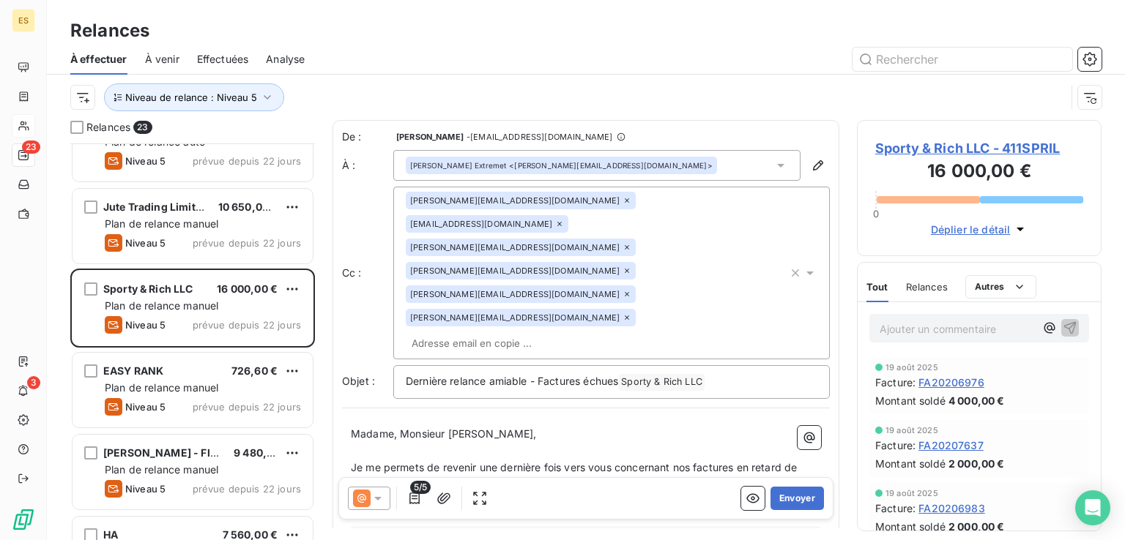
click at [896, 333] on p "Ajouter un commentaire ﻿" at bounding box center [956, 329] width 155 height 18
click at [961, 149] on span "Sporty & Rich LLC - 411SPRIL" at bounding box center [979, 148] width 208 height 20
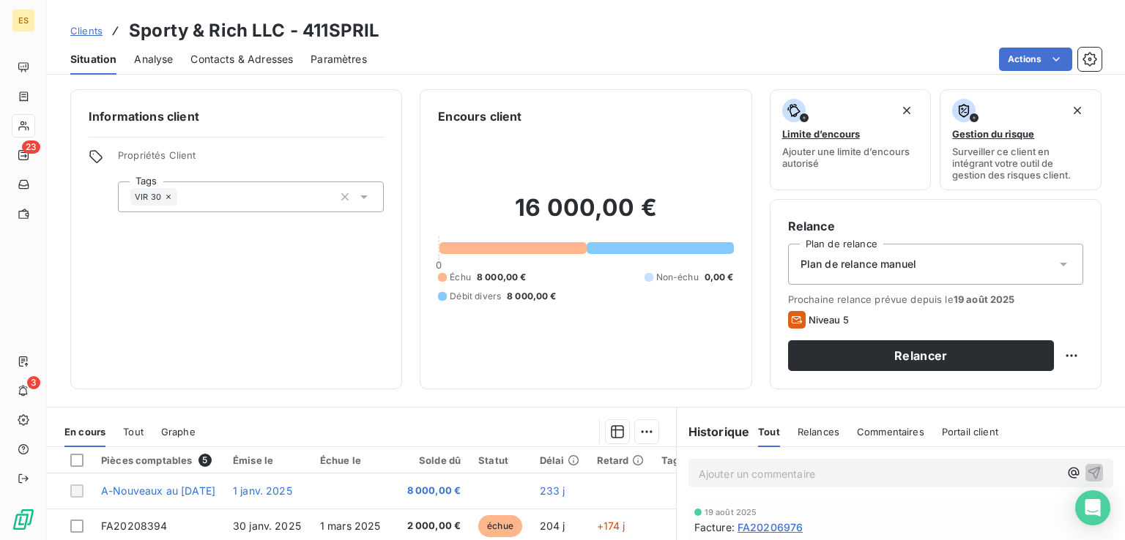
scroll to position [220, 0]
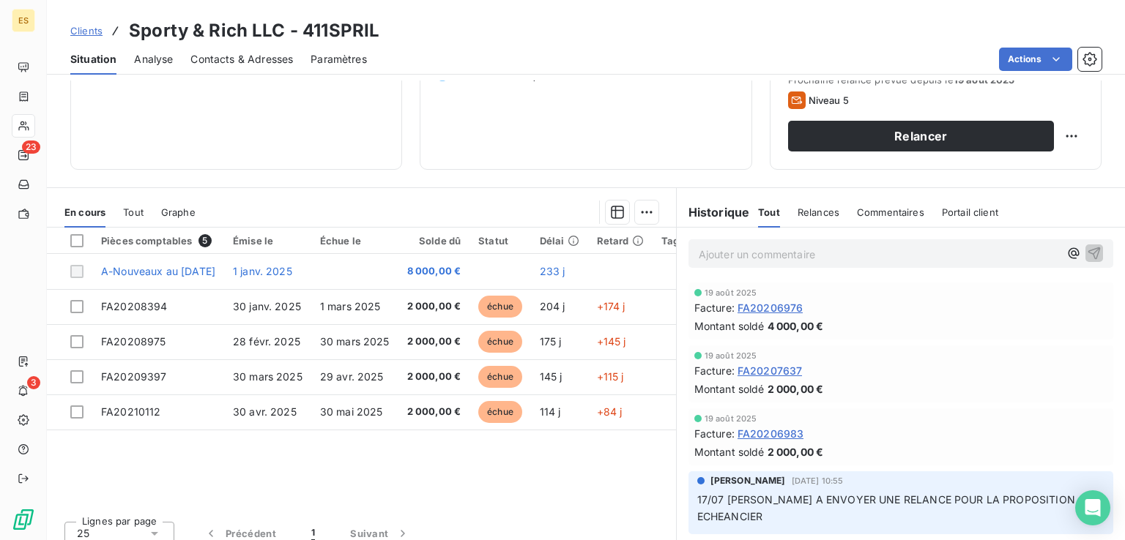
click at [735, 247] on p "Ajouter un commentaire ﻿" at bounding box center [879, 254] width 360 height 18
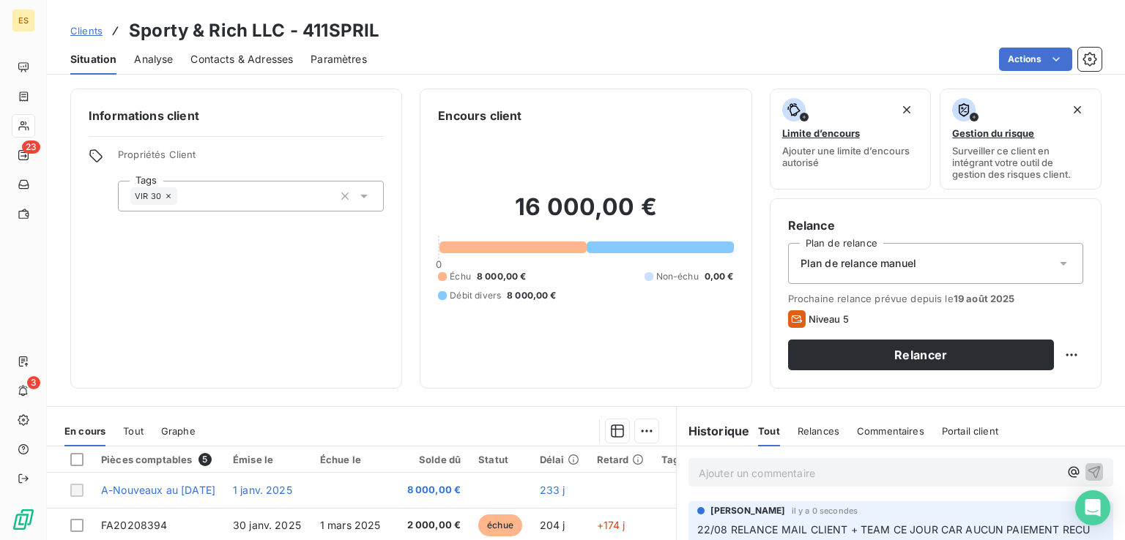
scroll to position [0, 0]
click at [1060, 358] on html "ES 23 3 Clients Sporty & Rich LLC - 411SPRIL Situation Analyse Contacts & Adres…" at bounding box center [562, 270] width 1125 height 540
click at [995, 387] on div "Replanifier cette action" at bounding box center [999, 387] width 131 height 23
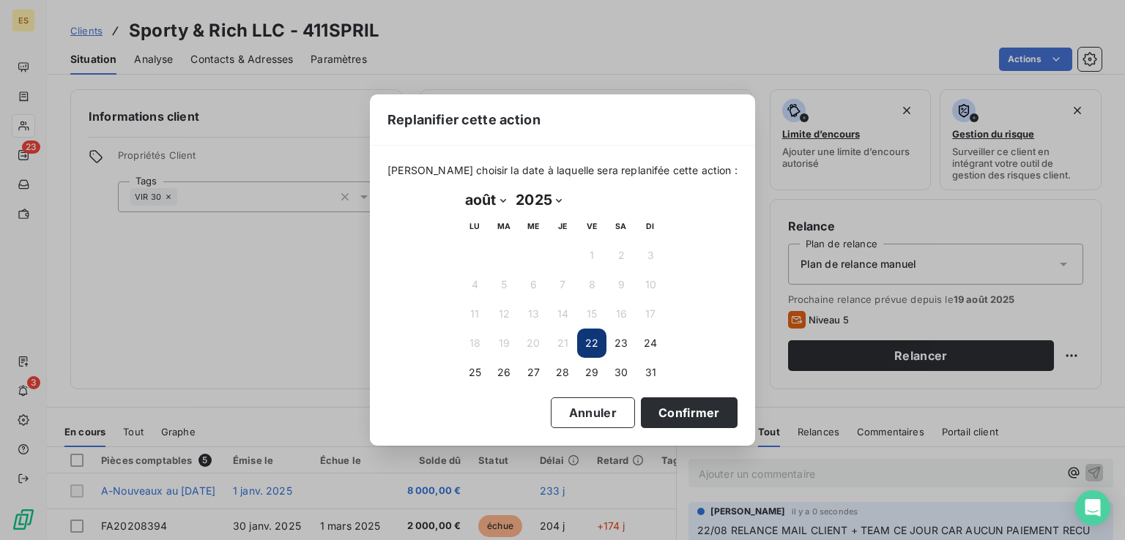
drag, startPoint x: 479, startPoint y: 197, endPoint x: 479, endPoint y: 206, distance: 8.8
click at [479, 197] on select "janvier février mars avril mai juin juillet août septembre octobre novembre déc…" at bounding box center [485, 199] width 51 height 23
select select "8"
click at [460, 188] on select "janvier février mars avril mai juin juillet août septembre octobre novembre déc…" at bounding box center [485, 199] width 51 height 23
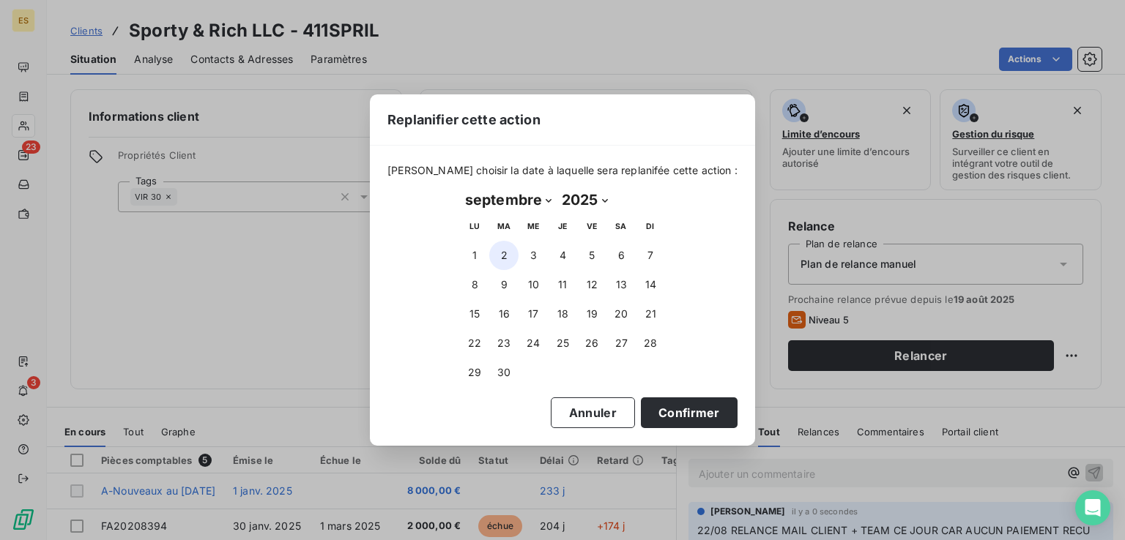
click at [505, 253] on button "2" at bounding box center [503, 255] width 29 height 29
click at [641, 417] on button "Confirmer" at bounding box center [689, 413] width 97 height 31
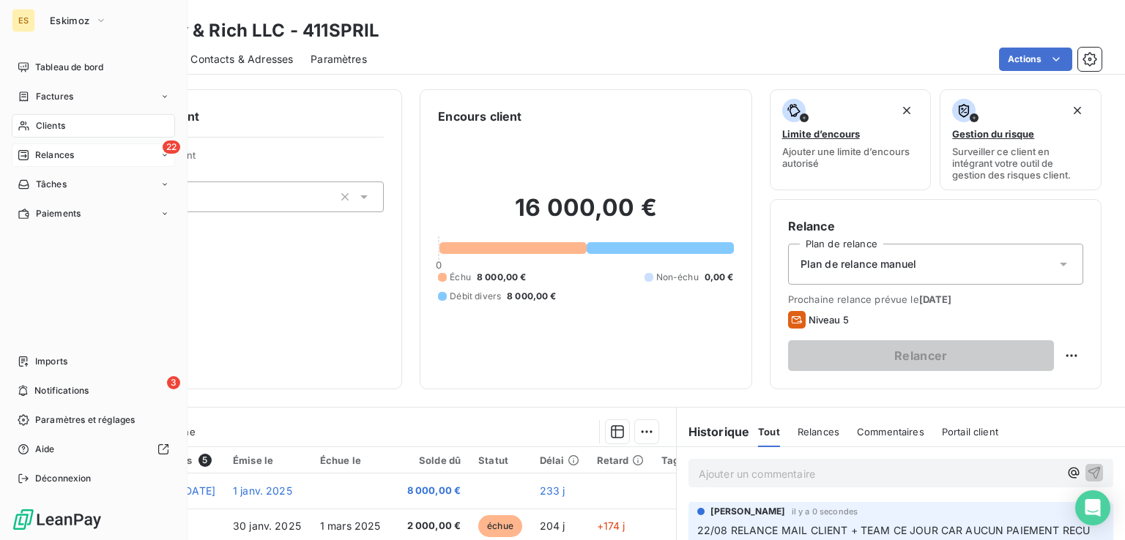
click at [29, 159] on div "Relances" at bounding box center [46, 155] width 56 height 13
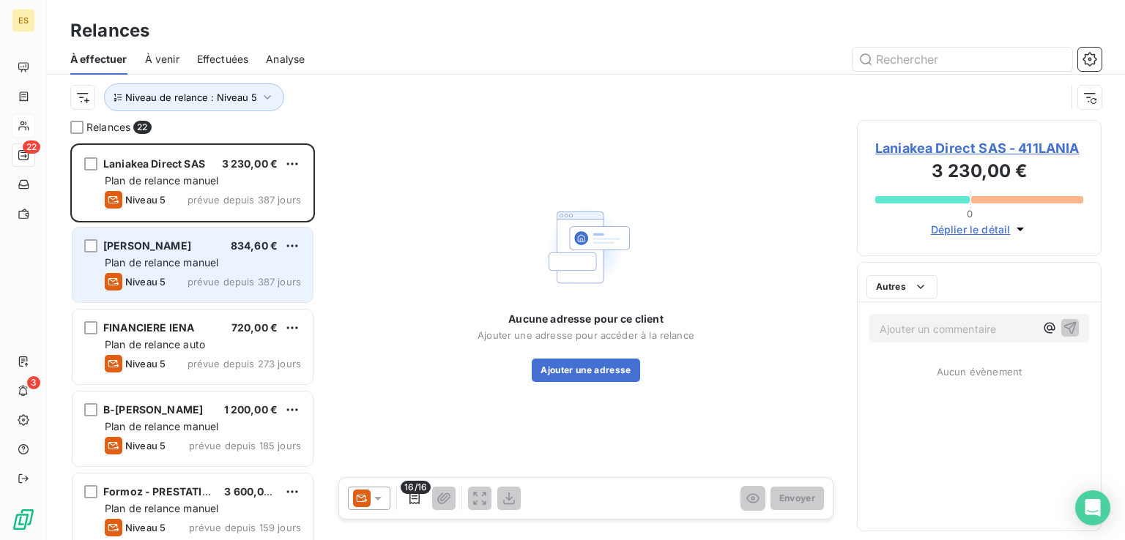
scroll to position [385, 233]
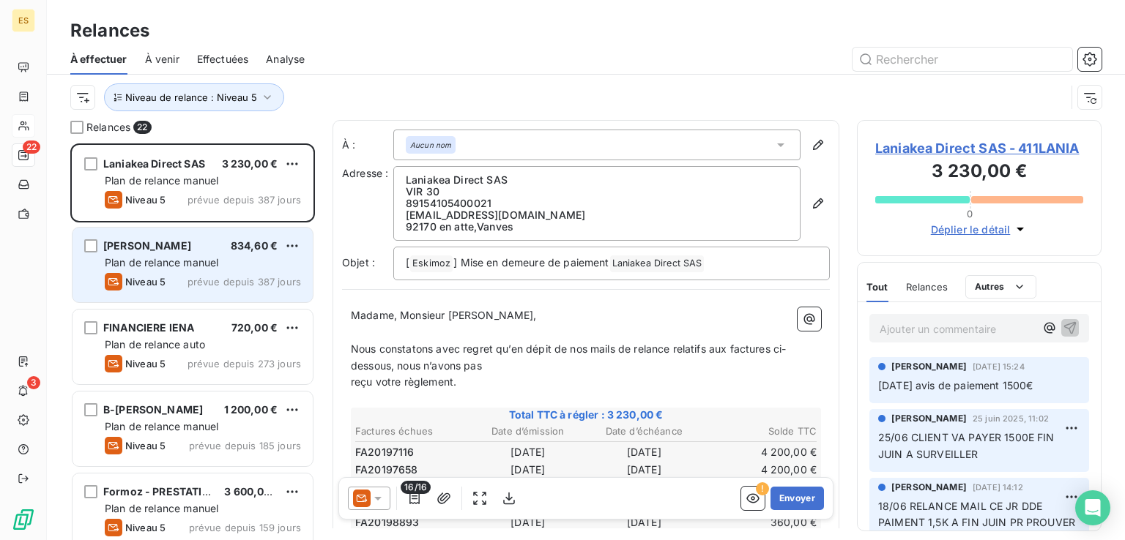
click at [224, 273] on div "Niveau 5 prévue depuis 387 jours" at bounding box center [203, 282] width 196 height 18
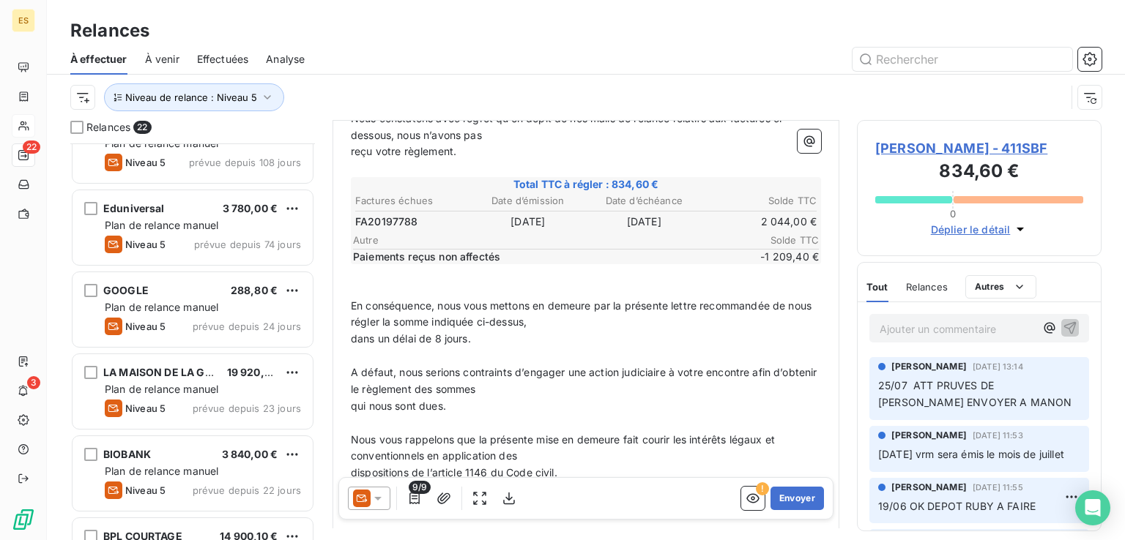
scroll to position [659, 0]
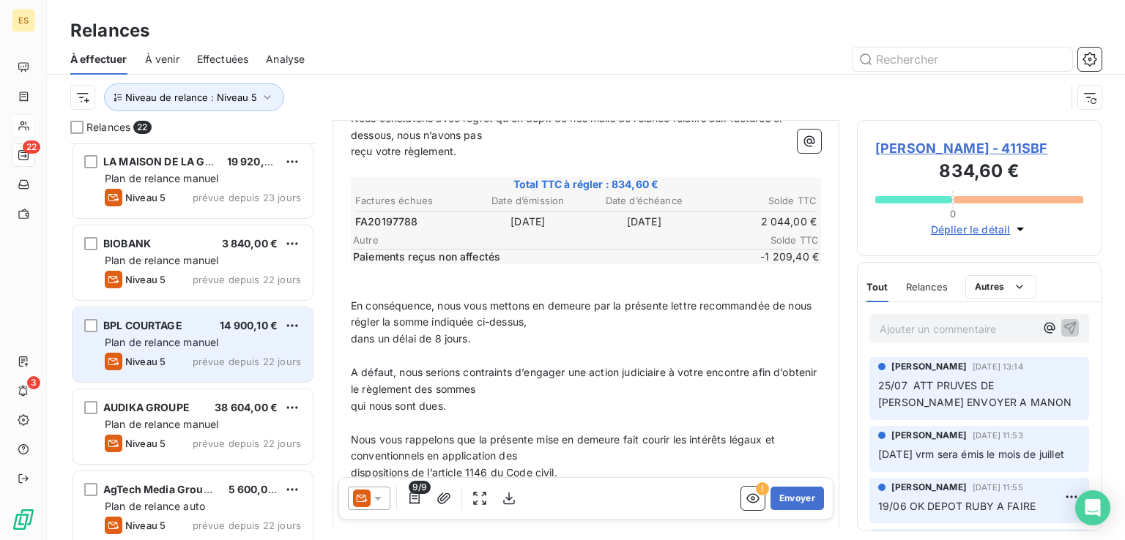
click at [169, 354] on div "Niveau 5 prévue depuis 22 jours" at bounding box center [203, 362] width 196 height 18
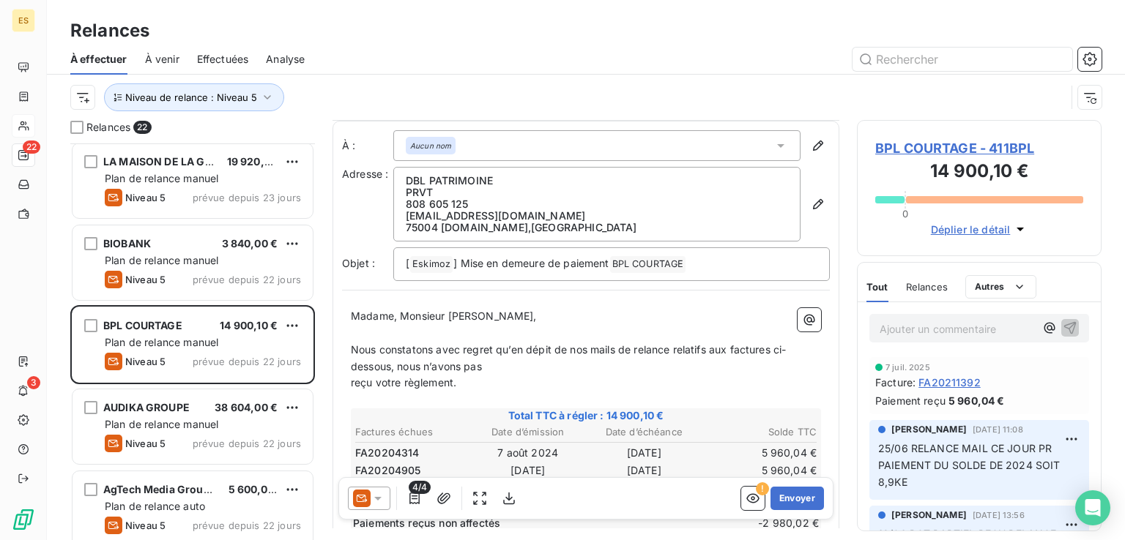
scroll to position [220, 0]
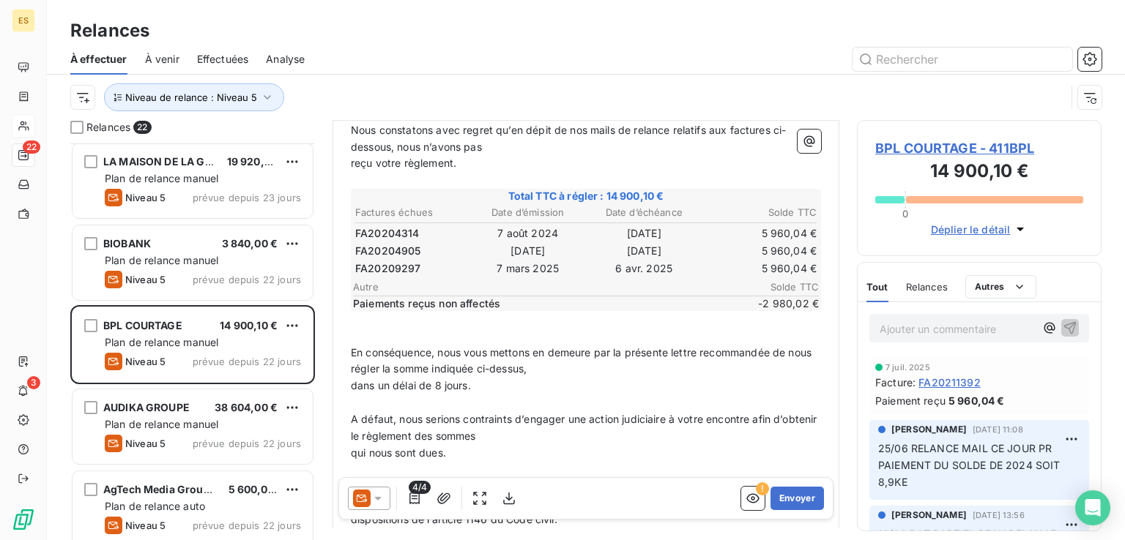
click at [384, 502] on div at bounding box center [369, 498] width 42 height 23
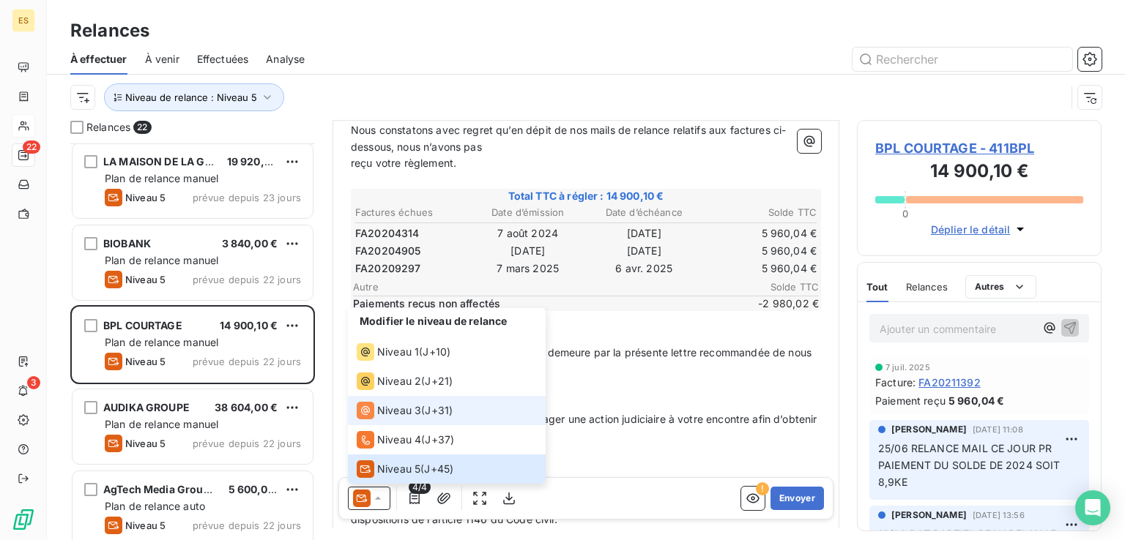
click at [417, 407] on span "Niveau 3" at bounding box center [399, 410] width 44 height 15
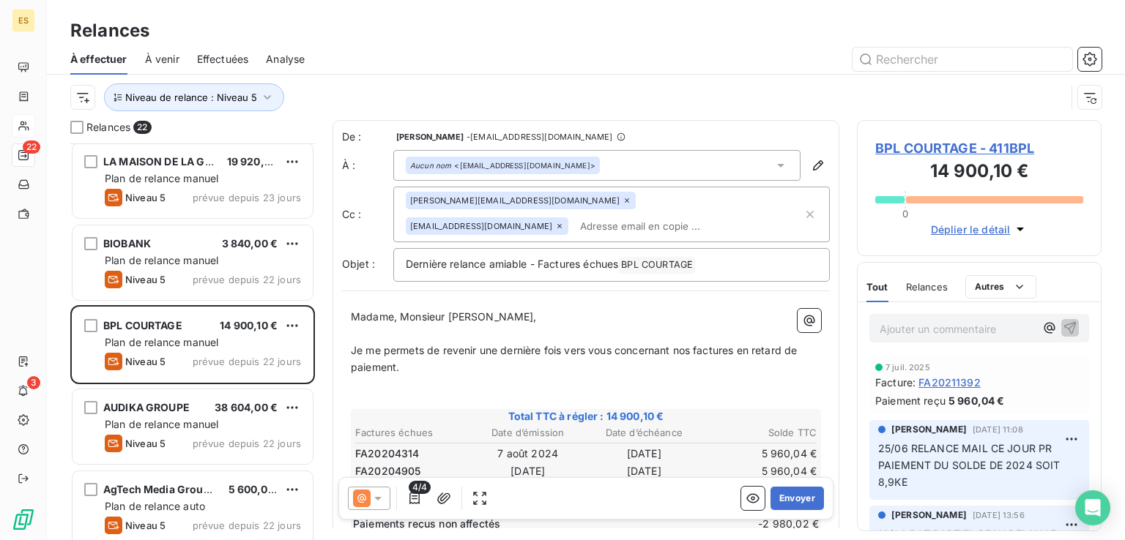
click at [604, 225] on div "[PERSON_NAME][EMAIL_ADDRESS][DOMAIN_NAME] [EMAIL_ADDRESS][DOMAIN_NAME]" at bounding box center [604, 214] width 397 height 45
paste input "[EMAIL_ADDRESS][DOMAIN_NAME]"
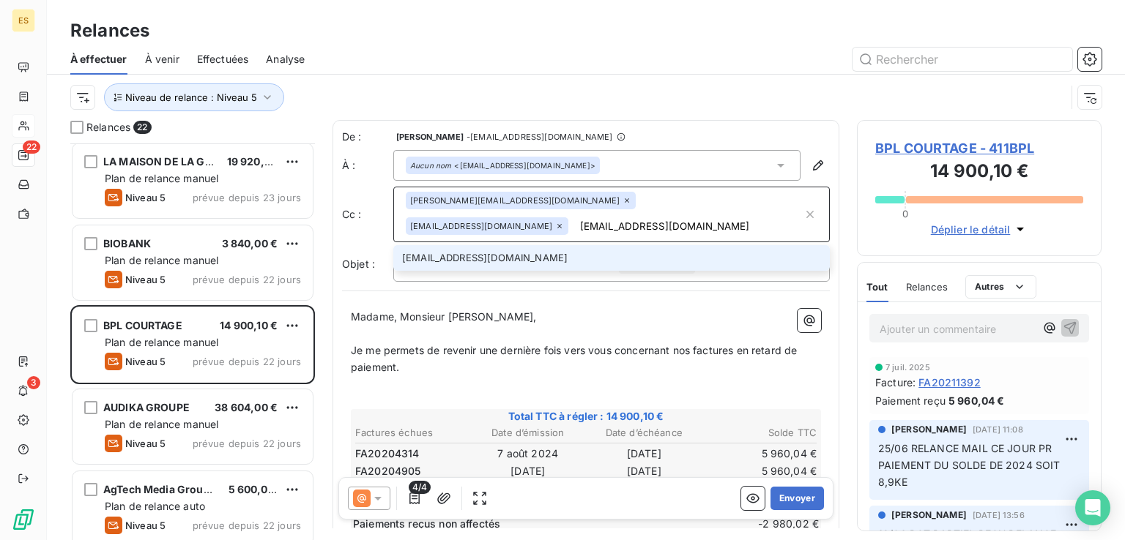
type input "[EMAIL_ADDRESS][DOMAIN_NAME]"
click at [562, 258] on li "[EMAIL_ADDRESS][DOMAIN_NAME]" at bounding box center [611, 258] width 436 height 26
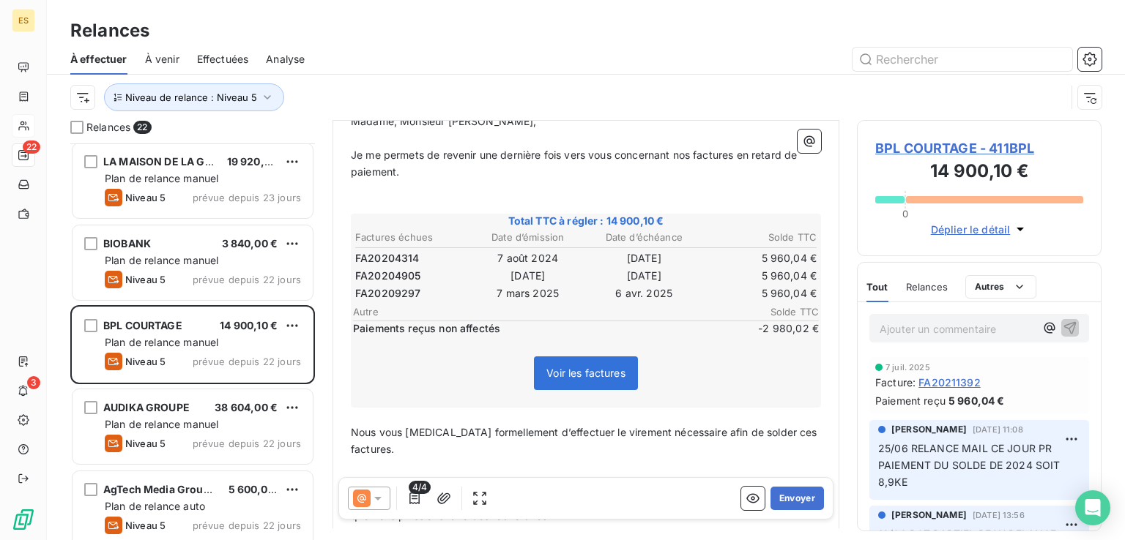
scroll to position [0, 0]
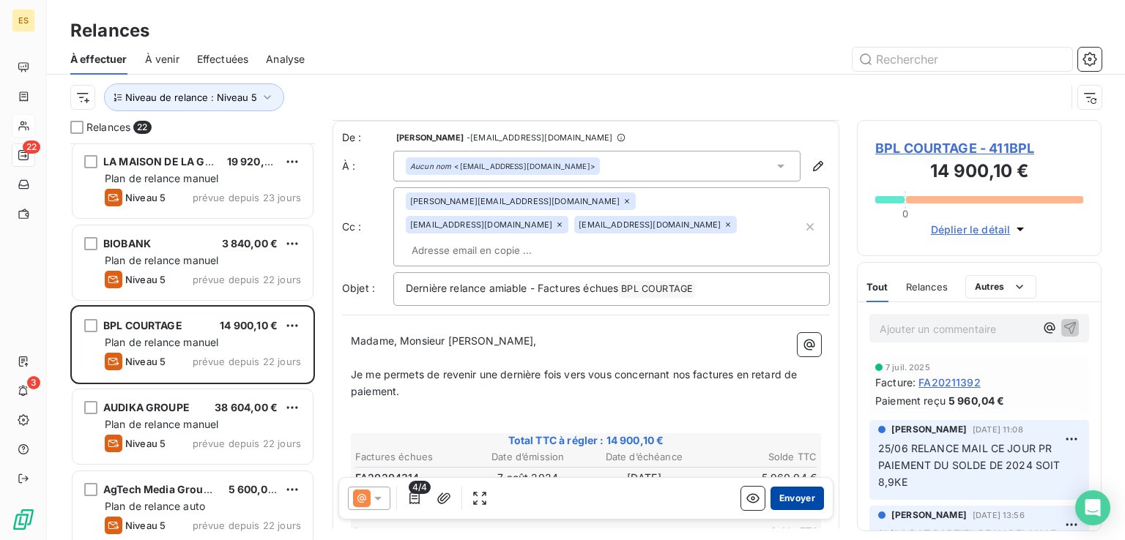
click at [783, 496] on button "Envoyer" at bounding box center [796, 498] width 53 height 23
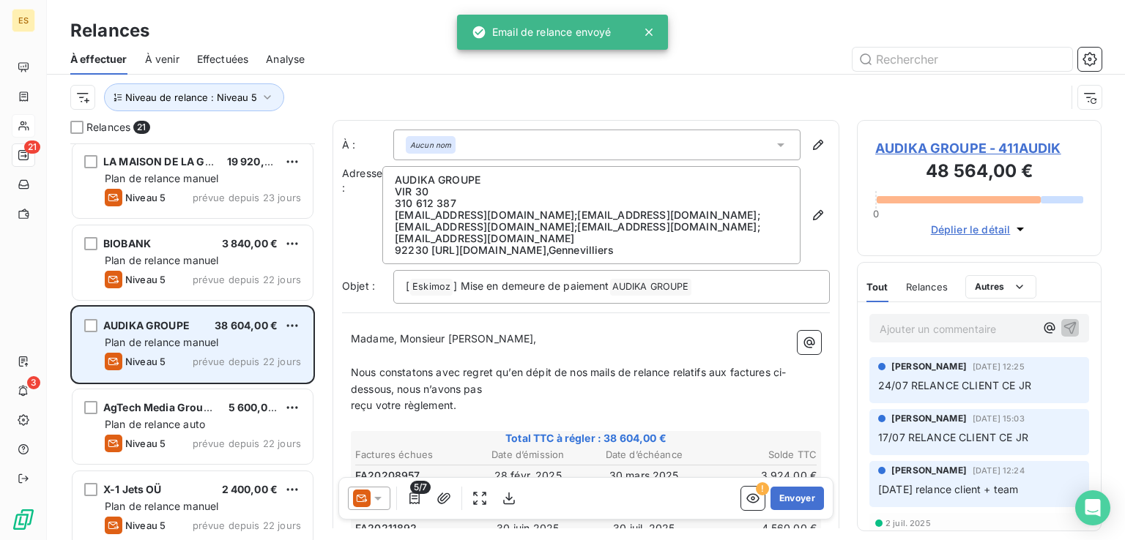
click at [189, 345] on span "Plan de relance manuel" at bounding box center [162, 342] width 114 height 12
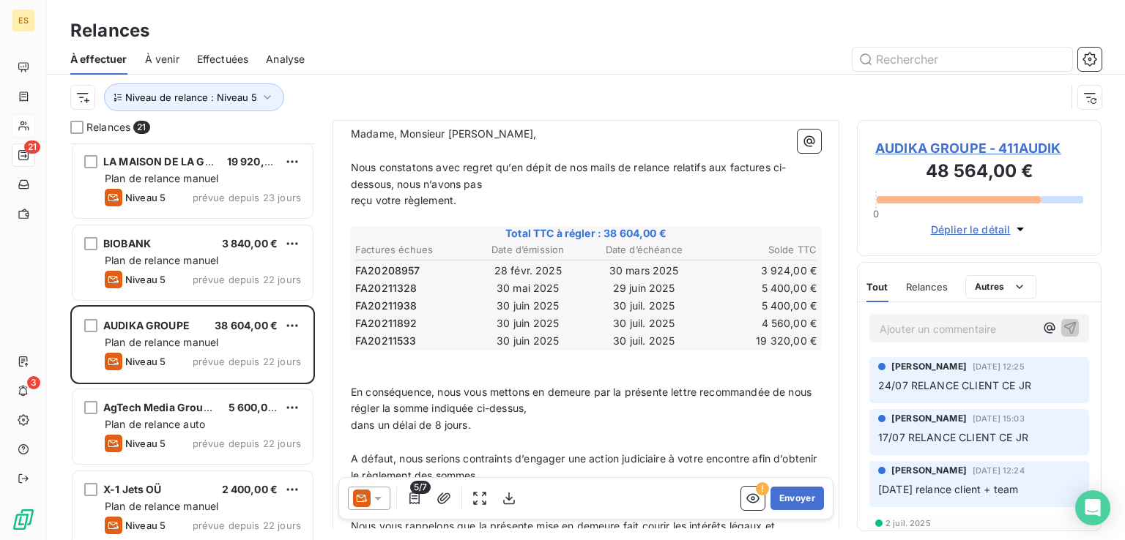
scroll to position [220, 0]
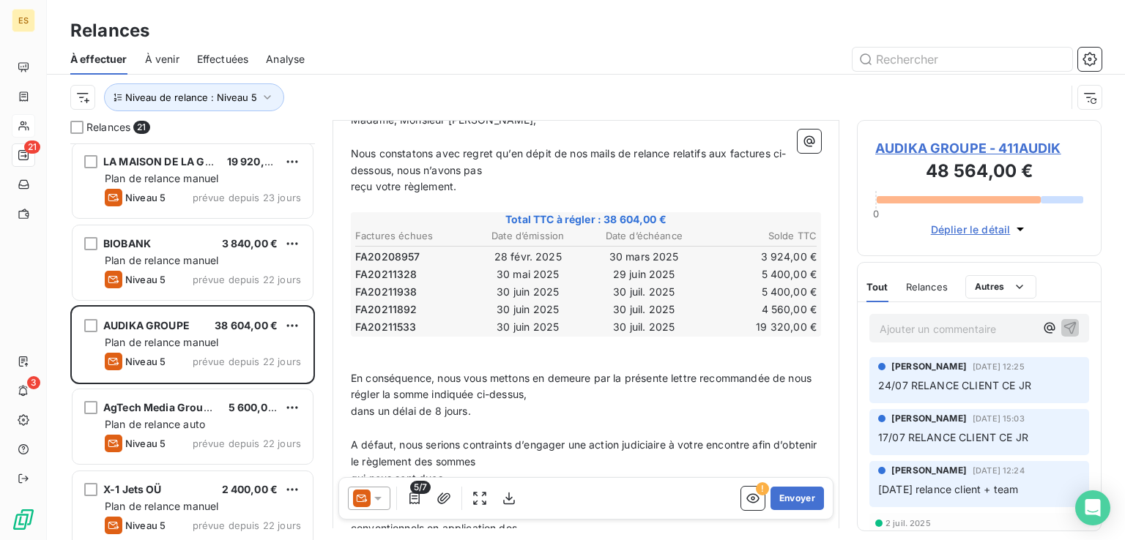
click at [286, 326] on html "ES 21 3 Relances À effectuer À venir Effectuées Analyse Niveau de relance : Niv…" at bounding box center [562, 270] width 1125 height 540
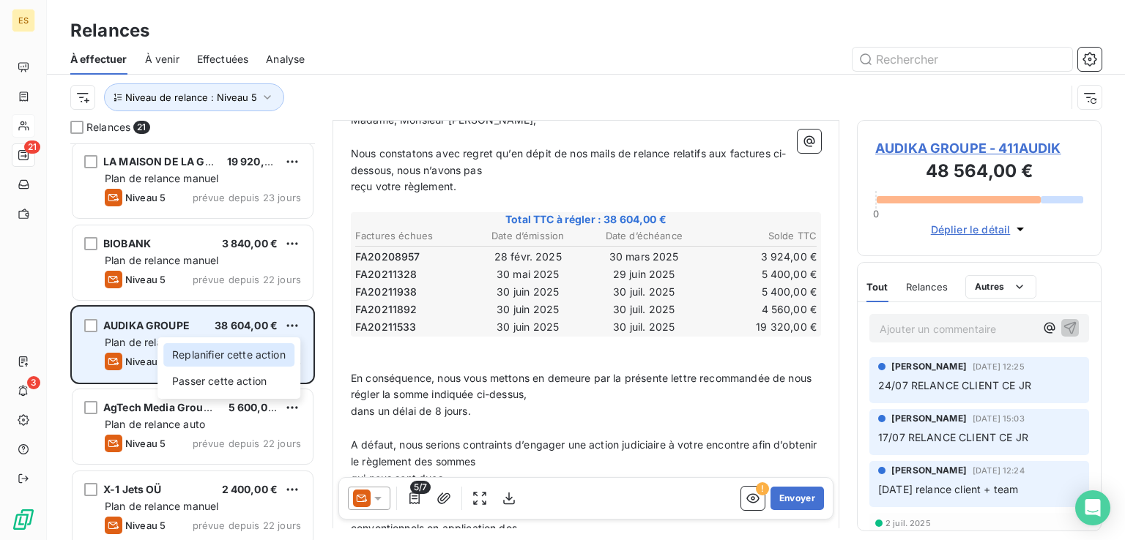
click at [270, 345] on div "Replanifier cette action" at bounding box center [228, 354] width 131 height 23
select select "7"
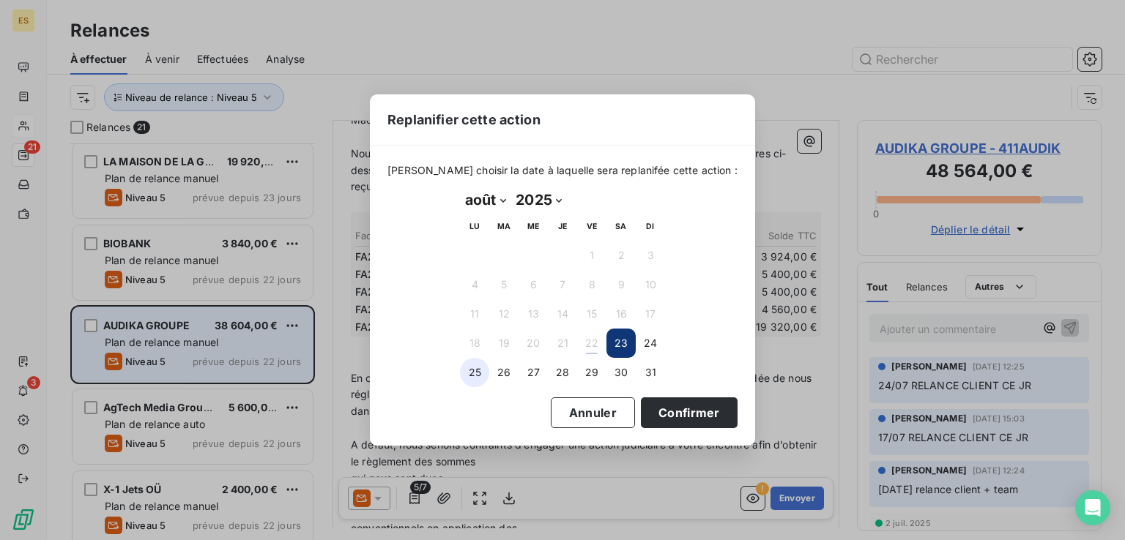
click at [480, 371] on button "25" at bounding box center [474, 372] width 29 height 29
click at [687, 420] on button "Confirmer" at bounding box center [689, 413] width 97 height 31
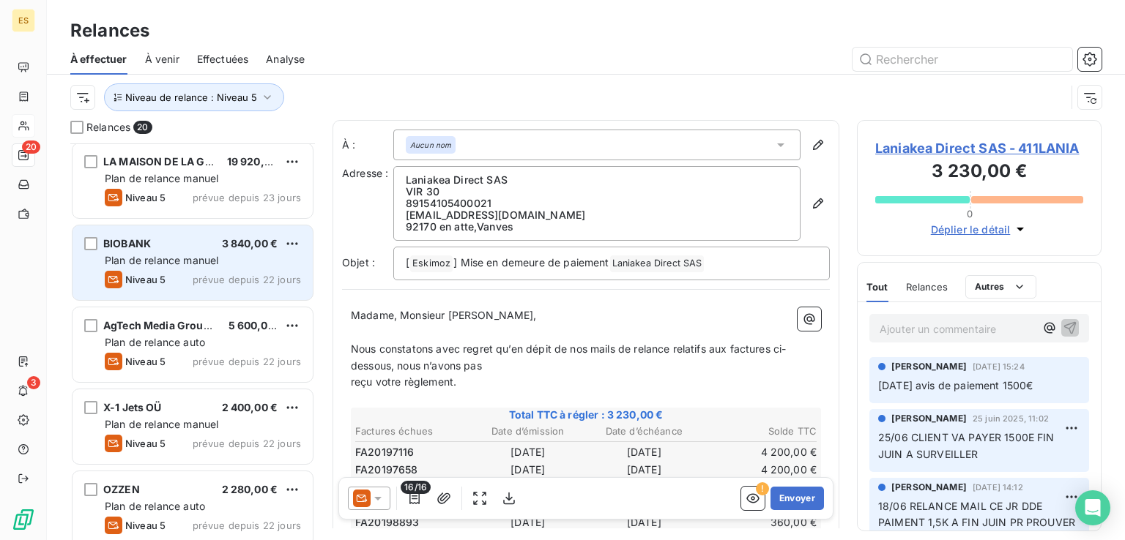
click at [185, 276] on div "Niveau 5 prévue depuis 22 jours" at bounding box center [203, 280] width 196 height 18
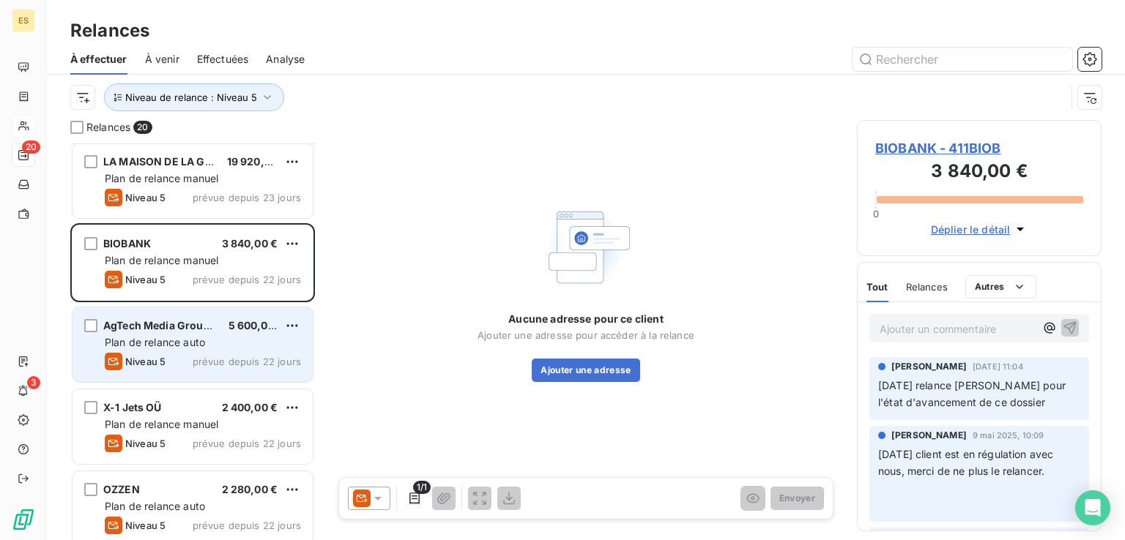
click at [200, 349] on div "AgTech Media Group LLC 5 600,00 € Plan de relance auto Niveau 5 prévue depuis 2…" at bounding box center [192, 345] width 240 height 75
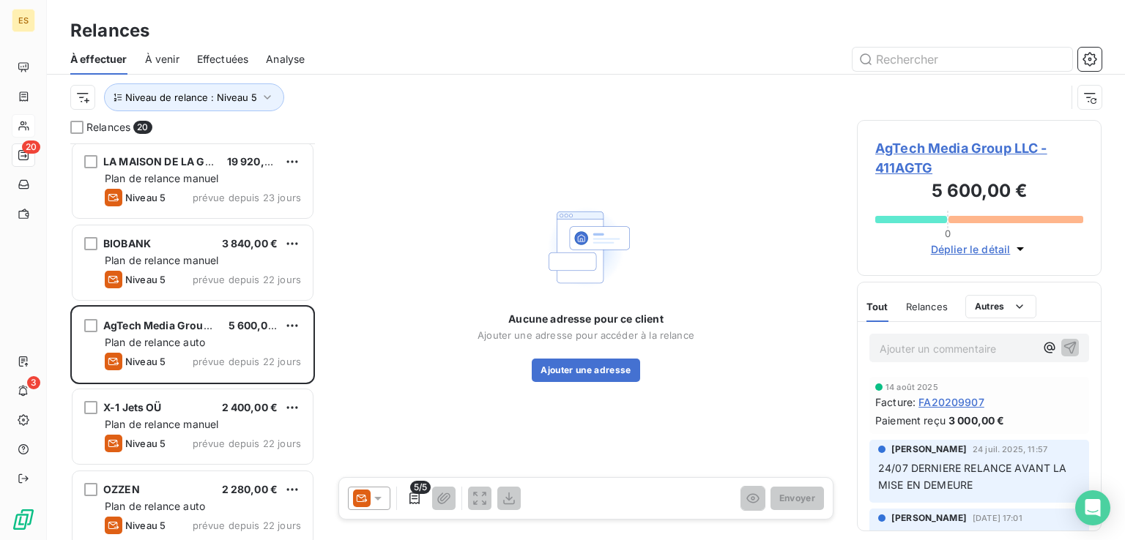
click at [359, 496] on icon at bounding box center [362, 498] width 11 height 7
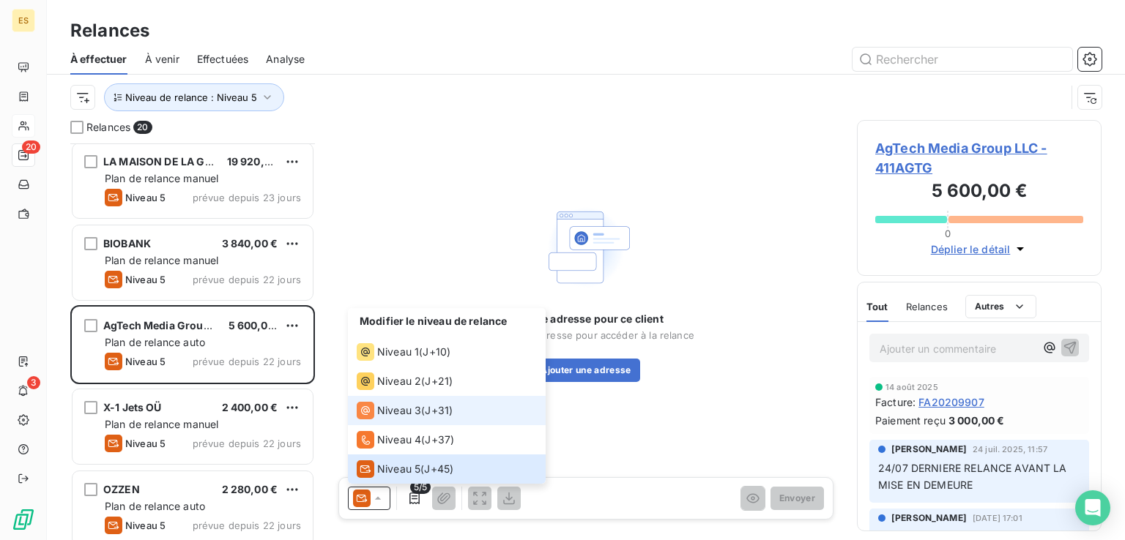
click at [413, 414] on span "Niveau 3" at bounding box center [399, 410] width 44 height 15
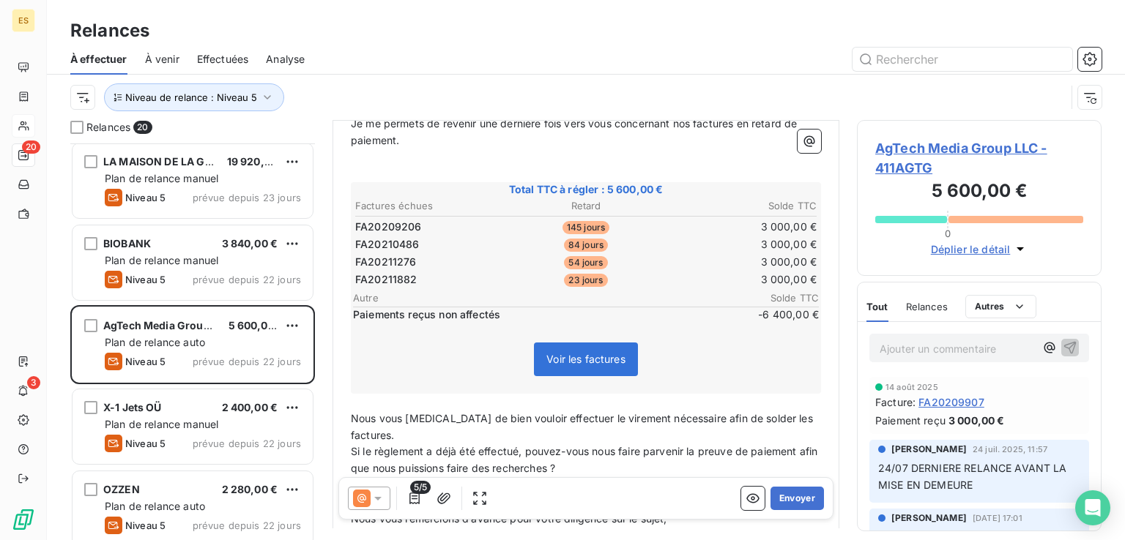
scroll to position [228, 0]
click at [888, 346] on p "Ajouter un commentaire ﻿" at bounding box center [956, 349] width 155 height 18
click at [785, 499] on button "Envoyer" at bounding box center [796, 498] width 53 height 23
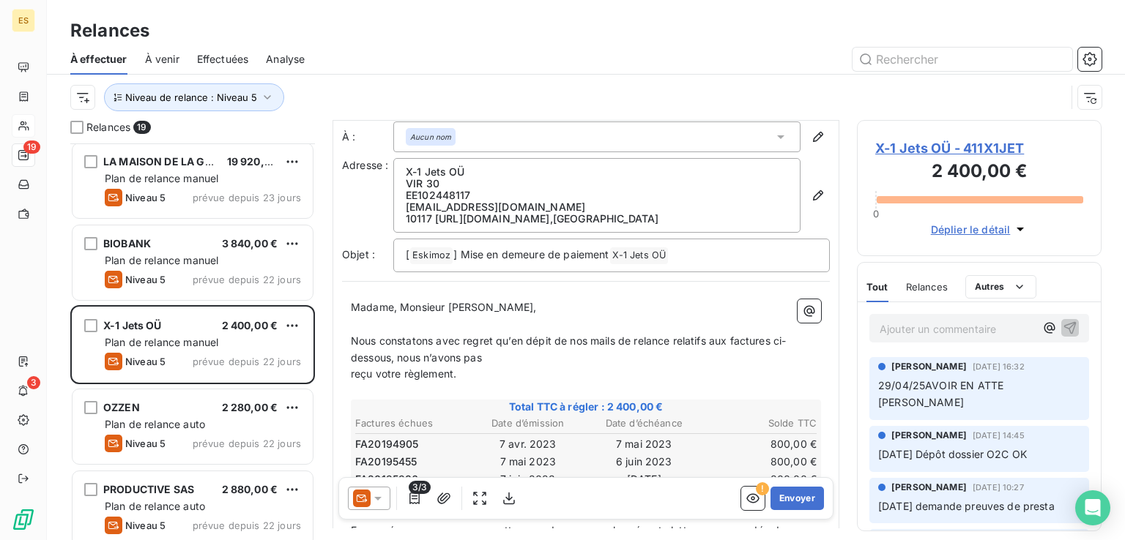
scroll to position [228, 0]
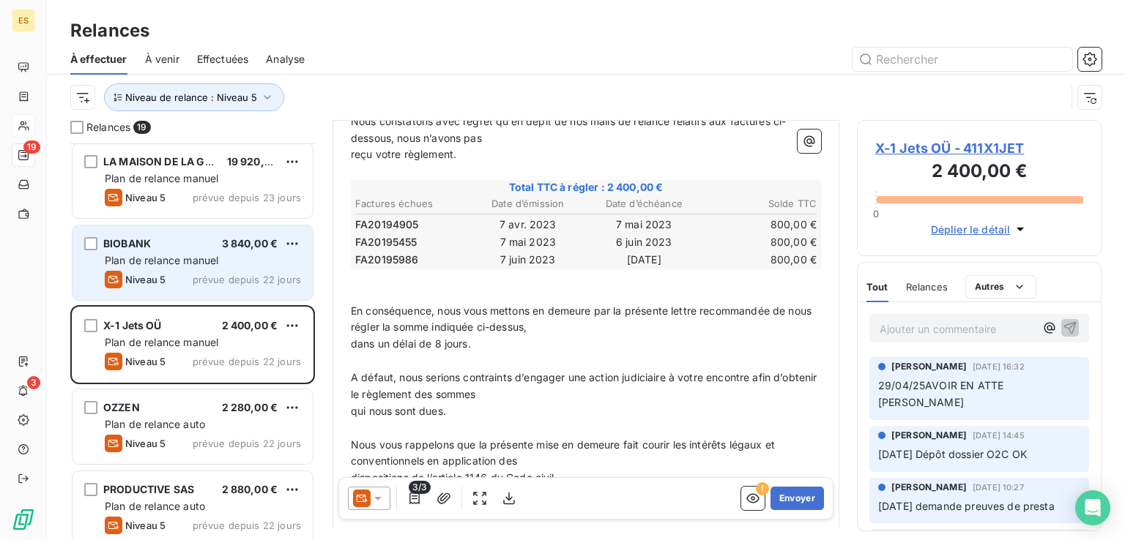
click at [171, 260] on span "Plan de relance manuel" at bounding box center [162, 260] width 114 height 12
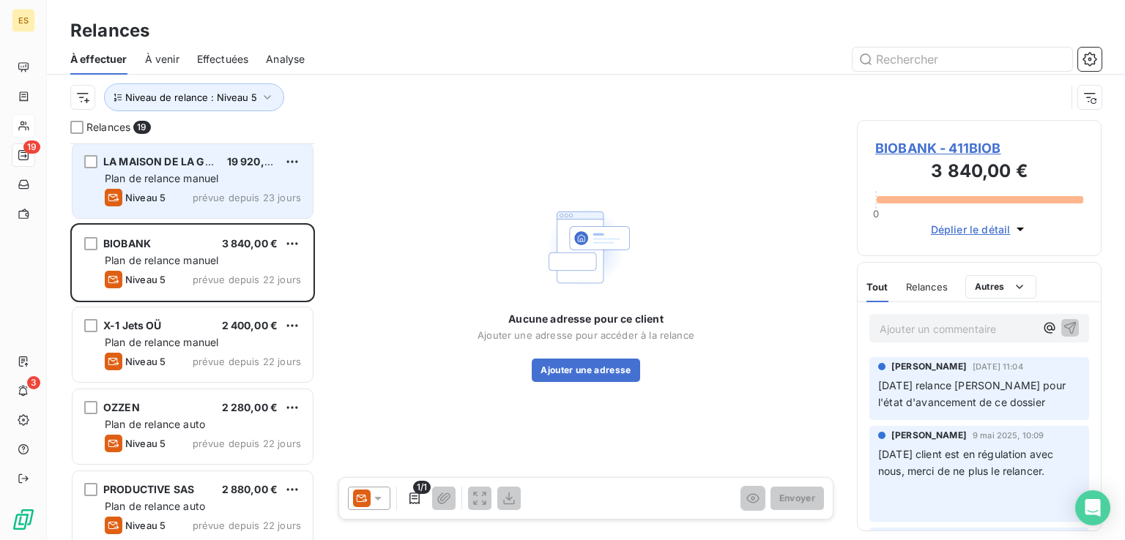
click at [180, 200] on div "Niveau 5 prévue depuis 23 jours" at bounding box center [203, 198] width 196 height 18
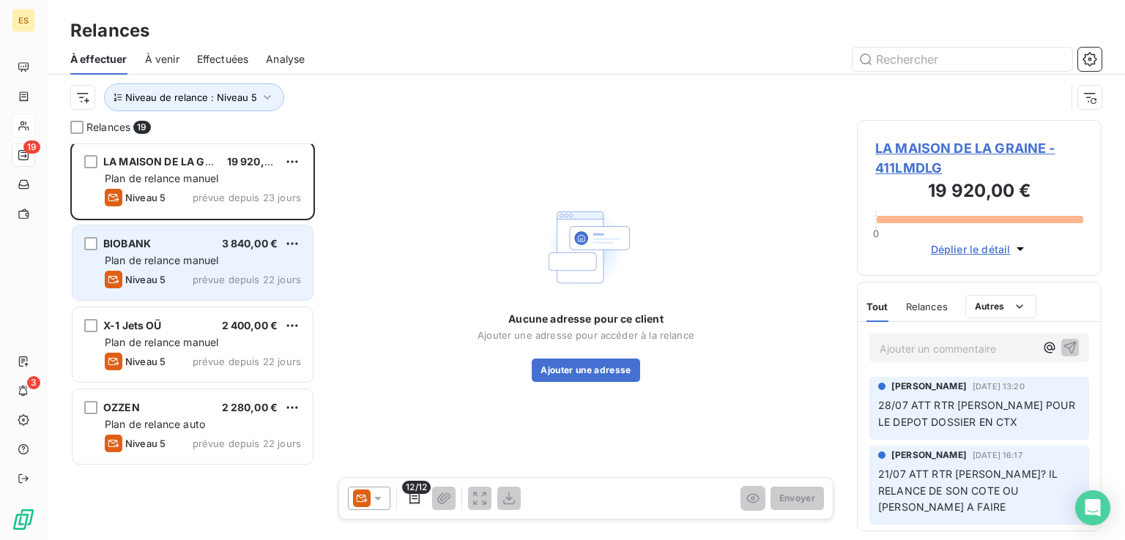
scroll to position [439, 0]
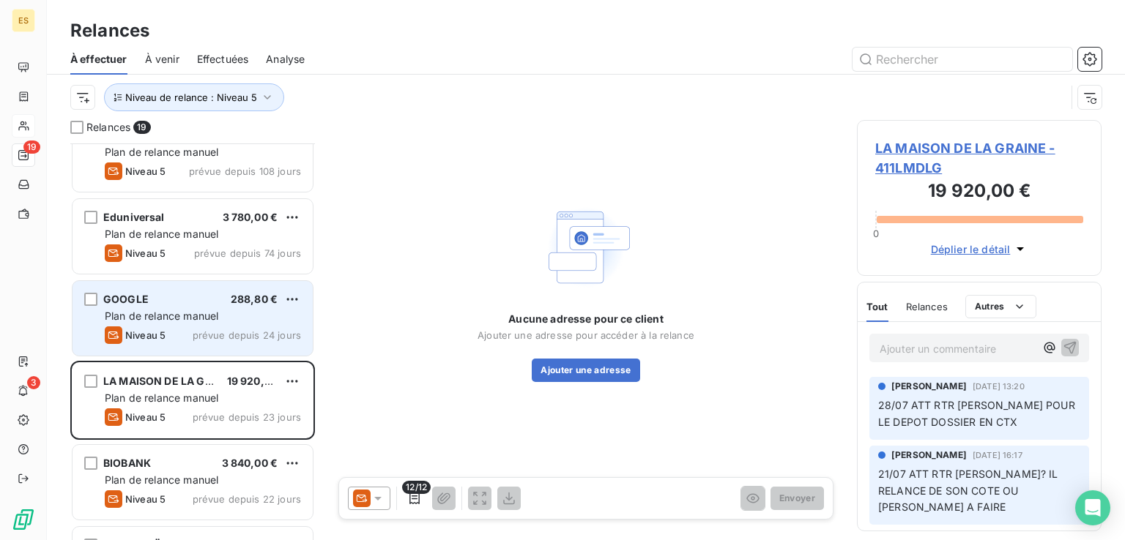
click at [166, 316] on span "Plan de relance manuel" at bounding box center [162, 316] width 114 height 12
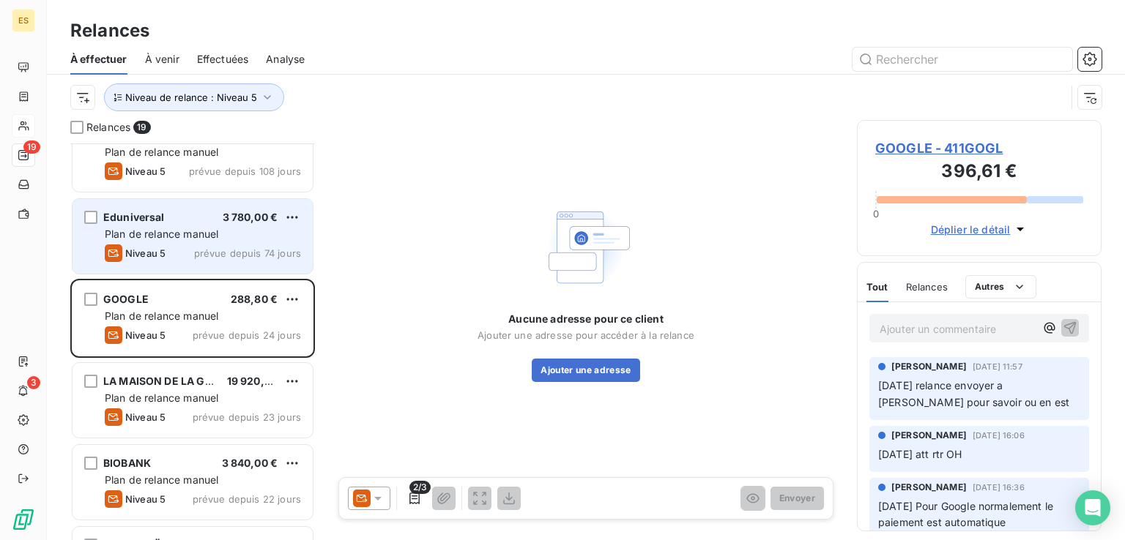
click at [187, 232] on span "Plan de relance manuel" at bounding box center [162, 234] width 114 height 12
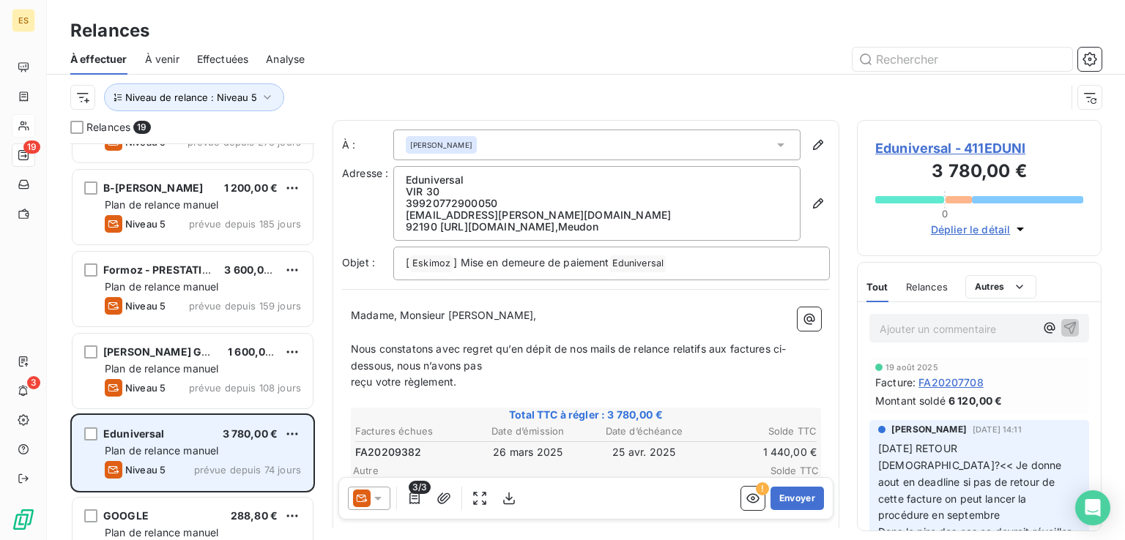
scroll to position [220, 0]
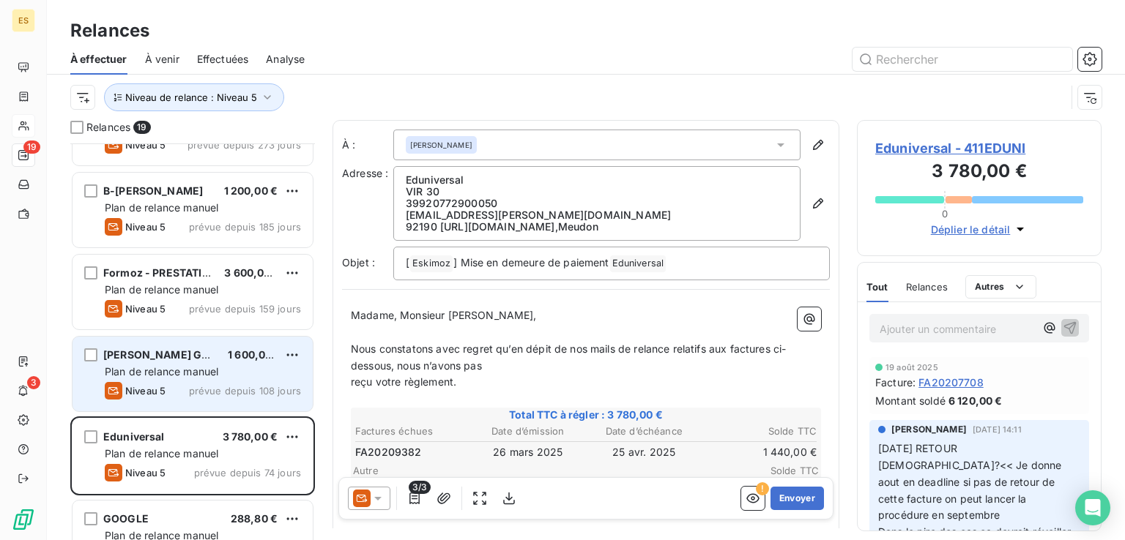
click at [193, 385] on span "prévue depuis 108 jours" at bounding box center [245, 391] width 112 height 12
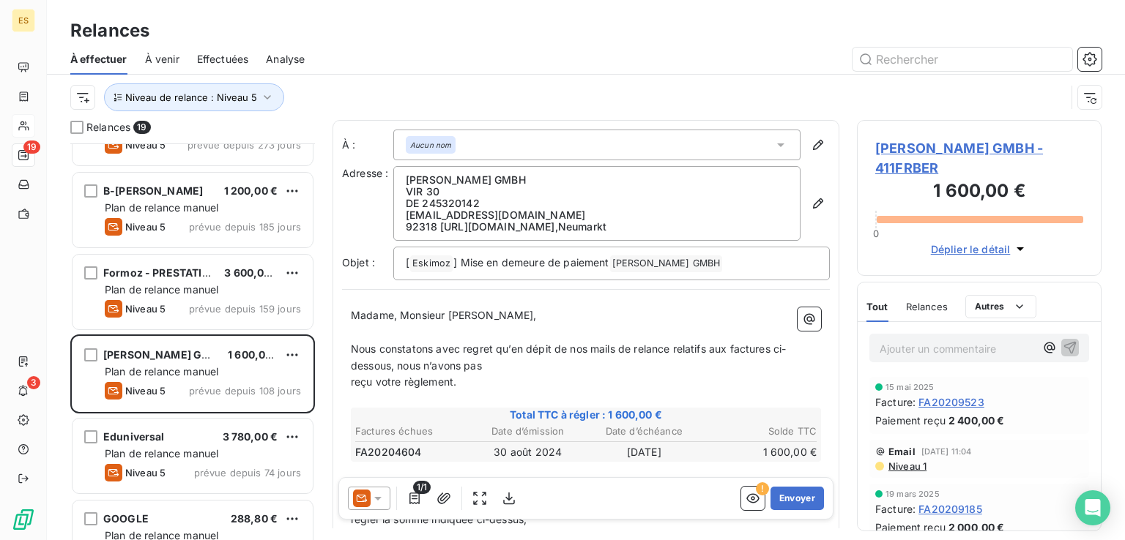
click at [937, 138] on span "[PERSON_NAME] GMBH - 411FRBER" at bounding box center [979, 158] width 208 height 40
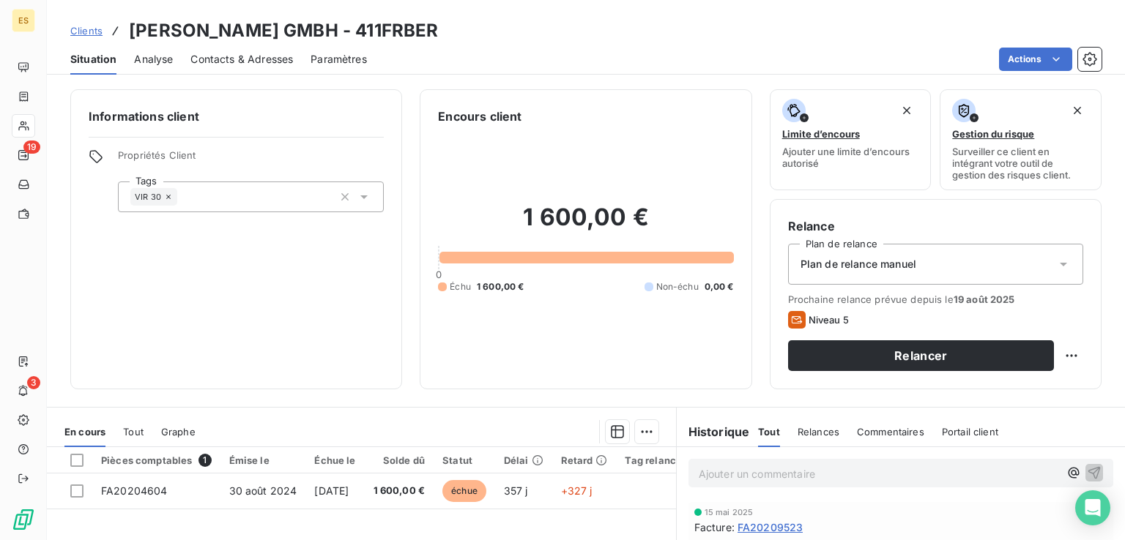
scroll to position [220, 0]
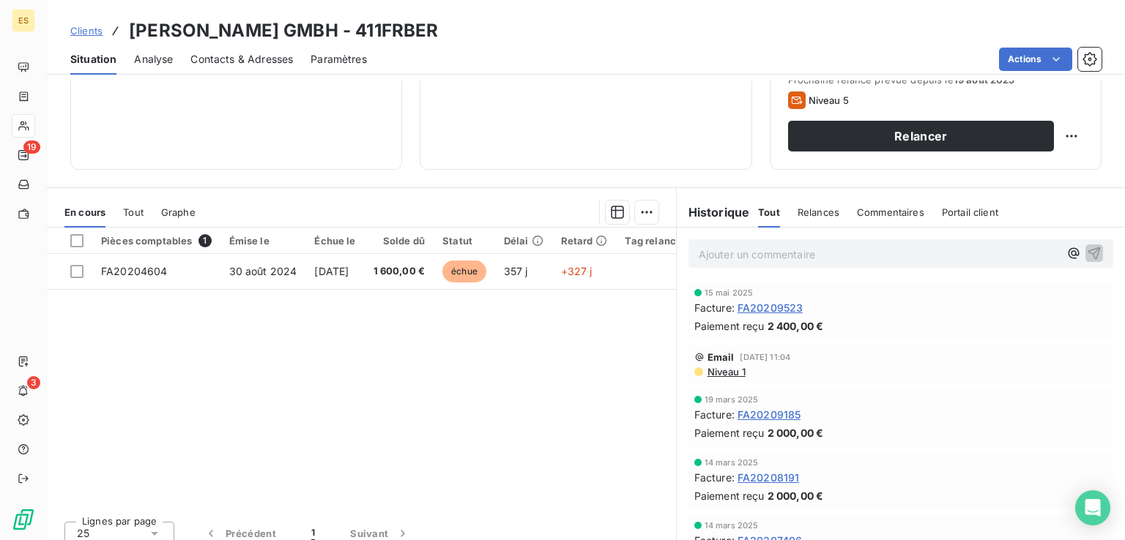
click at [814, 254] on p "Ajouter un commentaire ﻿" at bounding box center [879, 254] width 360 height 18
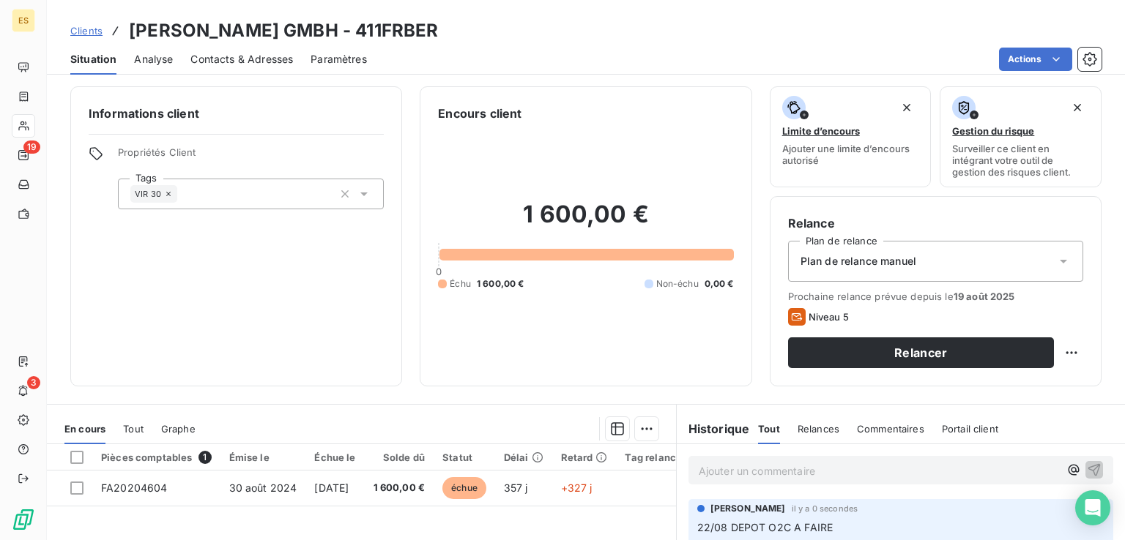
scroll to position [0, 0]
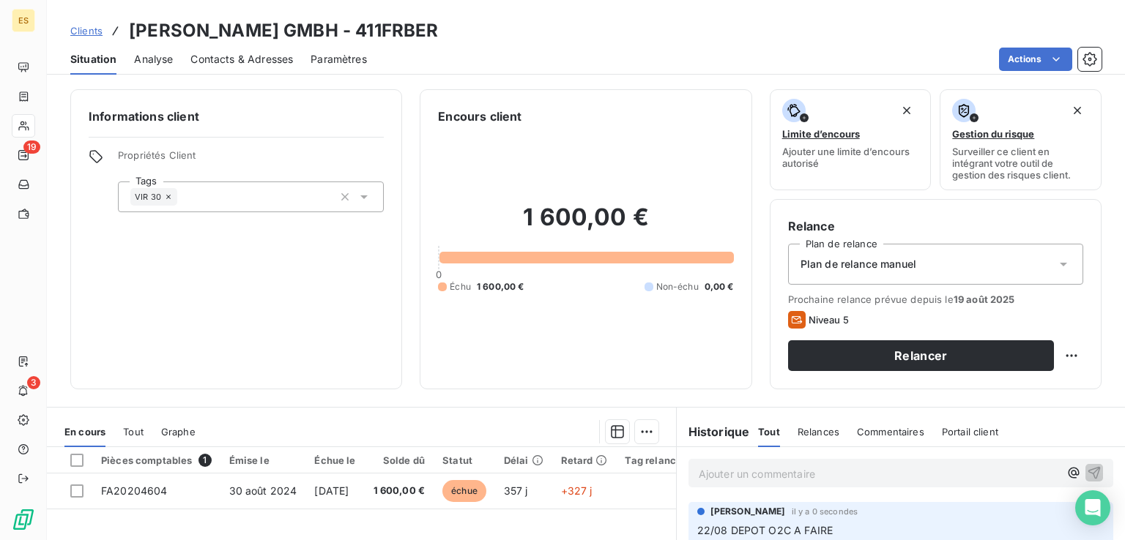
click at [272, 207] on div "VIR 30" at bounding box center [251, 197] width 266 height 31
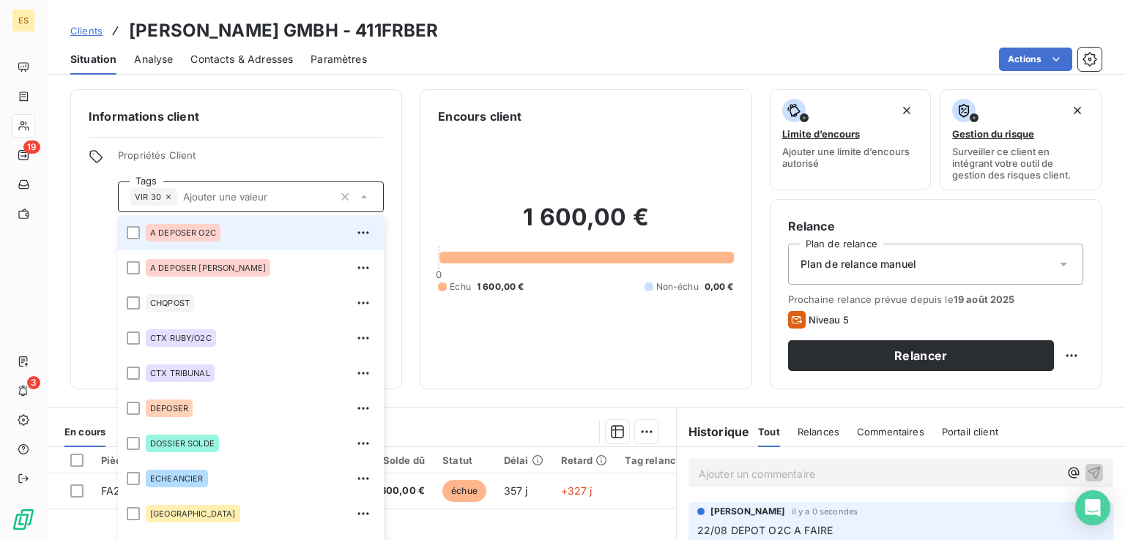
click at [220, 229] on div "A DEPOSER O2C" at bounding box center [260, 232] width 229 height 23
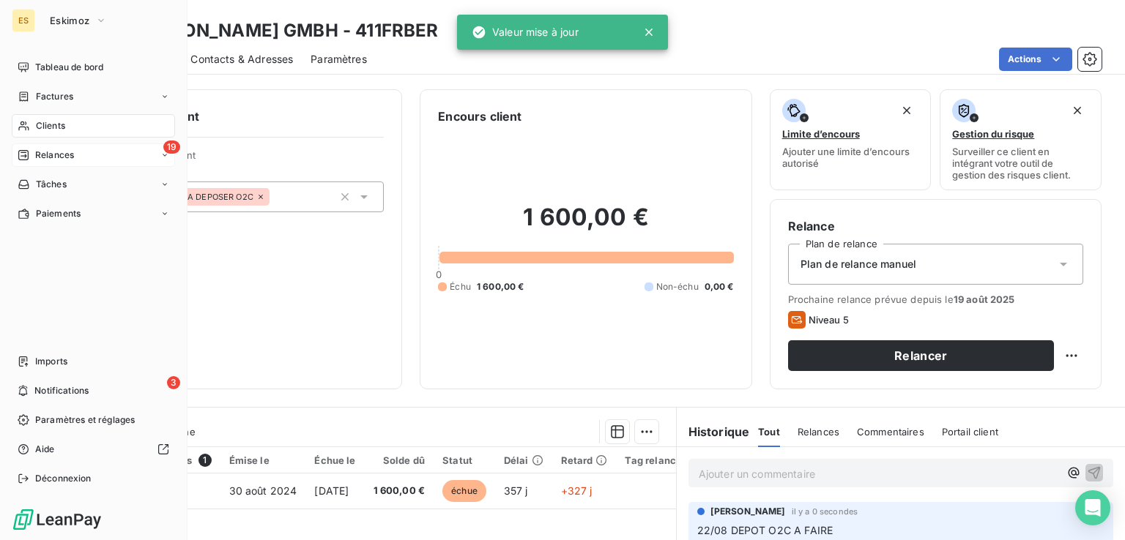
click at [34, 151] on div "Relances" at bounding box center [46, 155] width 56 height 13
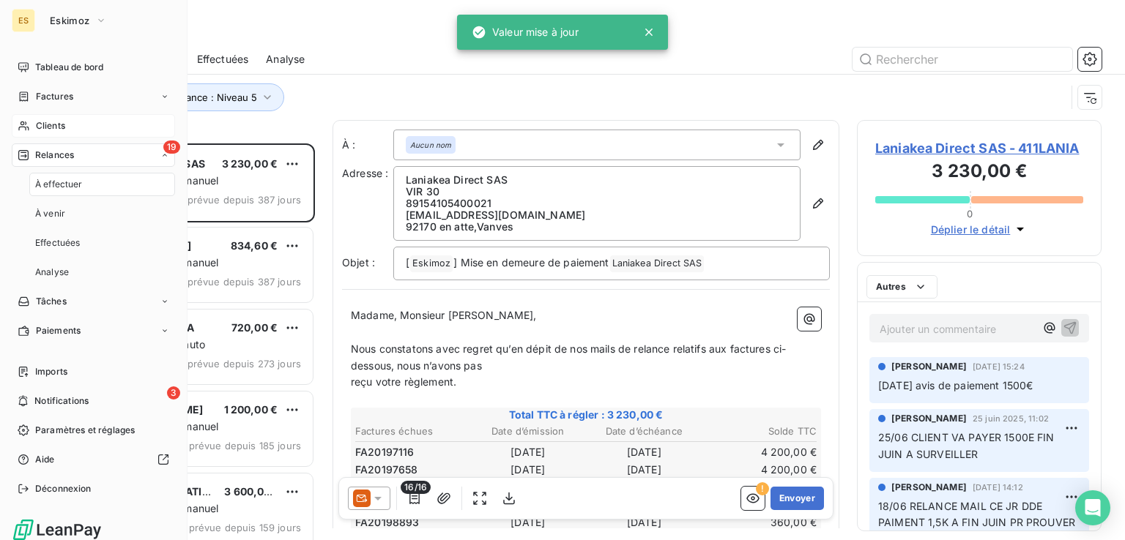
click at [49, 153] on span "Relances" at bounding box center [54, 155] width 39 height 13
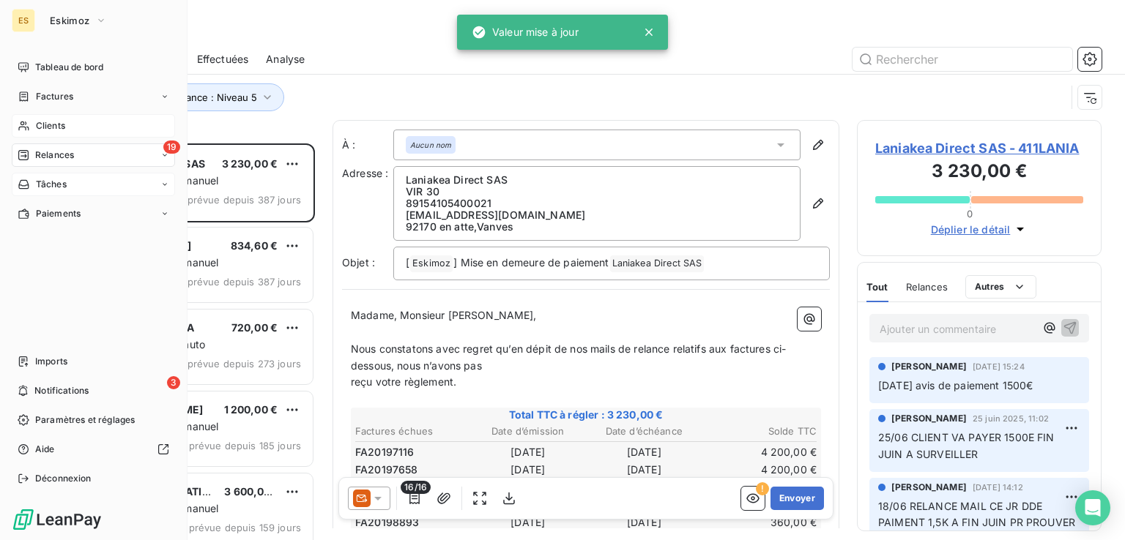
scroll to position [385, 233]
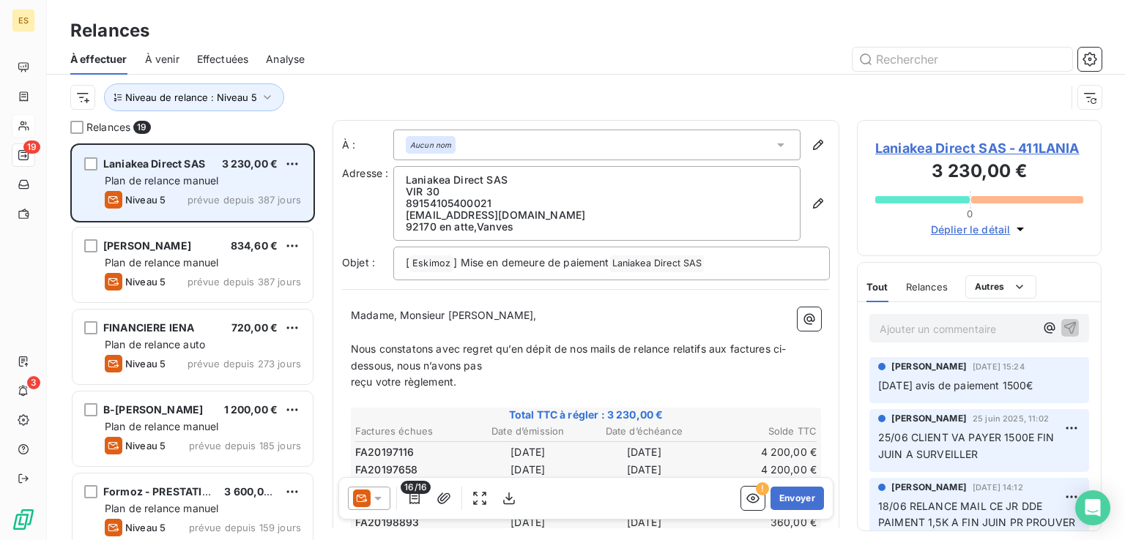
click at [210, 172] on div "Laniakea Direct SAS 3 230,00 € Plan de relance [PERSON_NAME] 5 prévue depuis 38…" at bounding box center [192, 183] width 240 height 75
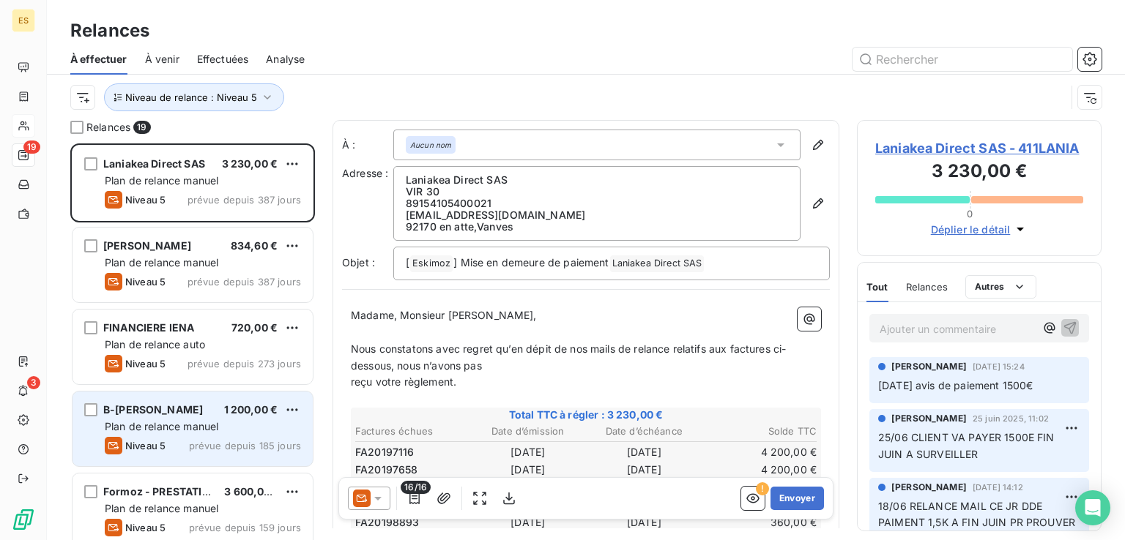
click at [182, 408] on div "B-[PERSON_NAME] 1 200,00 €" at bounding box center [203, 409] width 196 height 13
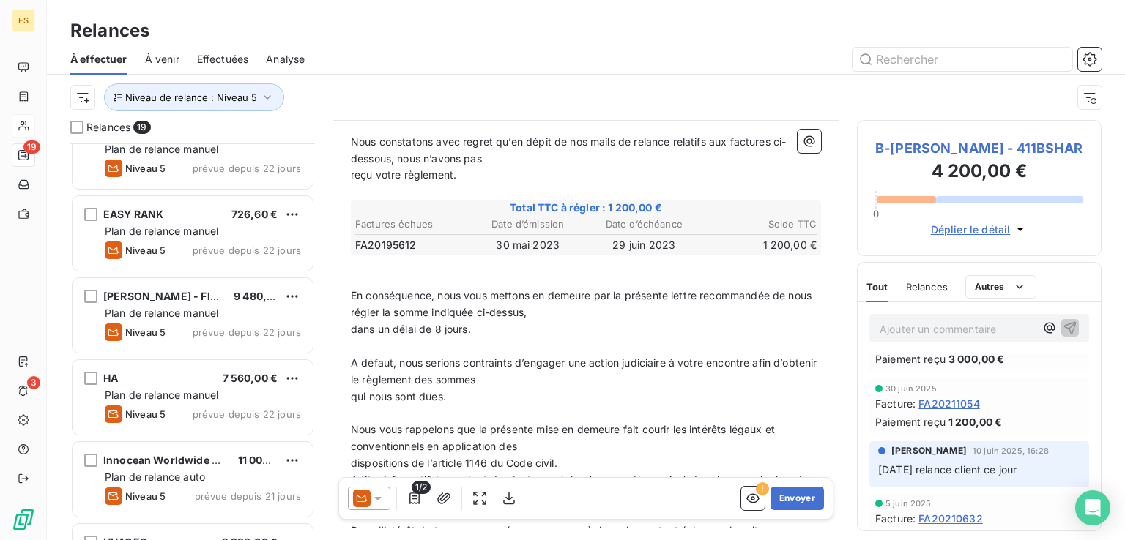
scroll to position [1161, 0]
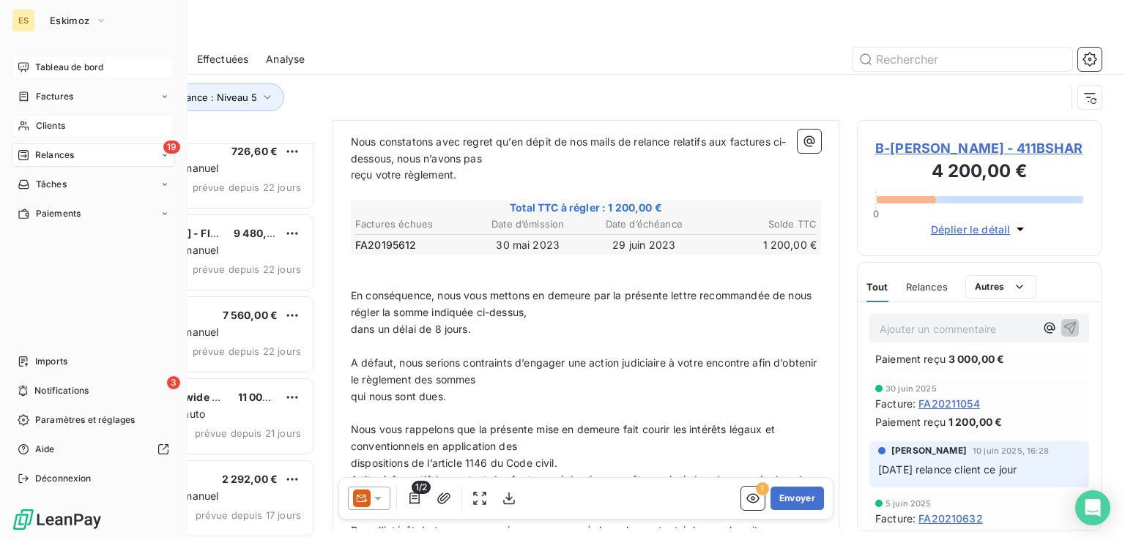
click at [75, 74] on div "Tableau de bord" at bounding box center [93, 67] width 163 height 23
